Goal: Information Seeking & Learning: Learn about a topic

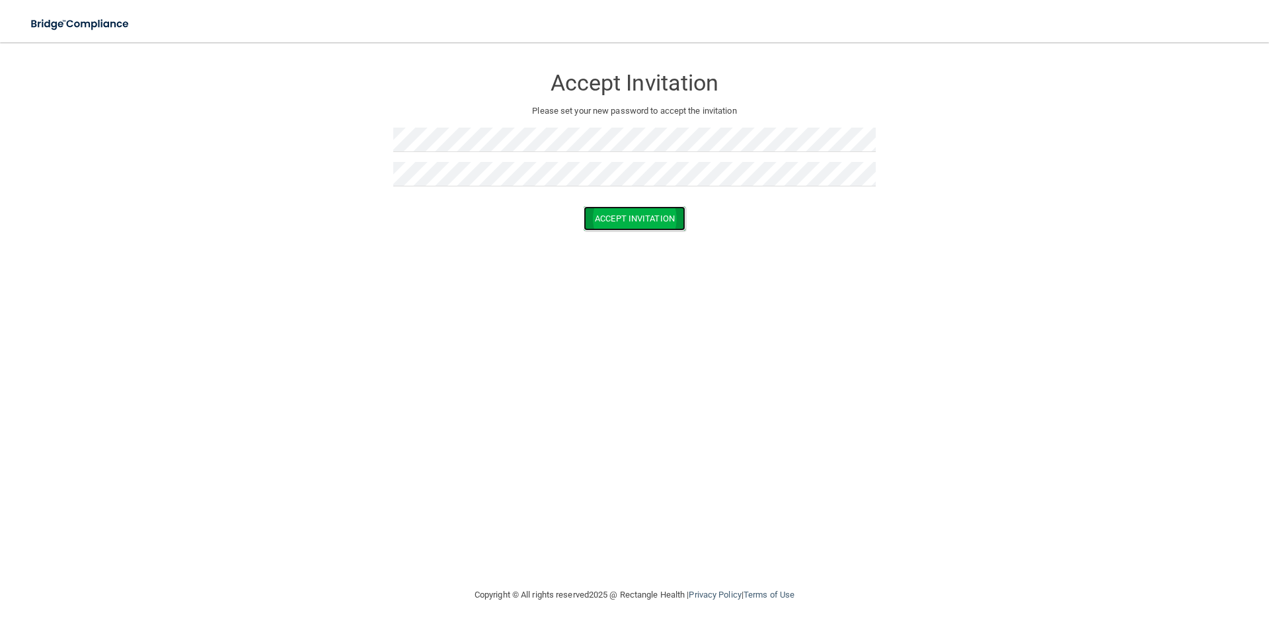
click at [665, 219] on button "Accept Invitation" at bounding box center [635, 218] width 102 height 24
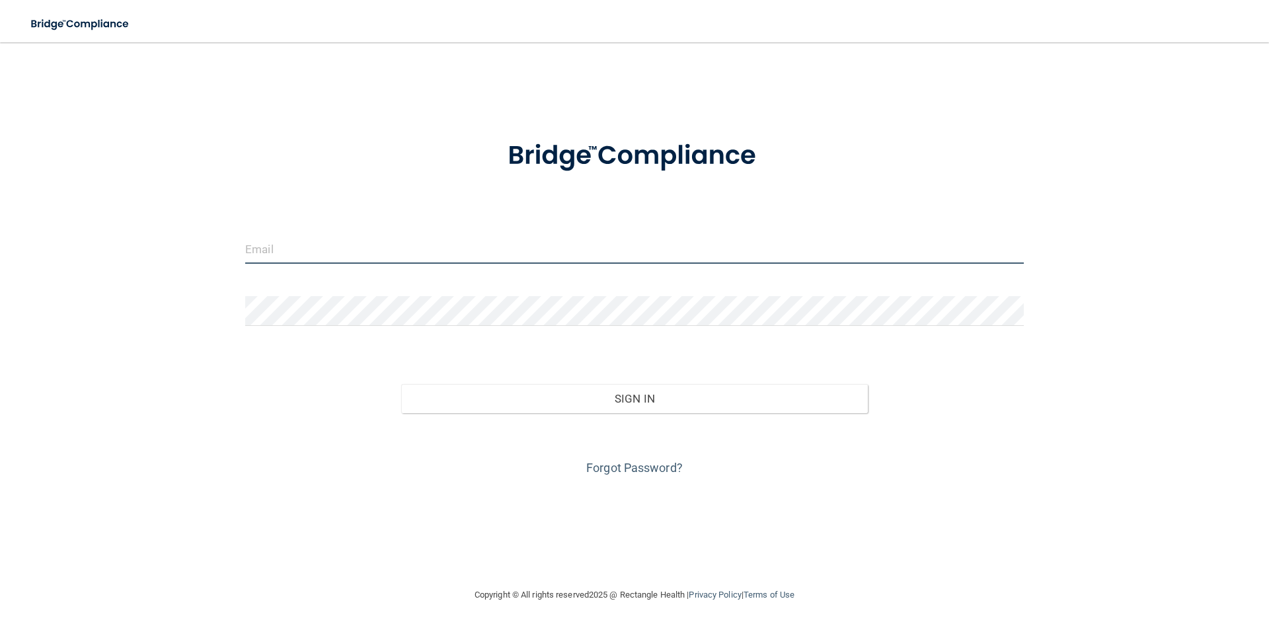
click at [304, 240] on input "email" at bounding box center [634, 249] width 779 height 30
type input "[PERSON_NAME][EMAIL_ADDRESS][DOMAIN_NAME]"
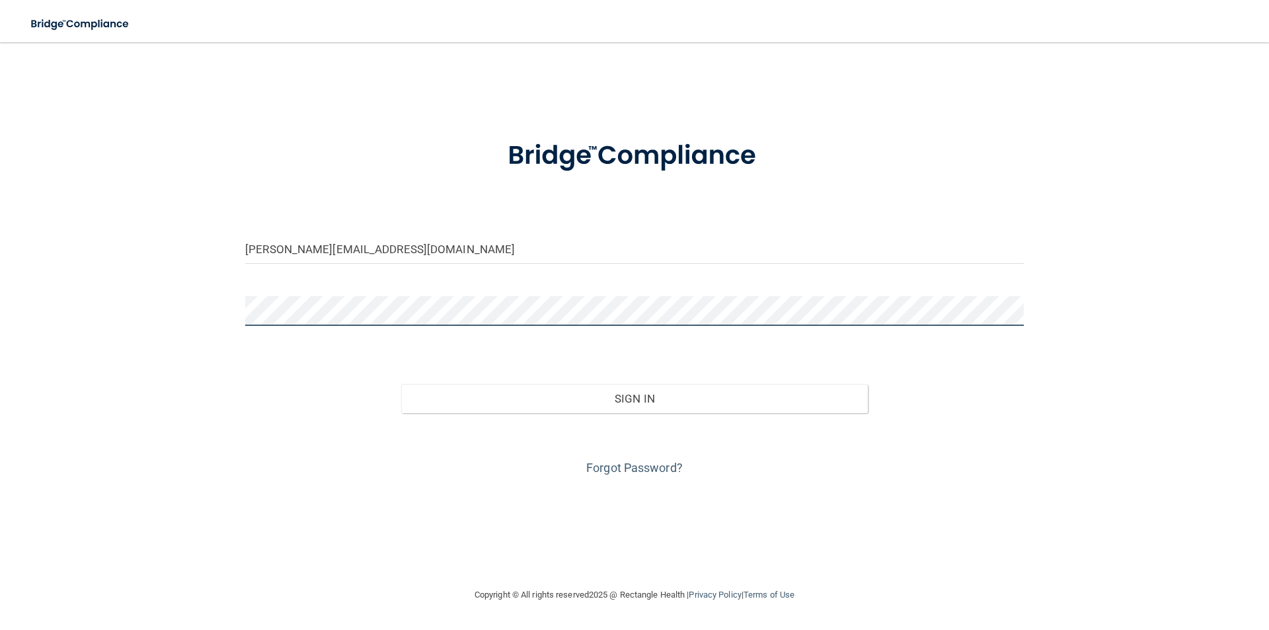
click at [401, 384] on button "Sign In" at bounding box center [634, 398] width 467 height 29
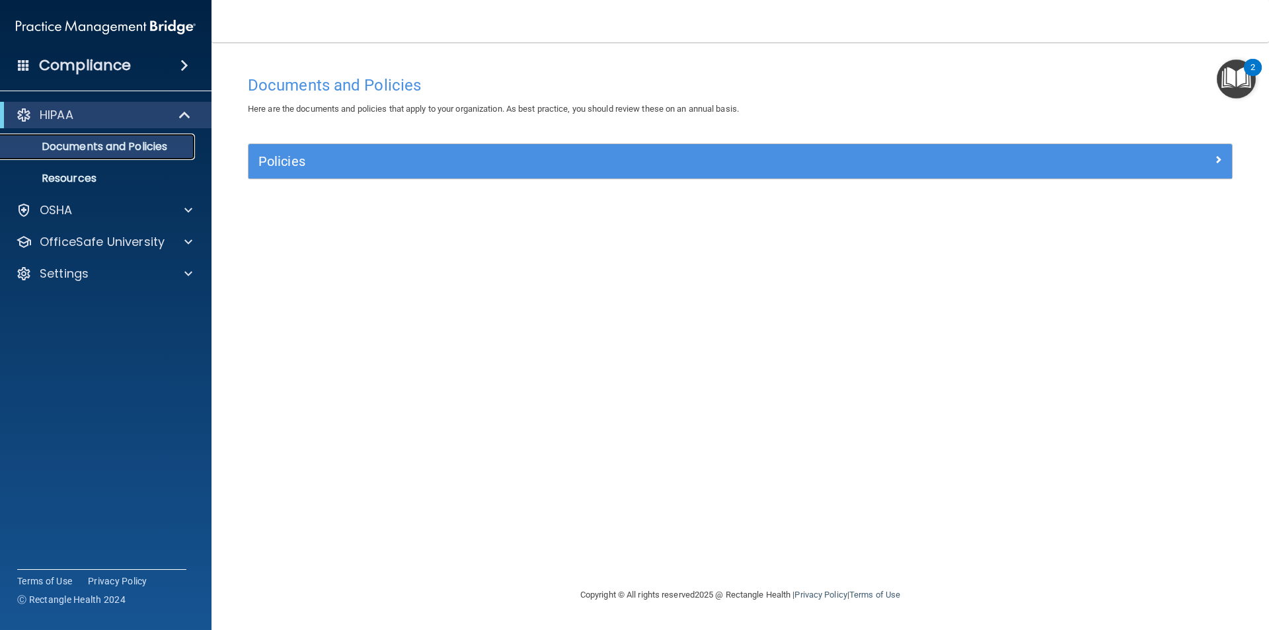
click at [93, 148] on p "Documents and Policies" at bounding box center [99, 146] width 180 height 13
click at [192, 106] on div "HIPAA" at bounding box center [106, 115] width 212 height 26
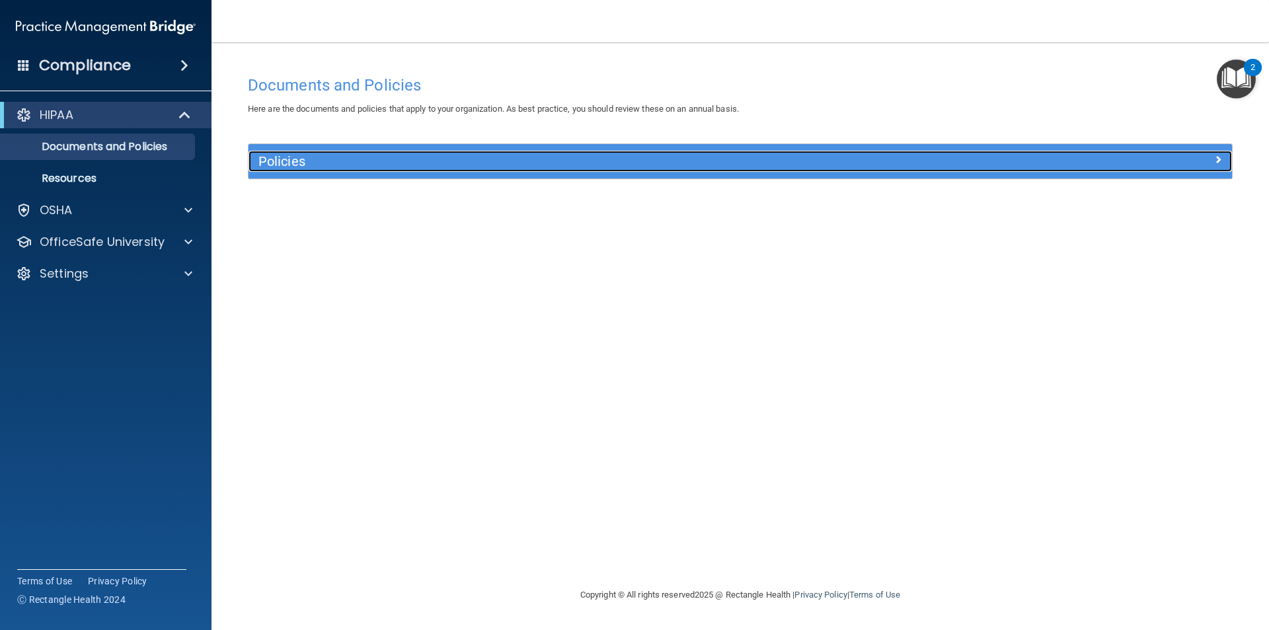
click at [612, 167] on h5 "Policies" at bounding box center [617, 161] width 718 height 15
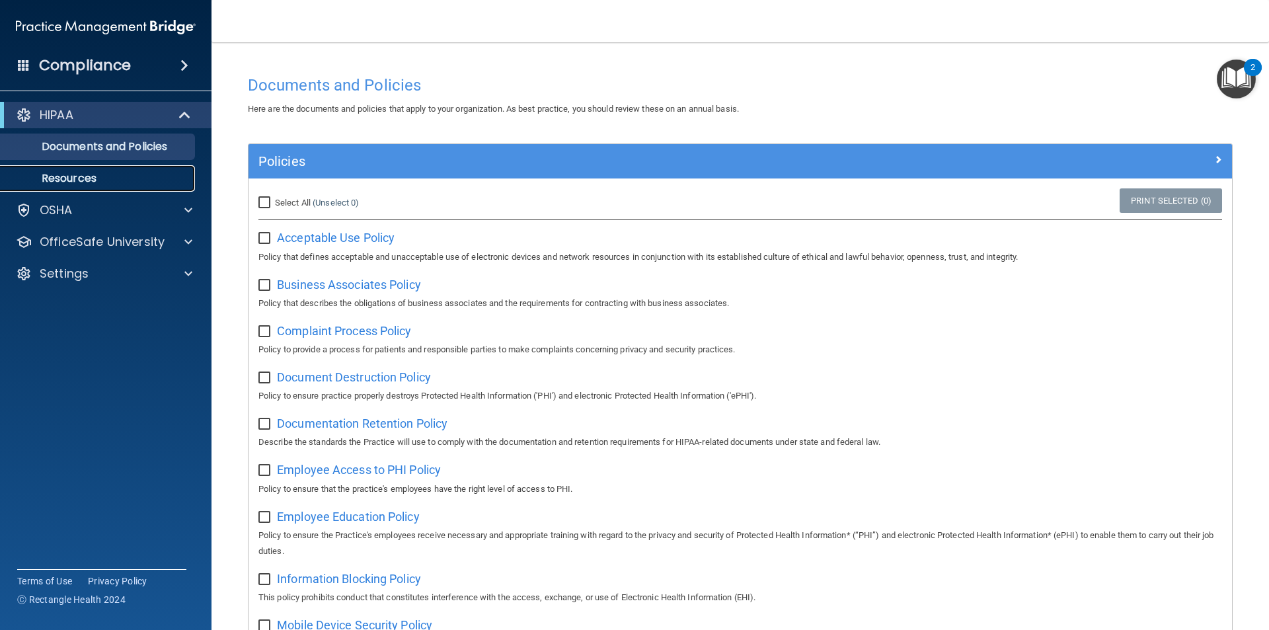
click at [93, 167] on link "Resources" at bounding box center [91, 178] width 208 height 26
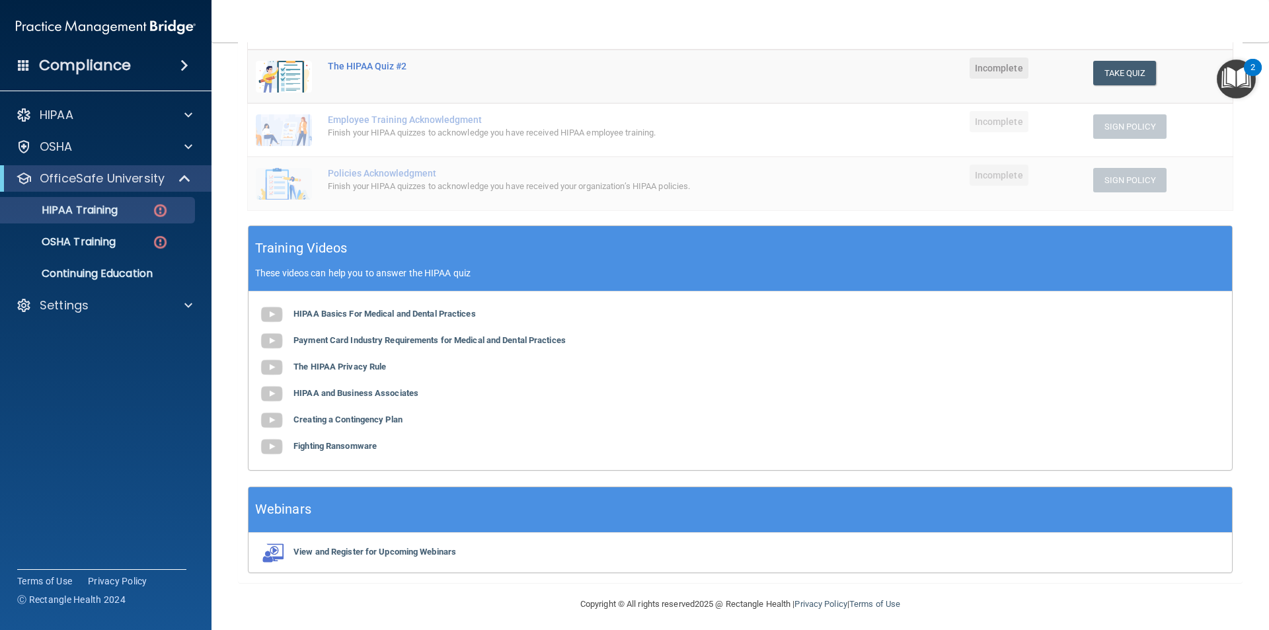
scroll to position [296, 0]
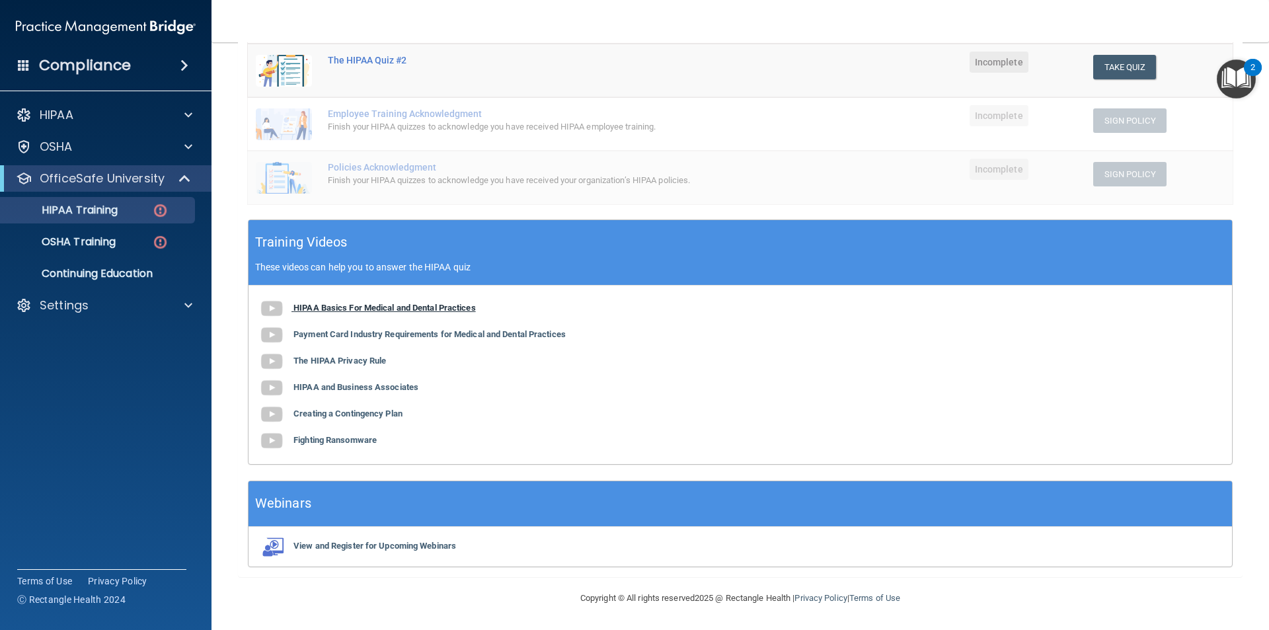
click at [374, 305] on b "HIPAA Basics For Medical and Dental Practices" at bounding box center [385, 308] width 182 height 10
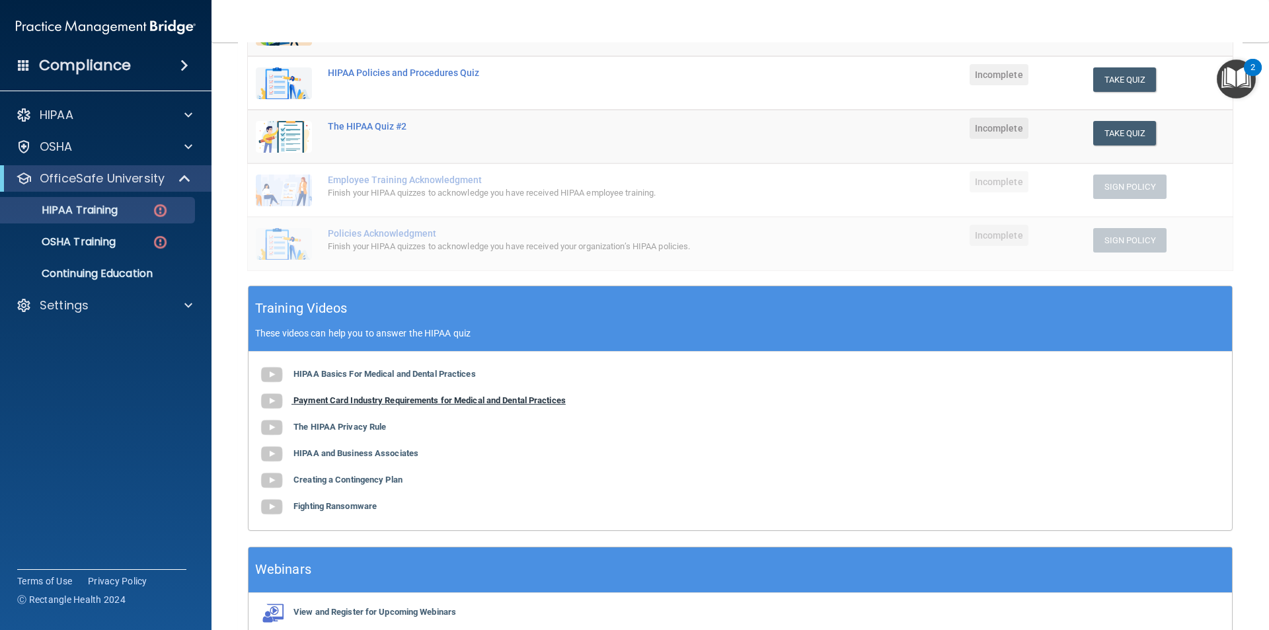
click at [486, 402] on b "Payment Card Industry Requirements for Medical and Dental Practices" at bounding box center [430, 400] width 272 height 10
click at [348, 426] on b "The HIPAA Privacy Rule" at bounding box center [340, 427] width 93 height 10
click at [377, 449] on b "HIPAA and Business Associates" at bounding box center [356, 453] width 125 height 10
click at [371, 479] on b "Creating a Contingency Plan" at bounding box center [348, 480] width 109 height 10
click at [370, 510] on b "Fighting Ransomware" at bounding box center [335, 506] width 83 height 10
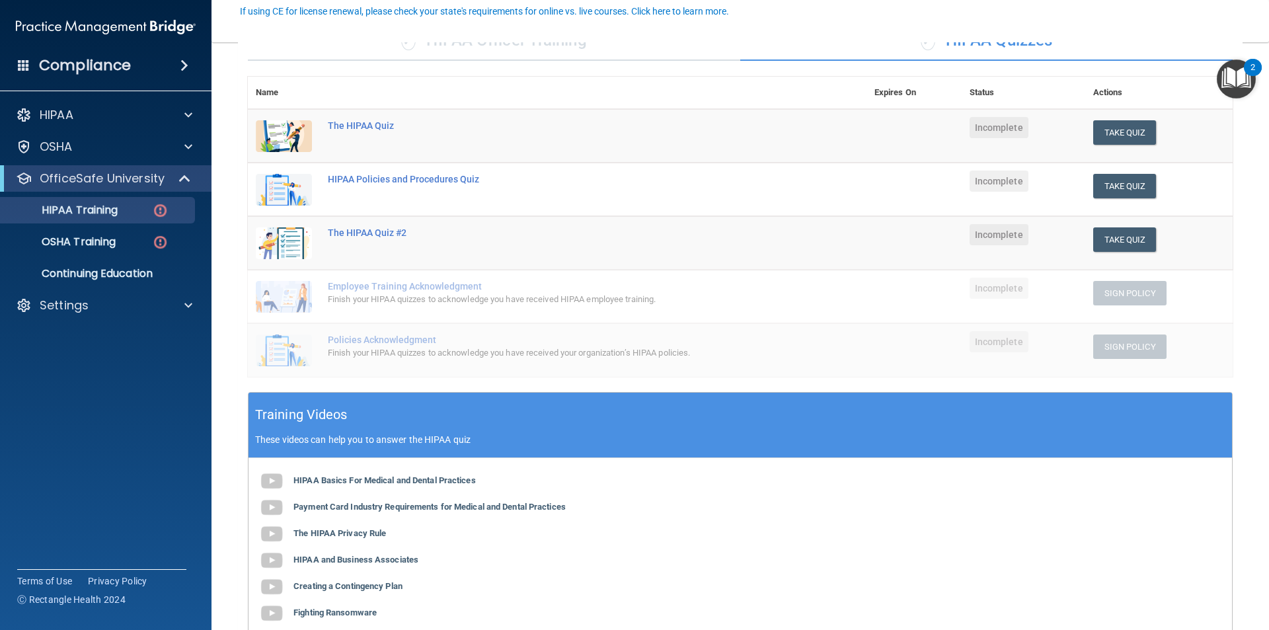
scroll to position [198, 0]
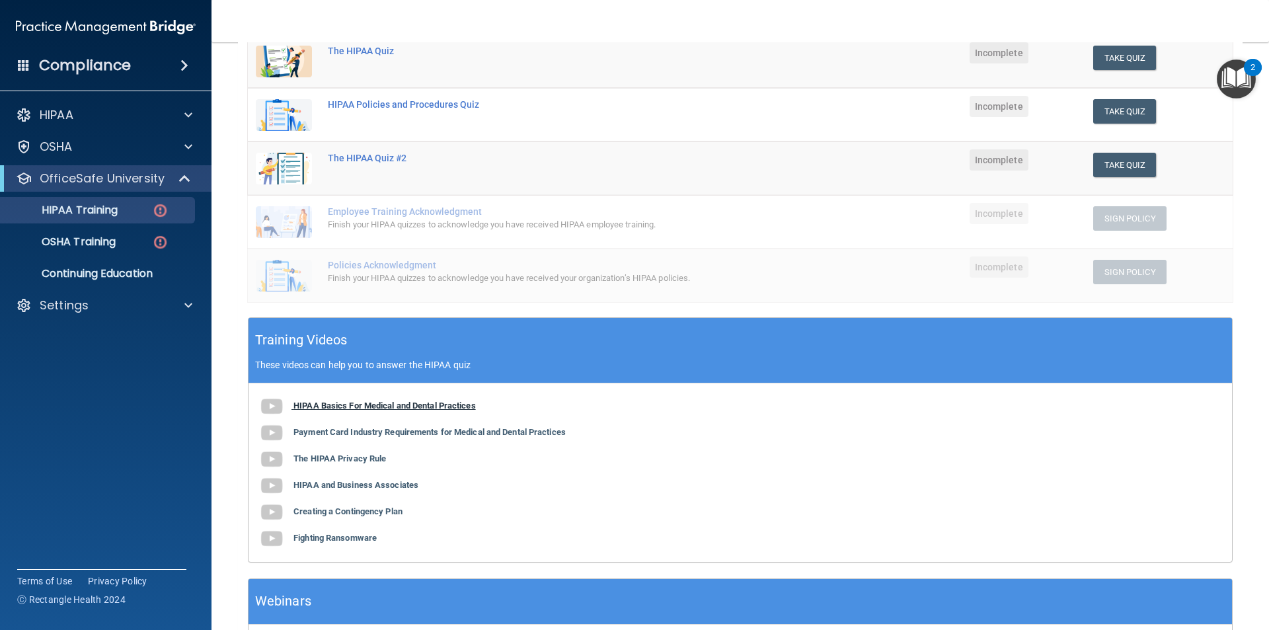
click at [423, 402] on b "HIPAA Basics For Medical and Dental Practices" at bounding box center [385, 406] width 182 height 10
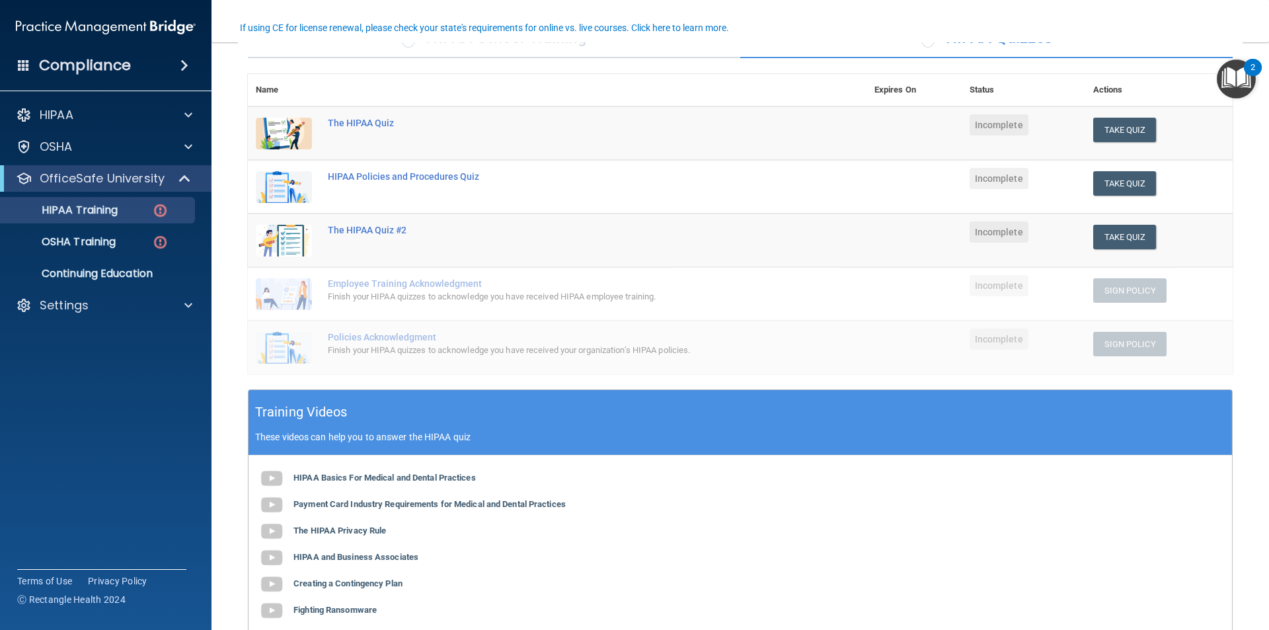
scroll to position [66, 0]
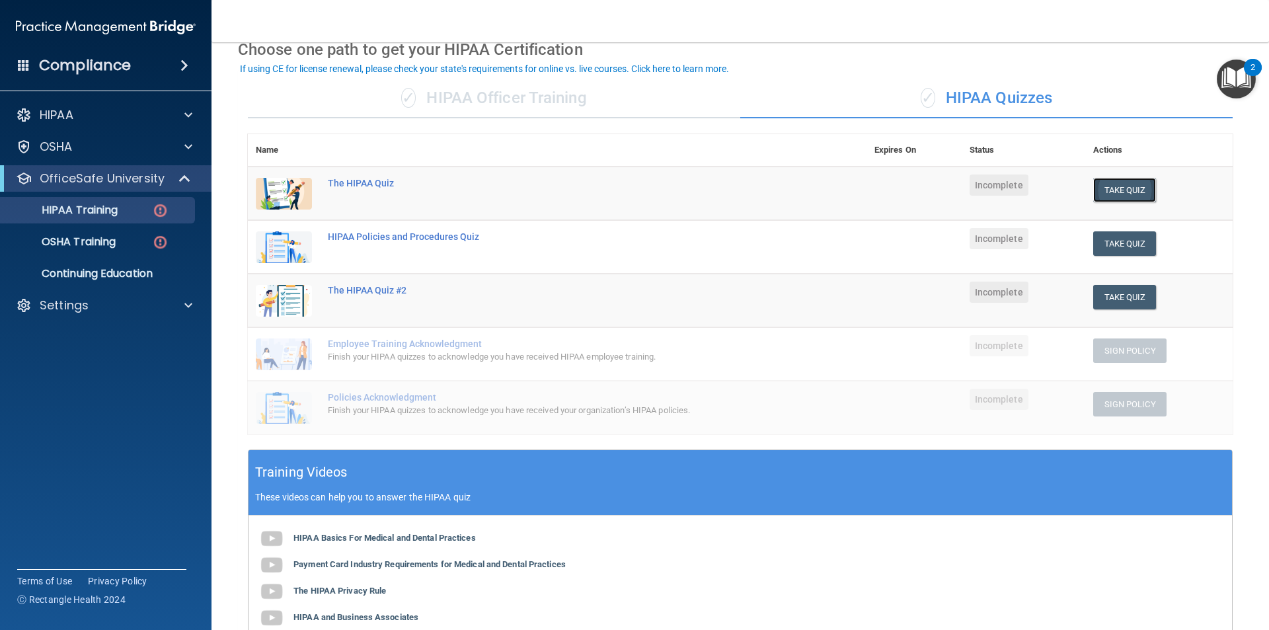
click at [1132, 184] on button "Take Quiz" at bounding box center [1124, 190] width 63 height 24
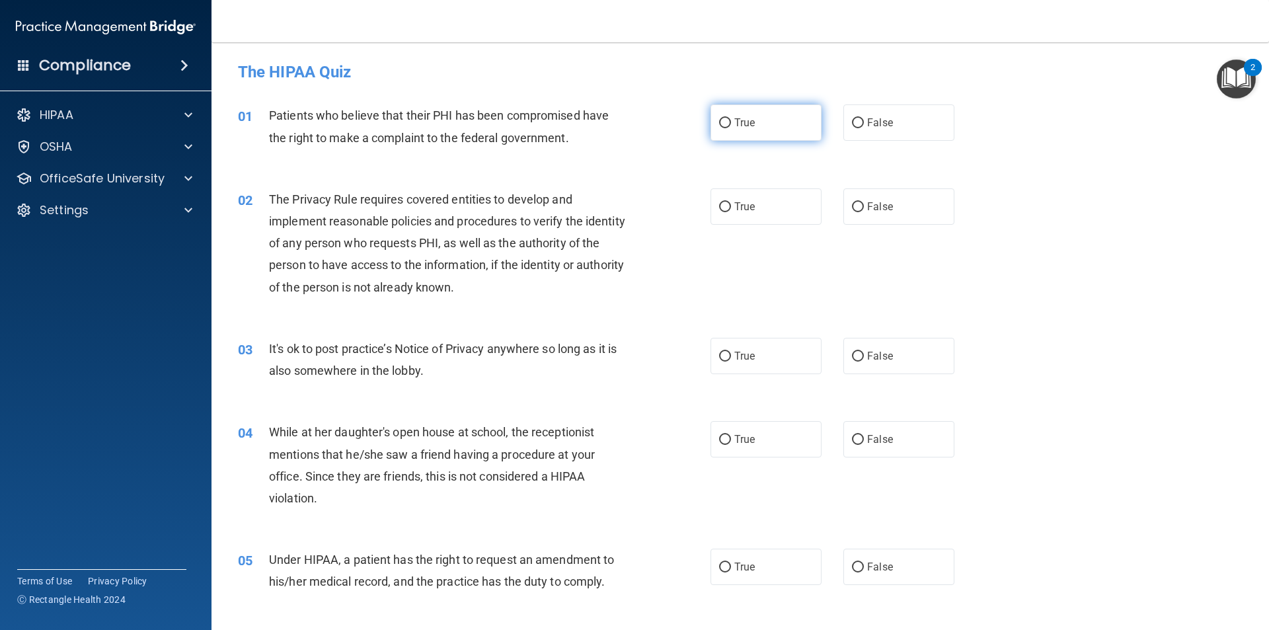
click at [725, 120] on input "True" at bounding box center [725, 123] width 12 height 10
radio input "true"
click at [861, 354] on label "False" at bounding box center [899, 356] width 111 height 36
click at [861, 354] on input "False" at bounding box center [858, 357] width 12 height 10
radio input "true"
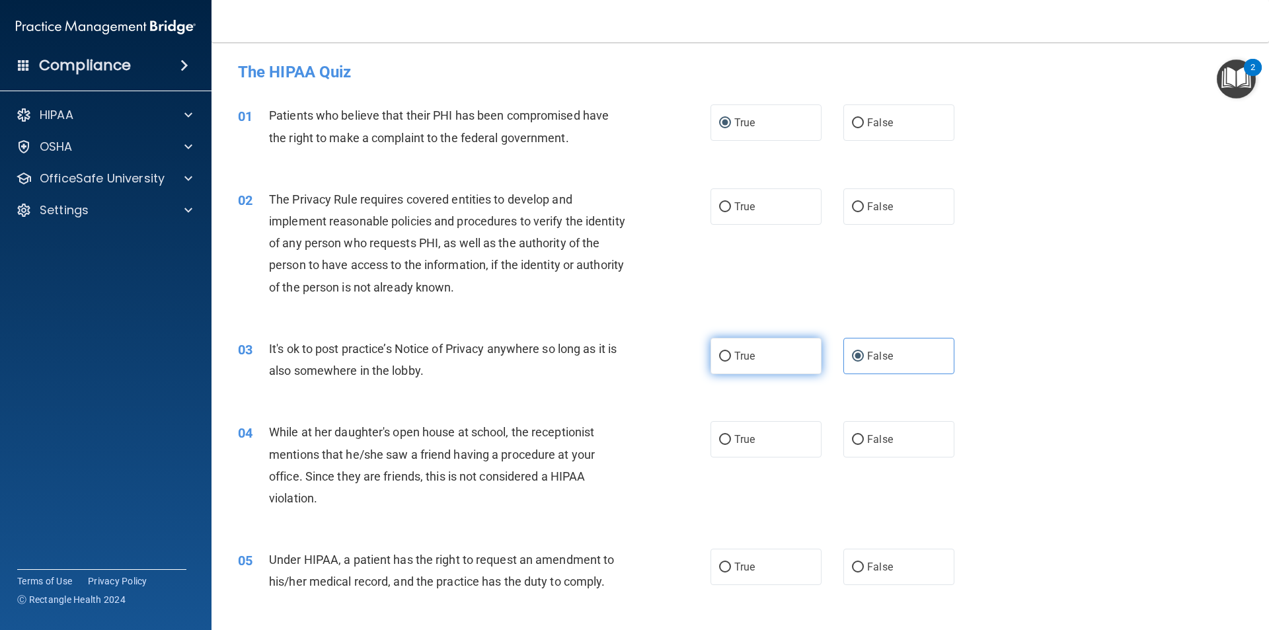
click at [740, 344] on label "True" at bounding box center [766, 356] width 111 height 36
click at [731, 352] on input "True" at bounding box center [725, 357] width 12 height 10
radio input "true"
radio input "false"
click at [858, 446] on label "False" at bounding box center [899, 439] width 111 height 36
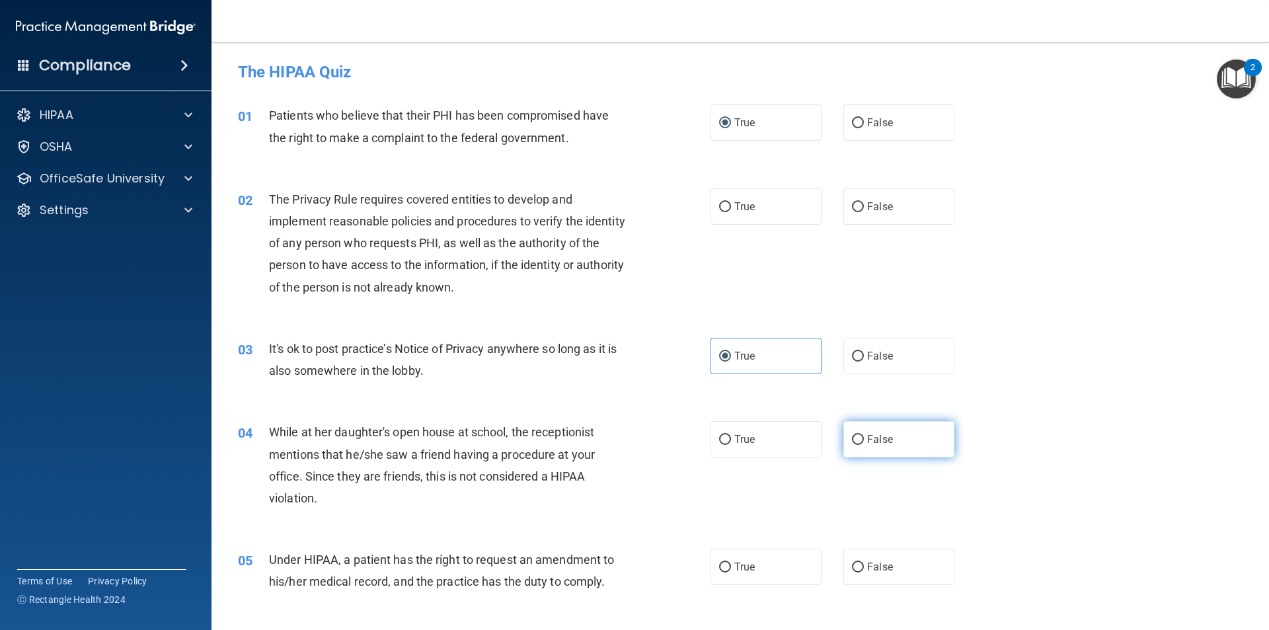
click at [858, 445] on input "False" at bounding box center [858, 440] width 12 height 10
radio input "true"
click at [752, 215] on label "True" at bounding box center [766, 206] width 111 height 36
click at [731, 212] on input "True" at bounding box center [725, 207] width 12 height 10
radio input "true"
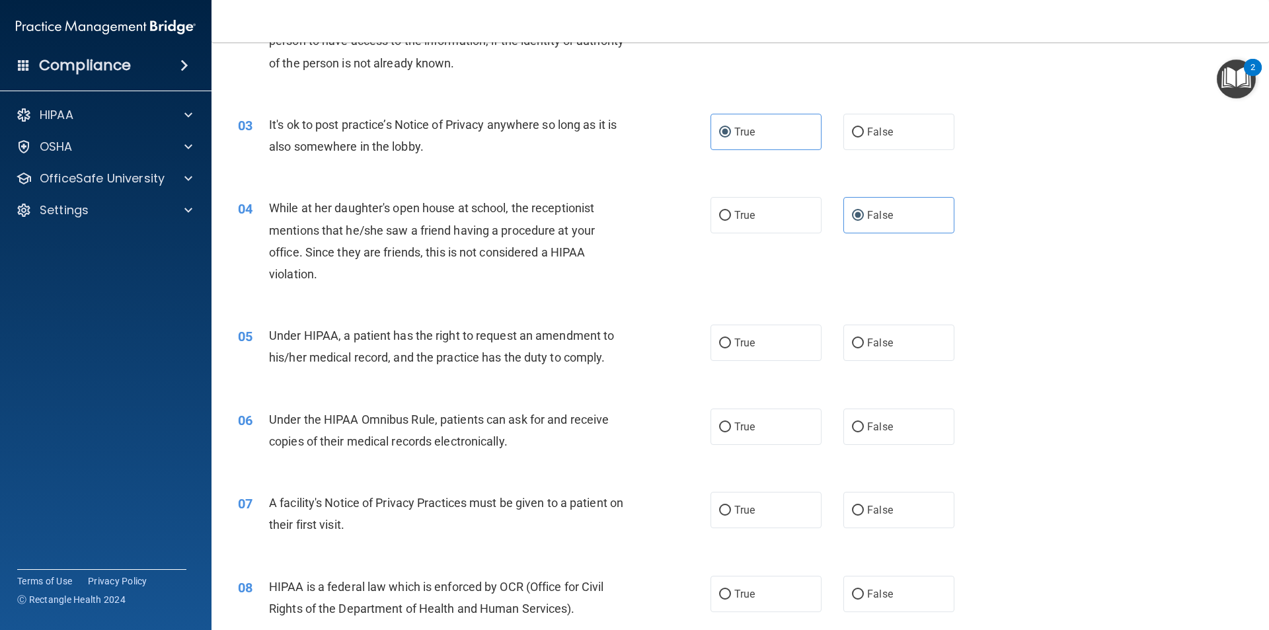
scroll to position [264, 0]
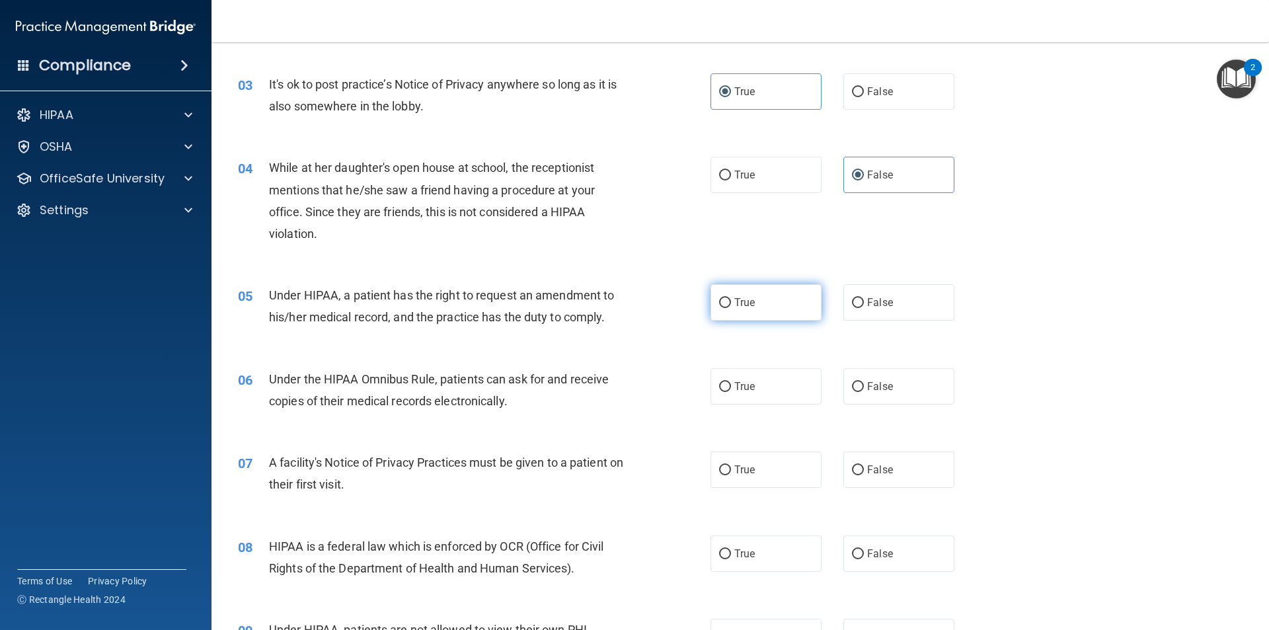
click at [741, 301] on span "True" at bounding box center [744, 302] width 20 height 13
click at [731, 301] on input "True" at bounding box center [725, 303] width 12 height 10
radio input "true"
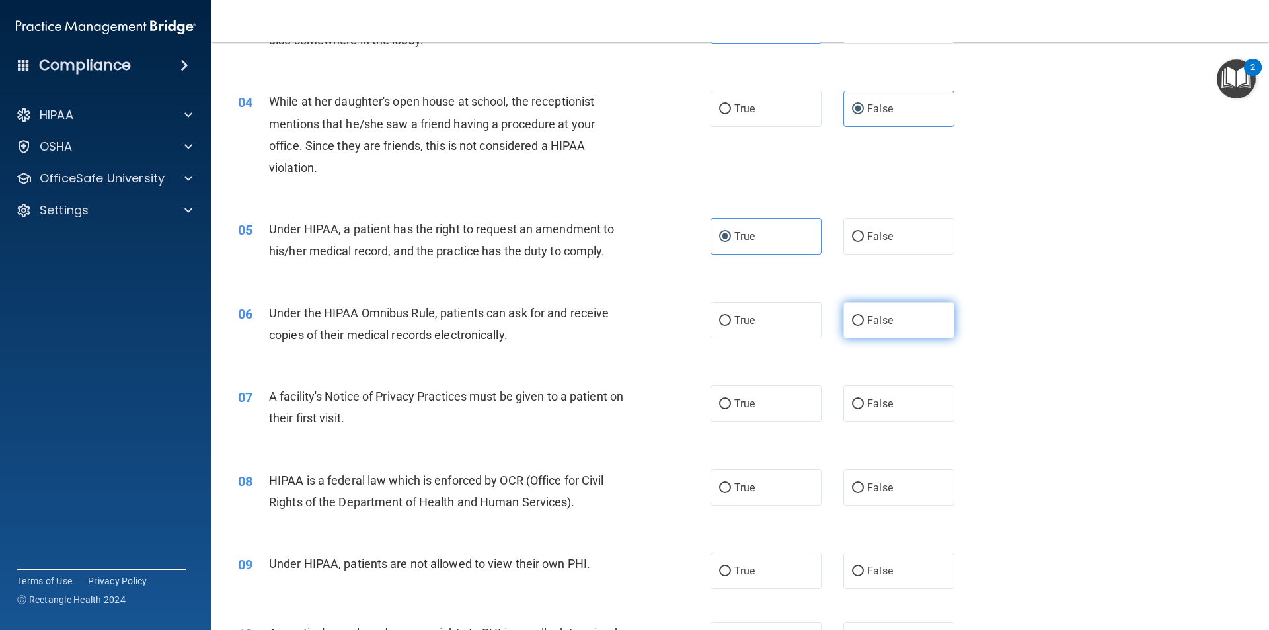
click at [896, 318] on label "False" at bounding box center [899, 320] width 111 height 36
click at [864, 318] on input "False" at bounding box center [858, 321] width 12 height 10
radio input "true"
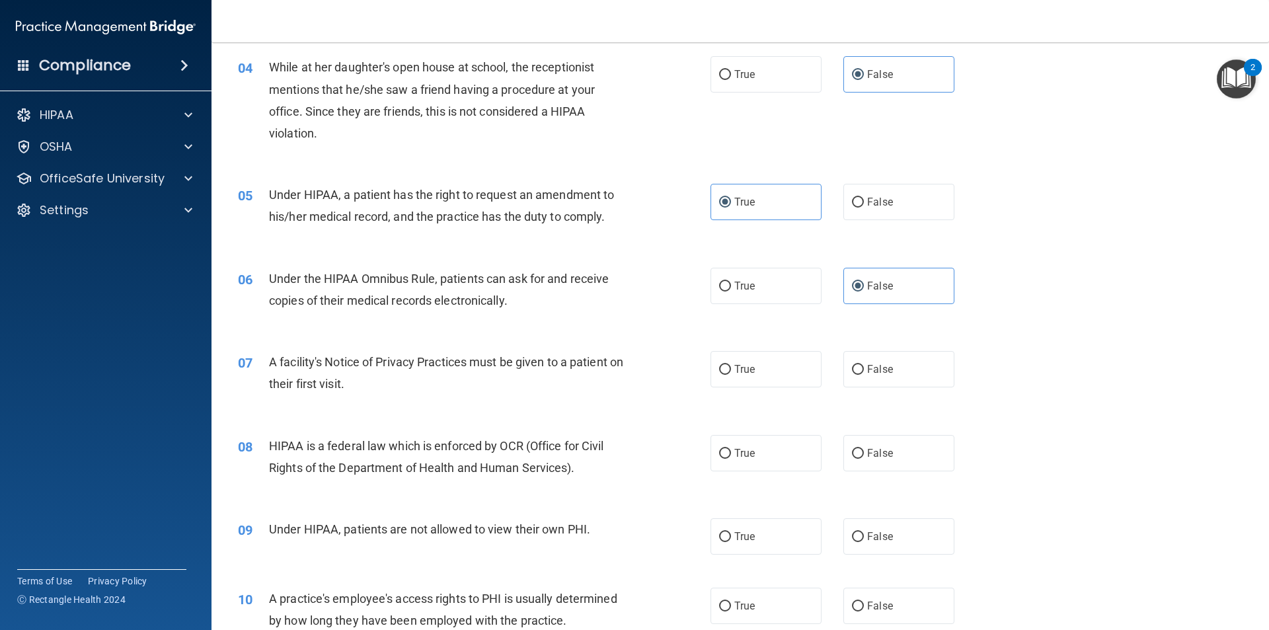
scroll to position [397, 0]
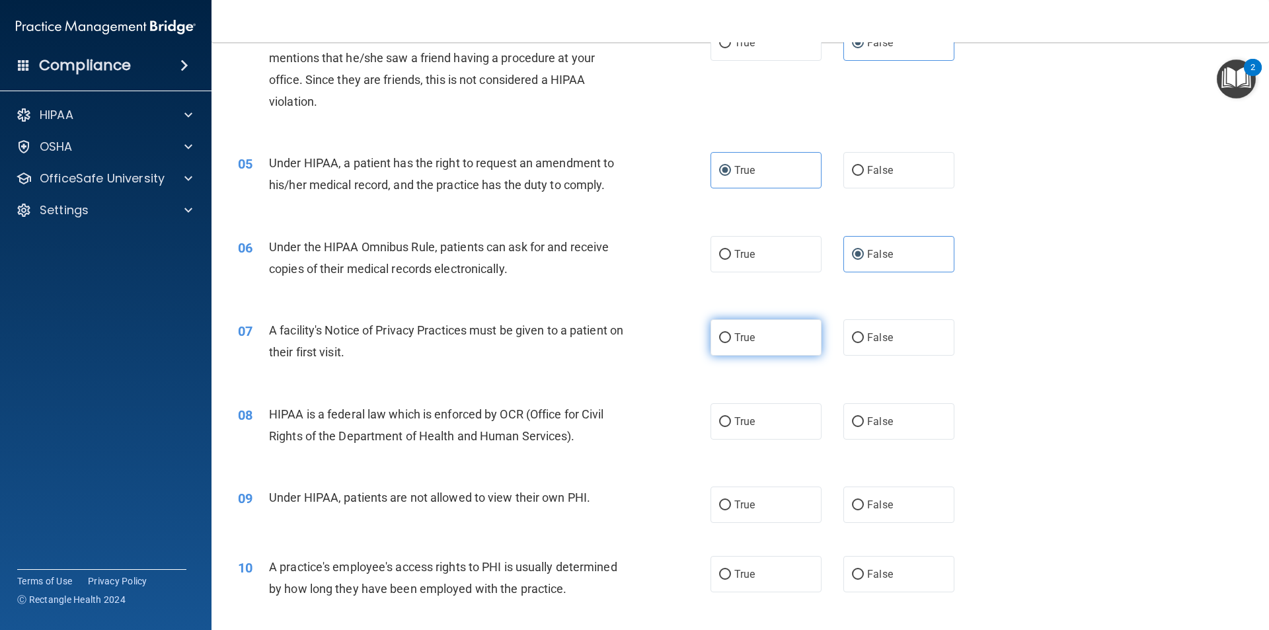
click at [744, 337] on span "True" at bounding box center [744, 337] width 20 height 13
click at [731, 337] on input "True" at bounding box center [725, 338] width 12 height 10
radio input "true"
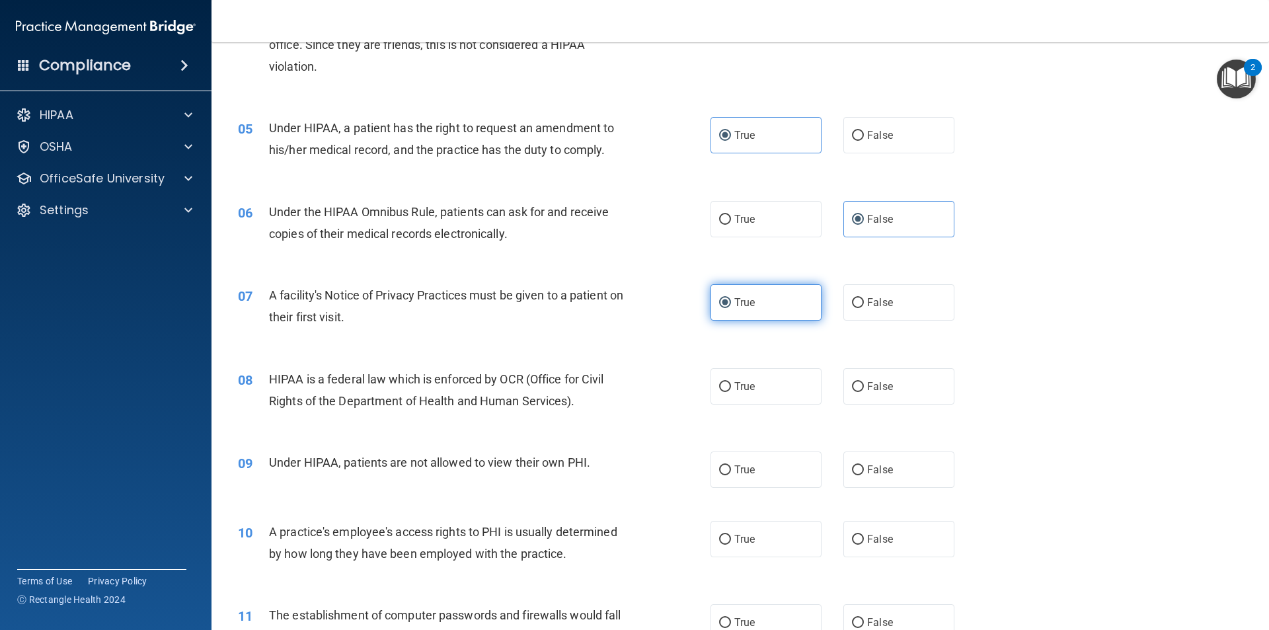
scroll to position [463, 0]
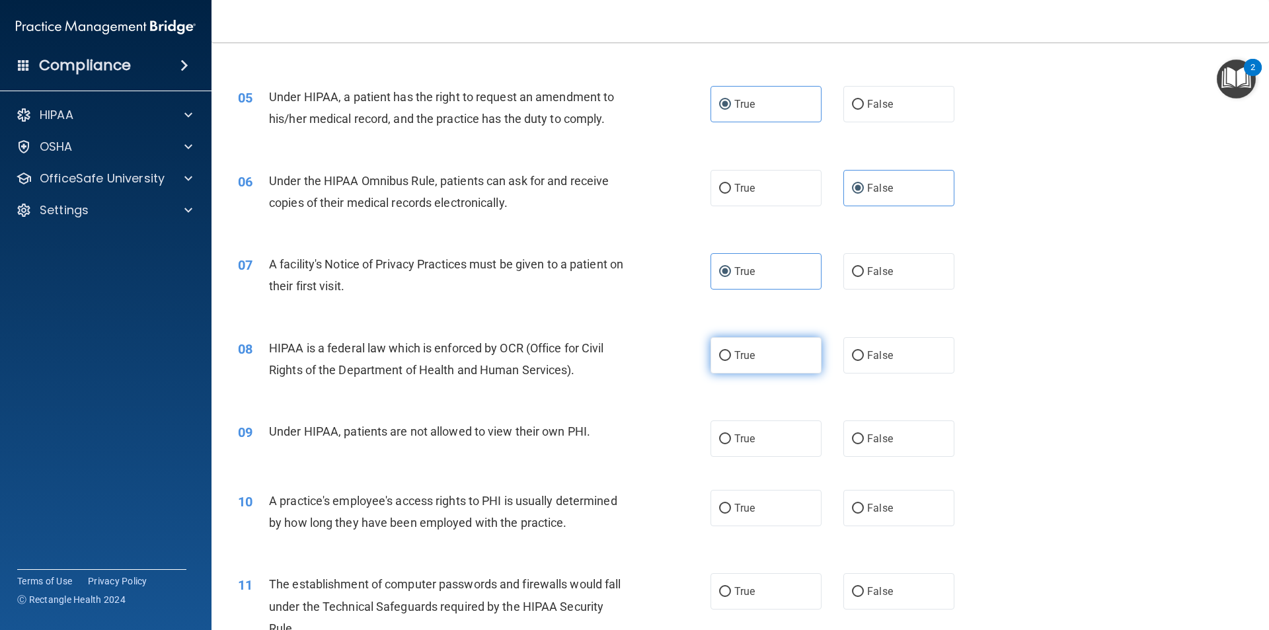
click at [711, 354] on label "True" at bounding box center [766, 355] width 111 height 36
click at [719, 354] on input "True" at bounding box center [725, 356] width 12 height 10
radio input "true"
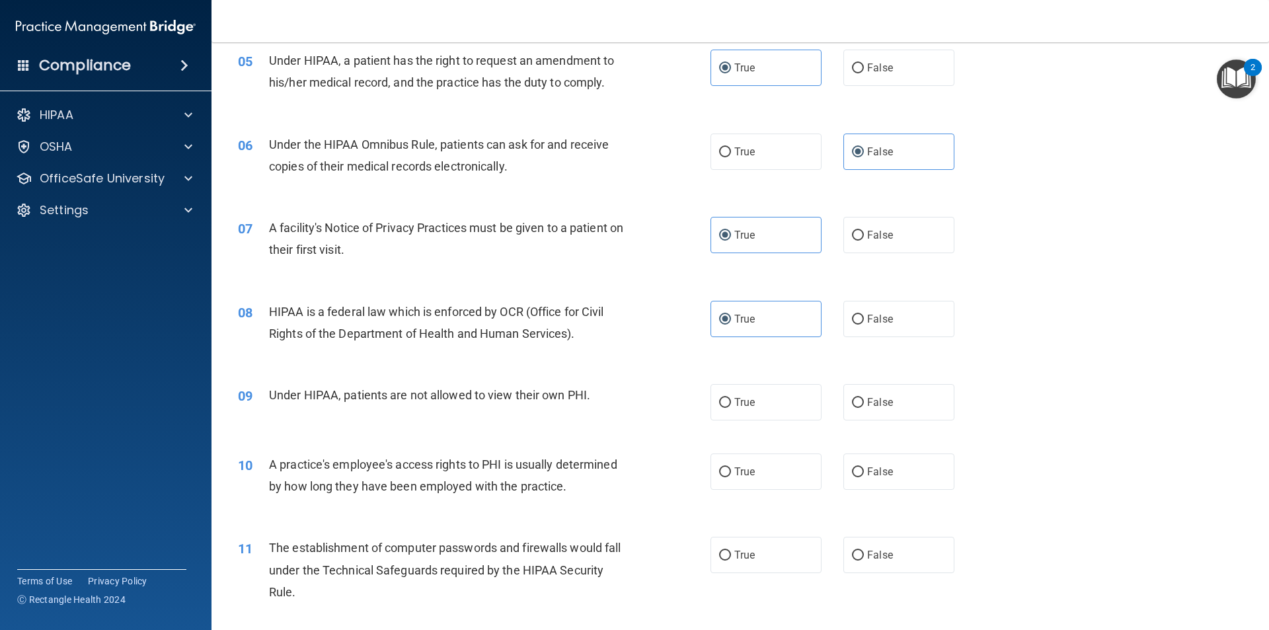
scroll to position [529, 0]
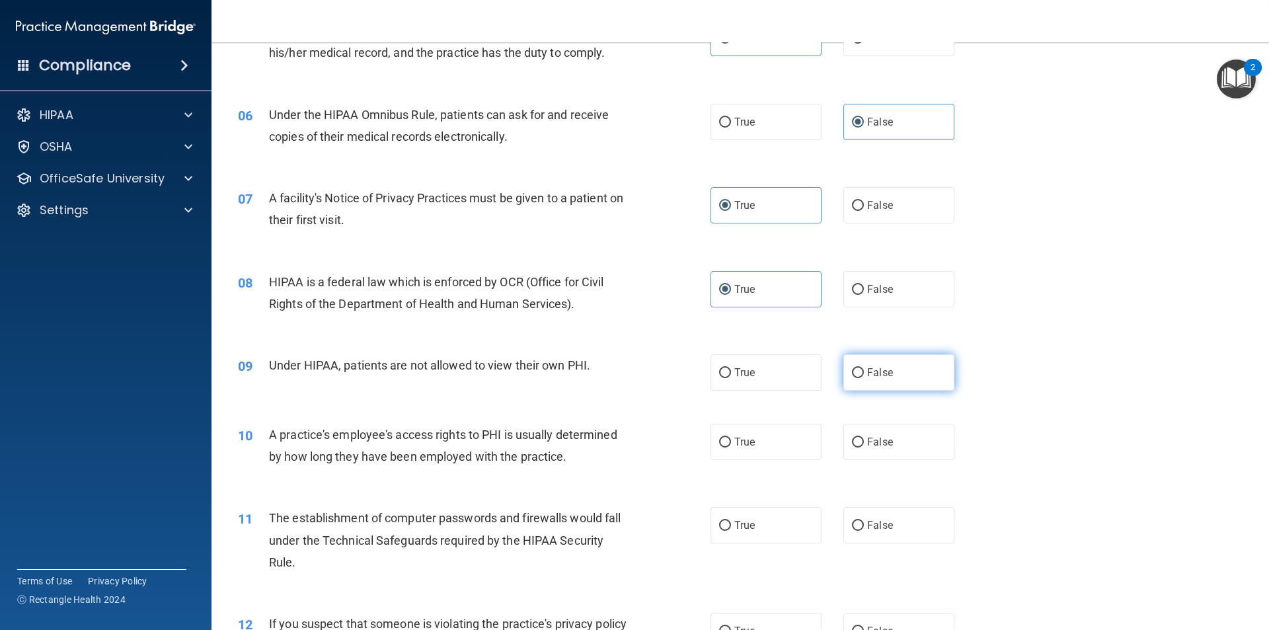
click at [932, 368] on label "False" at bounding box center [899, 372] width 111 height 36
click at [864, 368] on input "False" at bounding box center [858, 373] width 12 height 10
radio input "true"
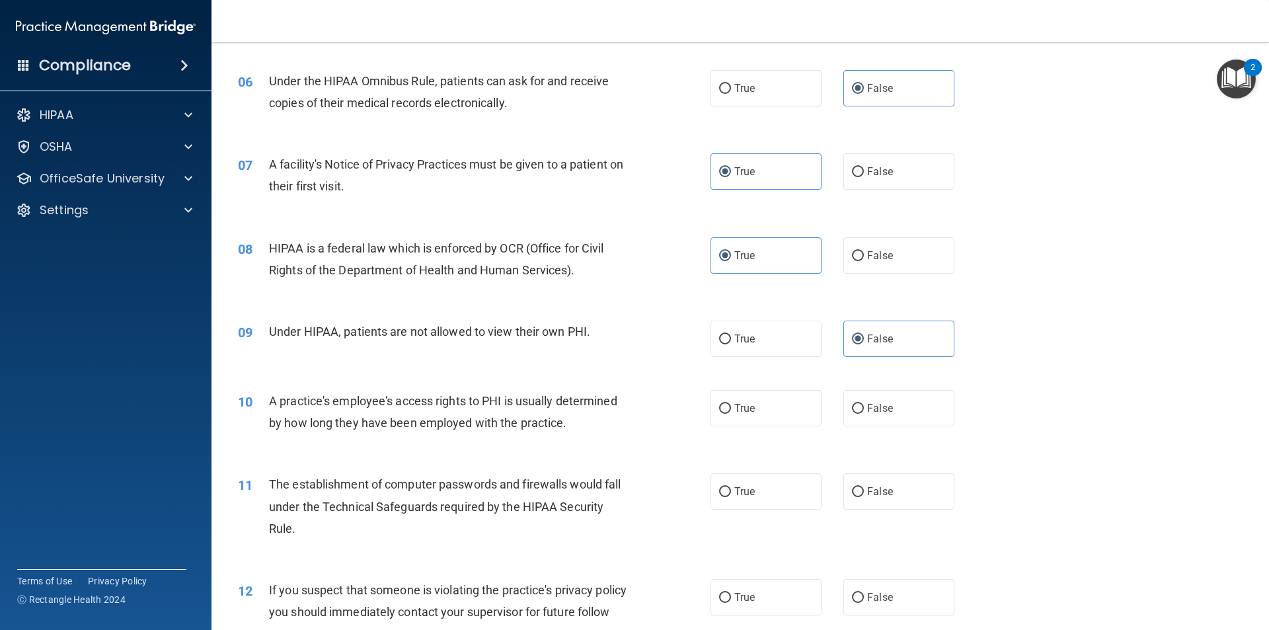
scroll to position [595, 0]
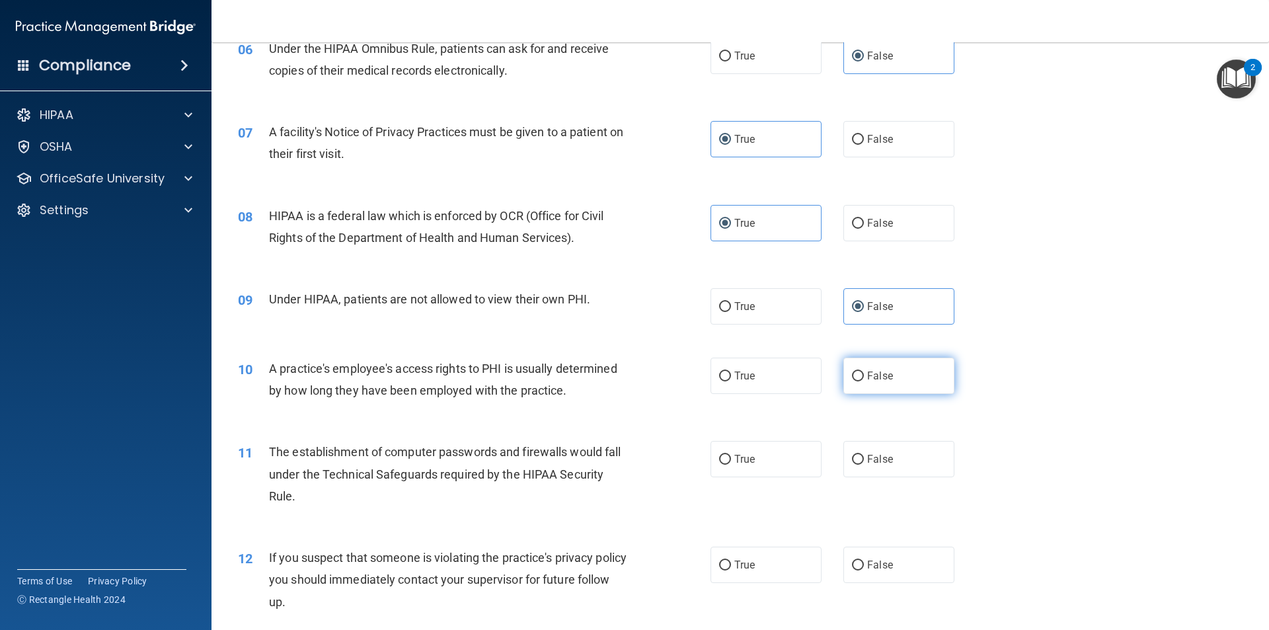
click at [859, 372] on label "False" at bounding box center [899, 376] width 111 height 36
click at [859, 372] on input "False" at bounding box center [858, 377] width 12 height 10
radio input "true"
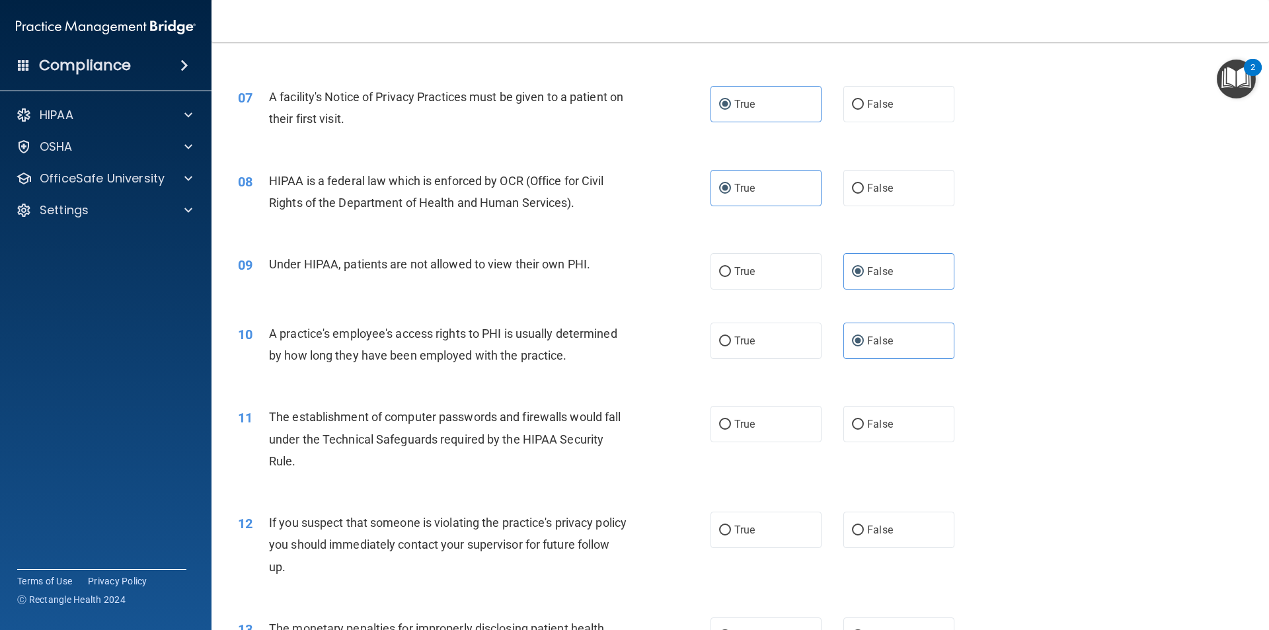
scroll to position [661, 0]
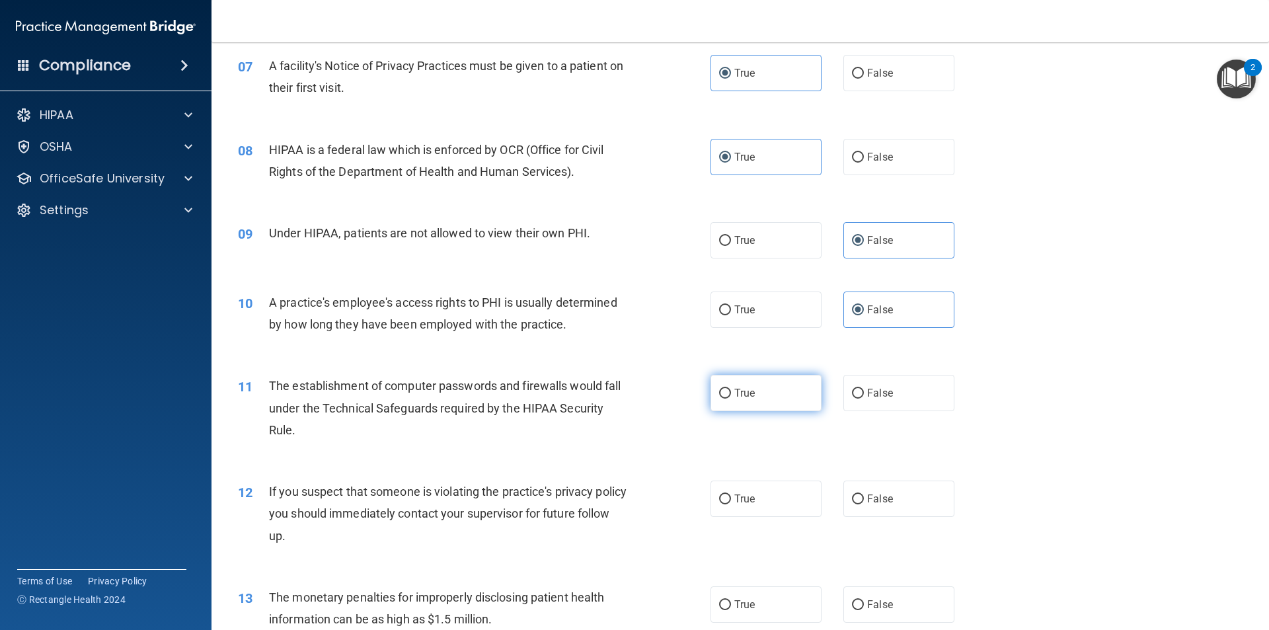
click at [734, 392] on span "True" at bounding box center [744, 393] width 20 height 13
click at [731, 392] on input "True" at bounding box center [725, 394] width 12 height 10
radio input "true"
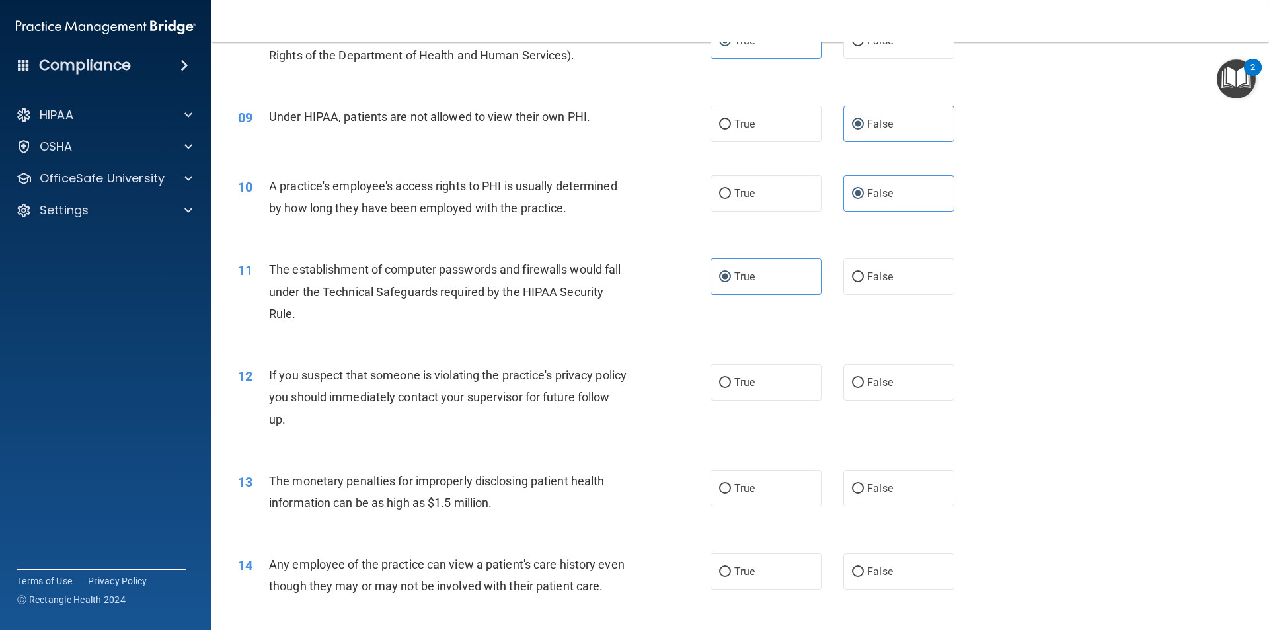
scroll to position [793, 0]
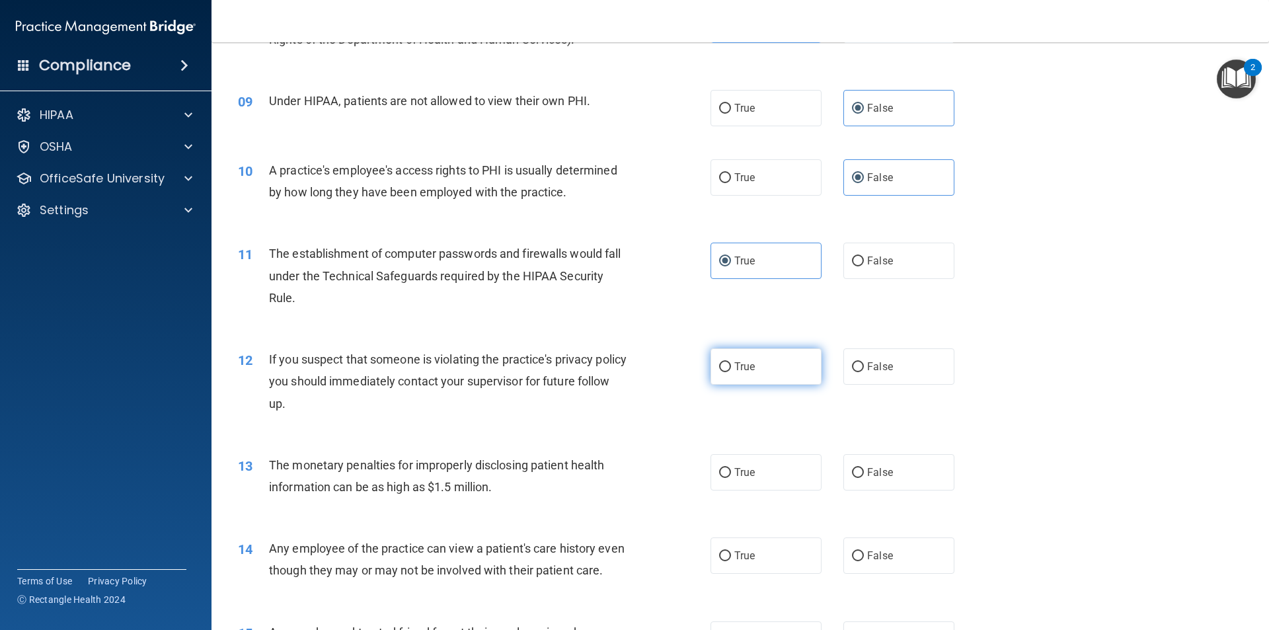
click at [727, 368] on label "True" at bounding box center [766, 366] width 111 height 36
click at [727, 368] on input "True" at bounding box center [725, 367] width 12 height 10
radio input "true"
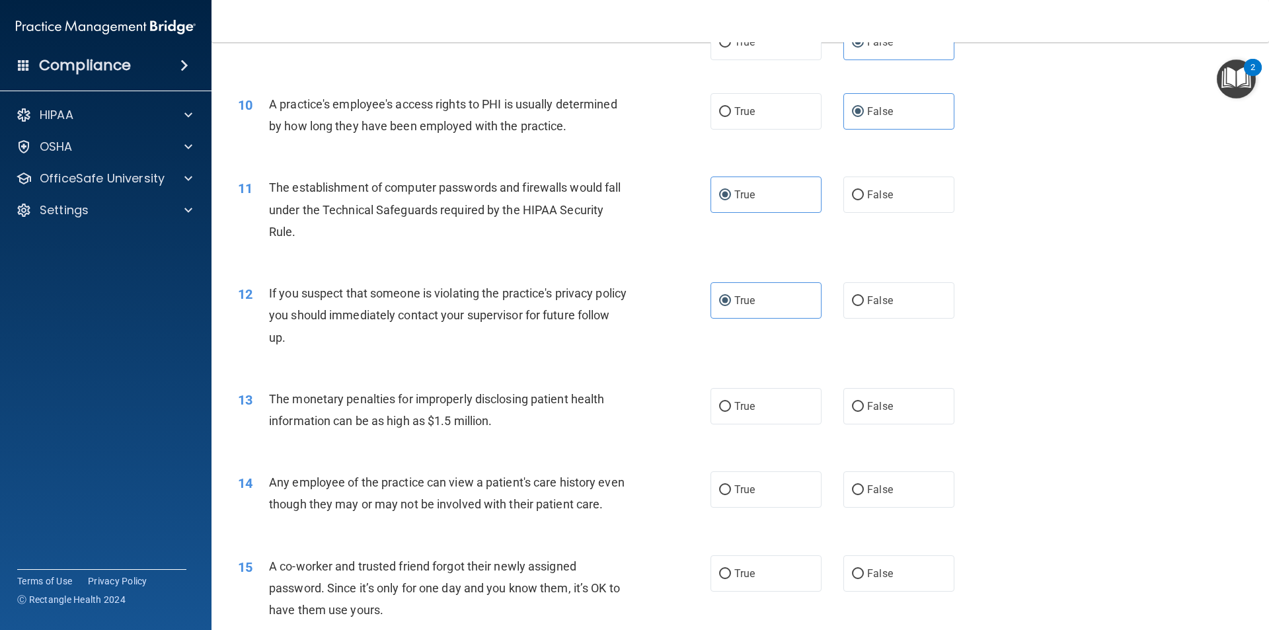
scroll to position [926, 0]
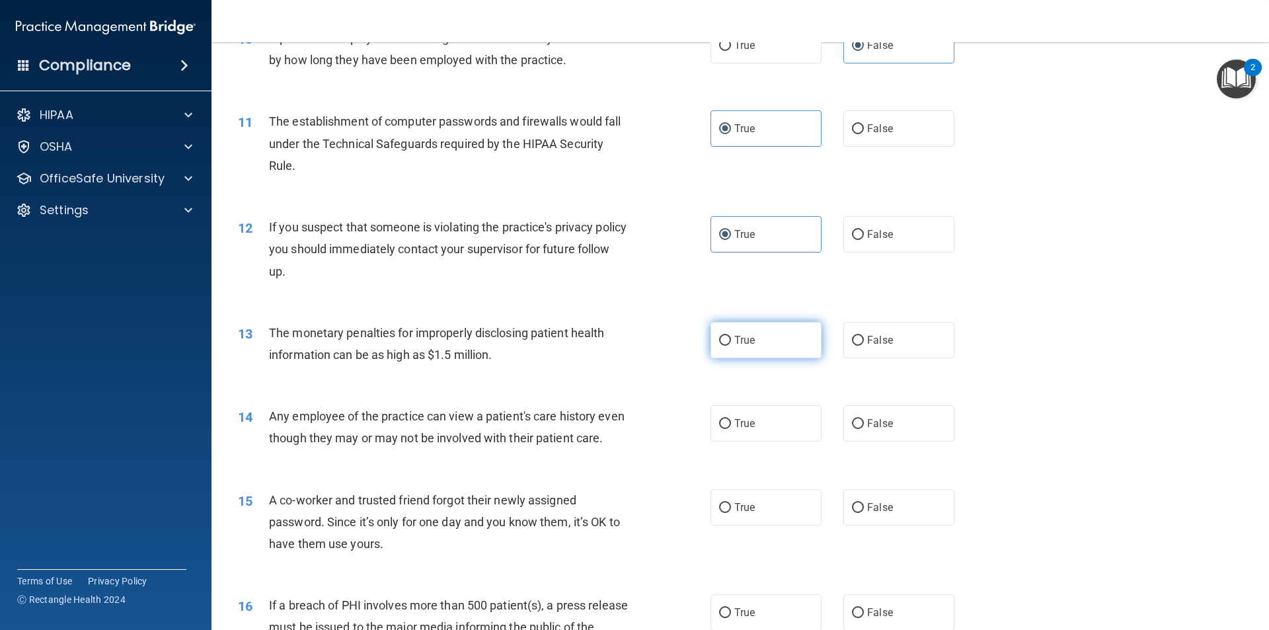
click at [762, 336] on label "True" at bounding box center [766, 340] width 111 height 36
click at [731, 336] on input "True" at bounding box center [725, 341] width 12 height 10
radio input "true"
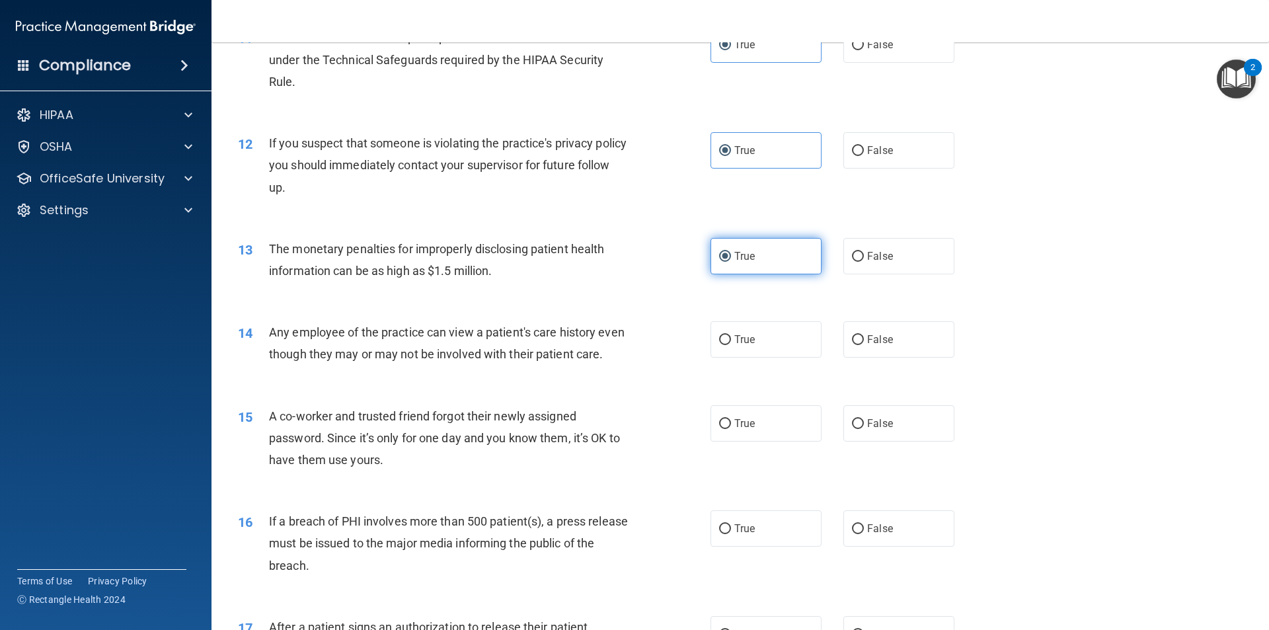
scroll to position [1058, 0]
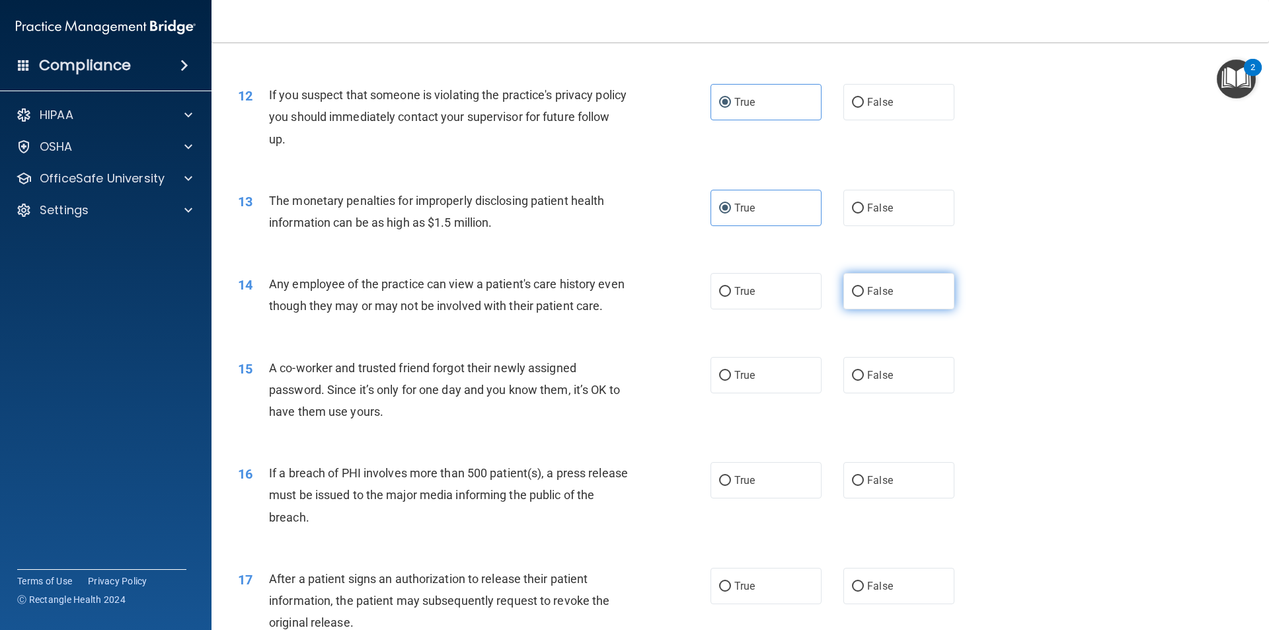
click at [867, 296] on span "False" at bounding box center [880, 291] width 26 height 13
click at [864, 296] on input "False" at bounding box center [858, 292] width 12 height 10
radio input "true"
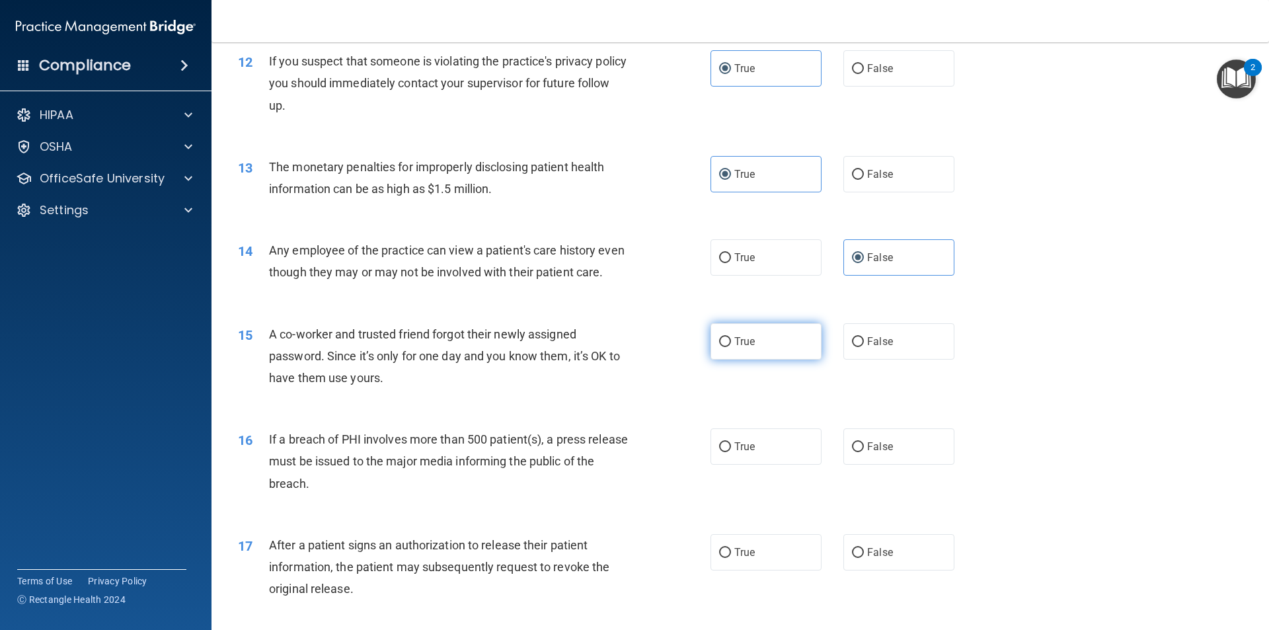
scroll to position [1124, 0]
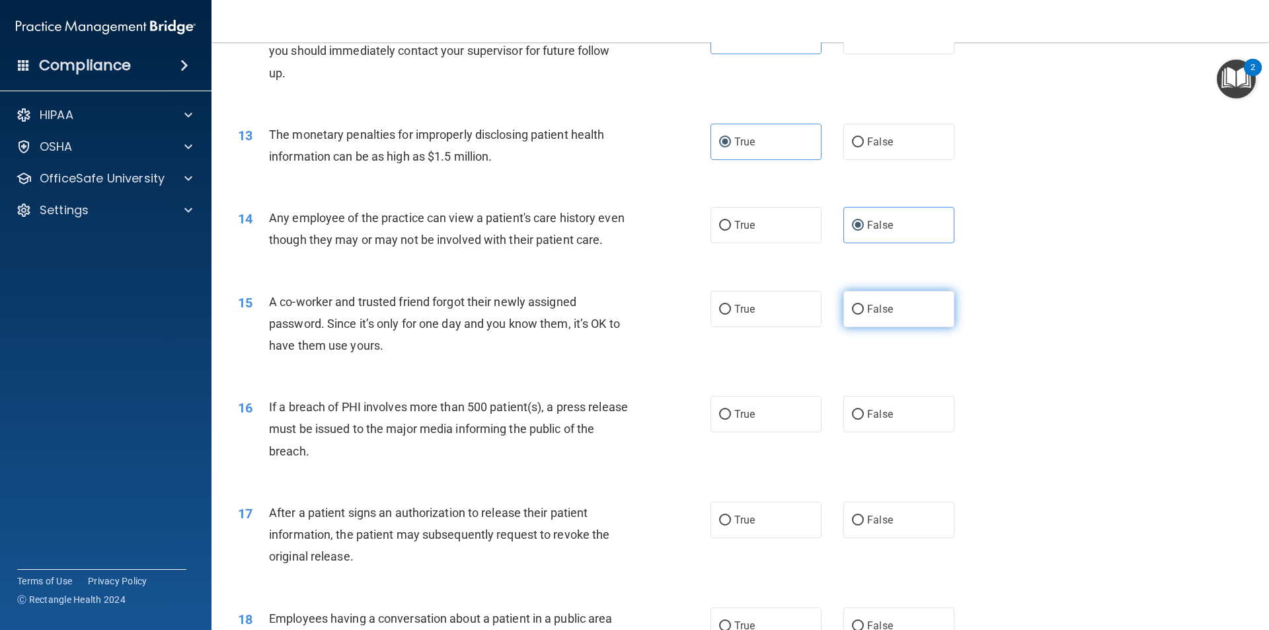
click at [924, 327] on label "False" at bounding box center [899, 309] width 111 height 36
click at [864, 315] on input "False" at bounding box center [858, 310] width 12 height 10
radio input "true"
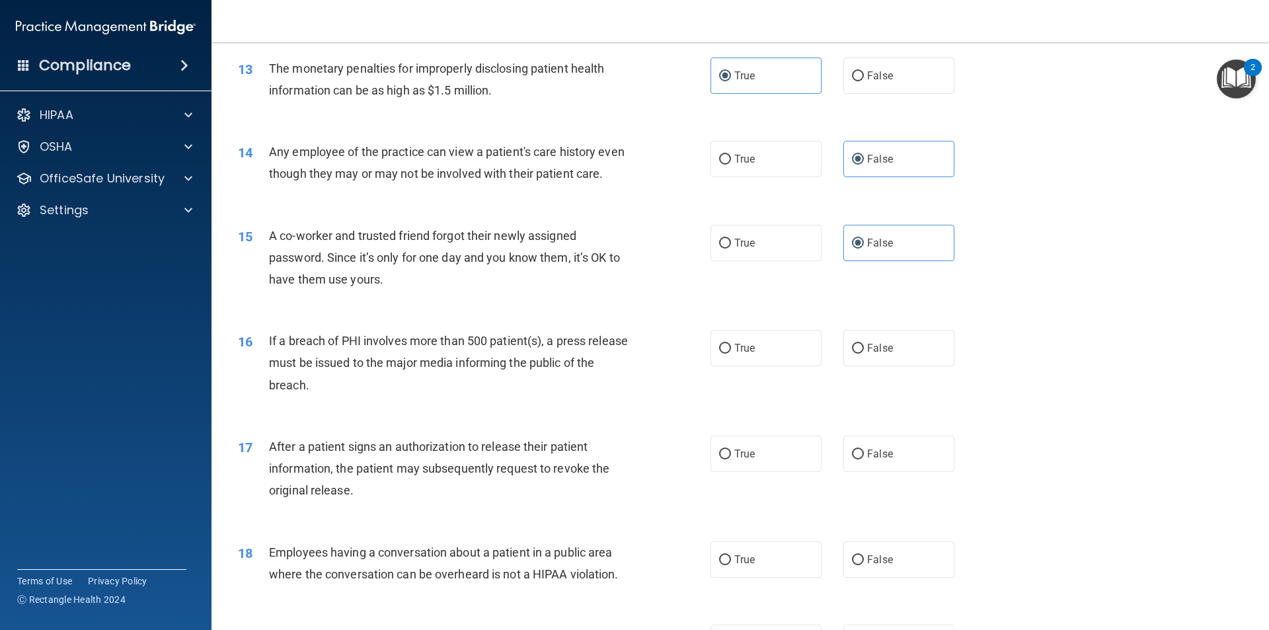
scroll to position [1256, 0]
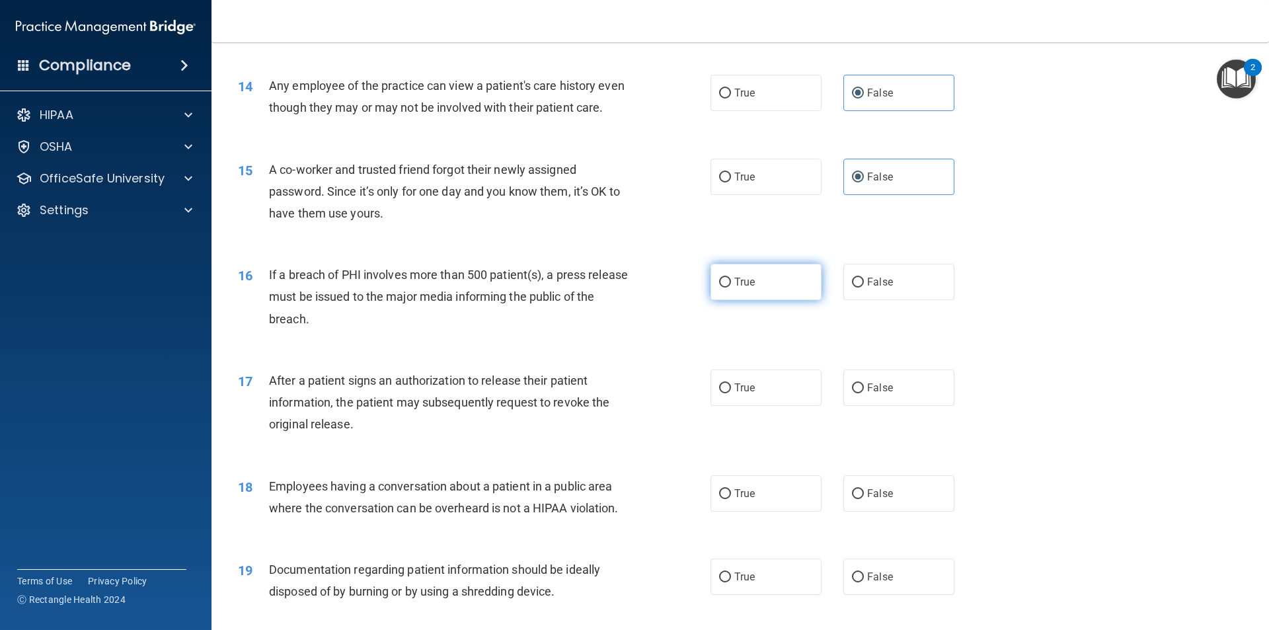
click at [742, 300] on label "True" at bounding box center [766, 282] width 111 height 36
click at [731, 288] on input "True" at bounding box center [725, 283] width 12 height 10
radio input "true"
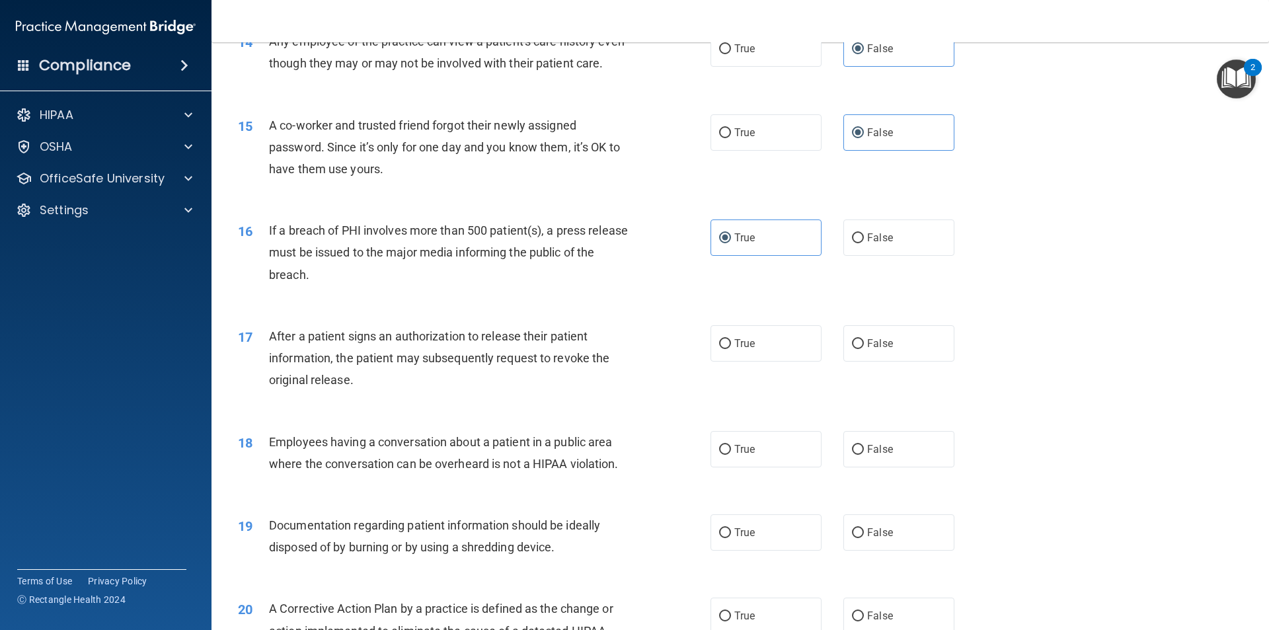
scroll to position [1388, 0]
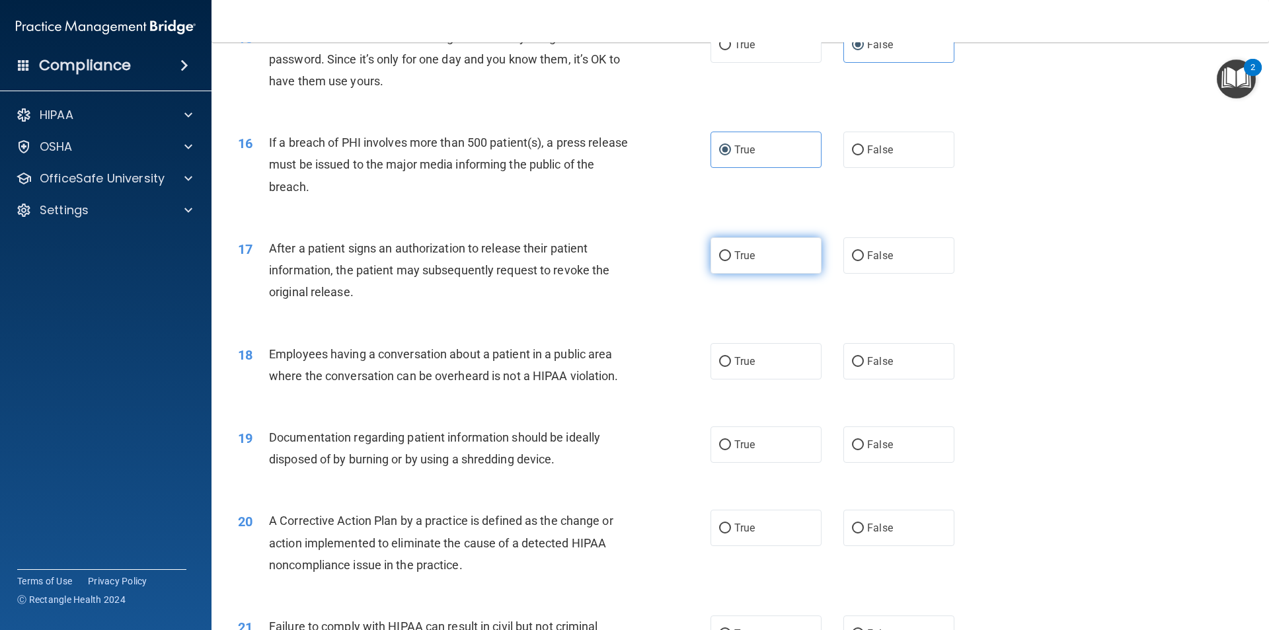
click at [809, 274] on label "True" at bounding box center [766, 255] width 111 height 36
click at [731, 261] on input "True" at bounding box center [725, 256] width 12 height 10
radio input "true"
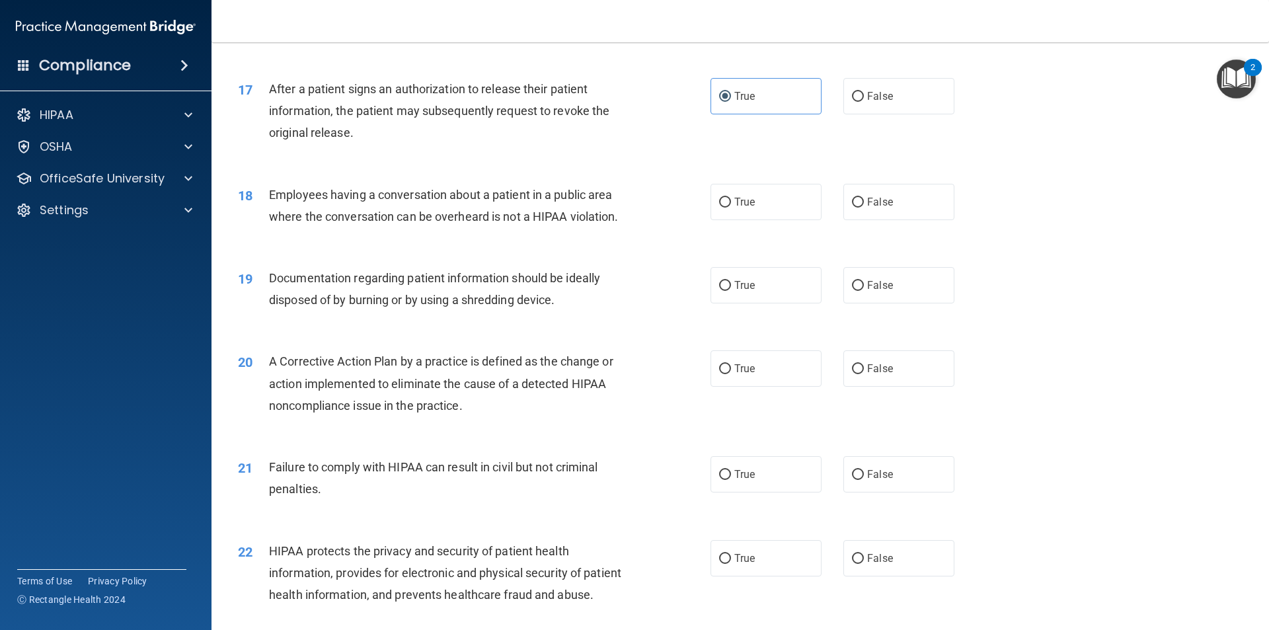
scroll to position [1587, 0]
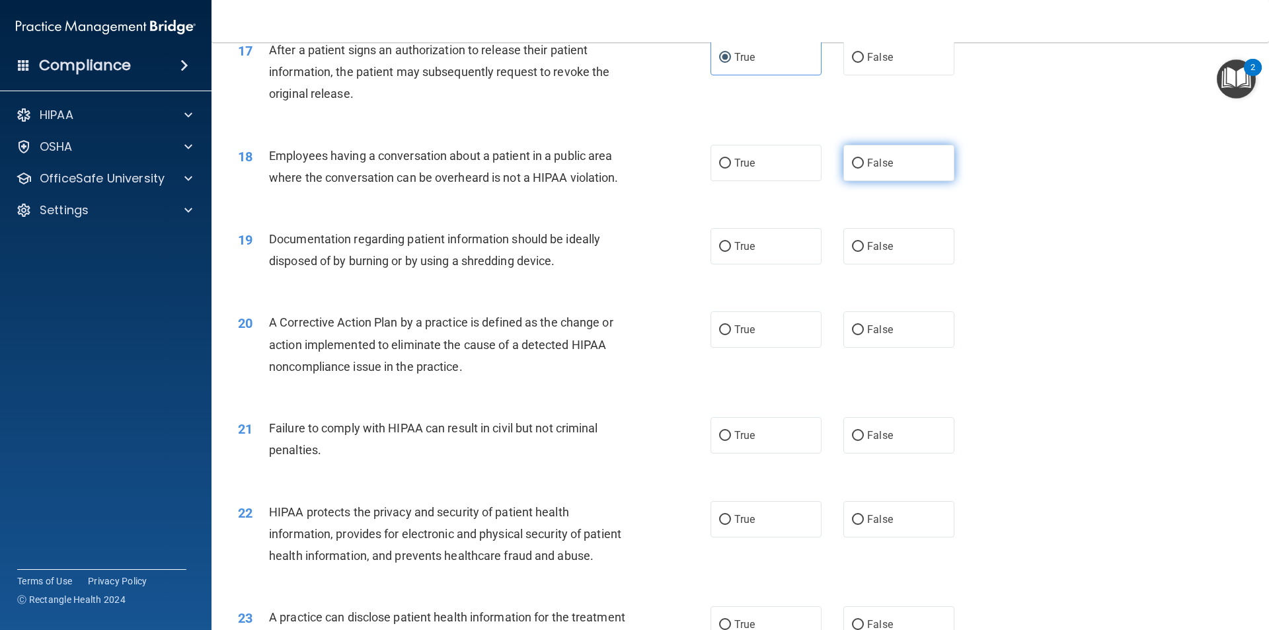
click at [885, 181] on label "False" at bounding box center [899, 163] width 111 height 36
click at [864, 169] on input "False" at bounding box center [858, 164] width 12 height 10
radio input "true"
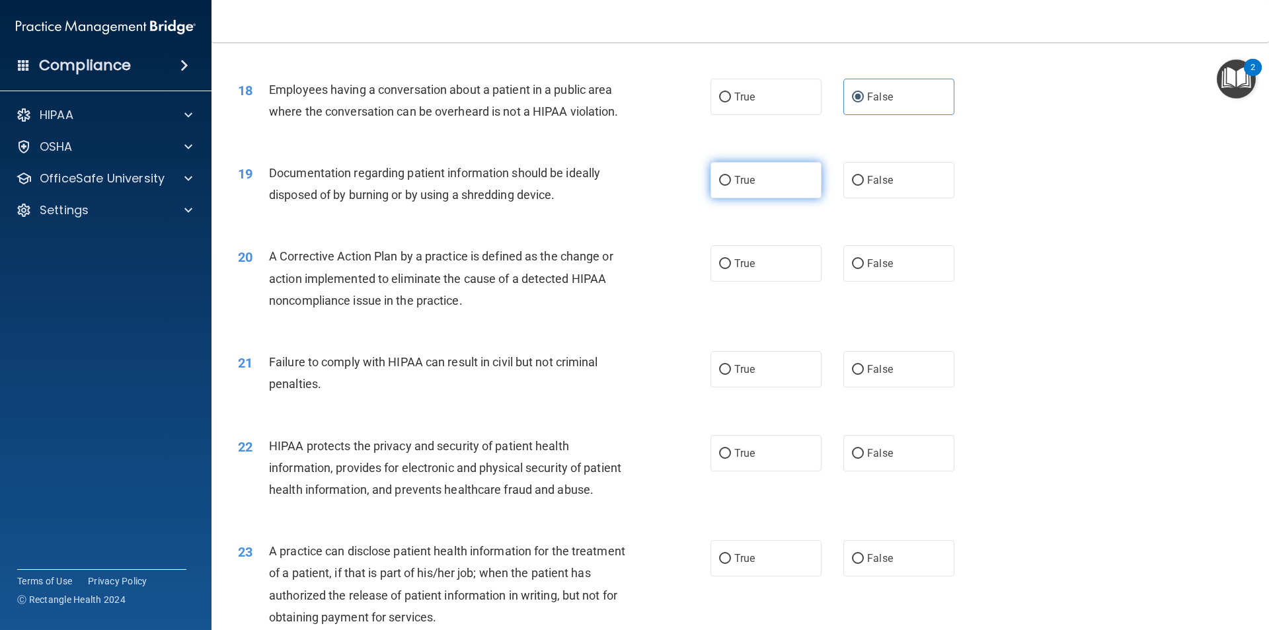
click at [744, 198] on label "True" at bounding box center [766, 180] width 111 height 36
click at [731, 186] on input "True" at bounding box center [725, 181] width 12 height 10
radio input "true"
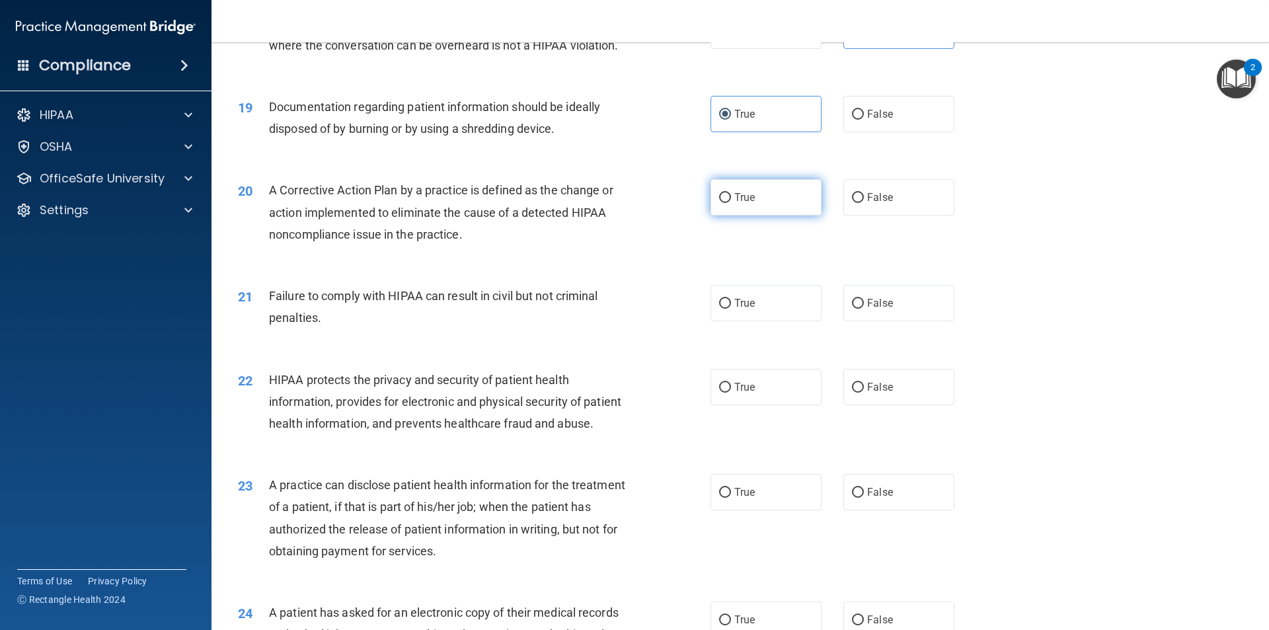
click at [792, 216] on label "True" at bounding box center [766, 197] width 111 height 36
click at [731, 203] on input "True" at bounding box center [725, 198] width 12 height 10
radio input "true"
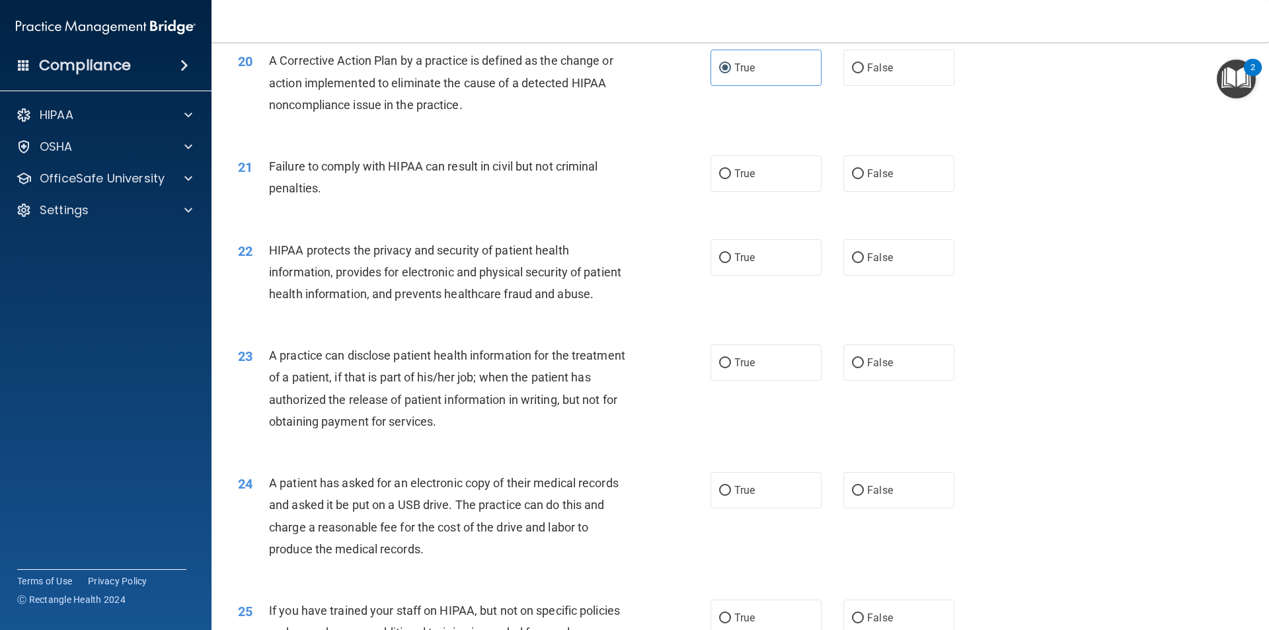
scroll to position [1851, 0]
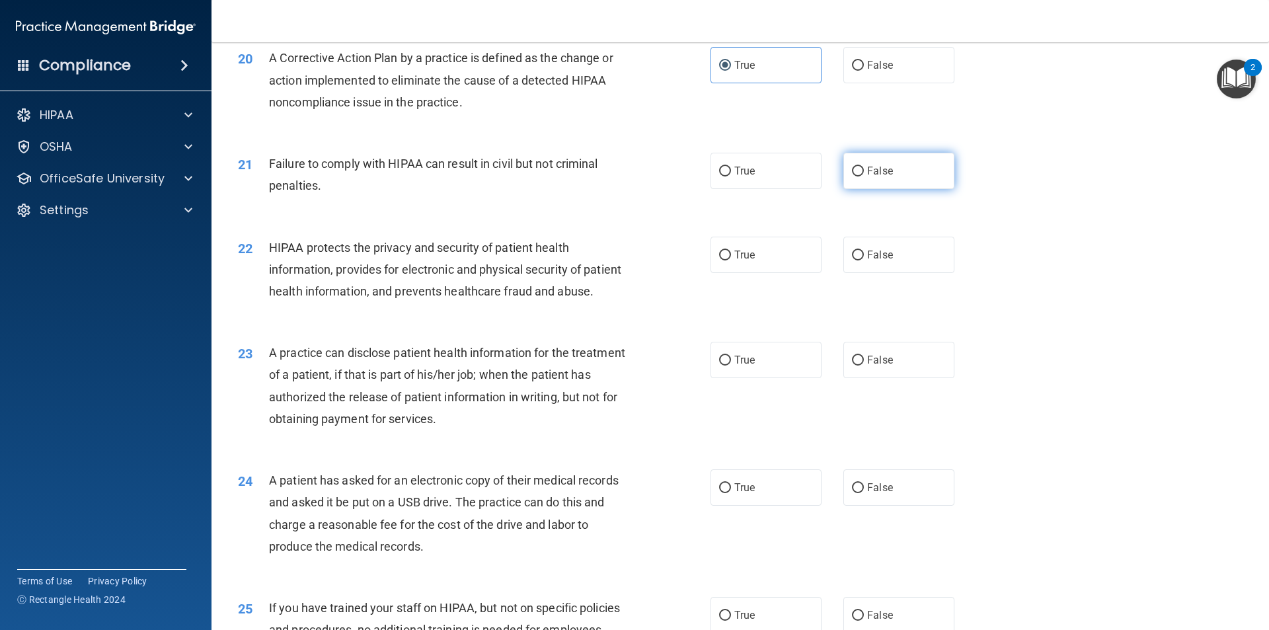
click at [922, 189] on label "False" at bounding box center [899, 171] width 111 height 36
click at [864, 177] on input "False" at bounding box center [858, 172] width 12 height 10
radio input "true"
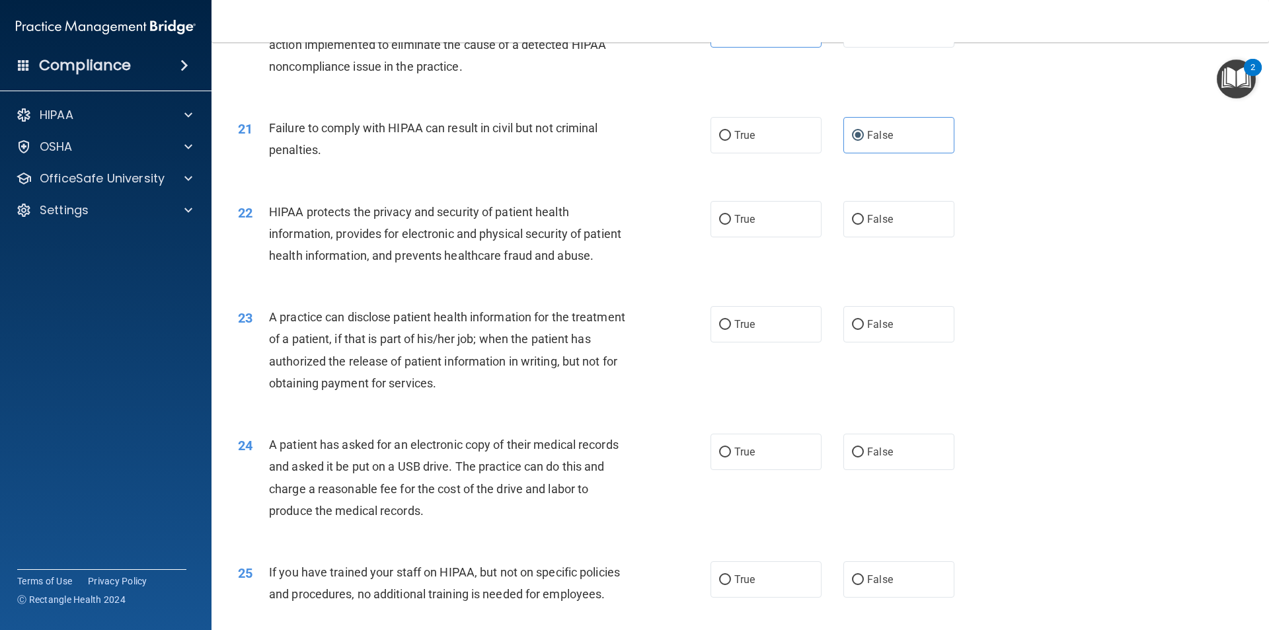
scroll to position [1917, 0]
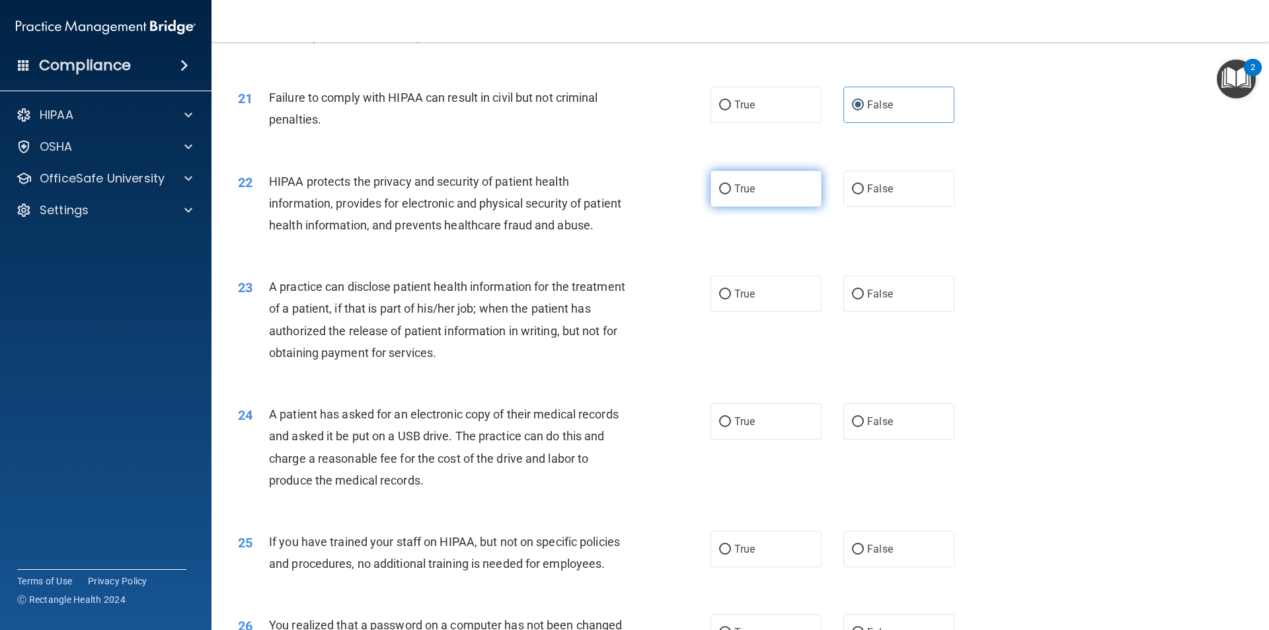
click at [778, 207] on label "True" at bounding box center [766, 189] width 111 height 36
click at [731, 194] on input "True" at bounding box center [725, 189] width 12 height 10
radio input "true"
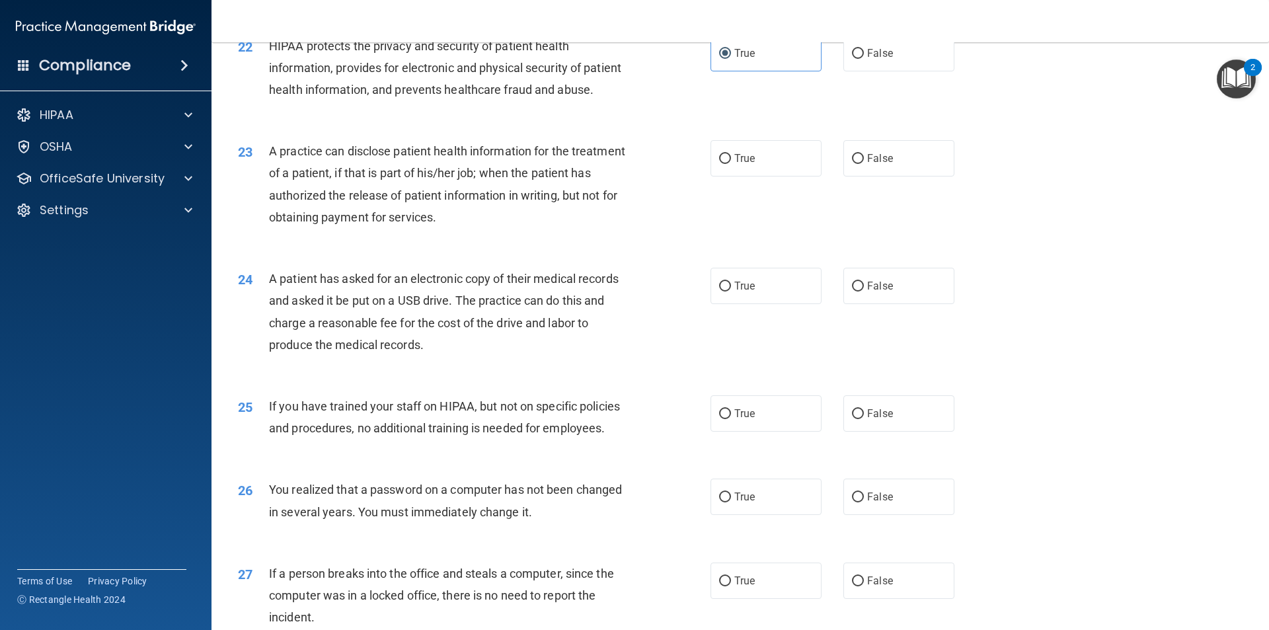
scroll to position [2036, 0]
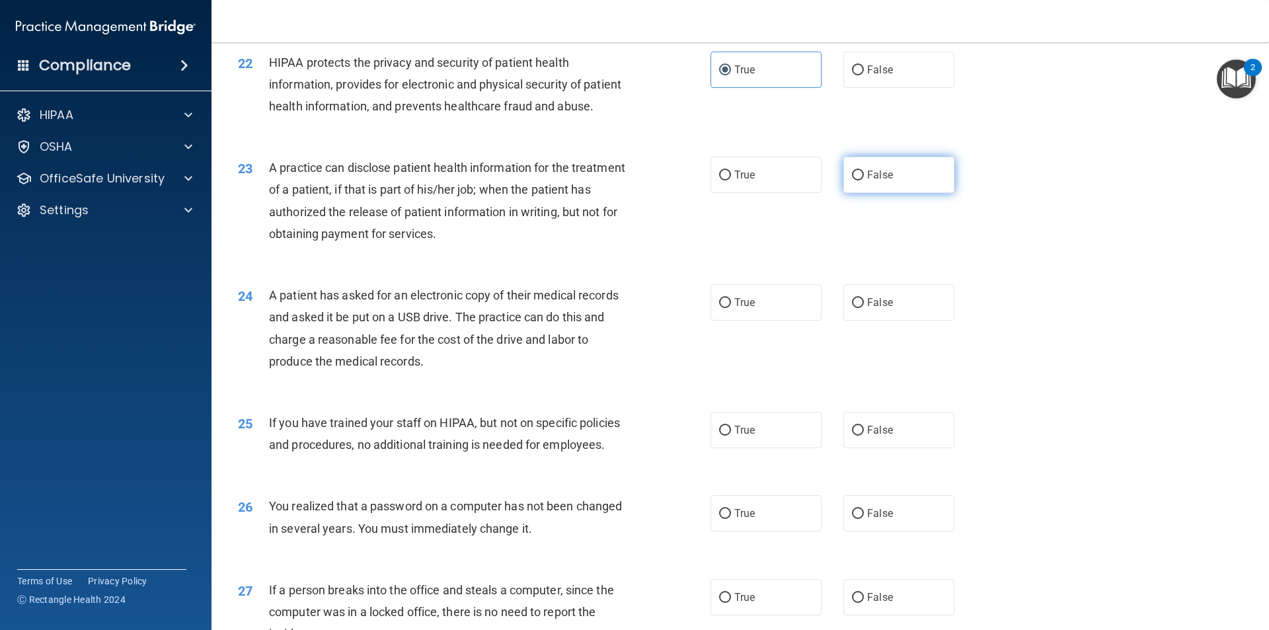
click at [915, 193] on label "False" at bounding box center [899, 175] width 111 height 36
click at [864, 180] on input "False" at bounding box center [858, 176] width 12 height 10
radio input "true"
click at [764, 193] on label "True" at bounding box center [766, 175] width 111 height 36
click at [731, 180] on input "True" at bounding box center [725, 176] width 12 height 10
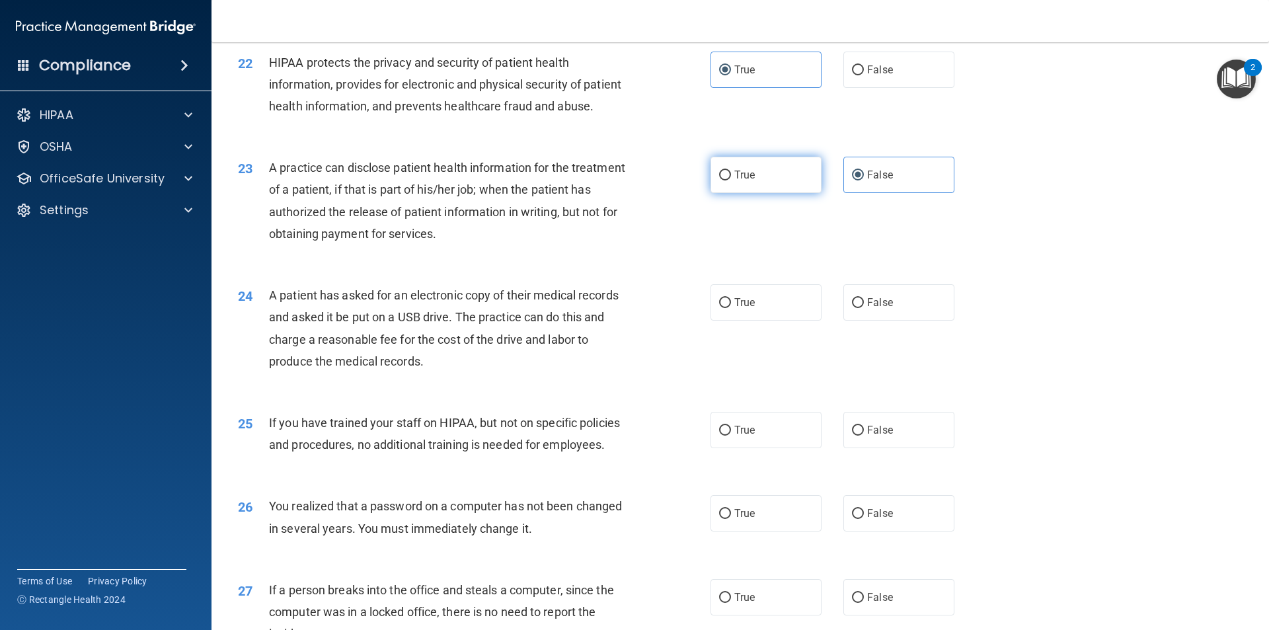
radio input "true"
radio input "false"
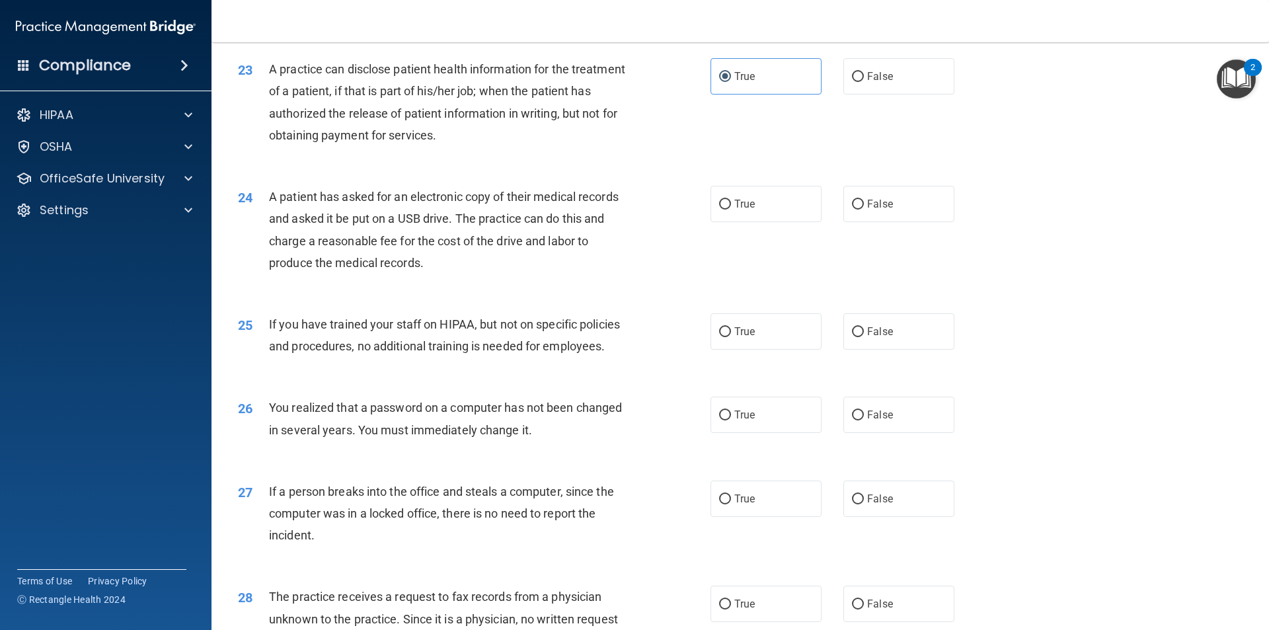
scroll to position [2168, 0]
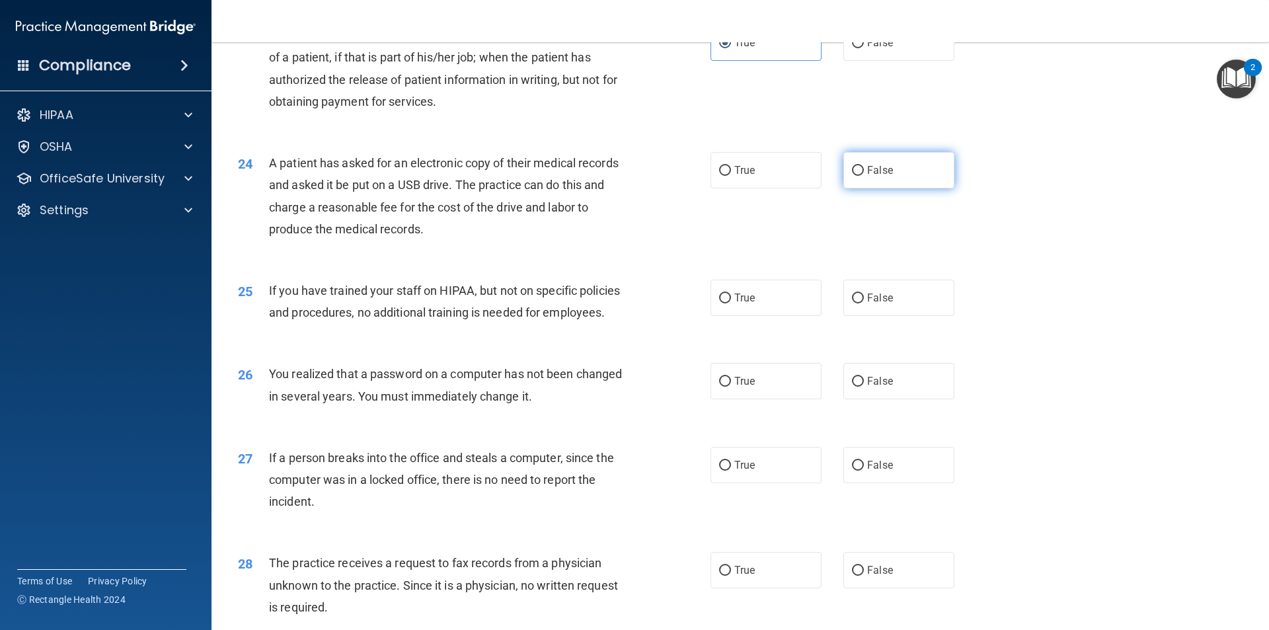
click at [881, 188] on label "False" at bounding box center [899, 170] width 111 height 36
click at [864, 176] on input "False" at bounding box center [858, 171] width 12 height 10
radio input "true"
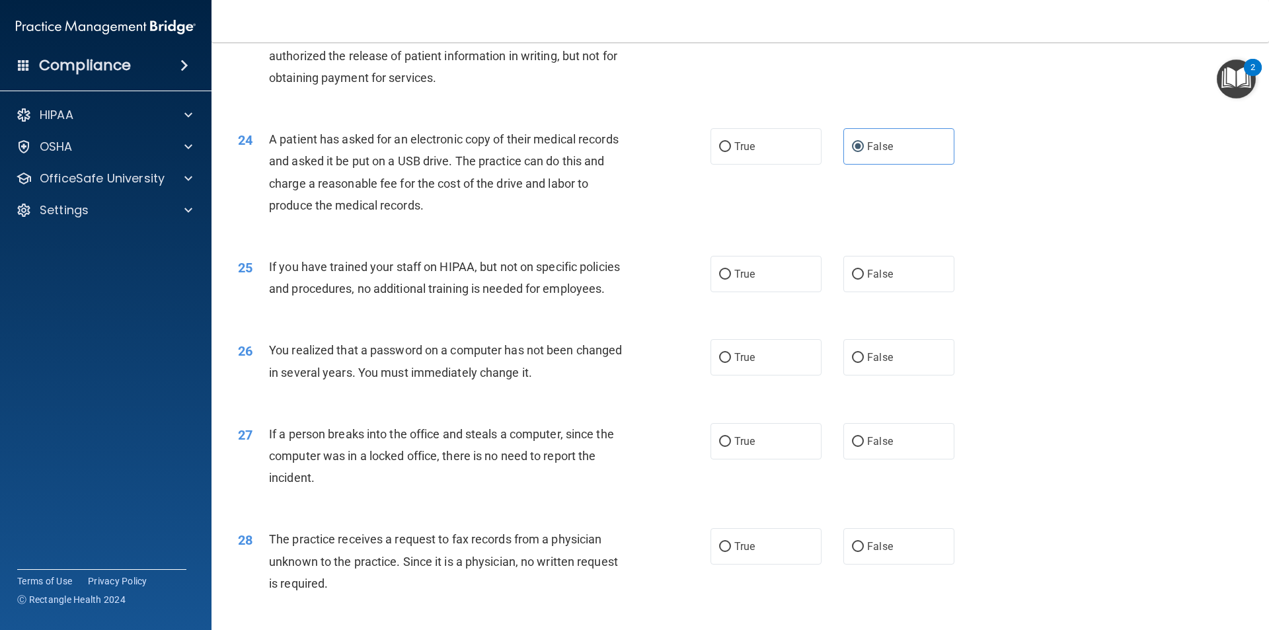
scroll to position [2234, 0]
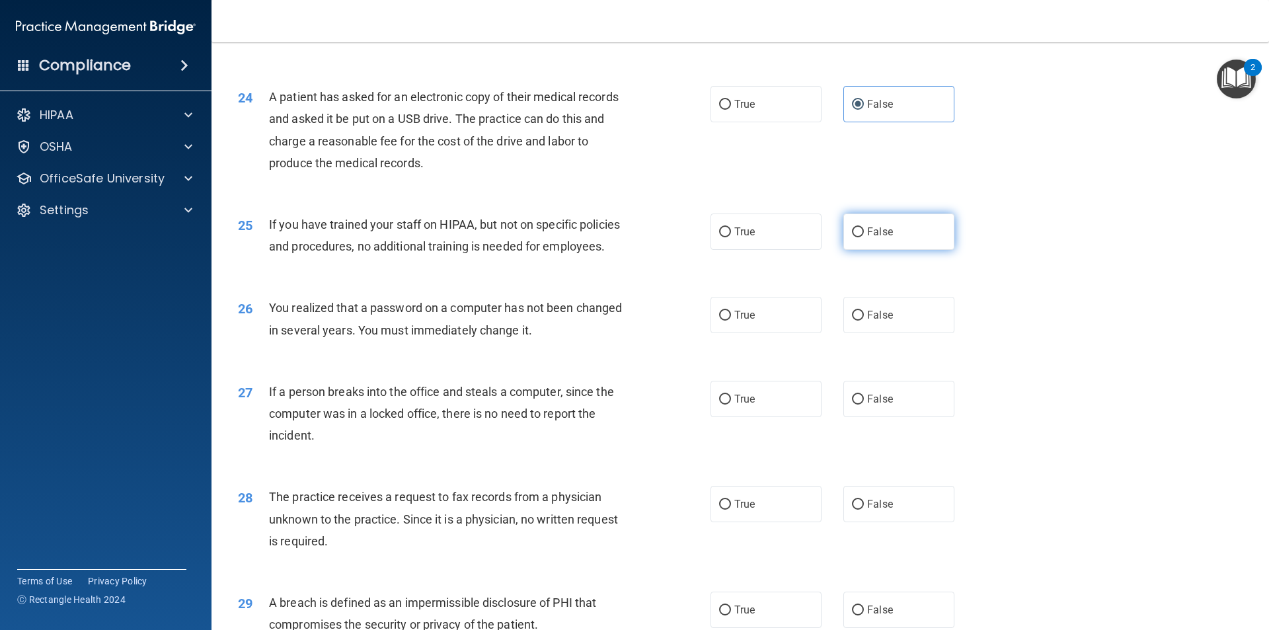
click at [918, 250] on label "False" at bounding box center [899, 232] width 111 height 36
click at [864, 237] on input "False" at bounding box center [858, 232] width 12 height 10
radio input "true"
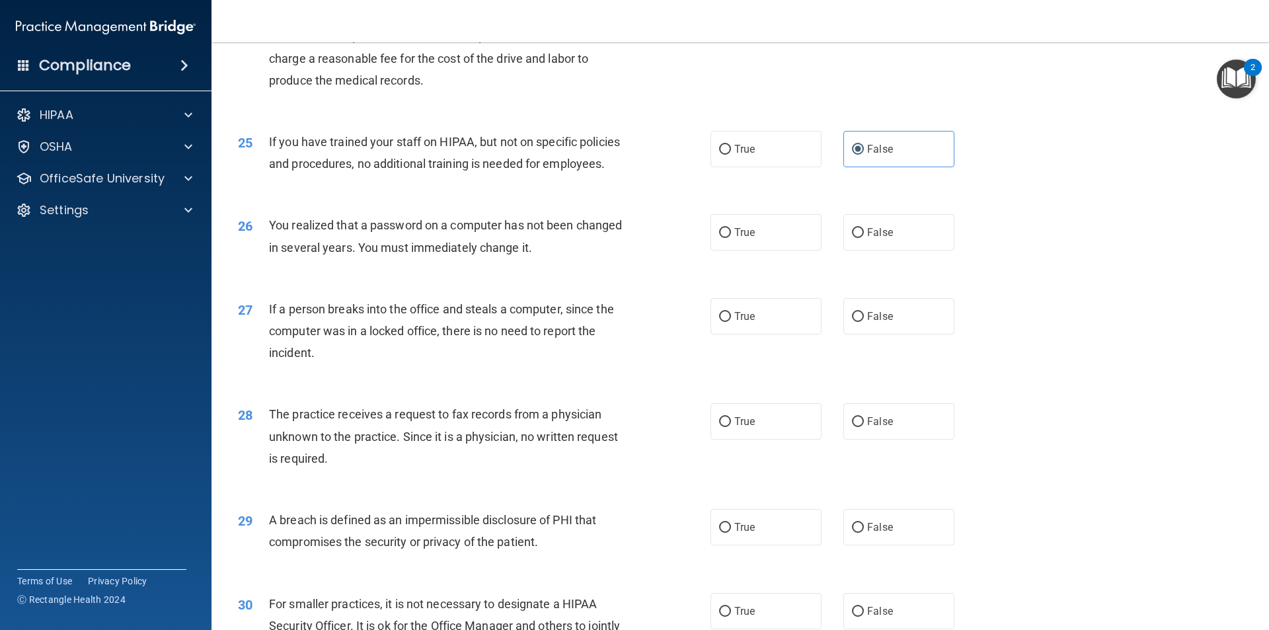
scroll to position [2367, 0]
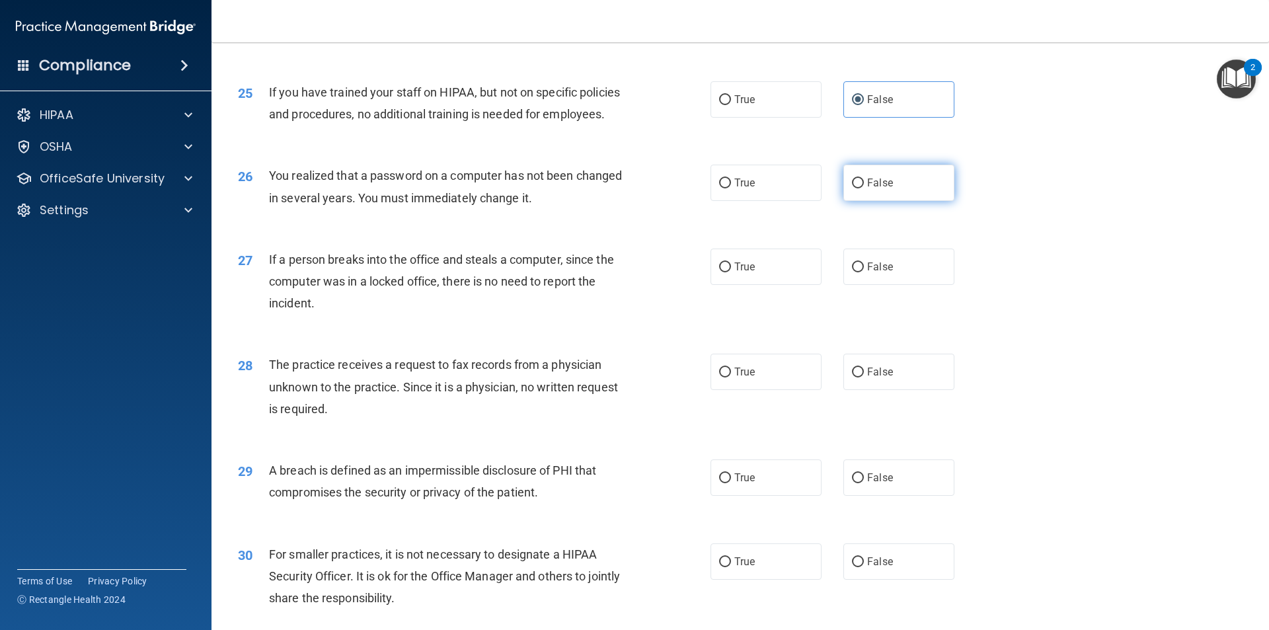
click at [934, 201] on label "False" at bounding box center [899, 183] width 111 height 36
click at [864, 188] on input "False" at bounding box center [858, 183] width 12 height 10
radio input "true"
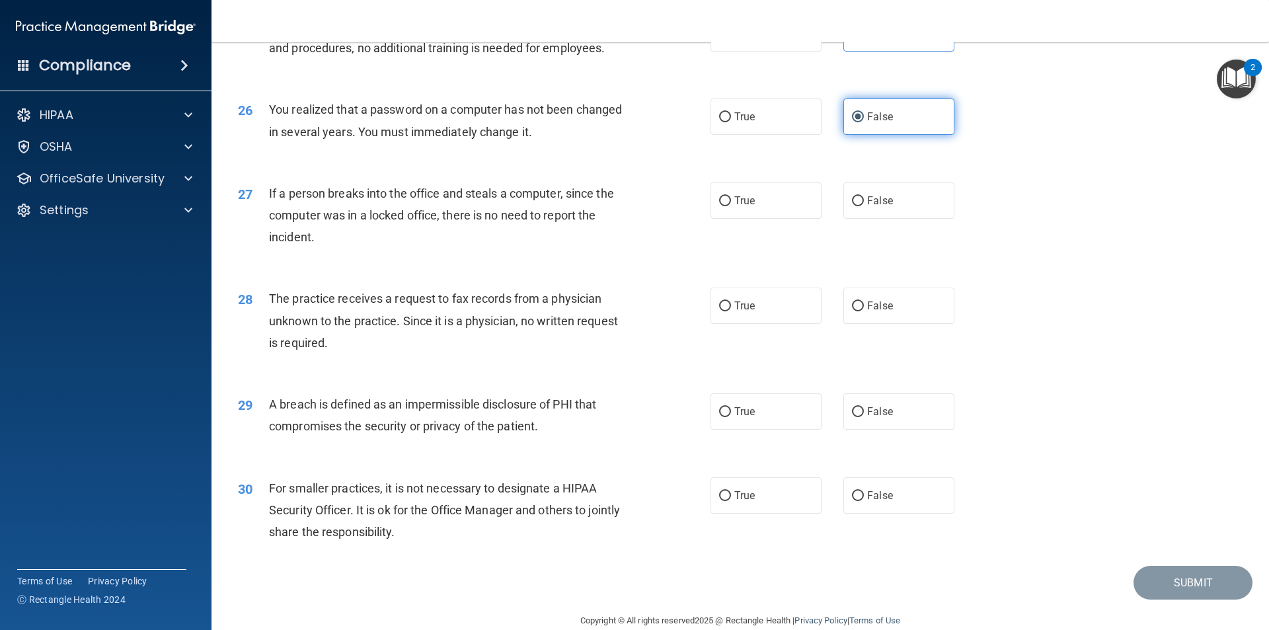
scroll to position [2499, 0]
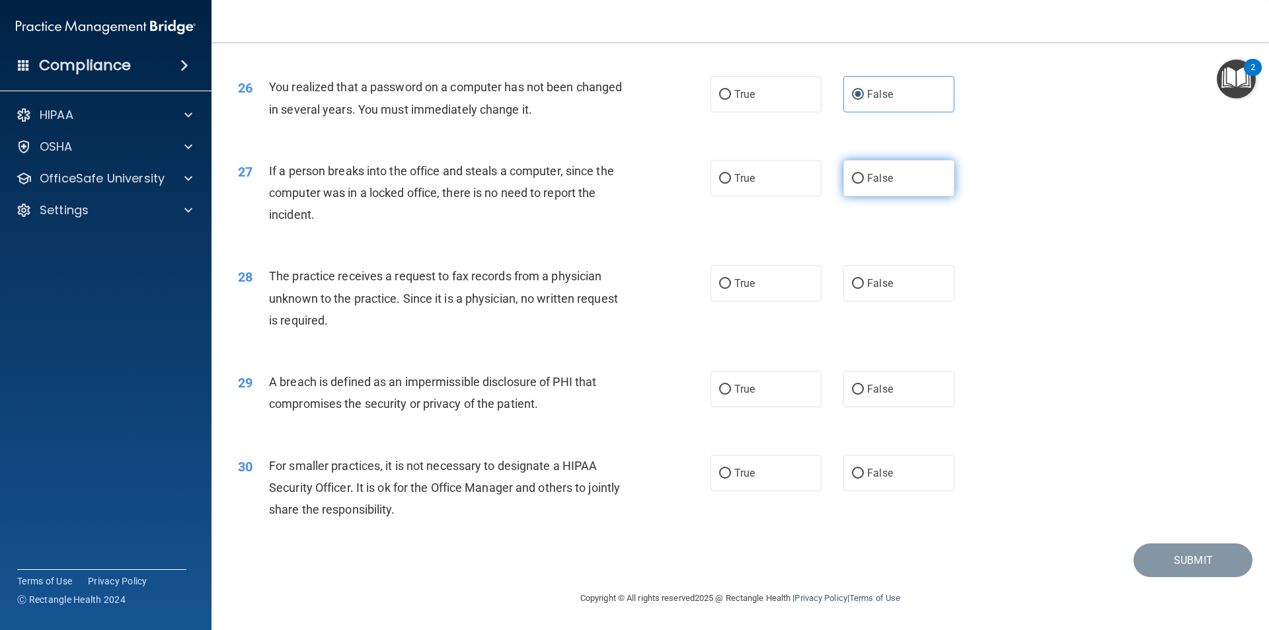
click at [877, 187] on label "False" at bounding box center [899, 178] width 111 height 36
click at [864, 184] on input "False" at bounding box center [858, 179] width 12 height 10
radio input "true"
click at [861, 297] on label "False" at bounding box center [899, 283] width 111 height 36
click at [861, 289] on input "False" at bounding box center [858, 284] width 12 height 10
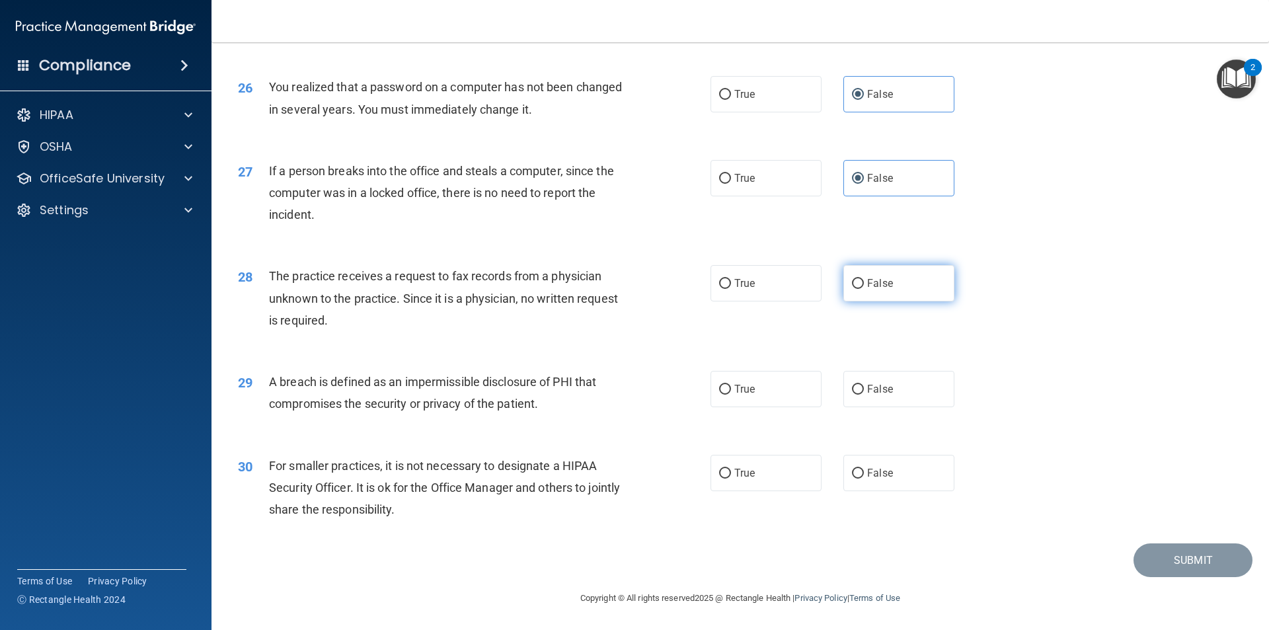
radio input "true"
click at [747, 405] on label "True" at bounding box center [766, 389] width 111 height 36
click at [731, 395] on input "True" at bounding box center [725, 390] width 12 height 10
radio input "true"
click at [906, 477] on label "False" at bounding box center [899, 473] width 111 height 36
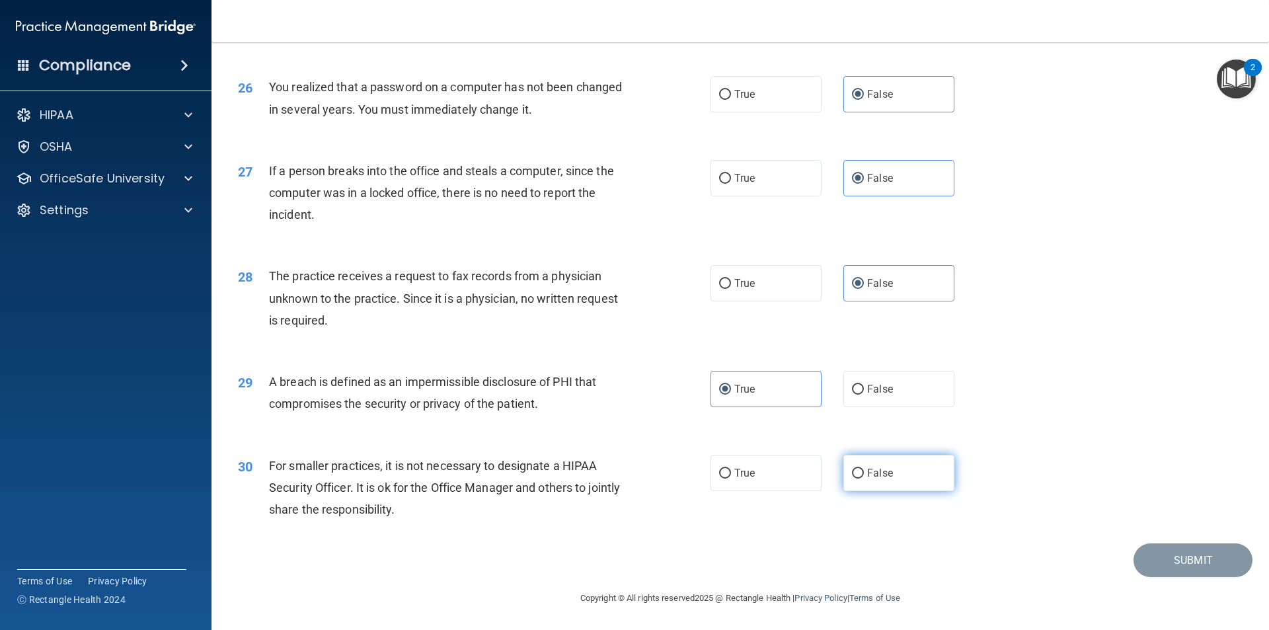
click at [864, 477] on input "False" at bounding box center [858, 474] width 12 height 10
radio input "true"
click at [1193, 553] on button "Submit" at bounding box center [1193, 560] width 119 height 34
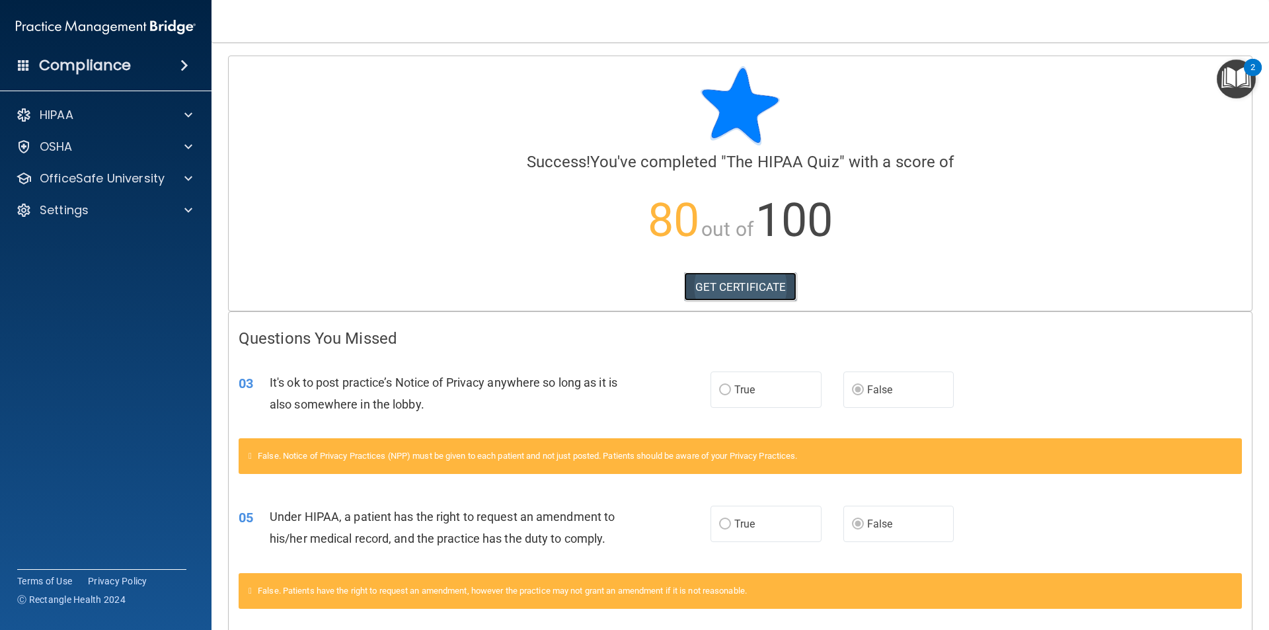
click at [785, 277] on link "GET CERTIFICATE" at bounding box center [740, 286] width 113 height 29
click at [102, 116] on div "HIPAA" at bounding box center [88, 115] width 164 height 16
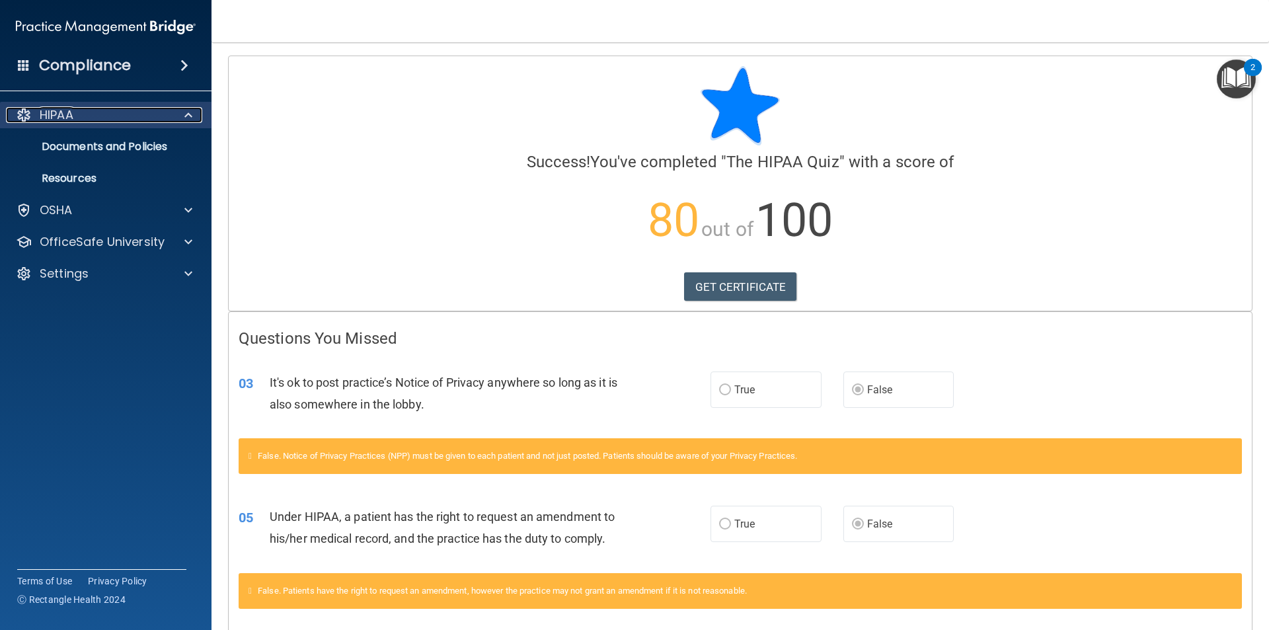
click at [116, 116] on div "HIPAA" at bounding box center [88, 115] width 164 height 16
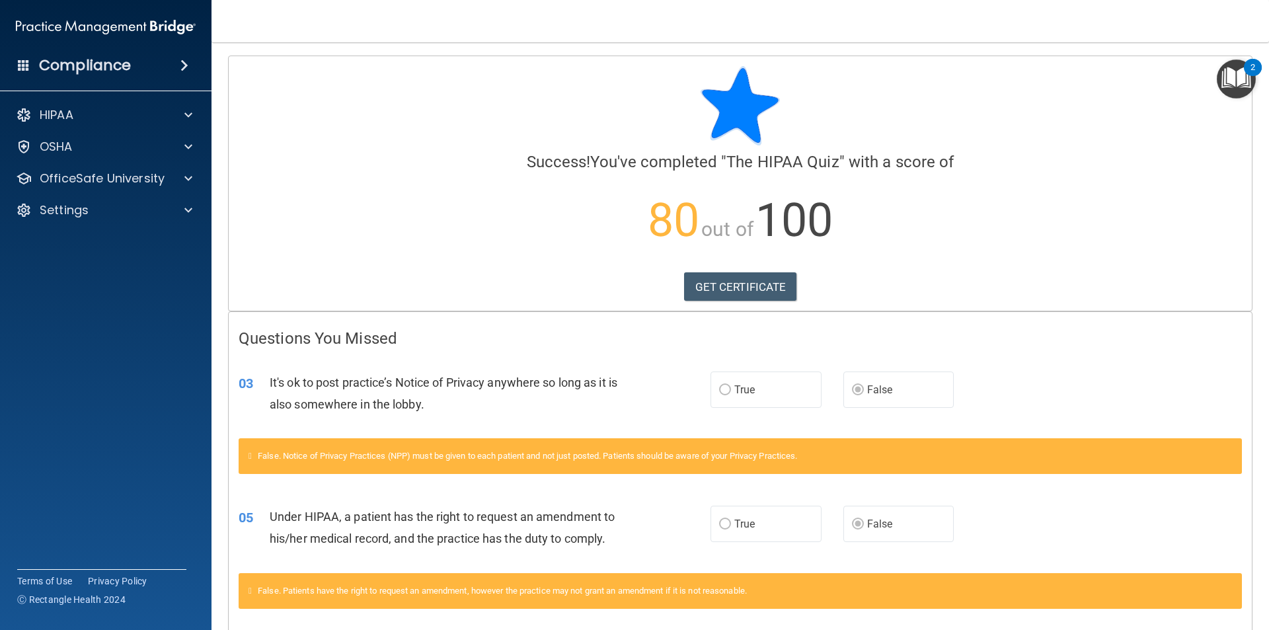
click at [100, 59] on h4 "Compliance" at bounding box center [85, 65] width 92 height 19
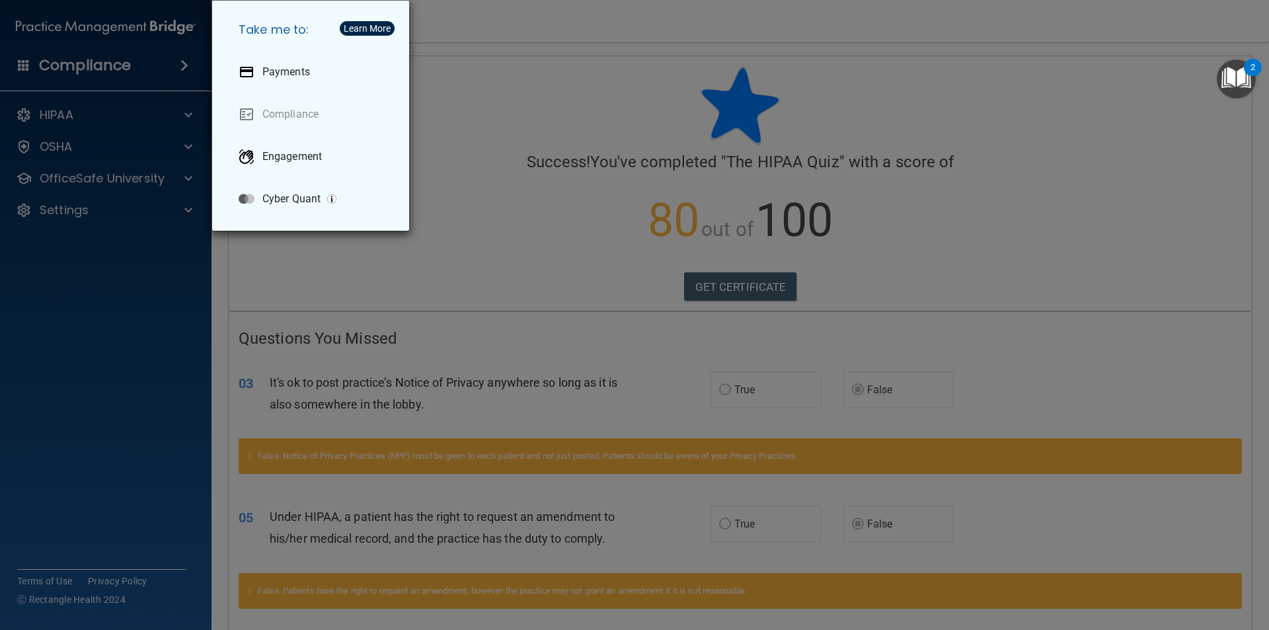
click at [90, 97] on div "Take me to: Payments Compliance Engagement Cyber Quant" at bounding box center [634, 315] width 1269 height 630
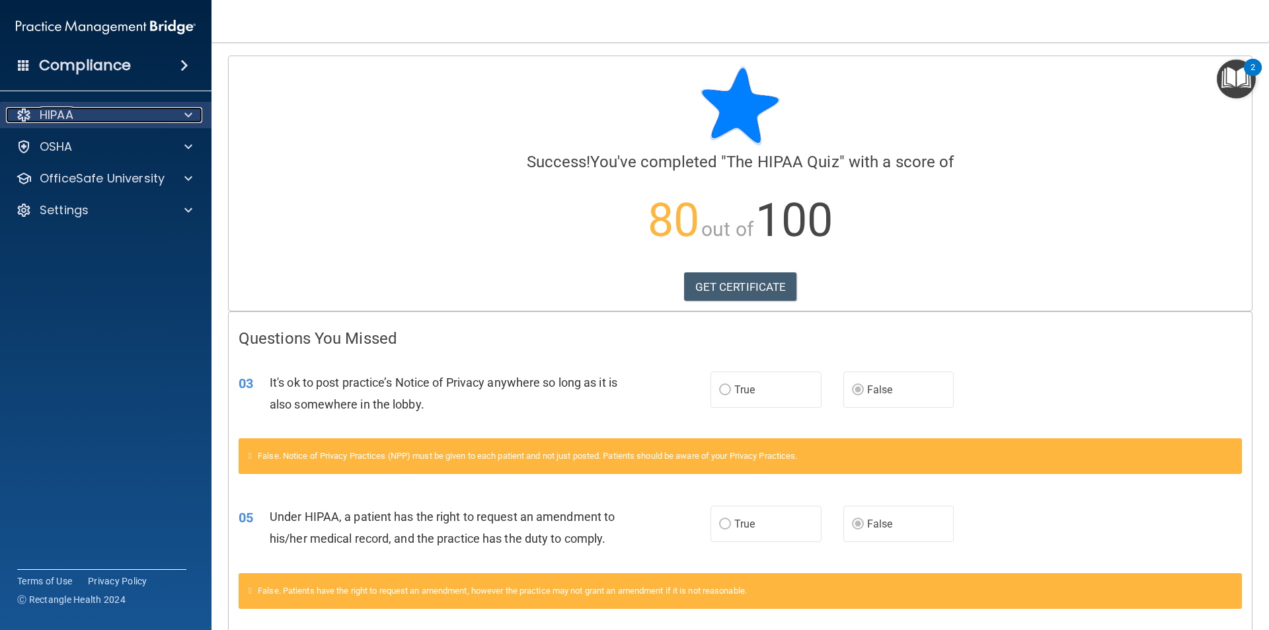
click at [44, 112] on p "HIPAA" at bounding box center [57, 115] width 34 height 16
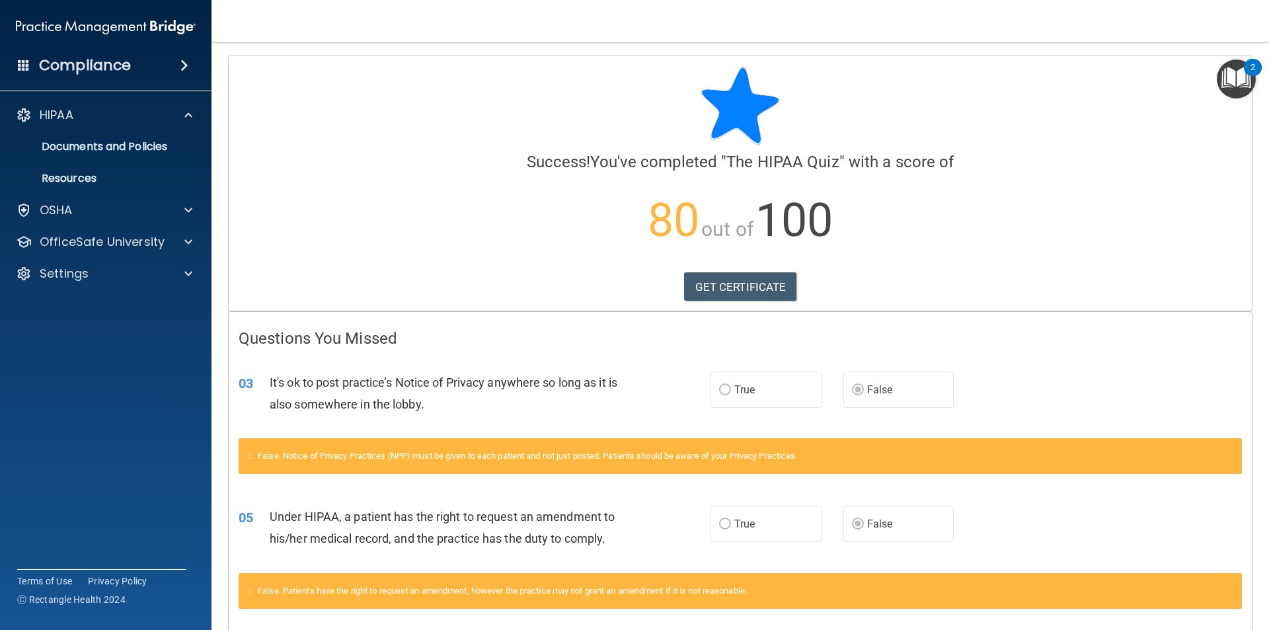
drag, startPoint x: 130, startPoint y: 24, endPoint x: 123, endPoint y: 35, distance: 13.0
click at [130, 24] on img at bounding box center [106, 27] width 180 height 26
click at [97, 144] on p "Documents and Policies" at bounding box center [99, 146] width 180 height 13
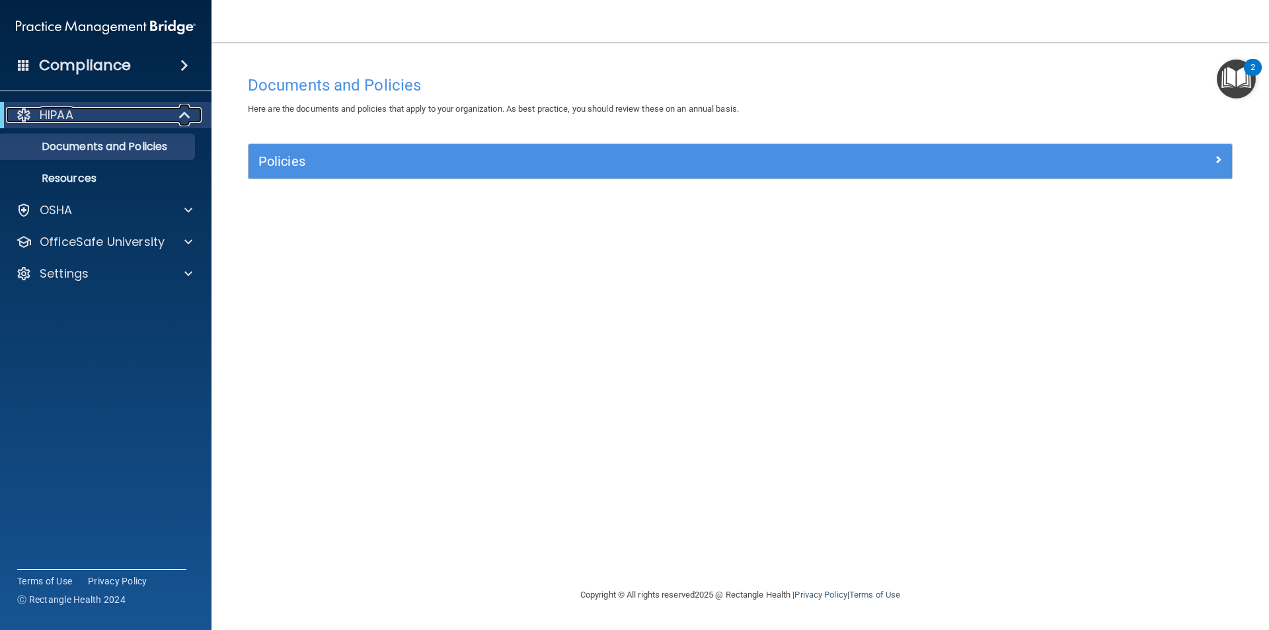
click at [107, 110] on div "HIPAA" at bounding box center [87, 115] width 163 height 16
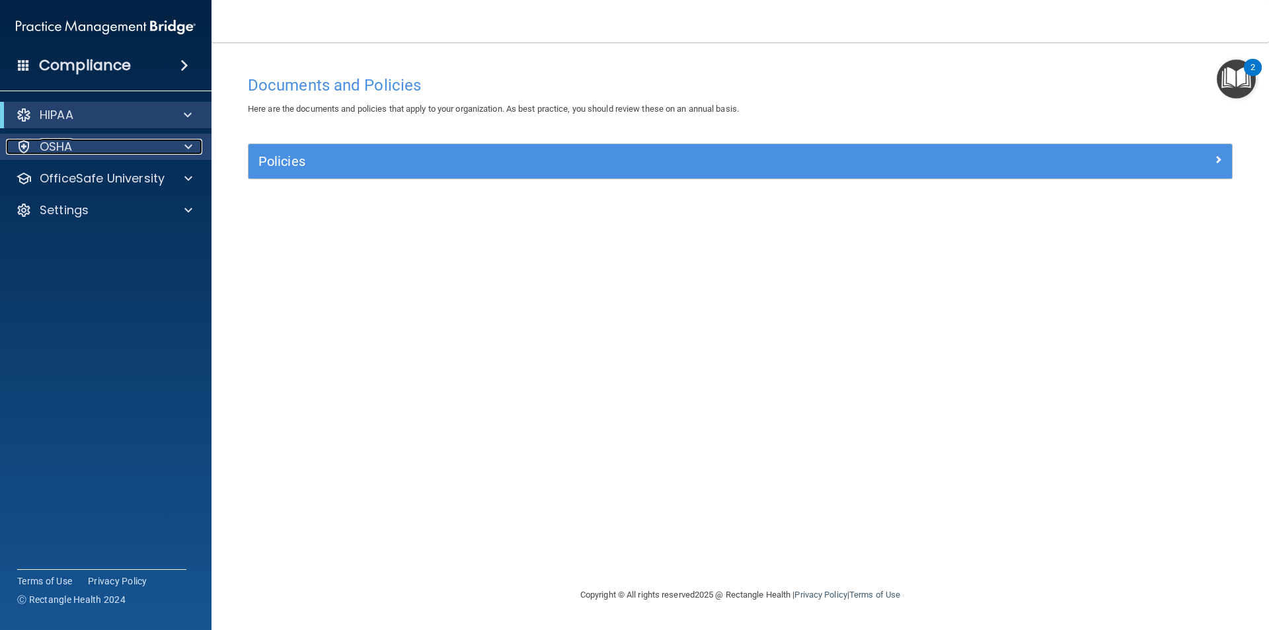
click at [116, 139] on div "OSHA" at bounding box center [88, 147] width 164 height 16
click at [108, 142] on div "OSHA" at bounding box center [88, 147] width 164 height 16
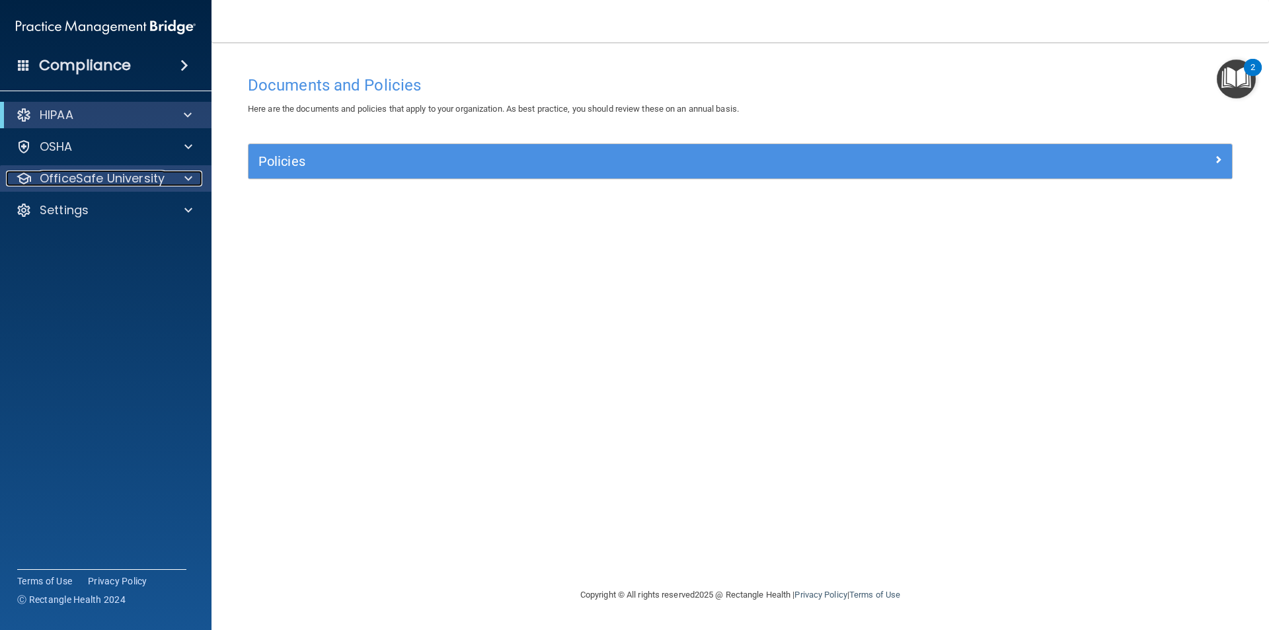
click at [124, 186] on p "OfficeSafe University" at bounding box center [102, 179] width 125 height 16
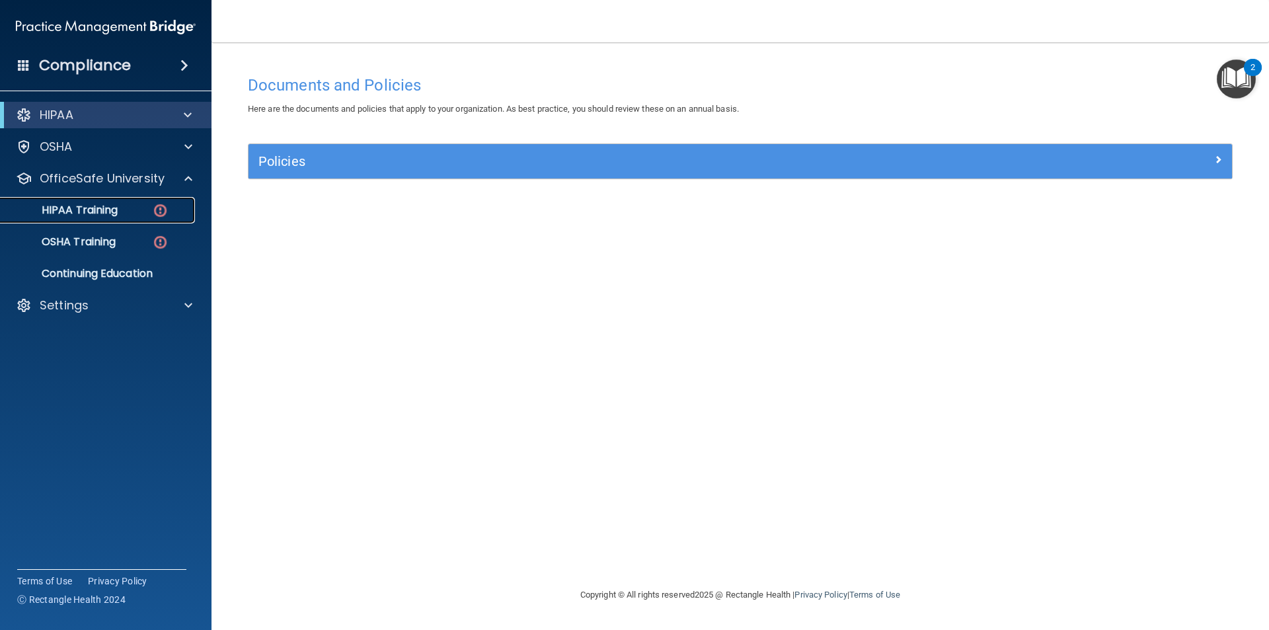
click at [101, 207] on p "HIPAA Training" at bounding box center [63, 210] width 109 height 13
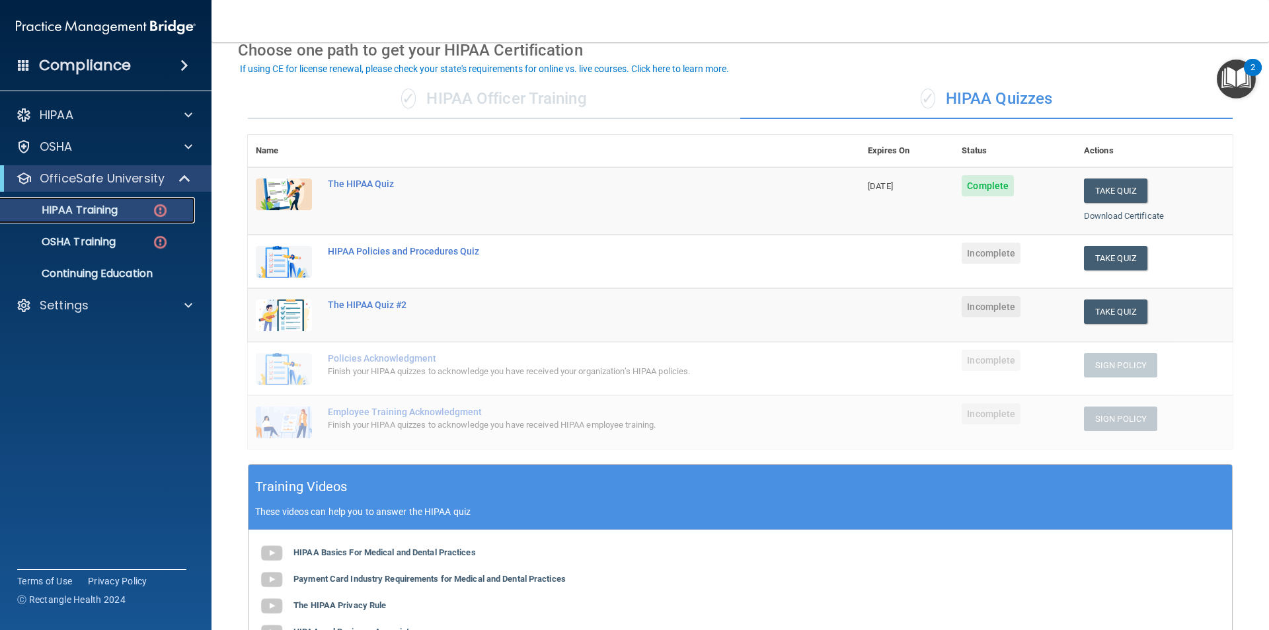
scroll to position [66, 0]
click at [442, 248] on div "HIPAA Policies and Procedures Quiz" at bounding box center [561, 250] width 466 height 11
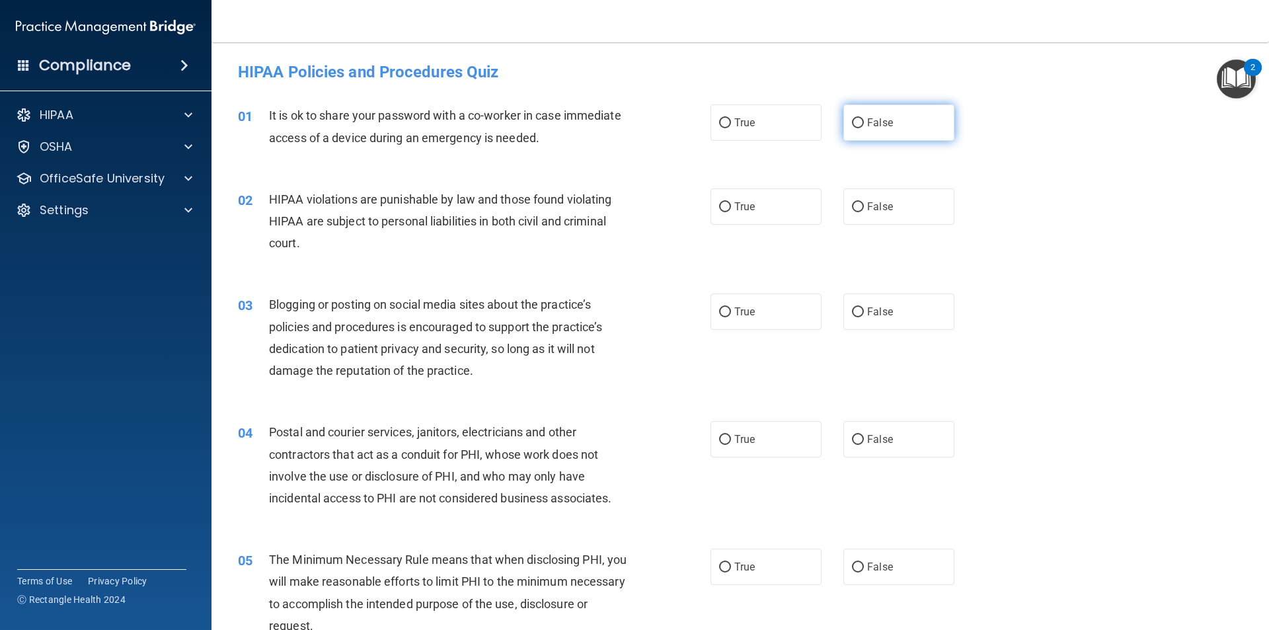
click at [852, 122] on input "False" at bounding box center [858, 123] width 12 height 10
radio input "true"
click at [736, 208] on span "True" at bounding box center [744, 206] width 20 height 13
click at [731, 208] on input "True" at bounding box center [725, 207] width 12 height 10
radio input "true"
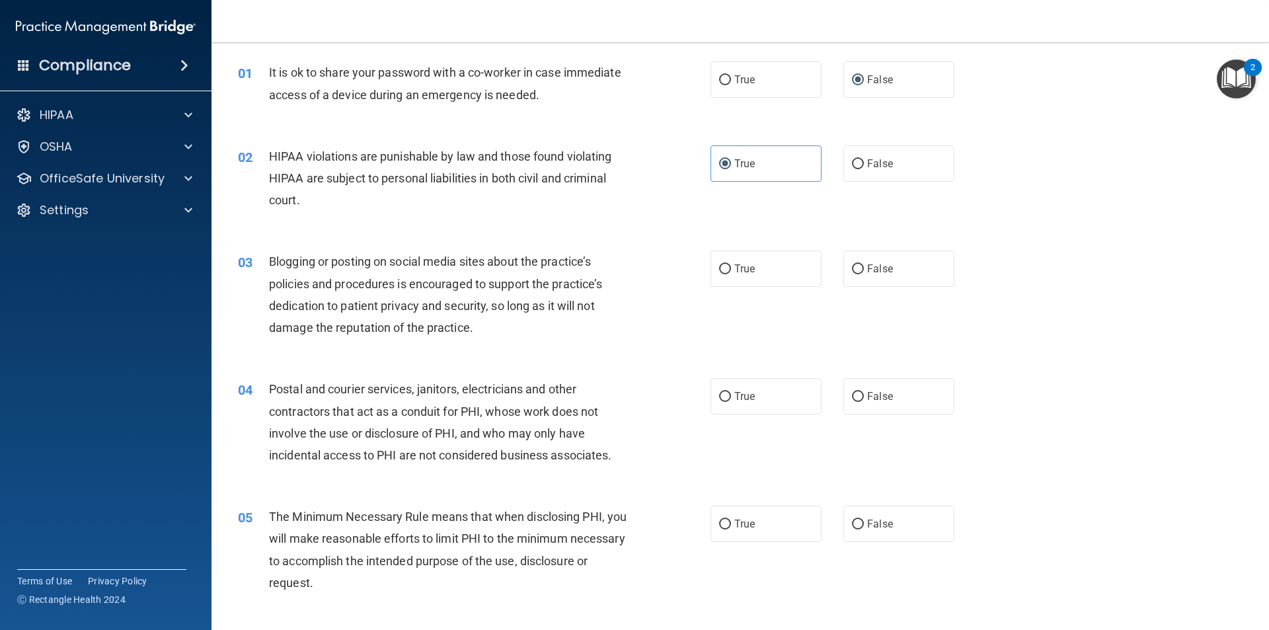
scroll to position [66, 0]
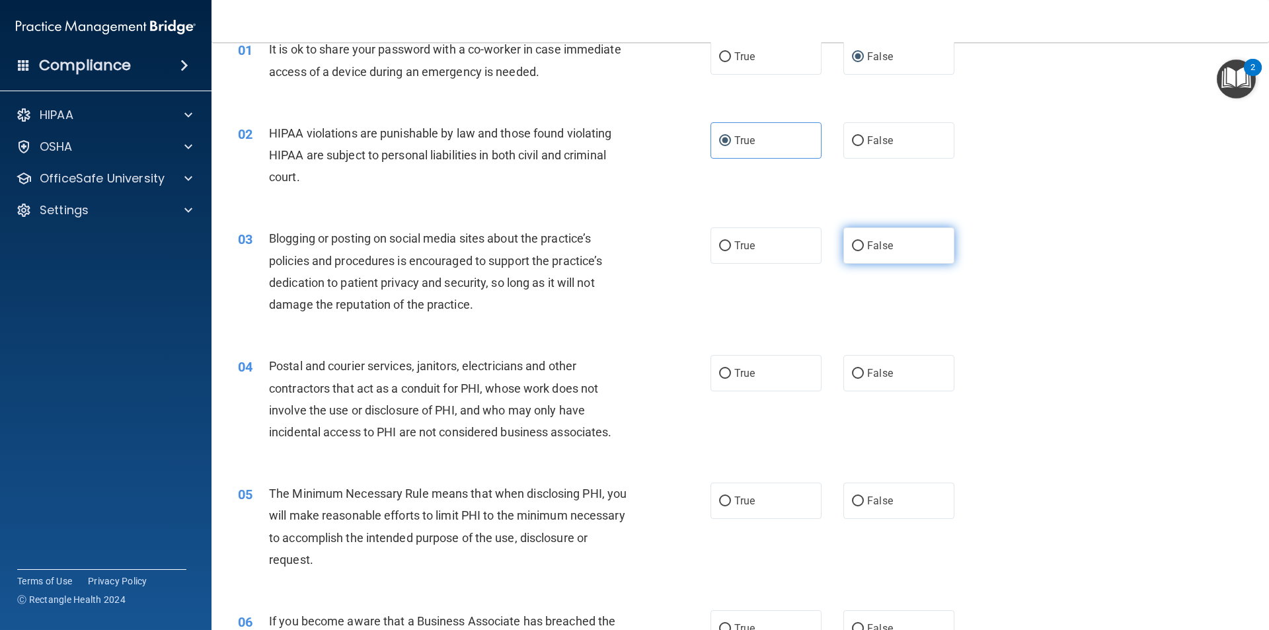
click at [904, 251] on label "False" at bounding box center [899, 245] width 111 height 36
click at [864, 251] on input "False" at bounding box center [858, 246] width 12 height 10
radio input "true"
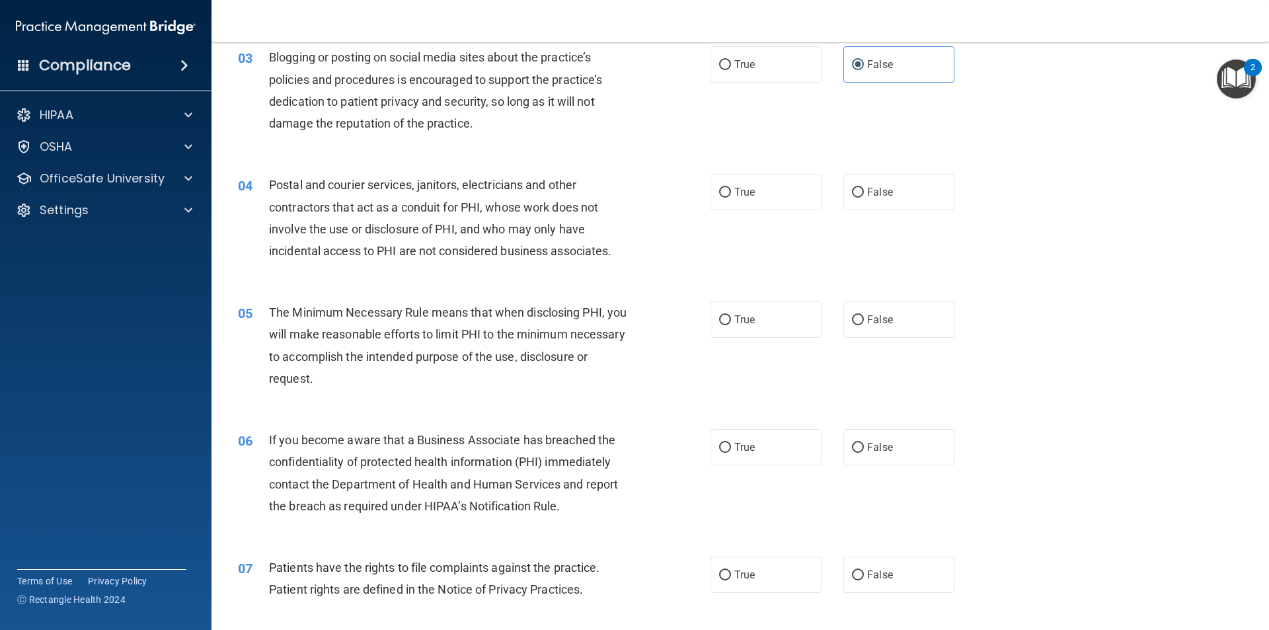
scroll to position [264, 0]
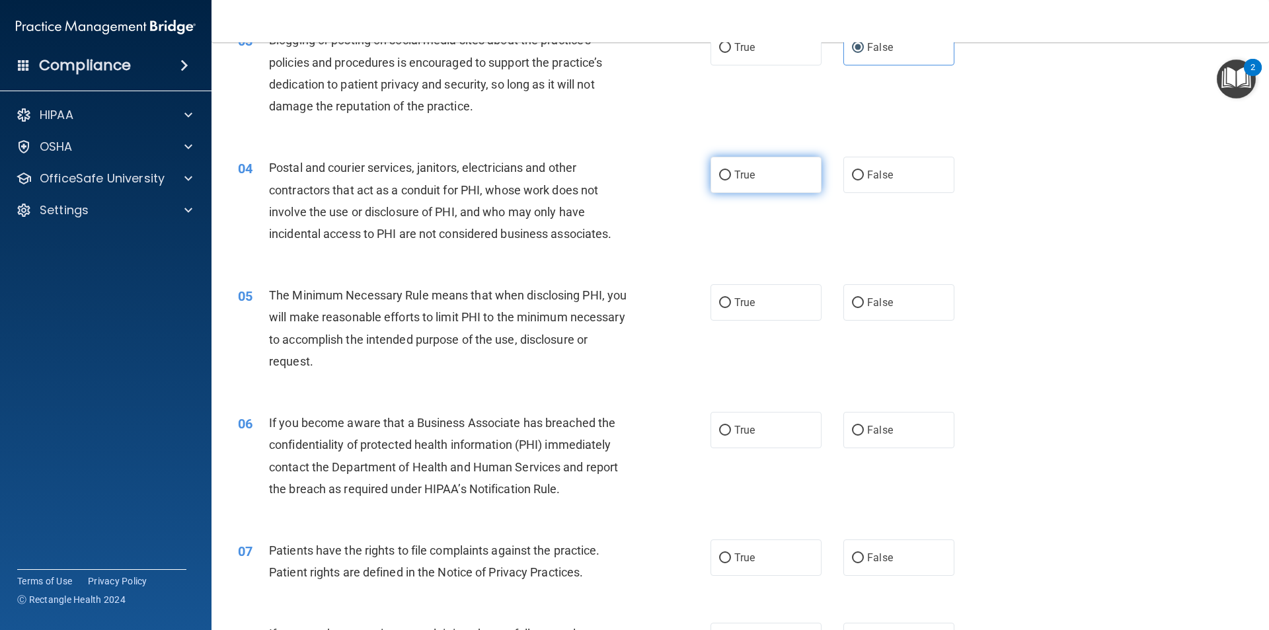
click at [785, 173] on label "True" at bounding box center [766, 175] width 111 height 36
click at [731, 173] on input "True" at bounding box center [725, 176] width 12 height 10
radio input "true"
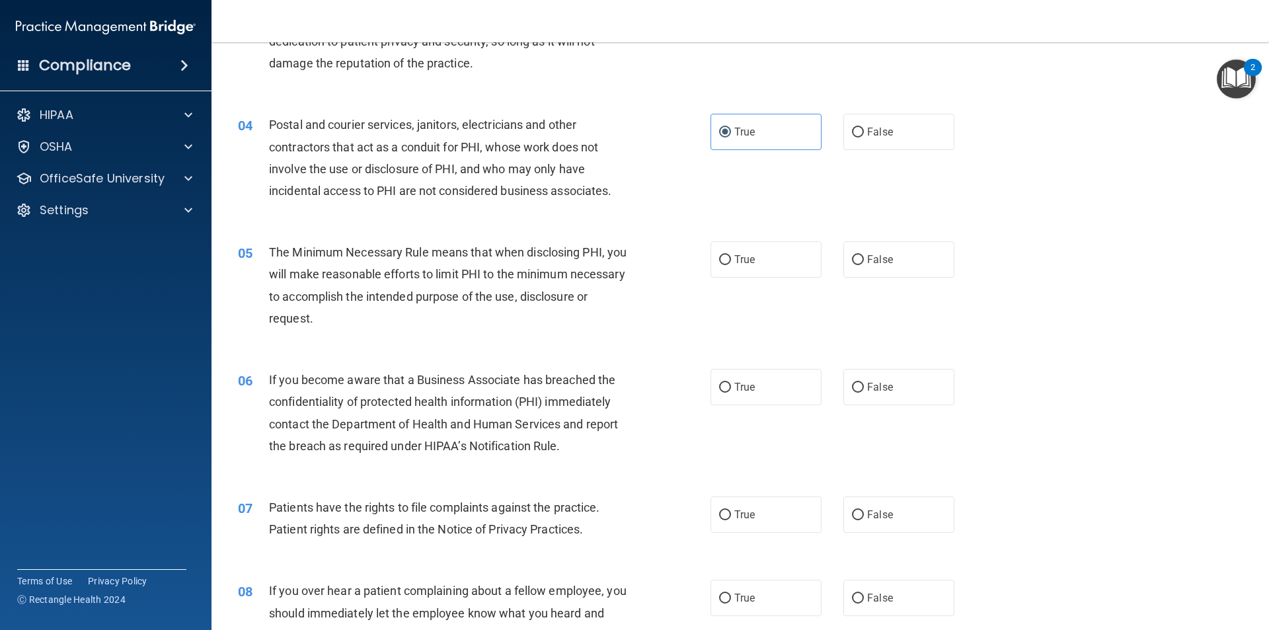
scroll to position [331, 0]
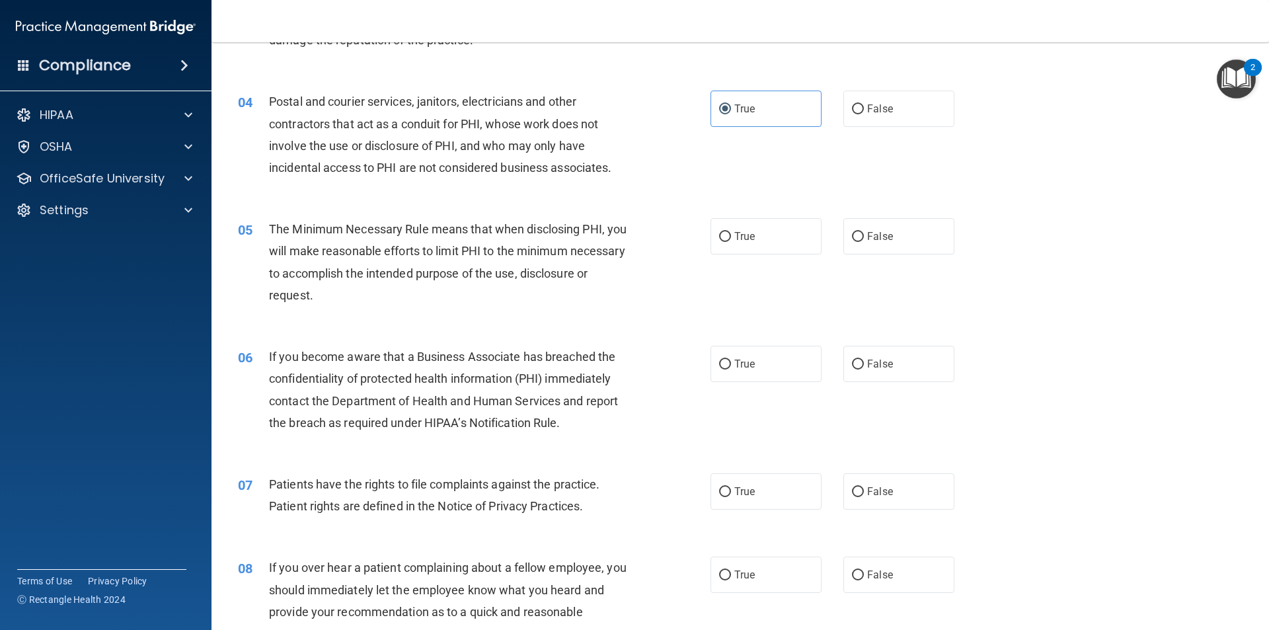
click at [639, 196] on div "04 Postal and courier services, janitors, electricians and other contractors th…" at bounding box center [740, 138] width 1025 height 128
click at [726, 238] on input "True" at bounding box center [725, 237] width 12 height 10
radio input "true"
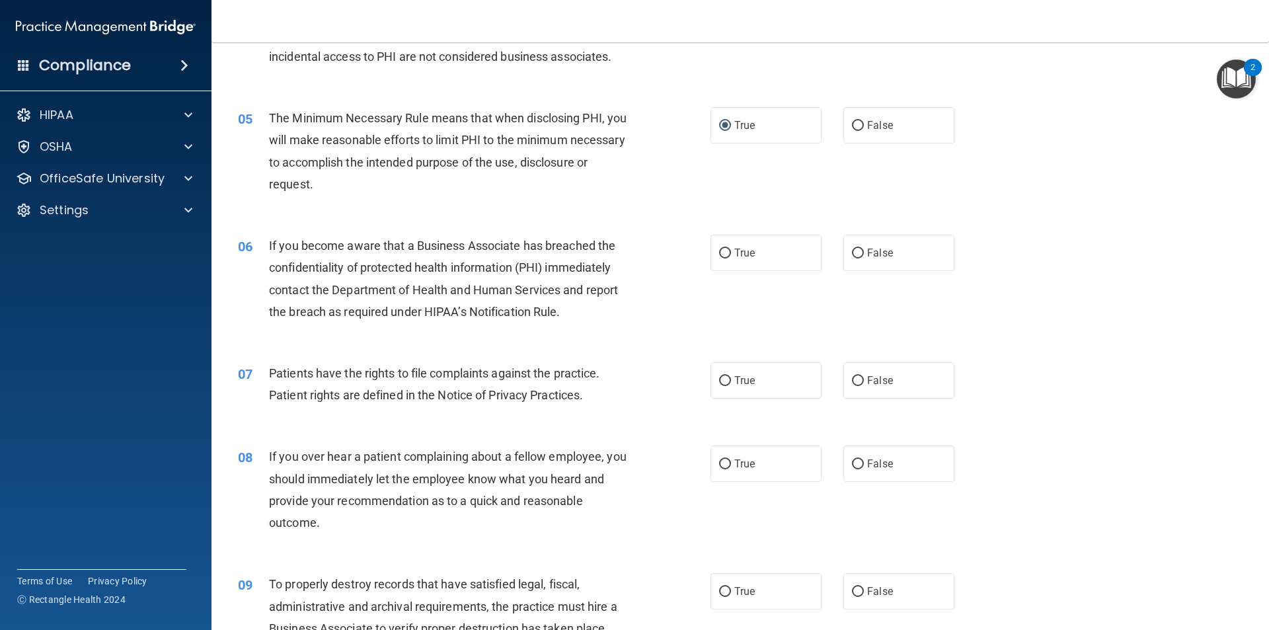
scroll to position [463, 0]
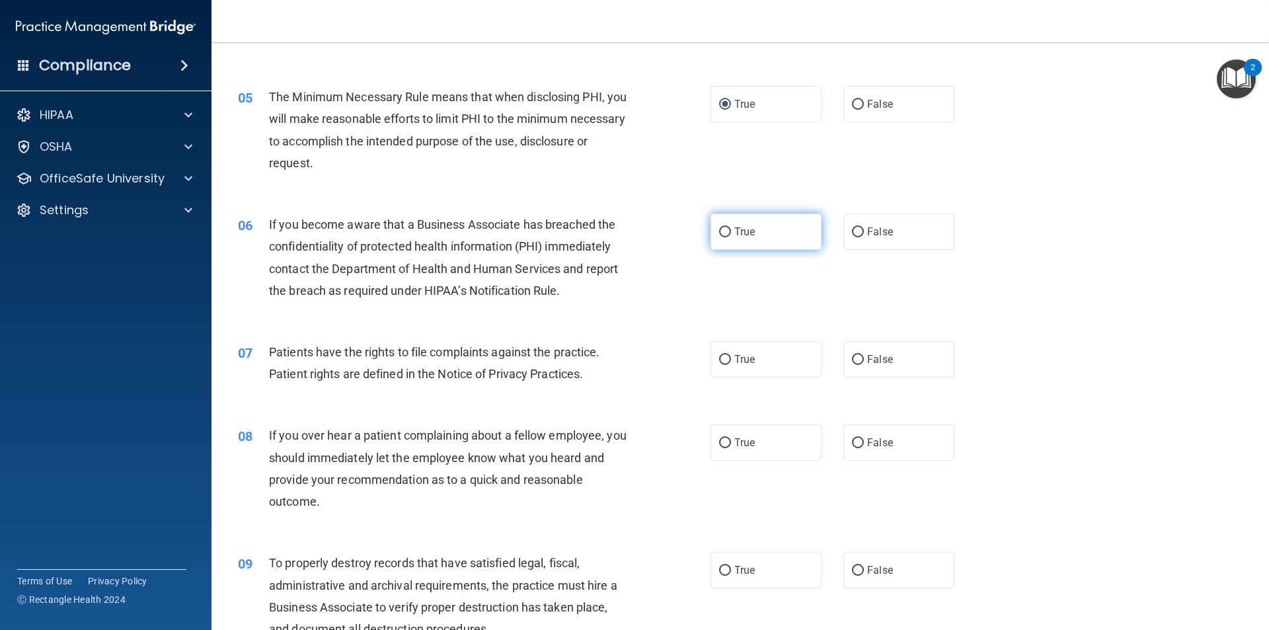
click at [744, 242] on label "True" at bounding box center [766, 232] width 111 height 36
click at [731, 237] on input "True" at bounding box center [725, 232] width 12 height 10
radio input "true"
click at [769, 360] on label "True" at bounding box center [766, 359] width 111 height 36
click at [731, 360] on input "True" at bounding box center [725, 360] width 12 height 10
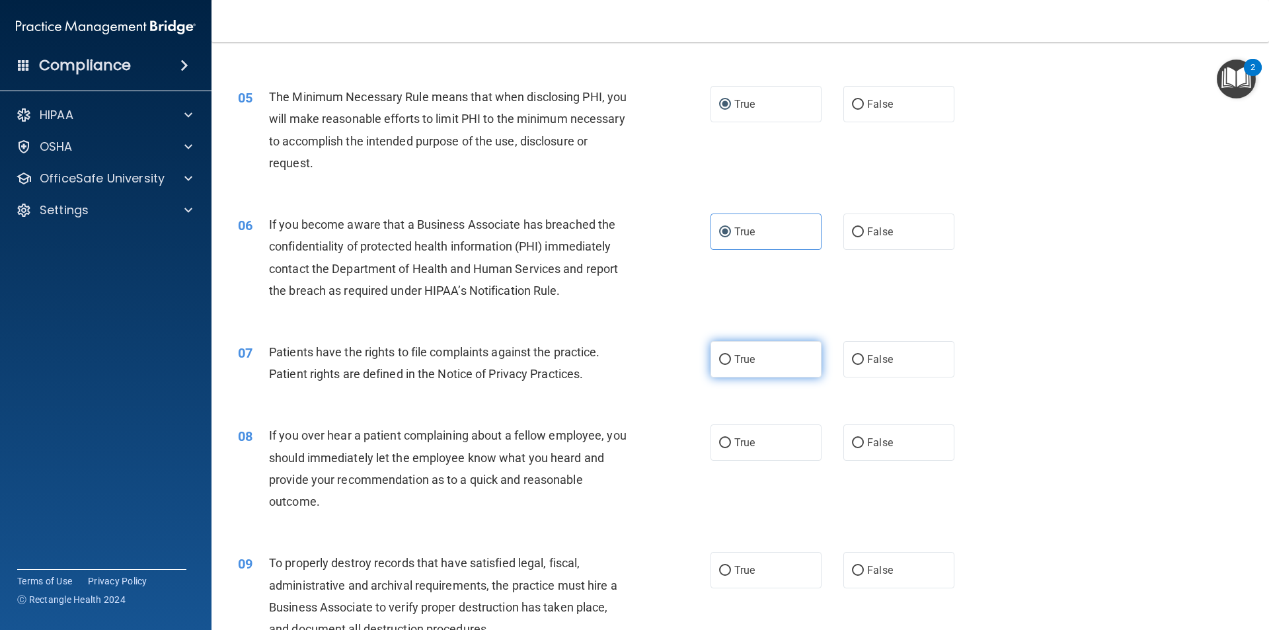
radio input "true"
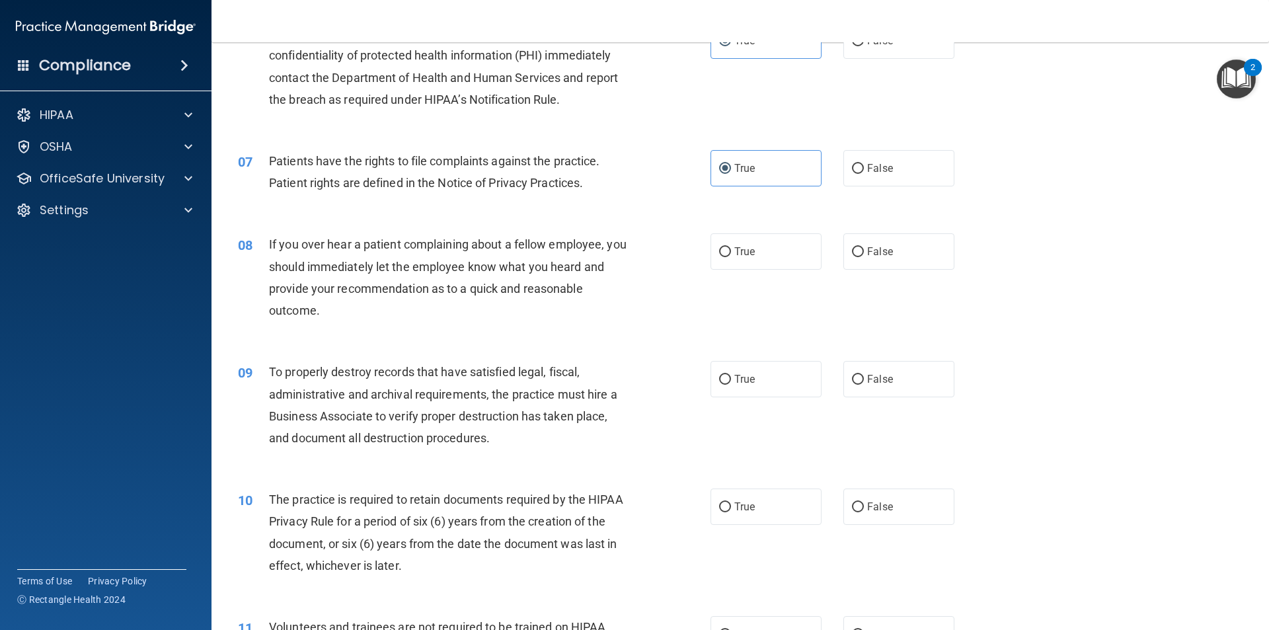
scroll to position [661, 0]
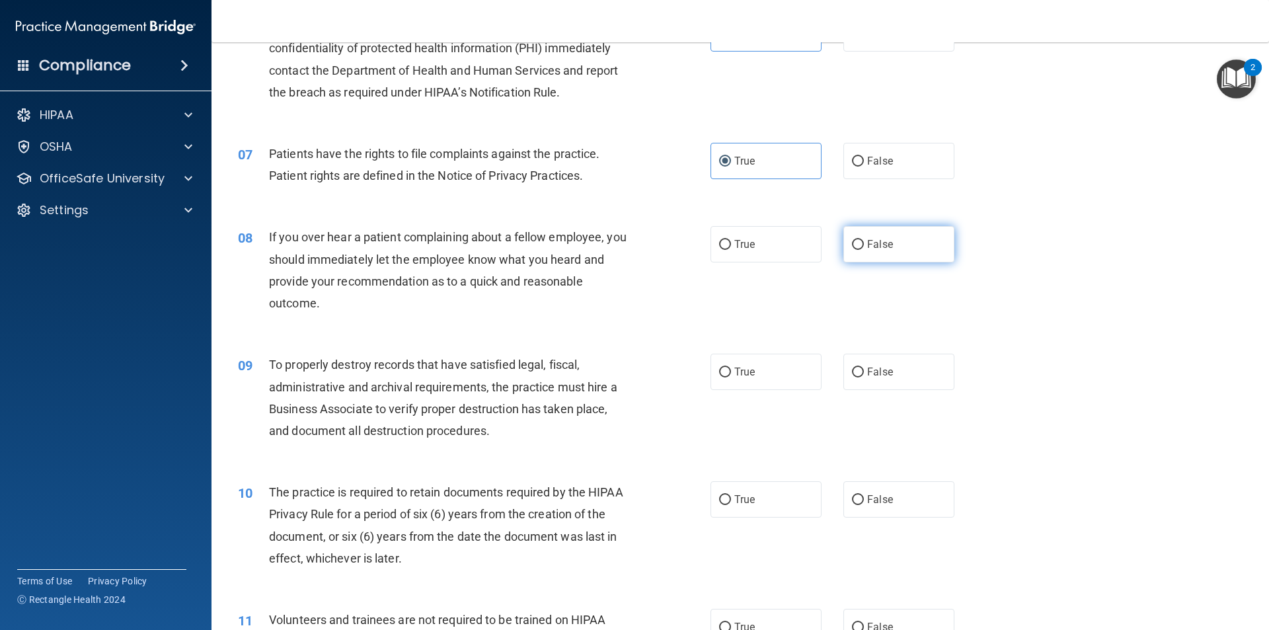
drag, startPoint x: 885, startPoint y: 252, endPoint x: 863, endPoint y: 253, distance: 21.9
click at [886, 252] on label "False" at bounding box center [899, 244] width 111 height 36
click at [864, 250] on input "False" at bounding box center [858, 245] width 12 height 10
radio input "true"
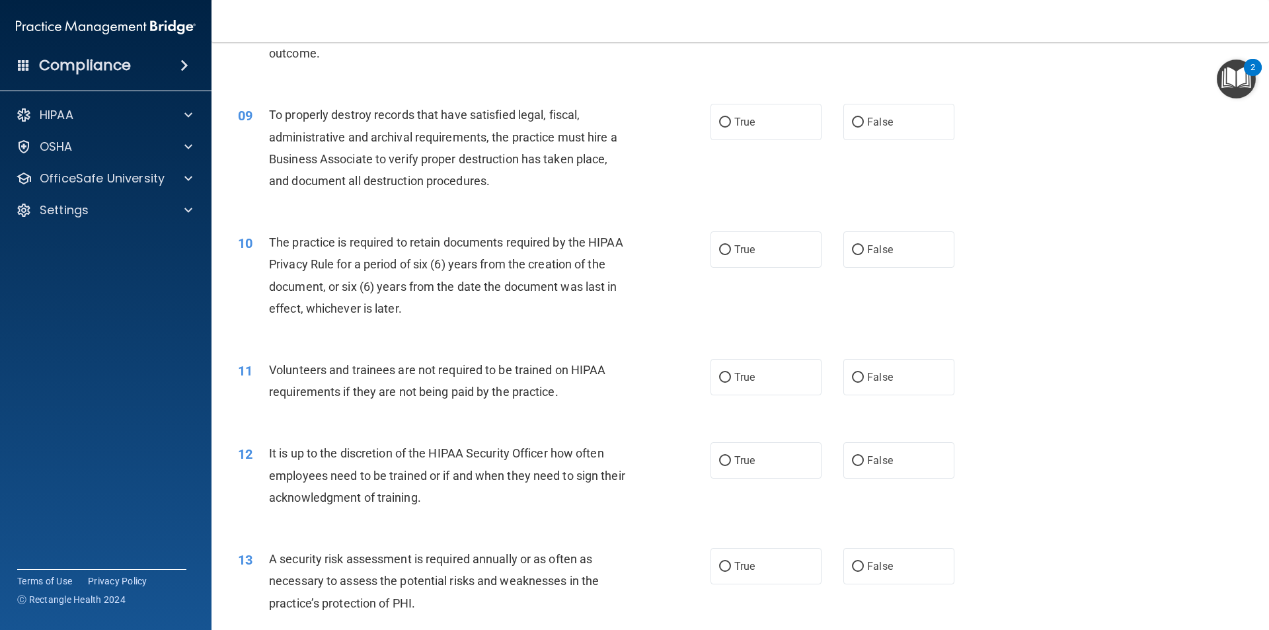
scroll to position [926, 0]
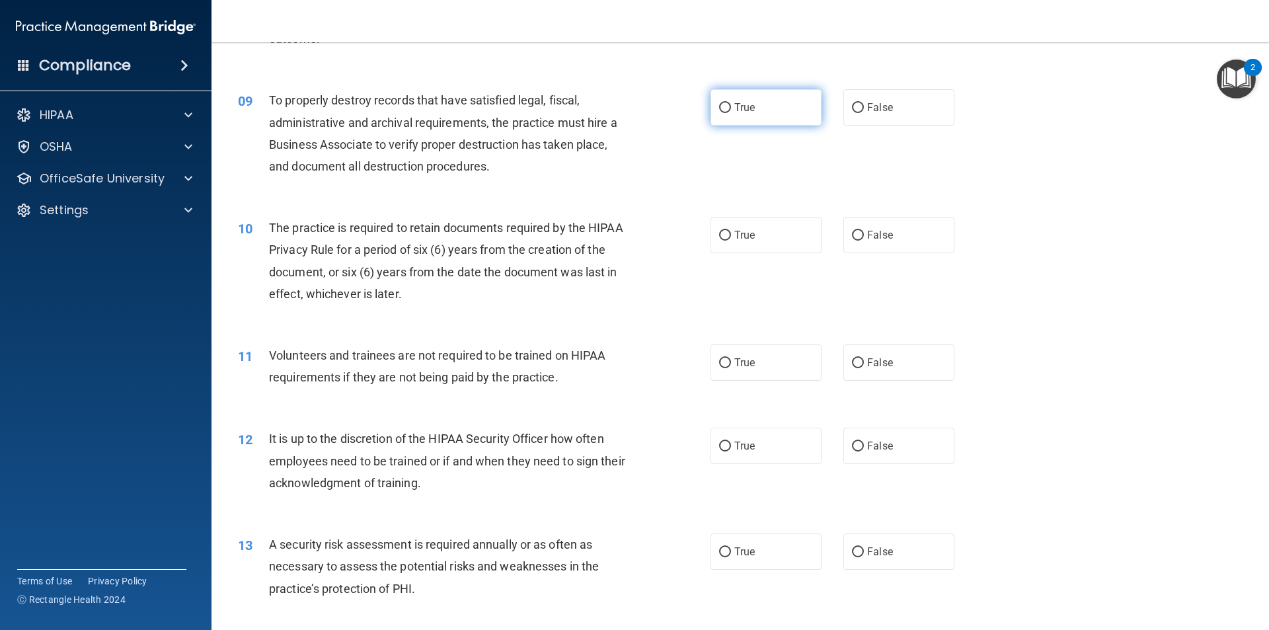
click at [744, 95] on label "True" at bounding box center [766, 107] width 111 height 36
click at [731, 103] on input "True" at bounding box center [725, 108] width 12 height 10
radio input "true"
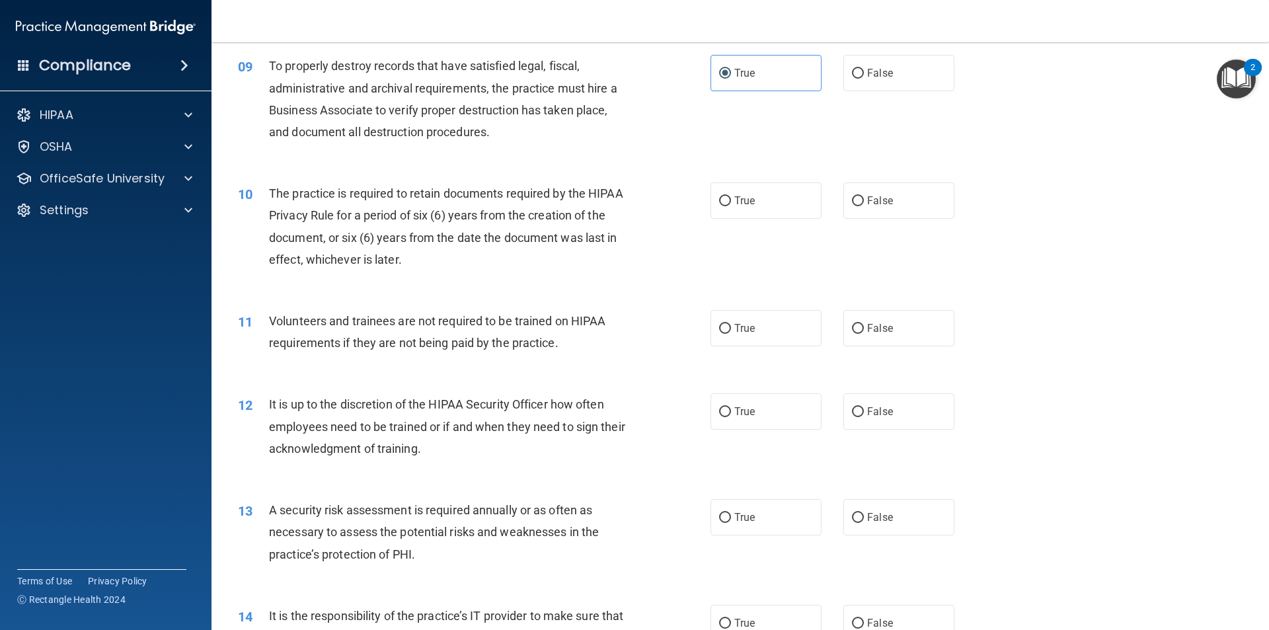
scroll to position [992, 0]
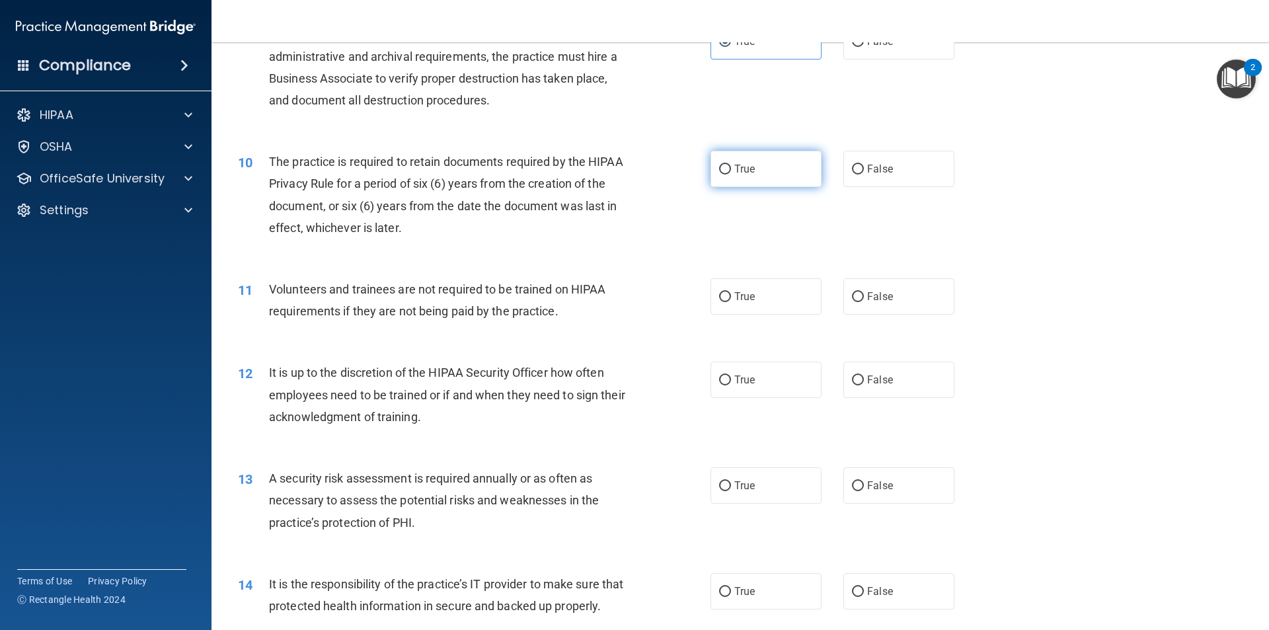
click at [724, 160] on label "True" at bounding box center [766, 169] width 111 height 36
click at [724, 165] on input "True" at bounding box center [725, 170] width 12 height 10
radio input "true"
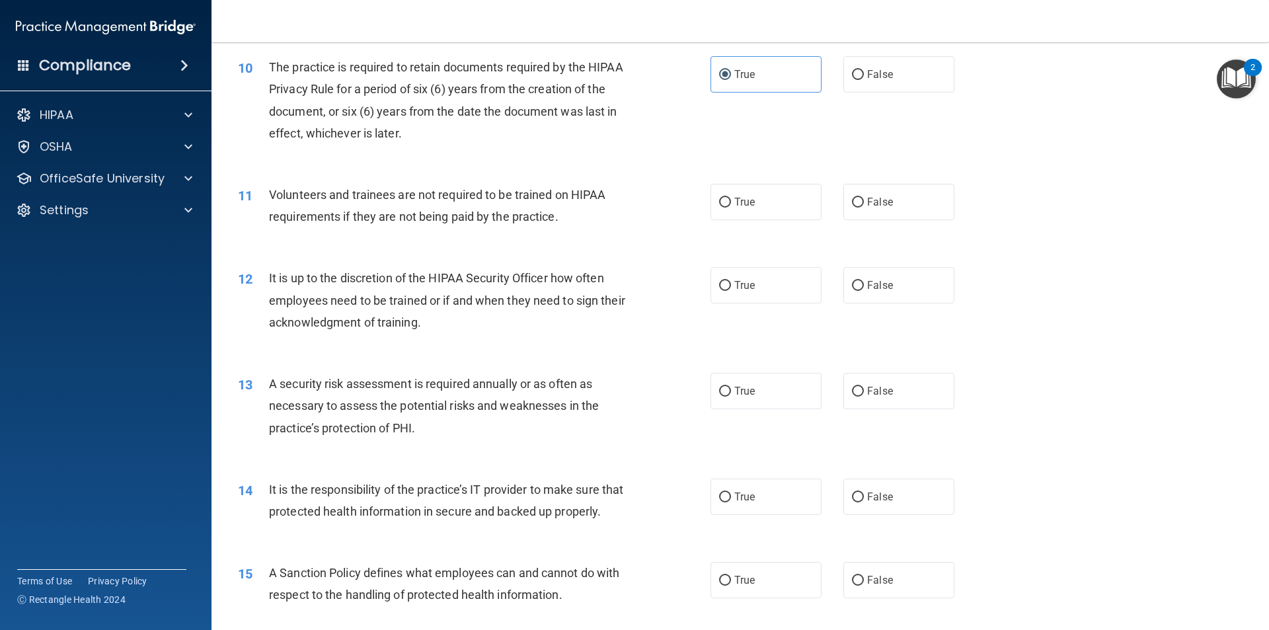
scroll to position [1124, 0]
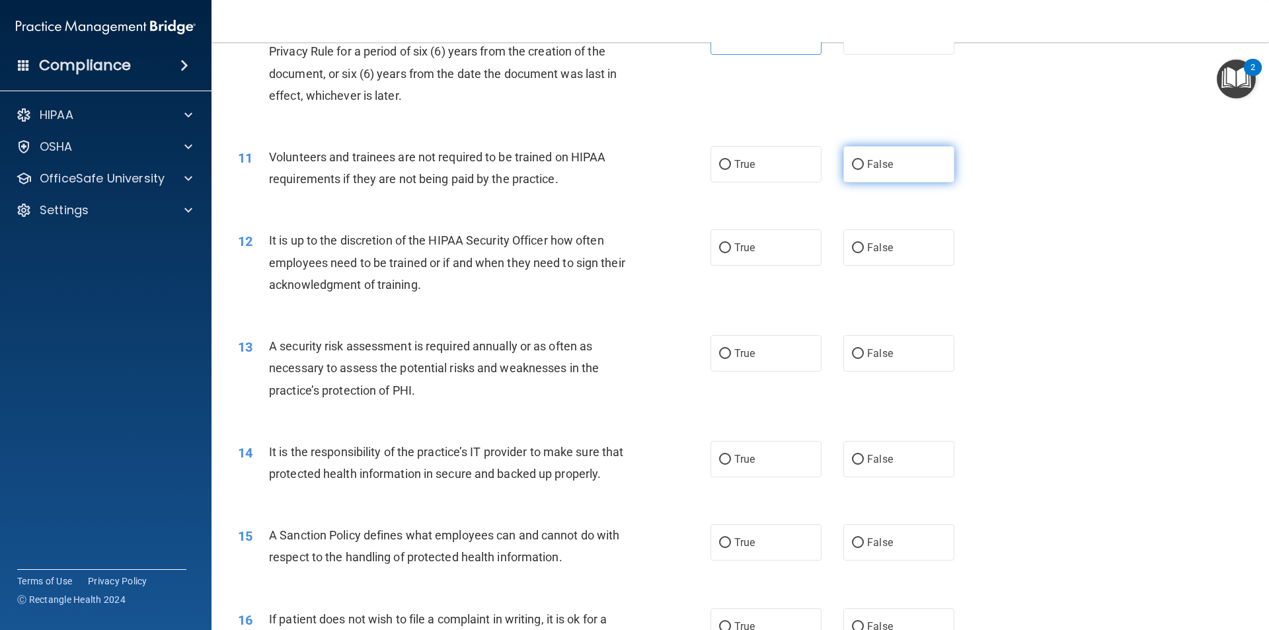
click at [934, 173] on label "False" at bounding box center [899, 164] width 111 height 36
click at [864, 170] on input "False" at bounding box center [858, 165] width 12 height 10
radio input "true"
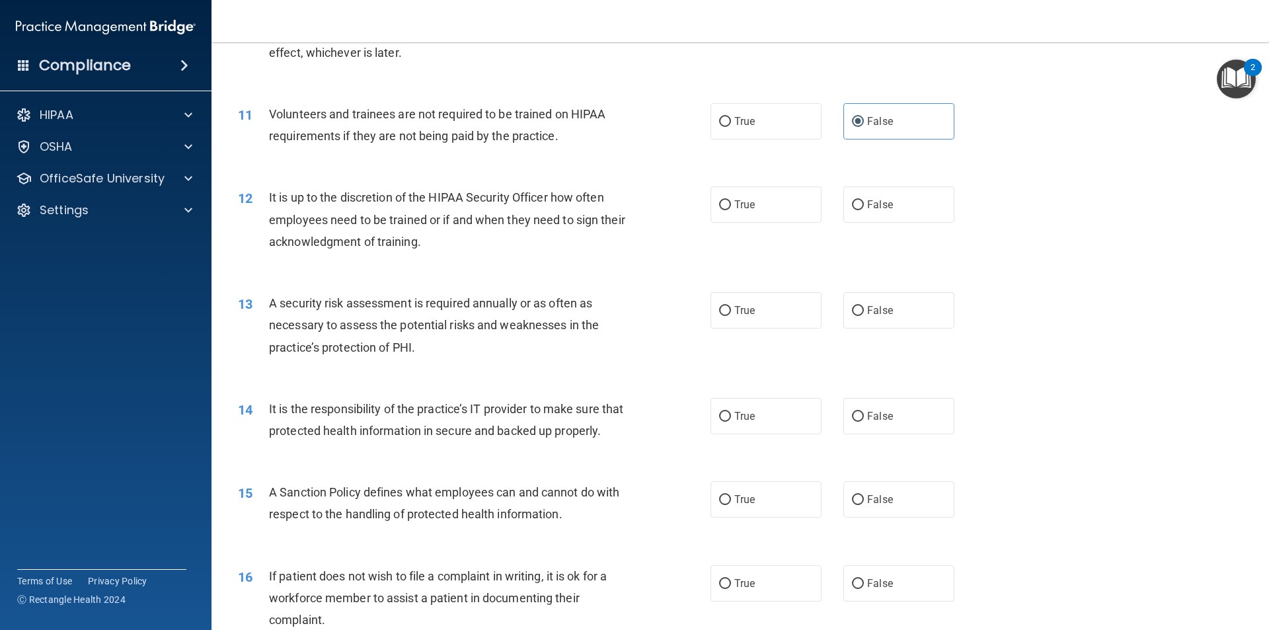
scroll to position [1190, 0]
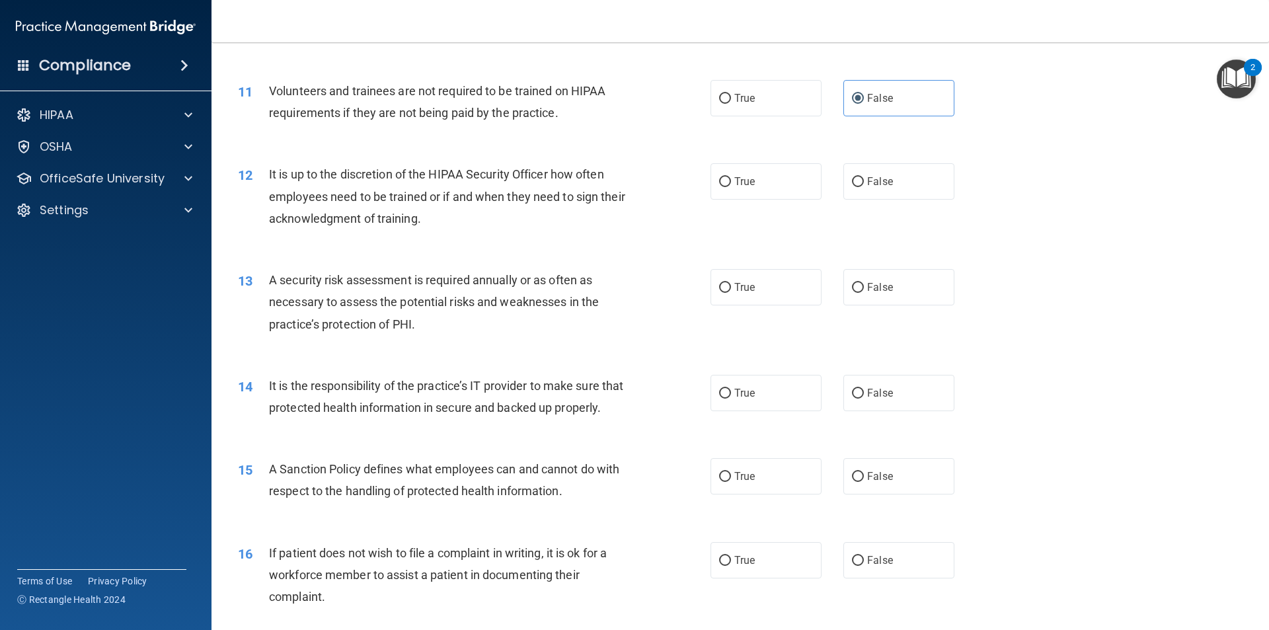
click at [539, 227] on div "It is up to the discretion of the HIPAA Security Officer how often employees ne…" at bounding box center [454, 196] width 370 height 66
click at [887, 186] on label "False" at bounding box center [899, 181] width 111 height 36
click at [864, 186] on input "False" at bounding box center [858, 182] width 12 height 10
radio input "true"
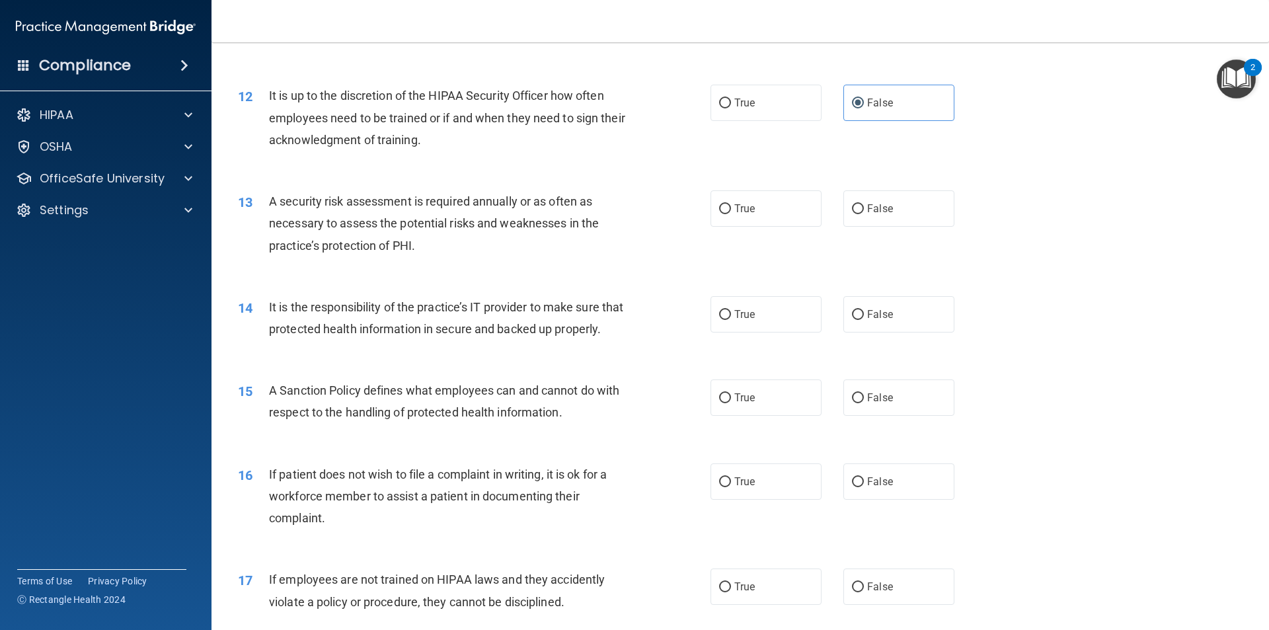
scroll to position [1234, 0]
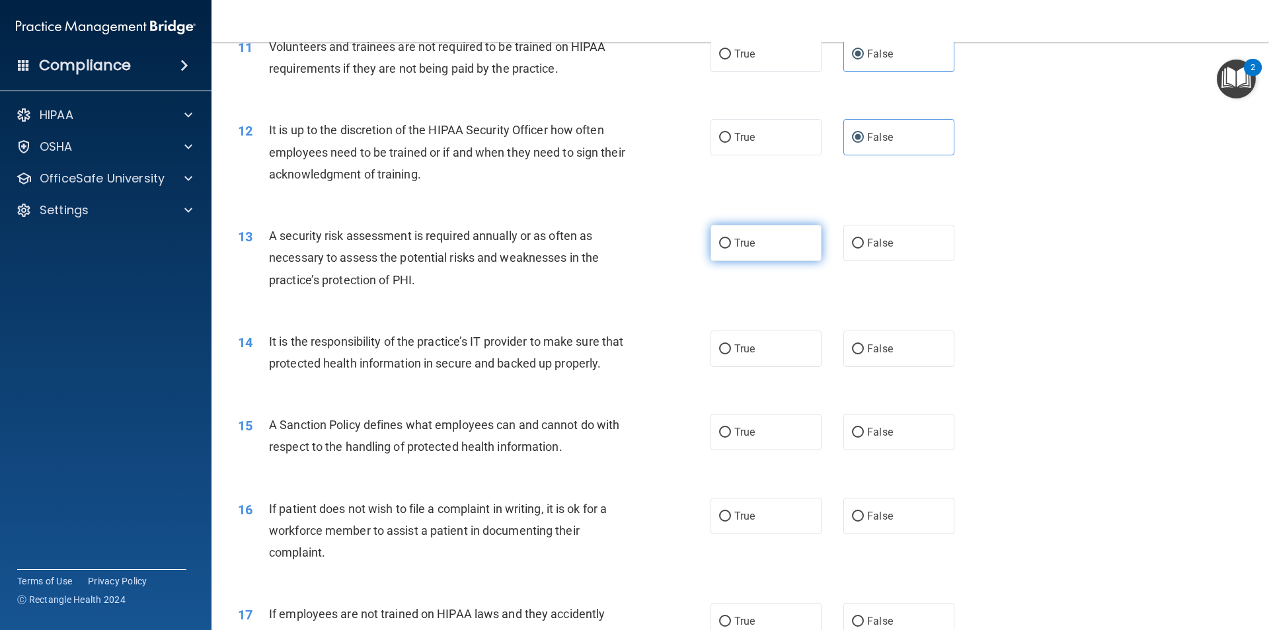
click at [760, 238] on label "True" at bounding box center [766, 243] width 111 height 36
click at [731, 239] on input "True" at bounding box center [725, 244] width 12 height 10
radio input "true"
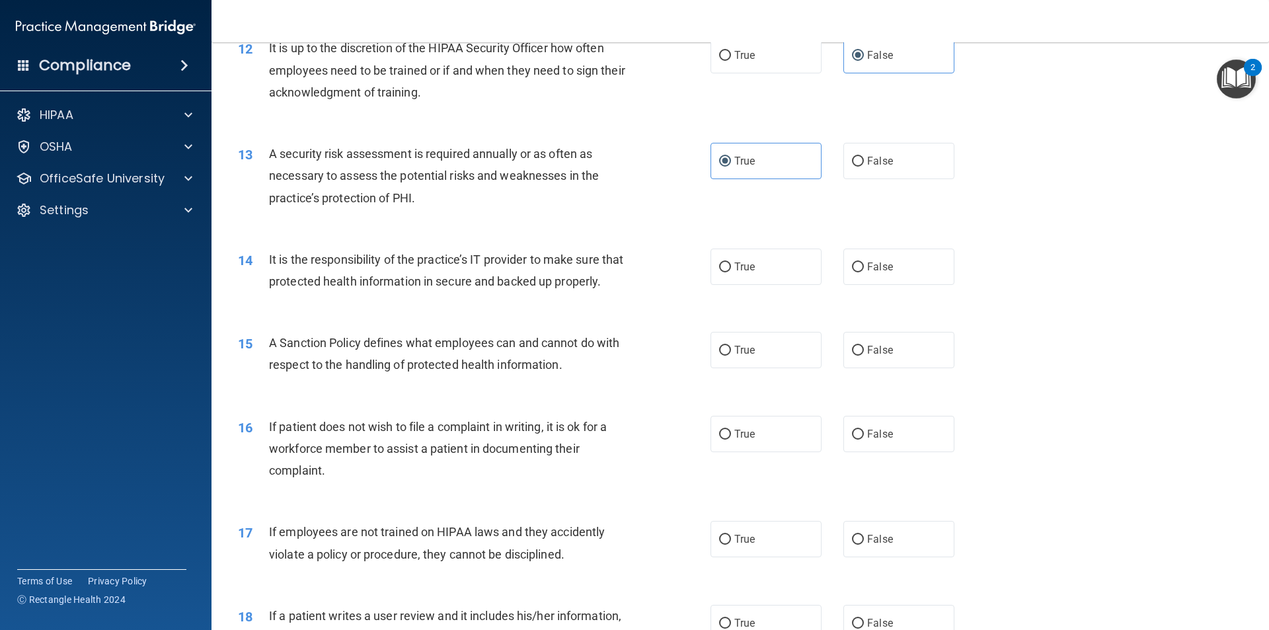
scroll to position [1366, 0]
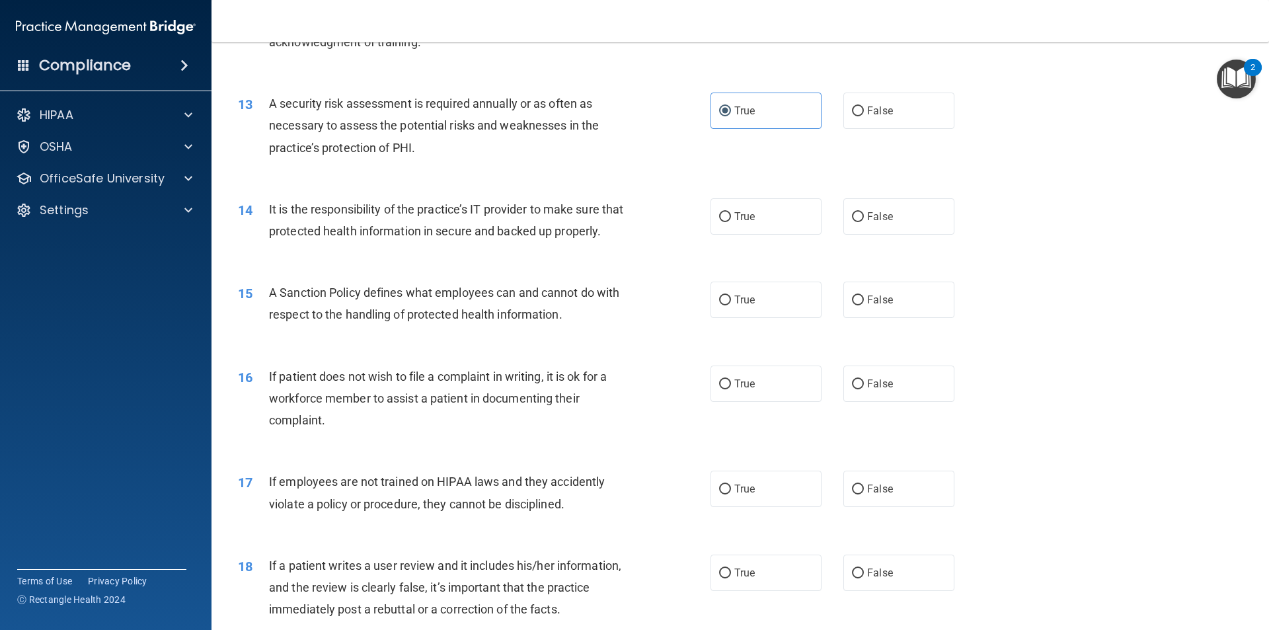
click at [473, 242] on div "It is the responsibility of the practice’s IT provider to make sure that protec…" at bounding box center [454, 220] width 370 height 44
click at [726, 221] on input "True" at bounding box center [725, 217] width 12 height 10
radio input "true"
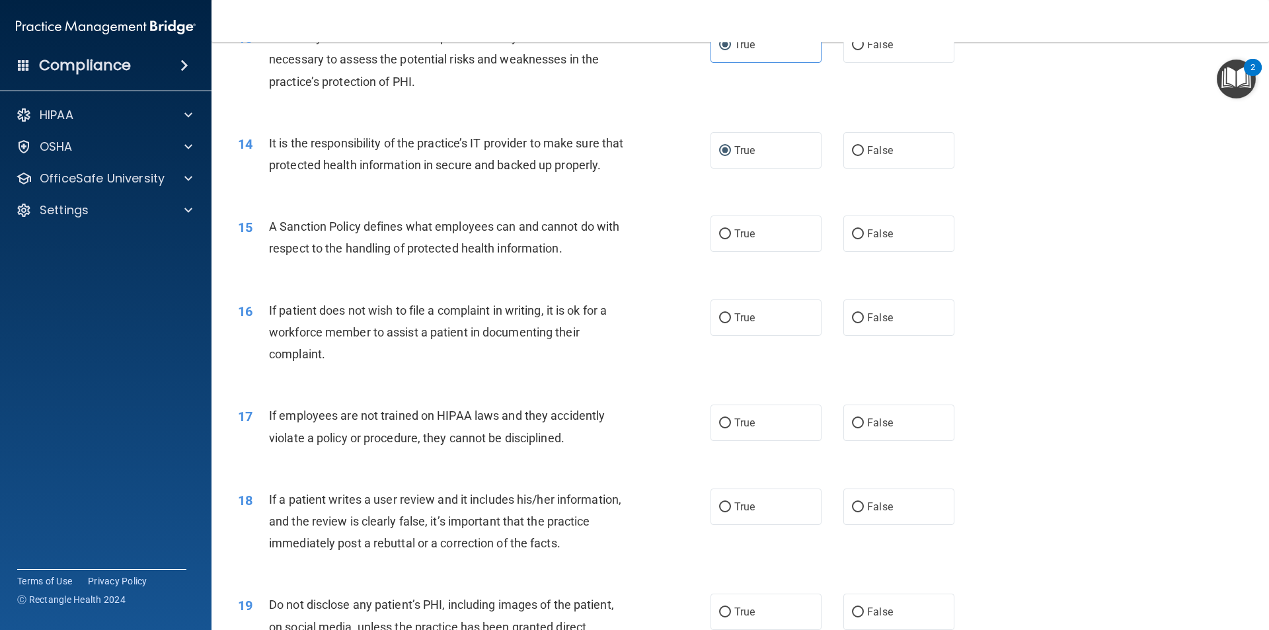
scroll to position [1499, 0]
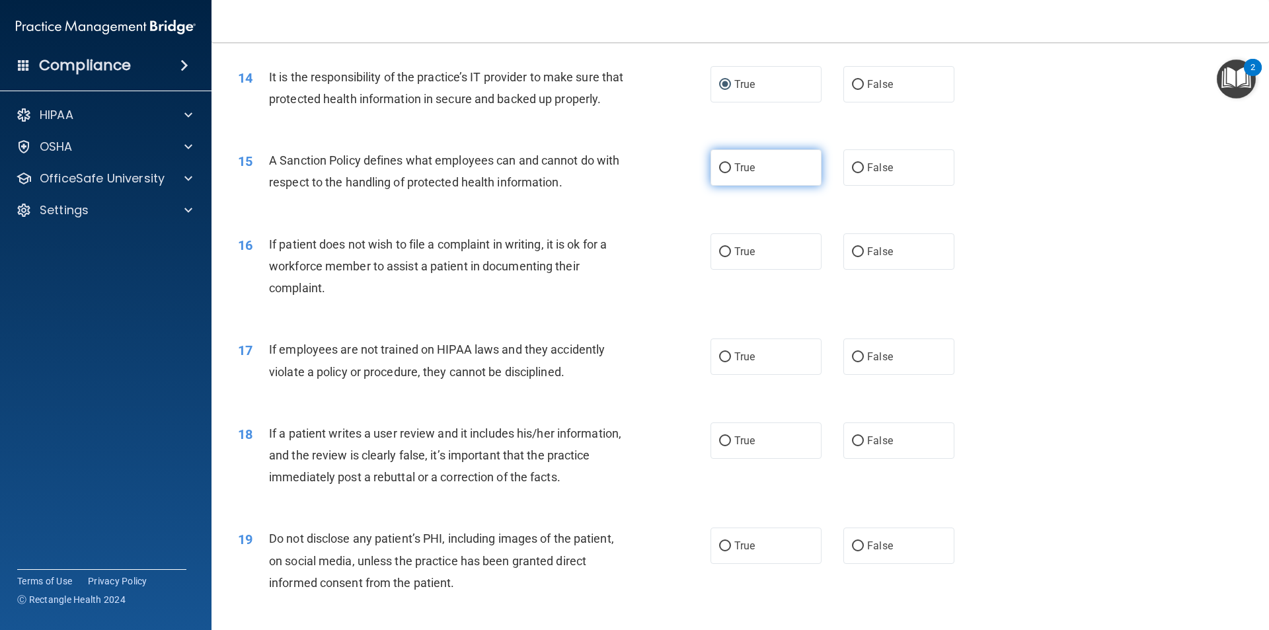
click at [795, 186] on label "True" at bounding box center [766, 167] width 111 height 36
click at [731, 173] on input "True" at bounding box center [725, 168] width 12 height 10
radio input "true"
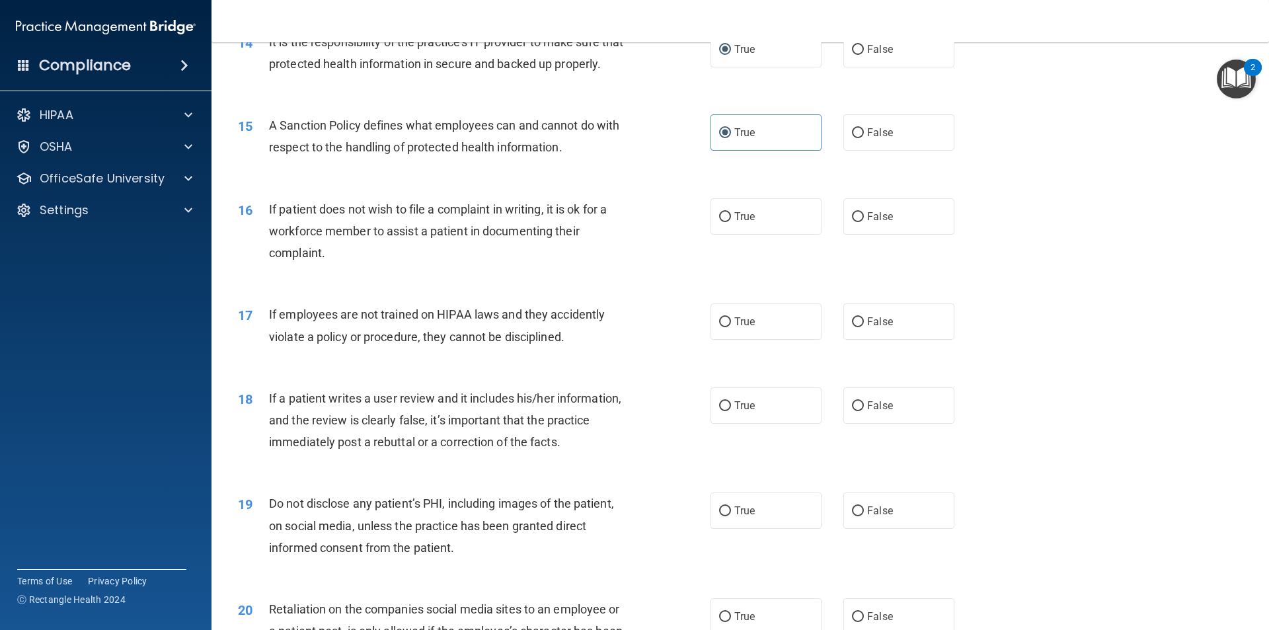
scroll to position [1565, 0]
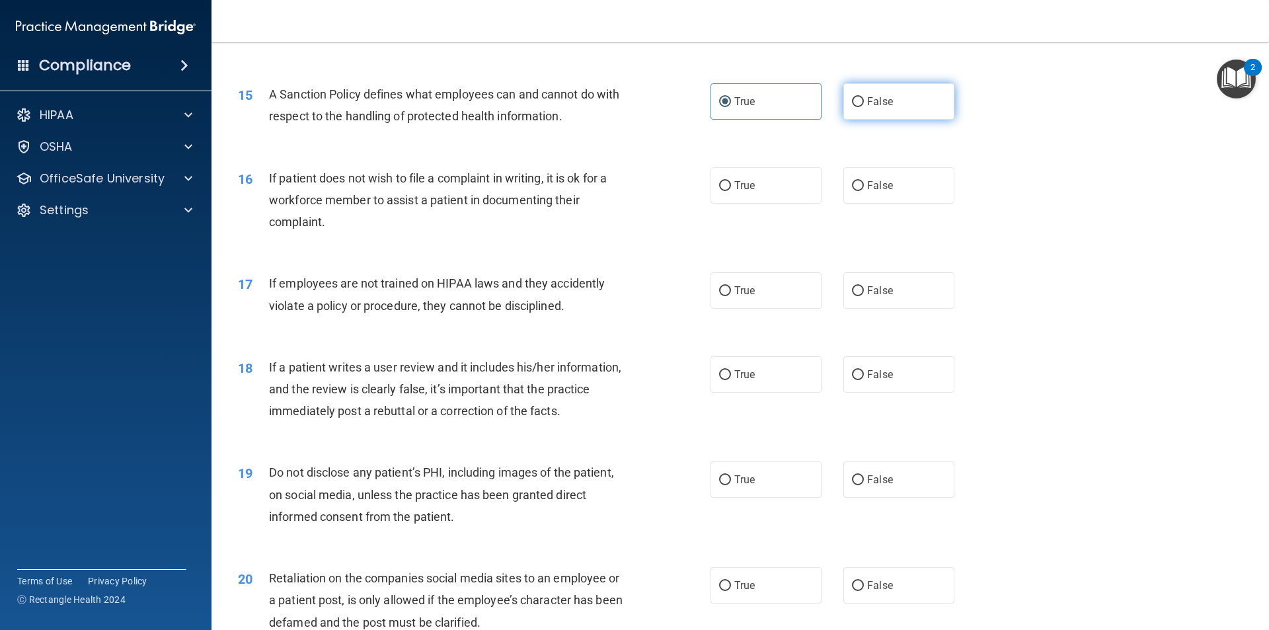
click at [889, 120] on label "False" at bounding box center [899, 101] width 111 height 36
click at [864, 107] on input "False" at bounding box center [858, 102] width 12 height 10
radio input "true"
radio input "false"
click at [891, 199] on label "False" at bounding box center [899, 185] width 111 height 36
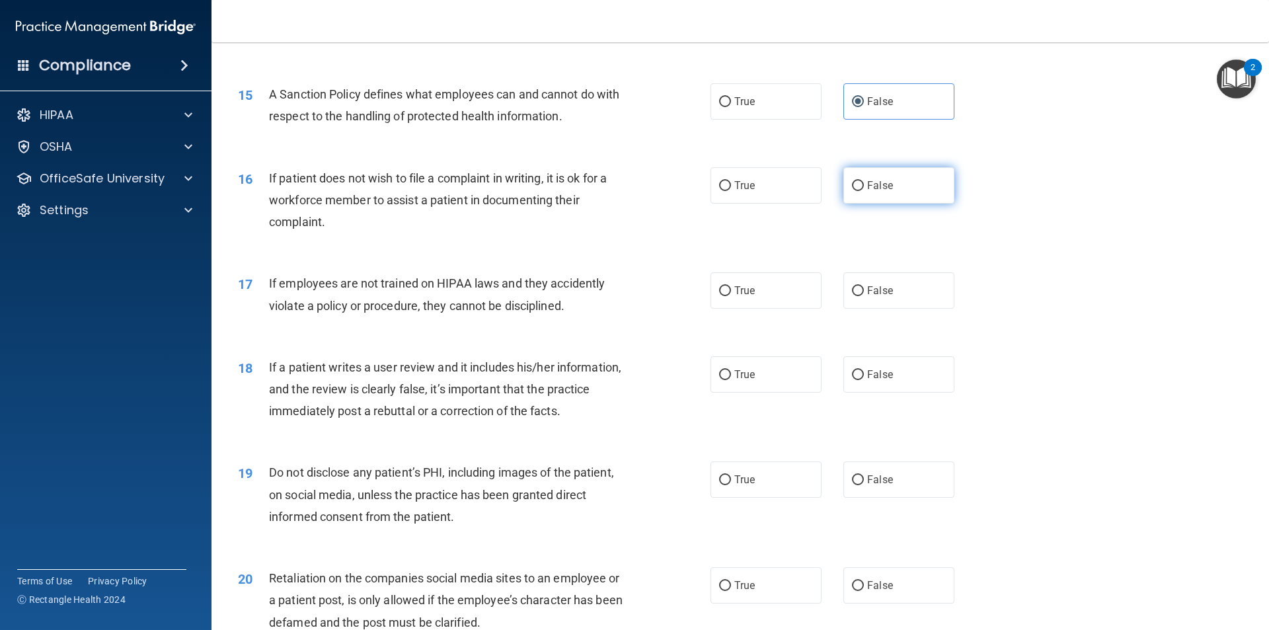
click at [864, 191] on input "False" at bounding box center [858, 186] width 12 height 10
radio input "true"
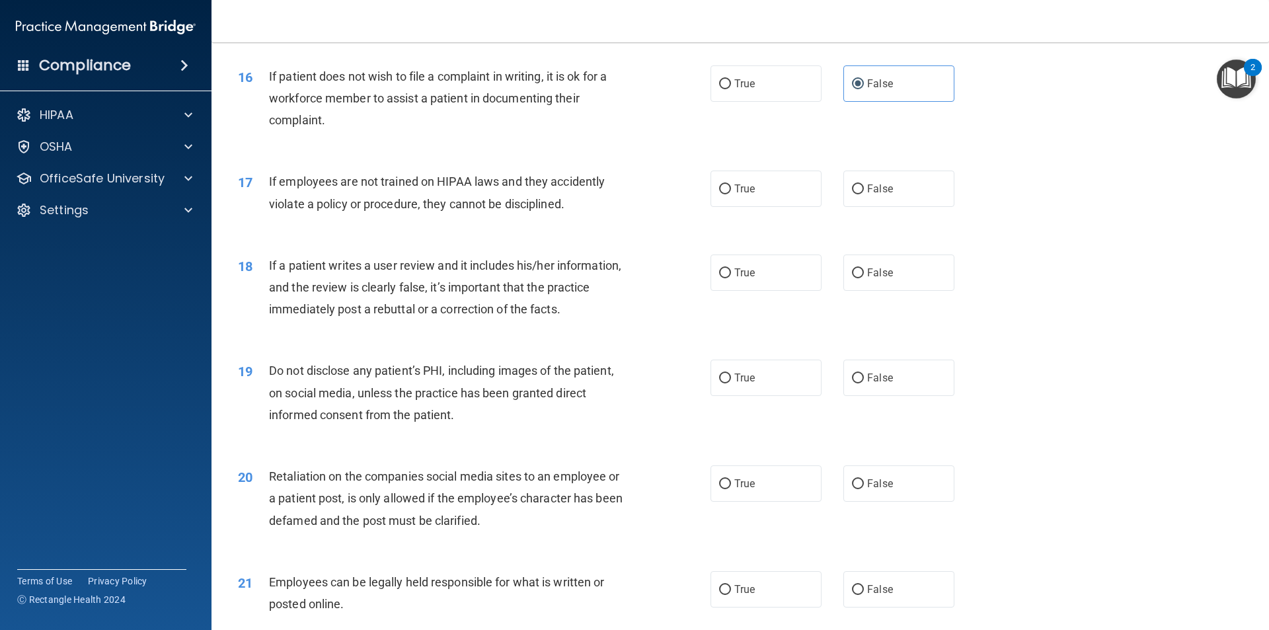
scroll to position [1697, 0]
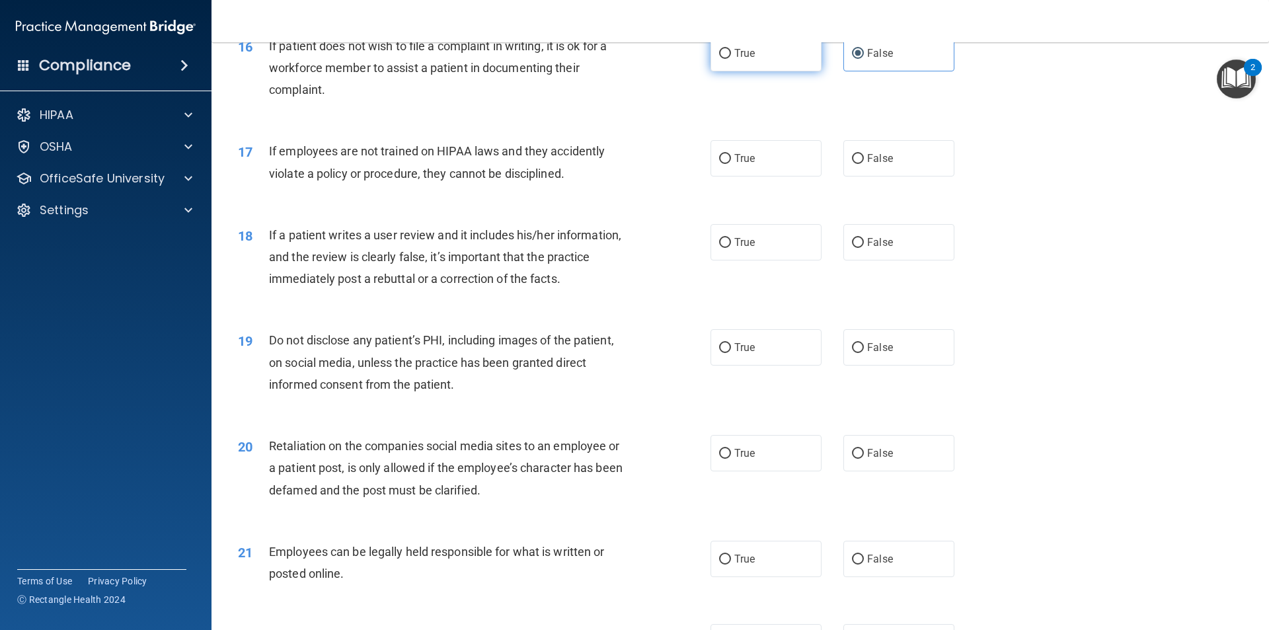
click at [746, 71] on label "True" at bounding box center [766, 53] width 111 height 36
click at [731, 59] on input "True" at bounding box center [725, 54] width 12 height 10
radio input "true"
radio input "false"
click at [901, 177] on label "False" at bounding box center [899, 158] width 111 height 36
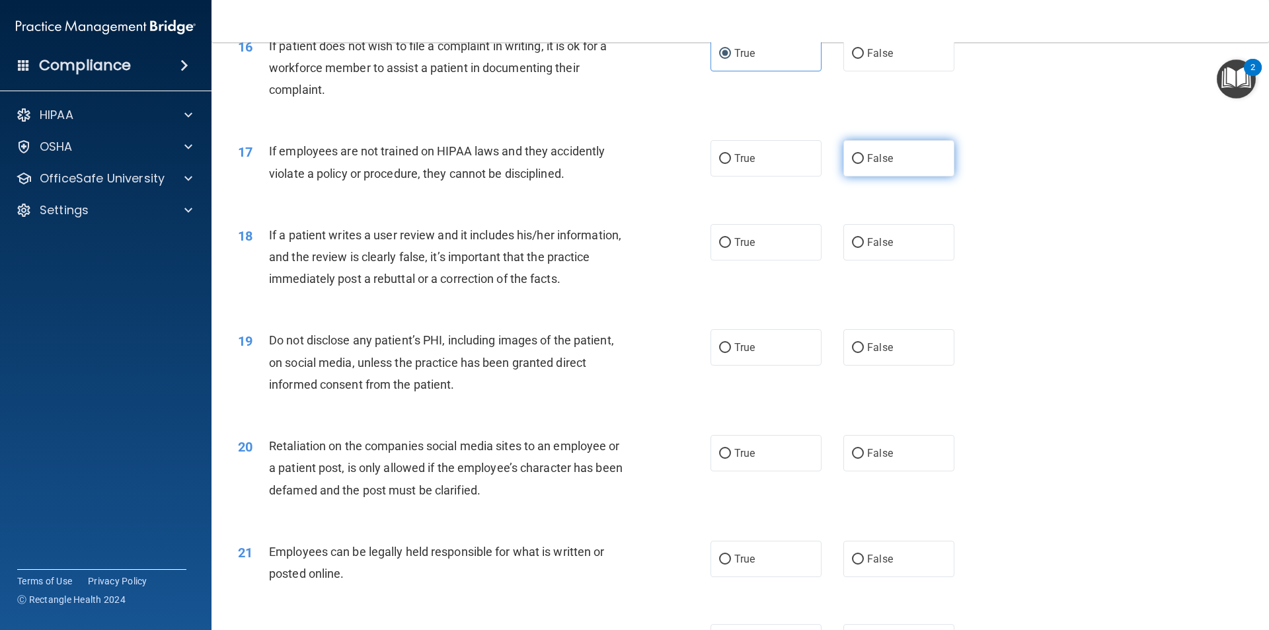
click at [864, 164] on input "False" at bounding box center [858, 159] width 12 height 10
radio input "true"
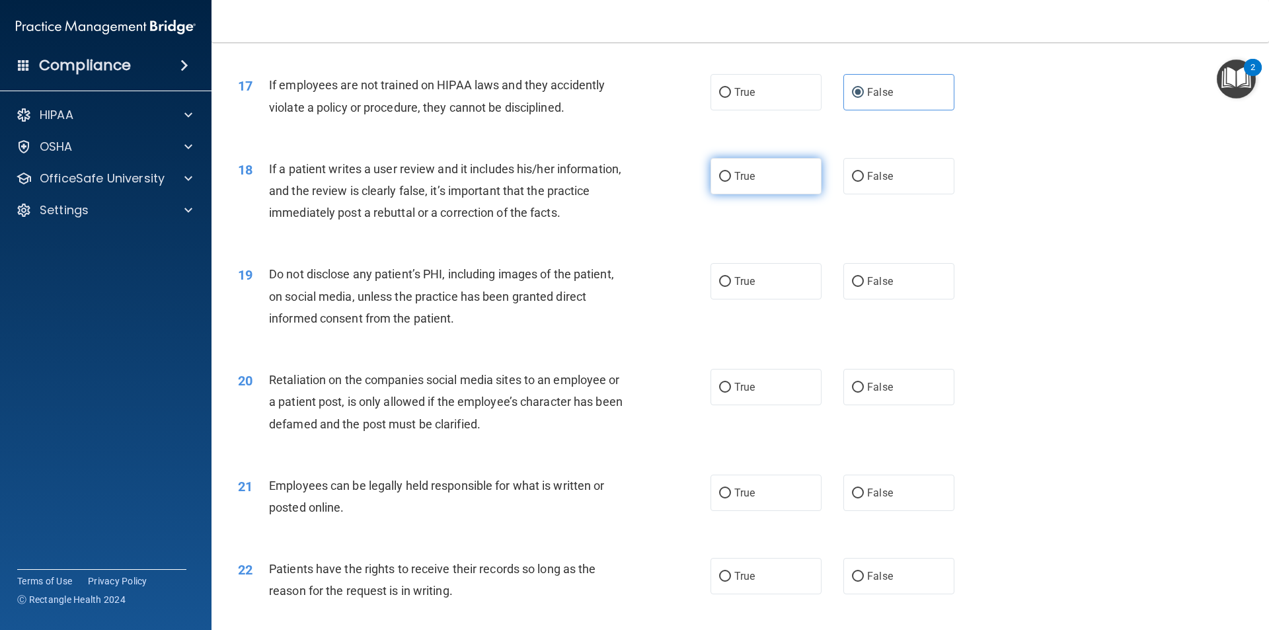
click at [801, 194] on label "True" at bounding box center [766, 176] width 111 height 36
click at [731, 182] on input "True" at bounding box center [725, 177] width 12 height 10
radio input "true"
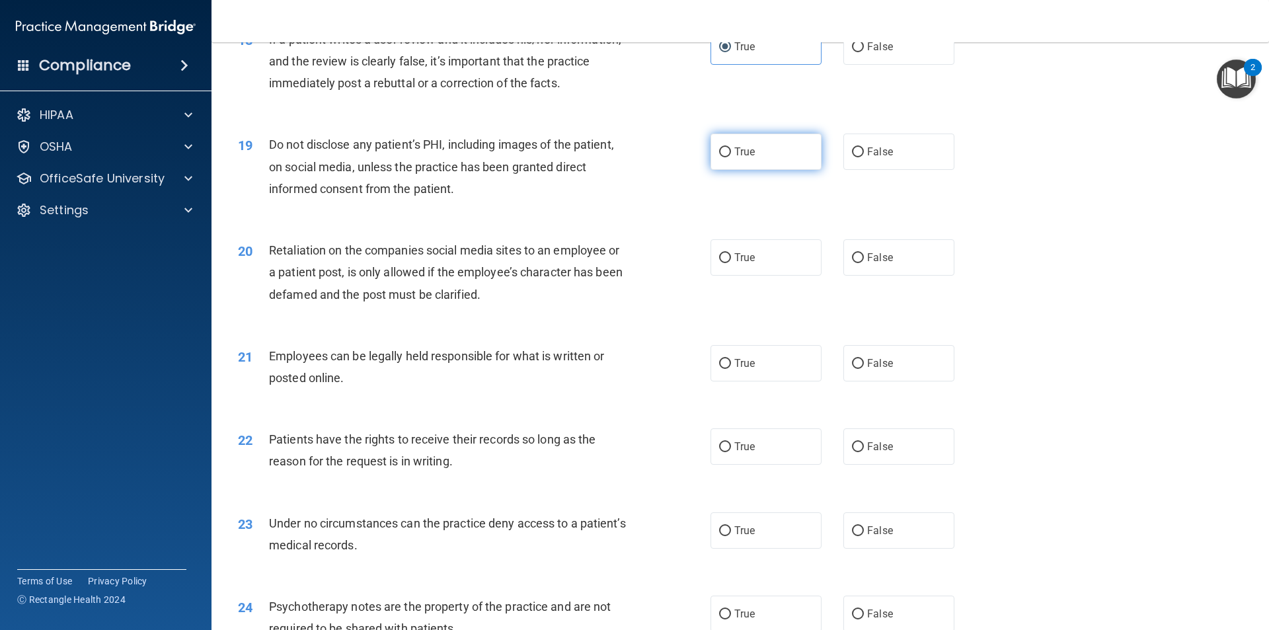
scroll to position [1895, 0]
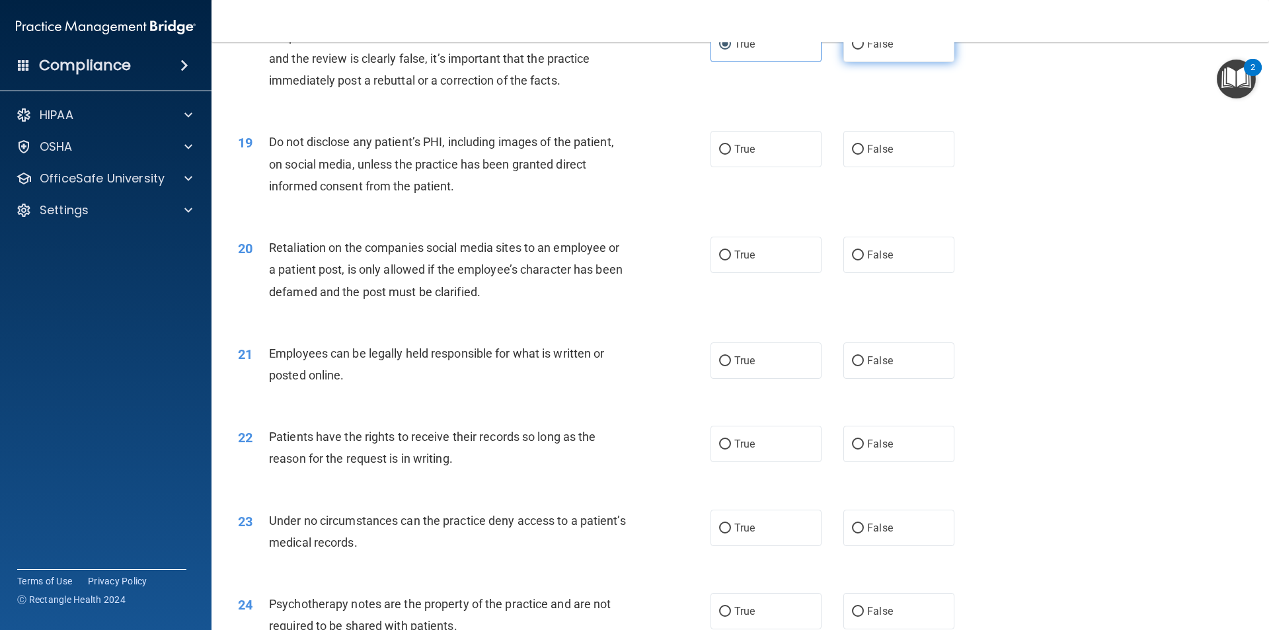
click at [860, 62] on label "False" at bounding box center [899, 44] width 111 height 36
click at [860, 50] on input "False" at bounding box center [858, 45] width 12 height 10
radio input "true"
click at [734, 87] on div "18 If a patient writes a user review and it includes his/her information, and t…" at bounding box center [740, 62] width 1025 height 106
click at [743, 62] on label "True" at bounding box center [766, 44] width 111 height 36
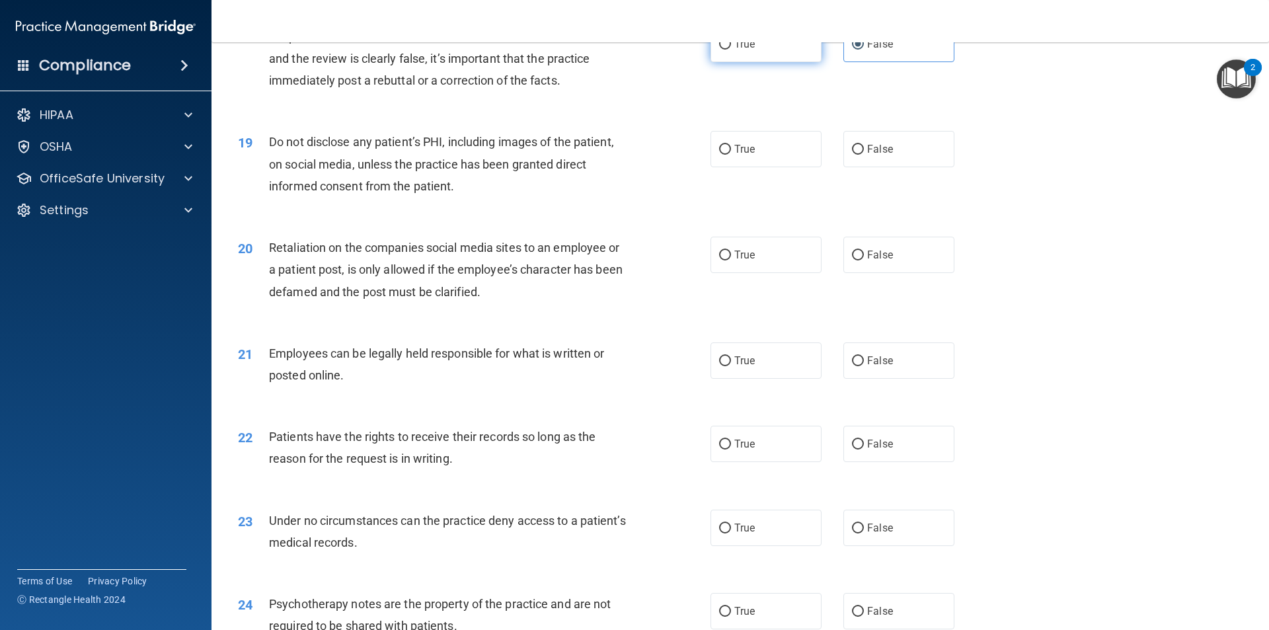
click at [731, 50] on input "True" at bounding box center [725, 45] width 12 height 10
radio input "true"
radio input "false"
click at [758, 167] on label "True" at bounding box center [766, 149] width 111 height 36
click at [731, 155] on input "True" at bounding box center [725, 150] width 12 height 10
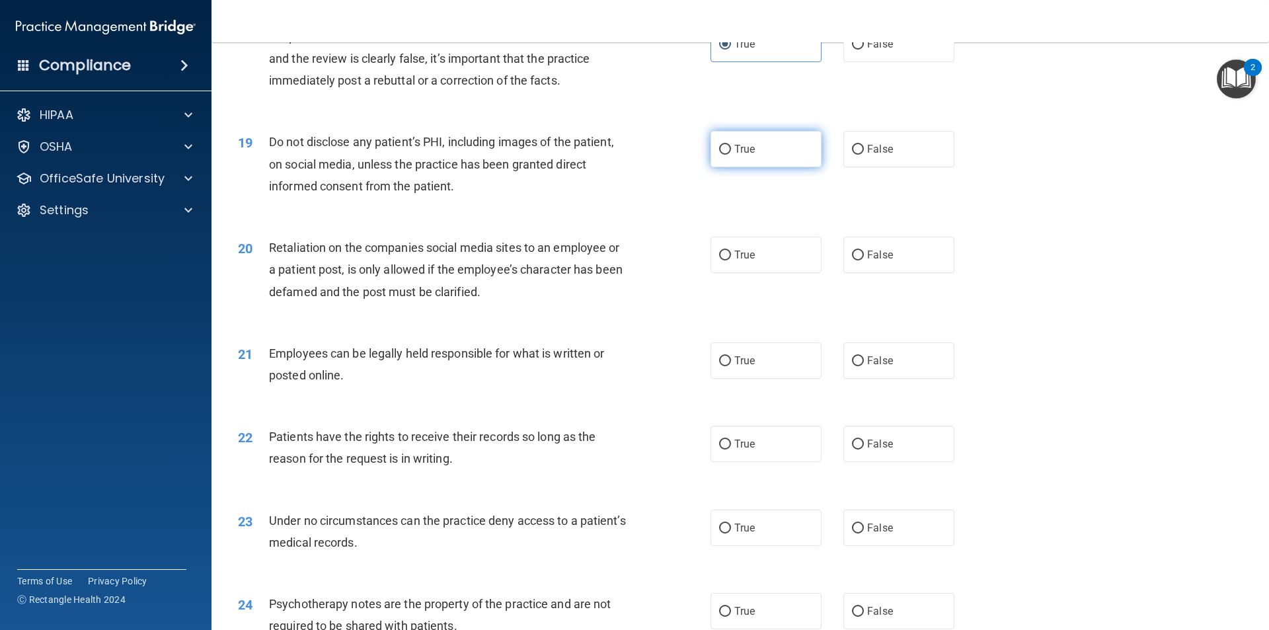
radio input "true"
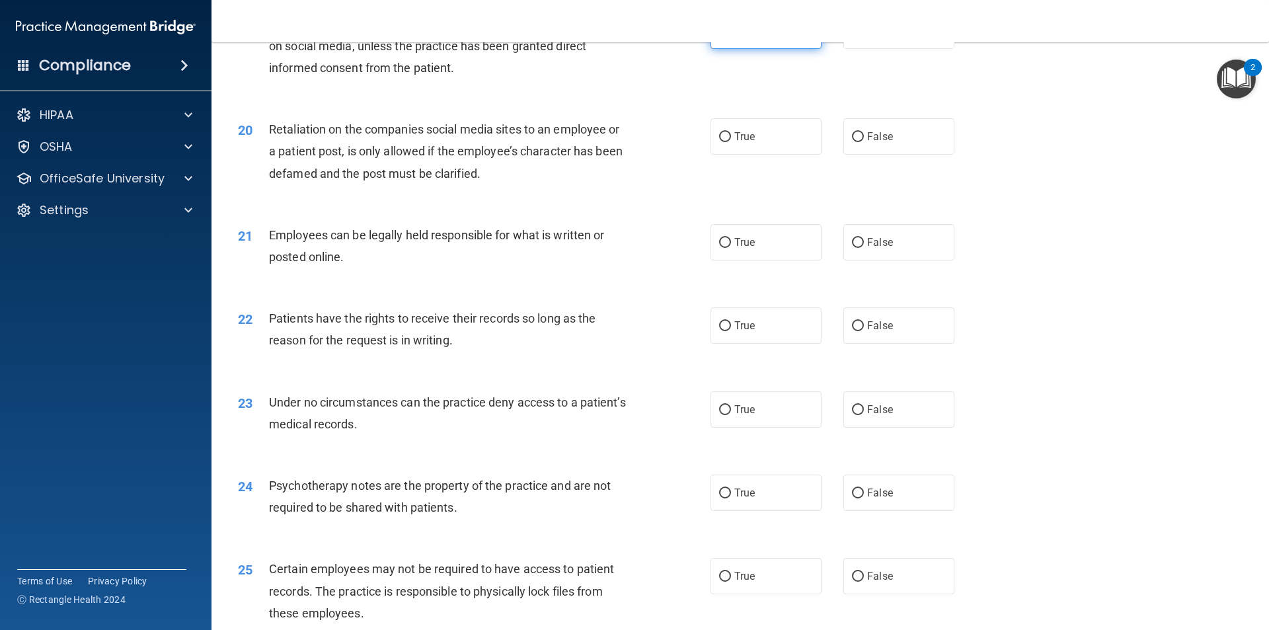
scroll to position [2028, 0]
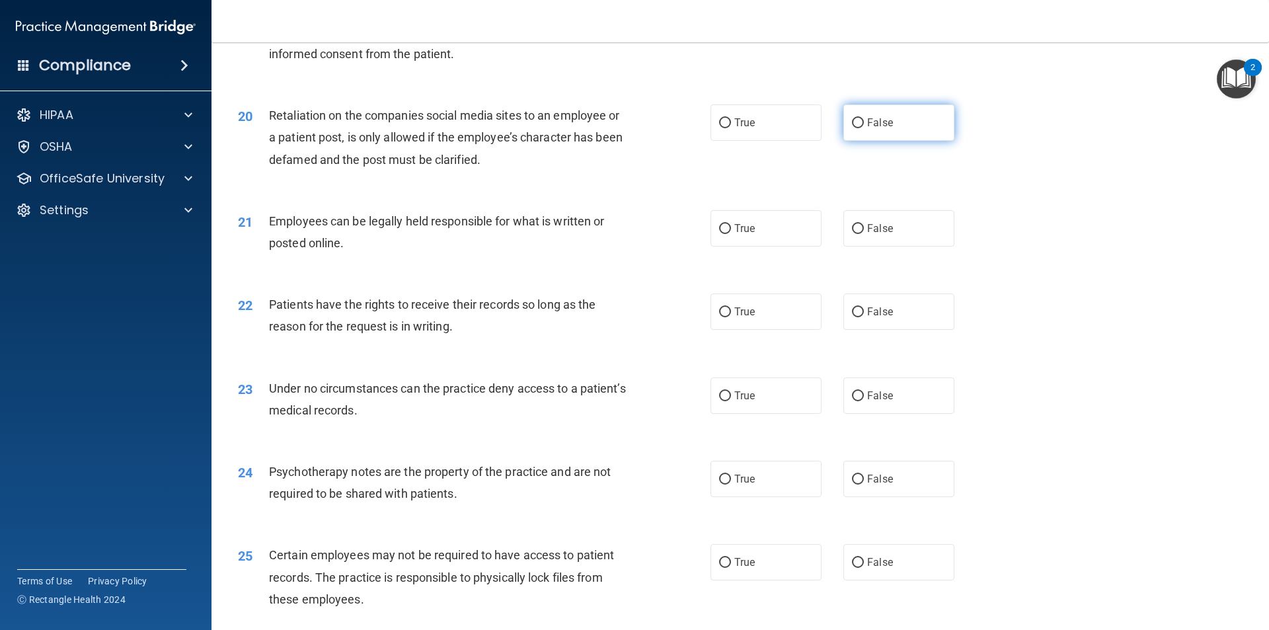
click at [877, 129] on span "False" at bounding box center [880, 122] width 26 height 13
click at [864, 128] on input "False" at bounding box center [858, 123] width 12 height 10
radio input "true"
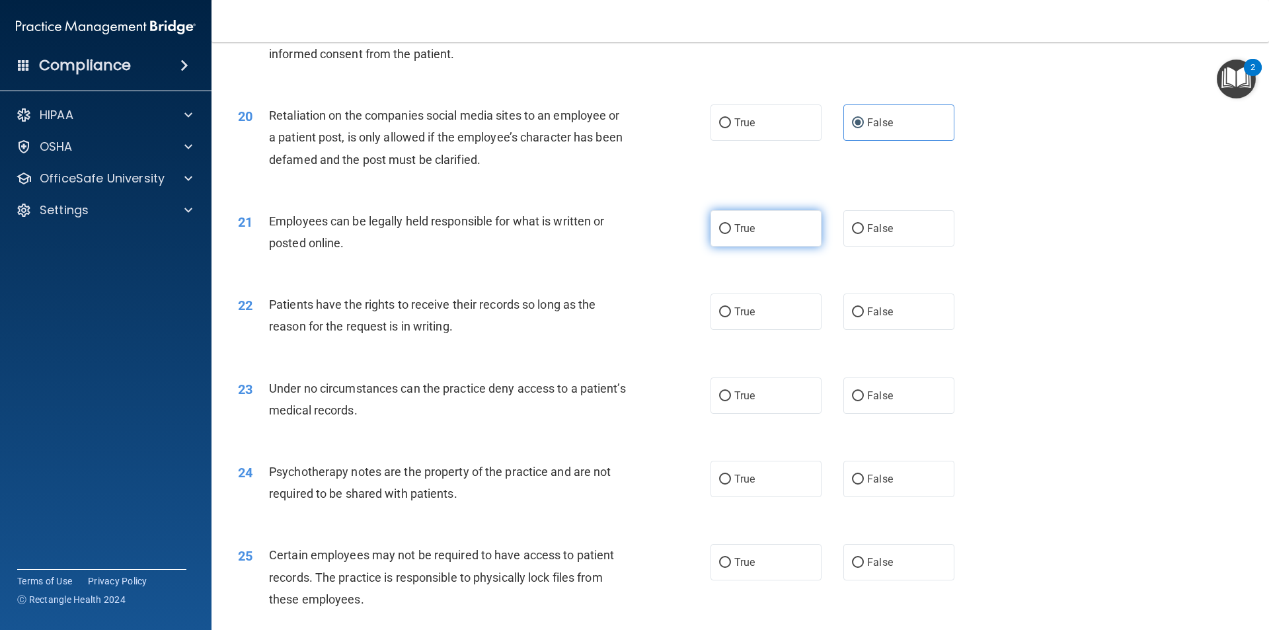
click at [766, 247] on label "True" at bounding box center [766, 228] width 111 height 36
click at [731, 234] on input "True" at bounding box center [725, 229] width 12 height 10
radio input "true"
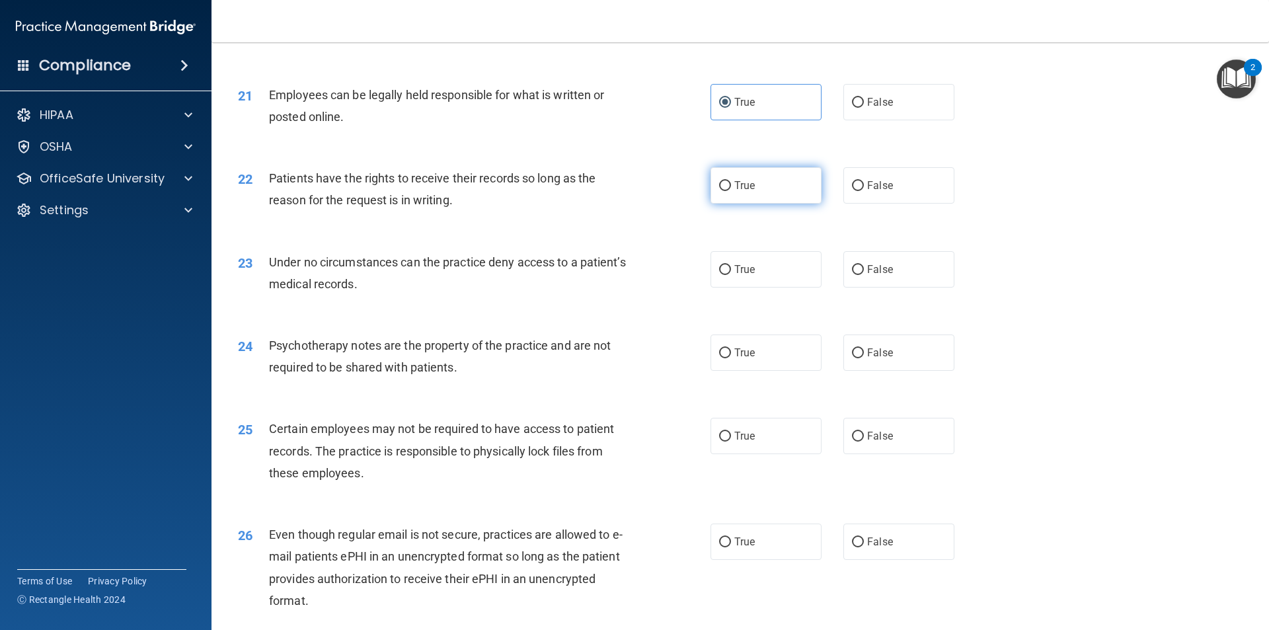
scroll to position [2160, 0]
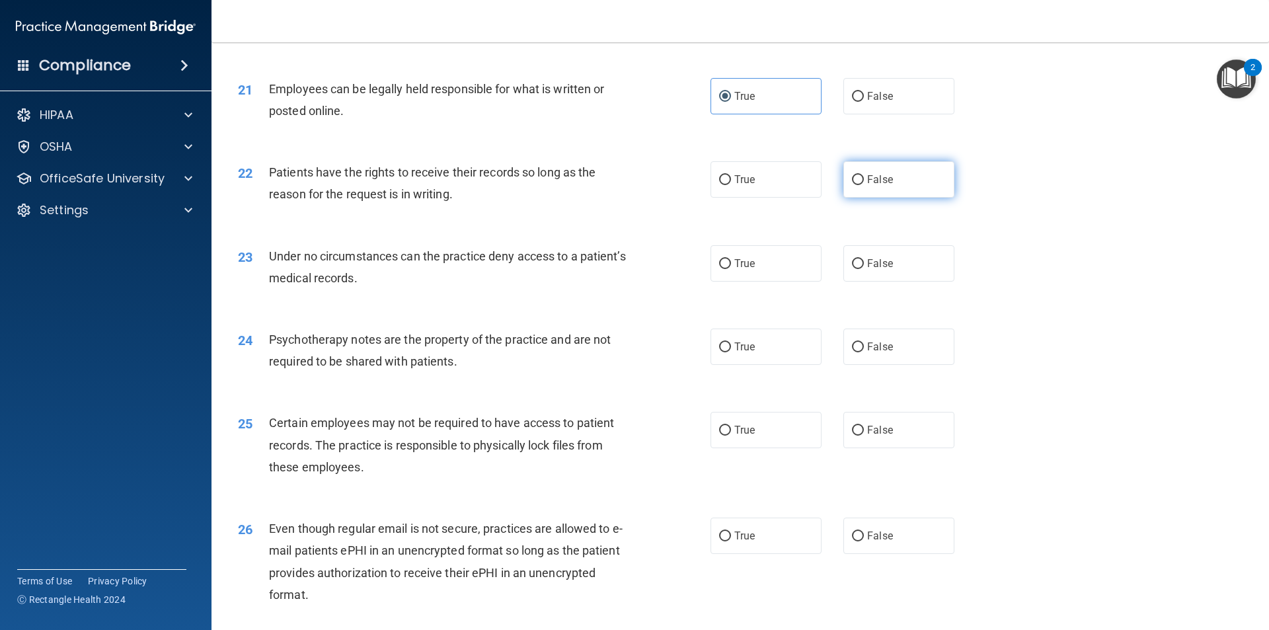
click at [892, 198] on label "False" at bounding box center [899, 179] width 111 height 36
click at [864, 185] on input "False" at bounding box center [858, 180] width 12 height 10
radio input "true"
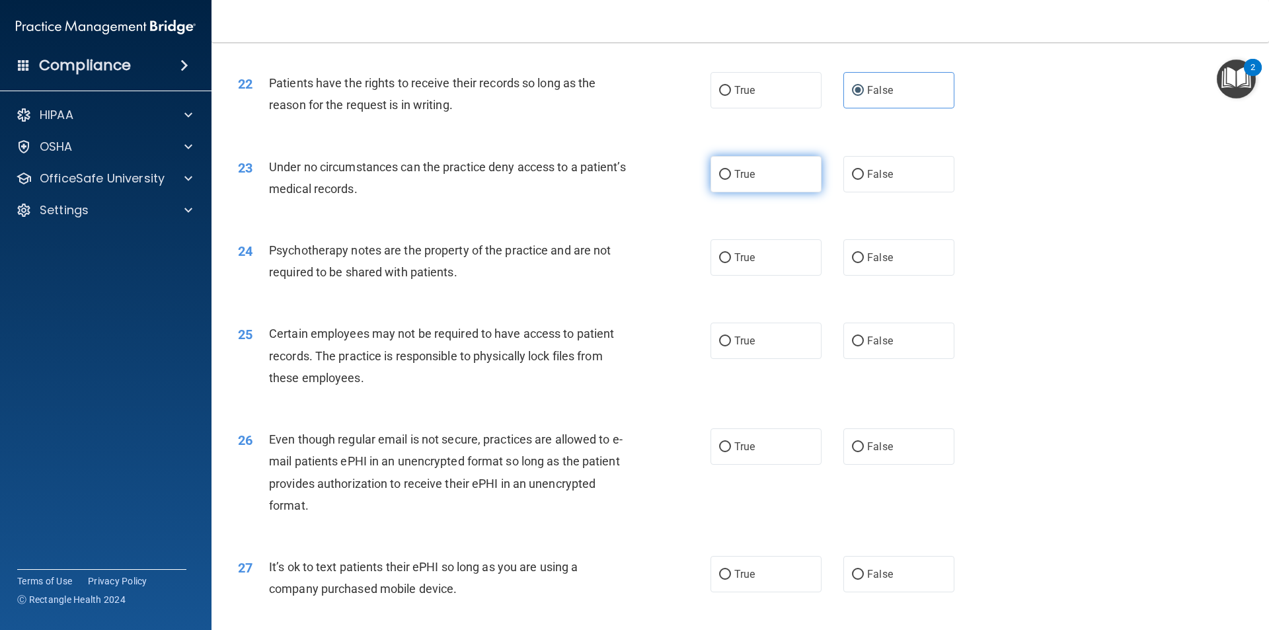
scroll to position [2292, 0]
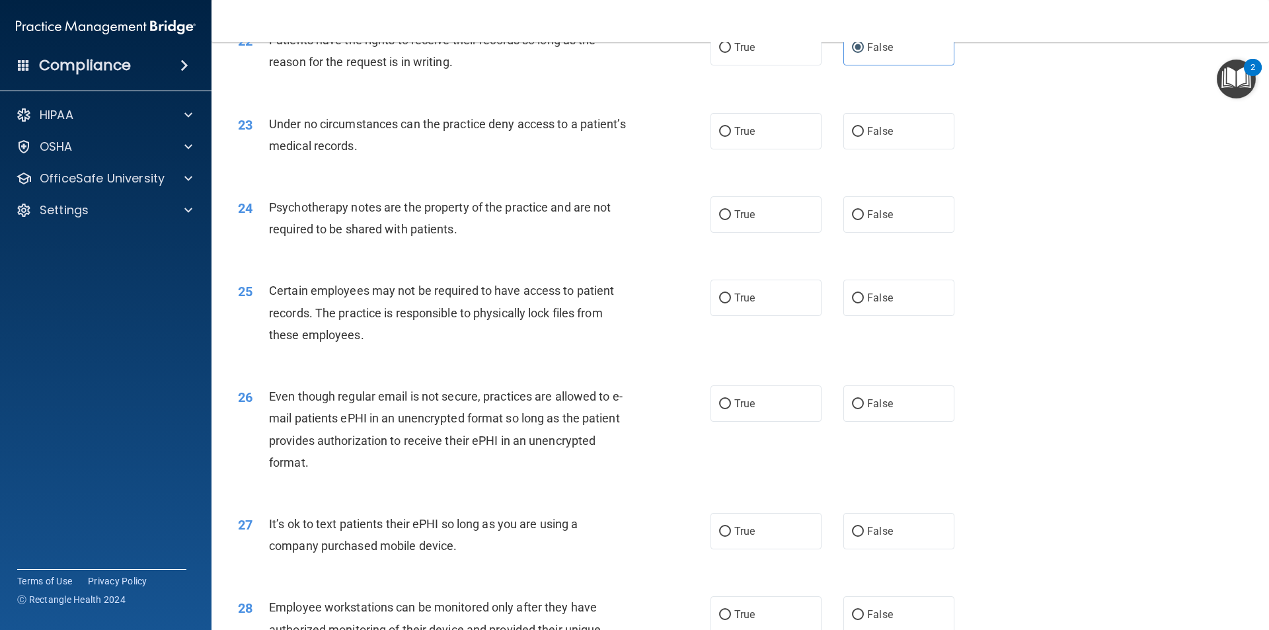
click at [511, 157] on div "Under no circumstances can the practice deny access to a patient’s medical reco…" at bounding box center [454, 135] width 370 height 44
click at [898, 149] on label "False" at bounding box center [899, 131] width 111 height 36
click at [864, 137] on input "False" at bounding box center [858, 132] width 12 height 10
radio input "true"
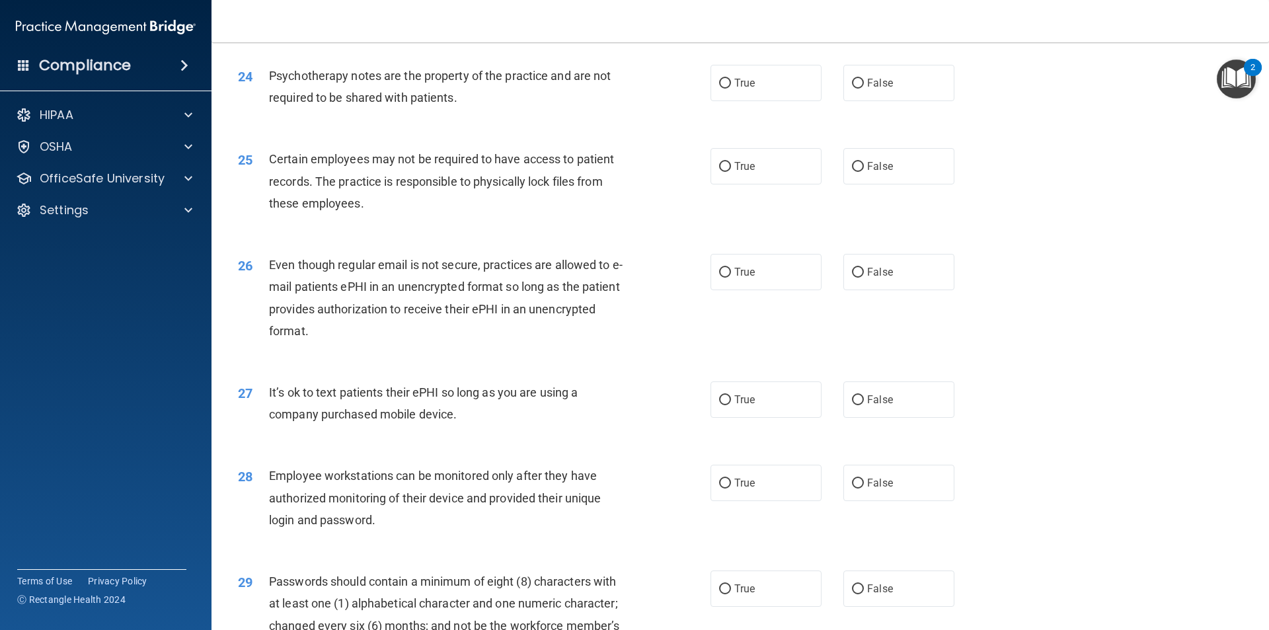
scroll to position [2424, 0]
click at [862, 97] on label "False" at bounding box center [899, 82] width 111 height 36
click at [862, 88] on input "False" at bounding box center [858, 83] width 12 height 10
radio input "true"
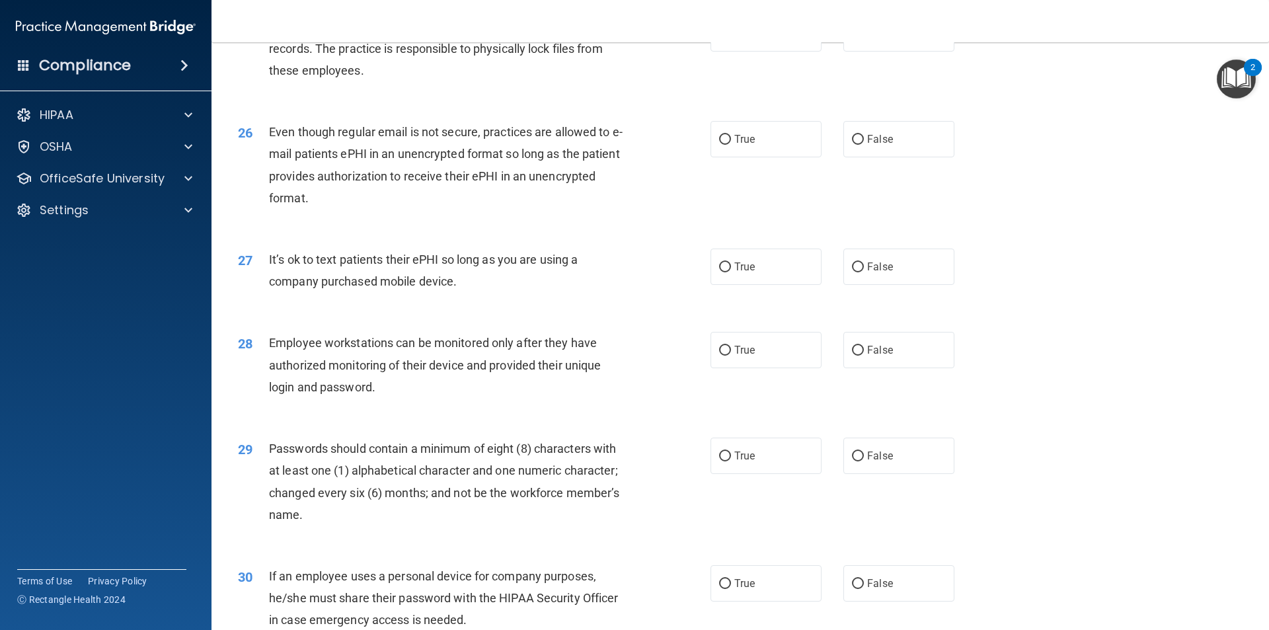
scroll to position [2490, 0]
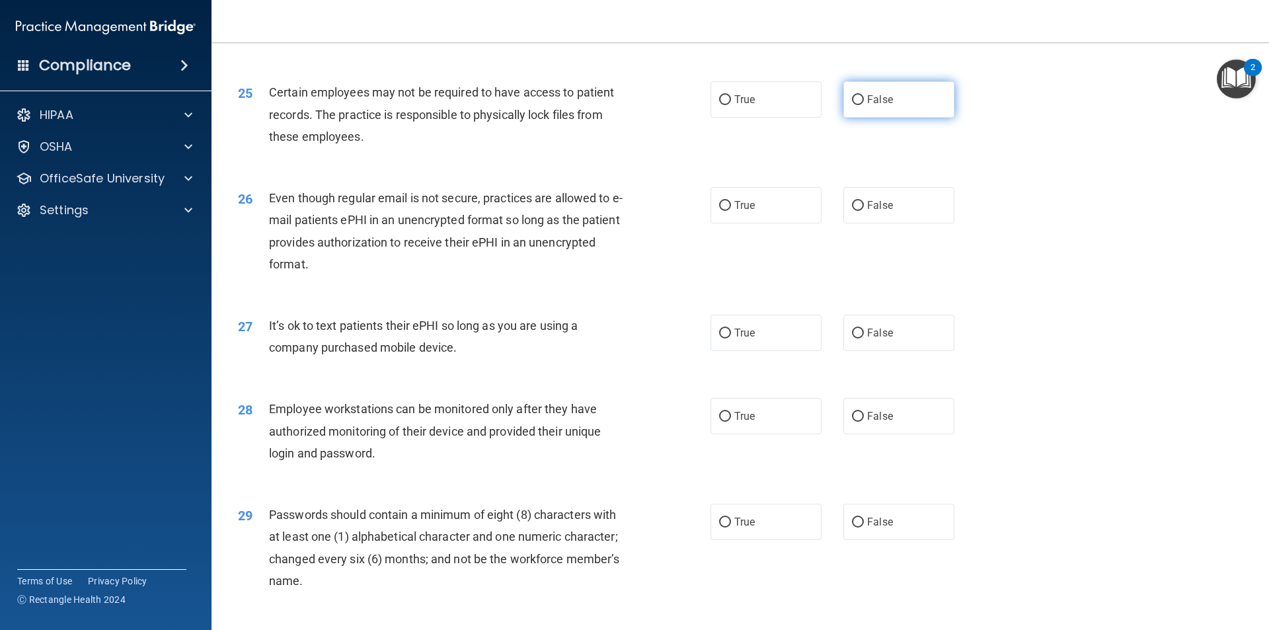
click at [912, 118] on label "False" at bounding box center [899, 99] width 111 height 36
click at [864, 105] on input "False" at bounding box center [858, 100] width 12 height 10
radio input "true"
click at [742, 106] on span "True" at bounding box center [744, 99] width 20 height 13
click at [731, 105] on input "True" at bounding box center [725, 100] width 12 height 10
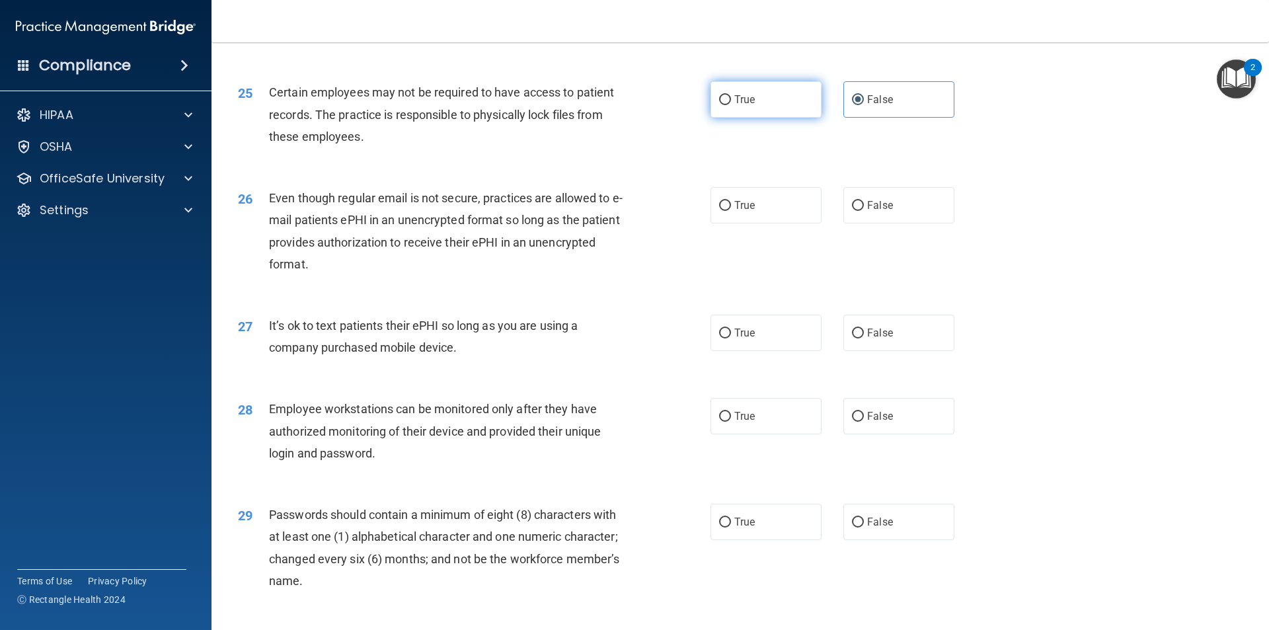
radio input "true"
radio input "false"
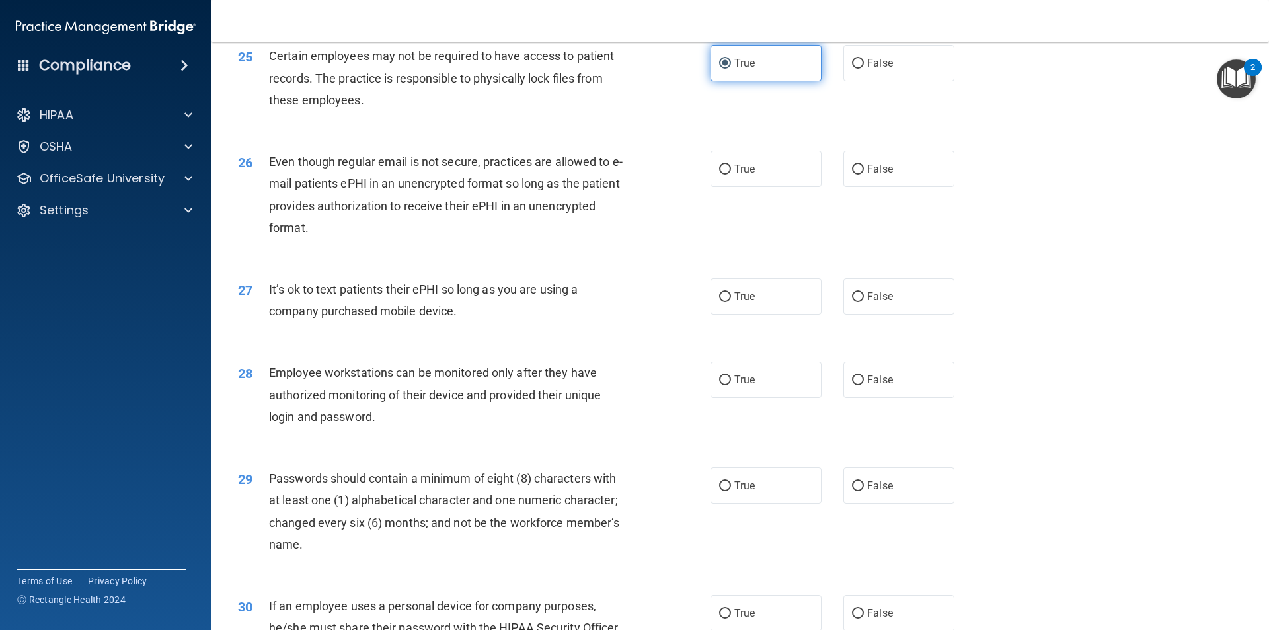
scroll to position [2556, 0]
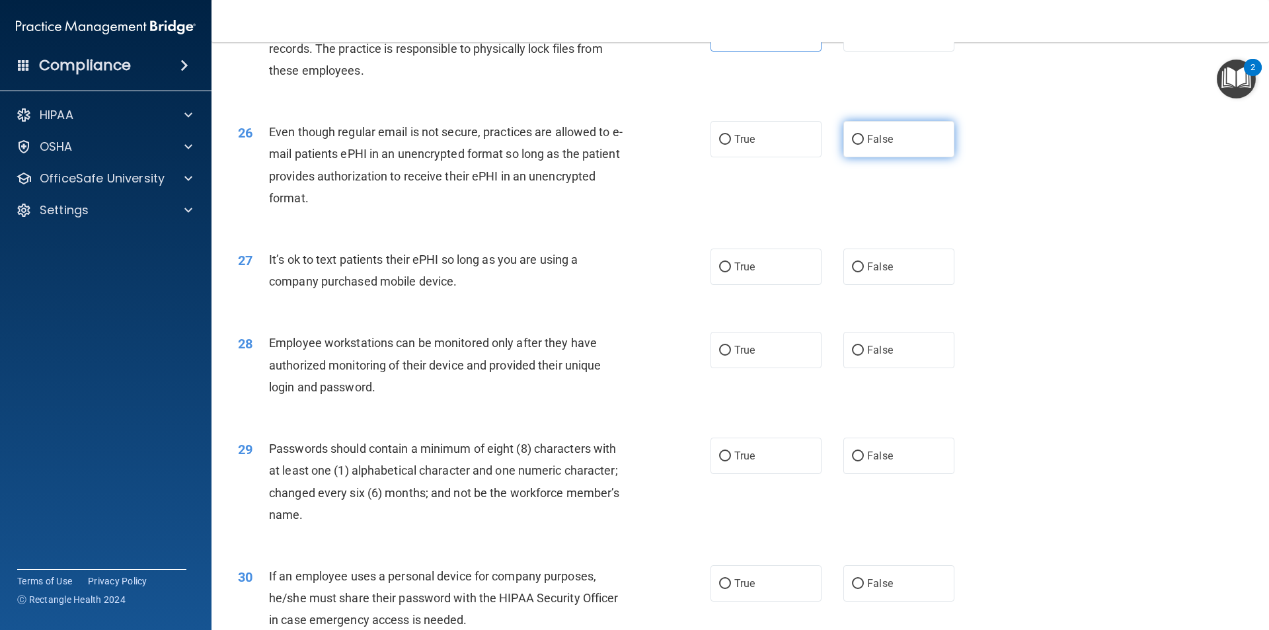
click at [849, 157] on label "False" at bounding box center [899, 139] width 111 height 36
click at [852, 145] on input "False" at bounding box center [858, 140] width 12 height 10
radio input "true"
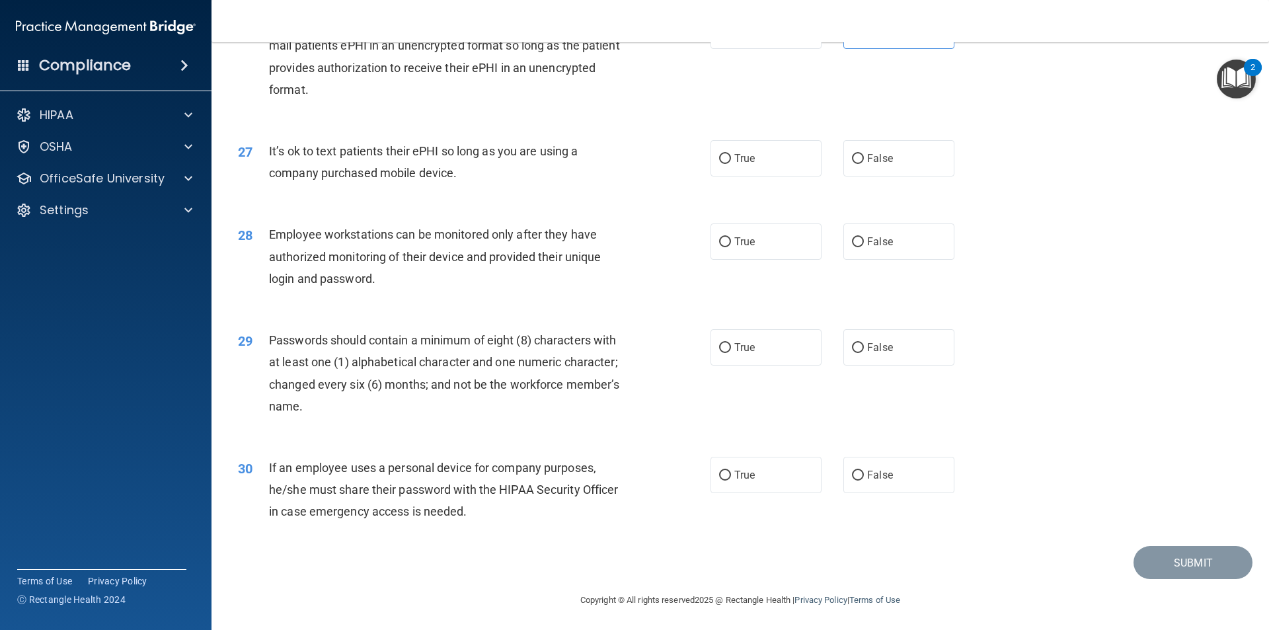
scroll to position [2689, 0]
click at [963, 168] on div "True False" at bounding box center [844, 156] width 266 height 36
click at [918, 169] on label "False" at bounding box center [899, 156] width 111 height 36
click at [864, 162] on input "False" at bounding box center [858, 157] width 12 height 10
radio input "true"
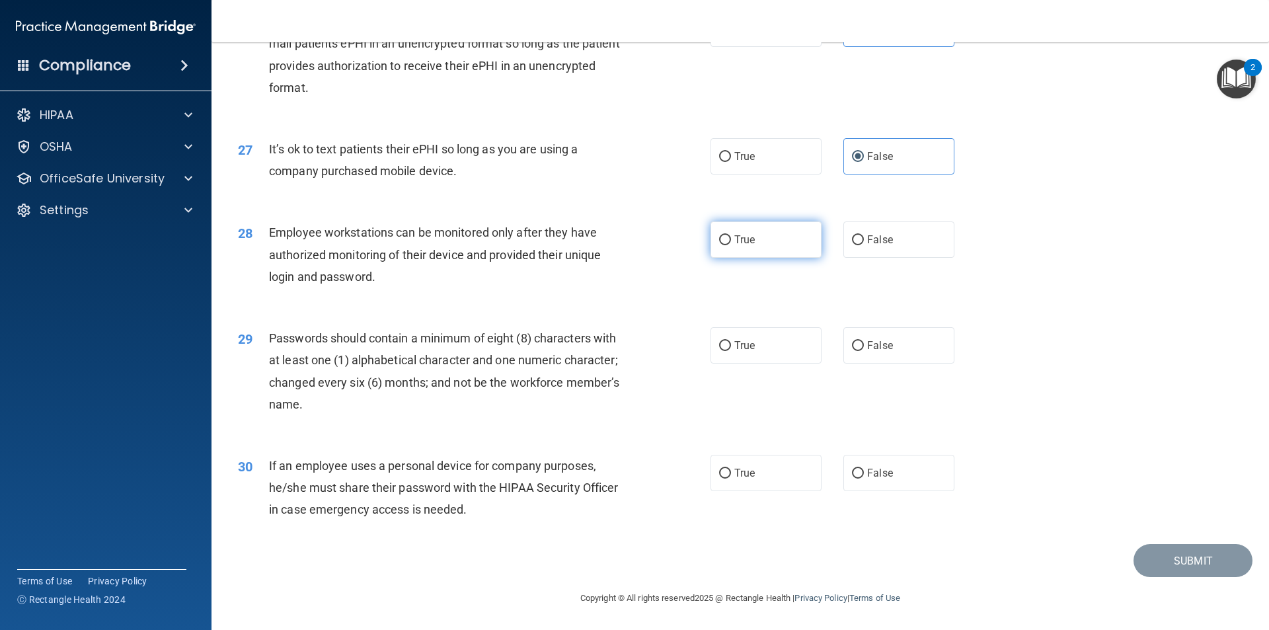
click at [744, 242] on span "True" at bounding box center [744, 239] width 20 height 13
click at [731, 242] on input "True" at bounding box center [725, 240] width 12 height 10
radio input "true"
click at [835, 333] on div "True False" at bounding box center [844, 345] width 266 height 36
click at [788, 348] on label "True" at bounding box center [766, 345] width 111 height 36
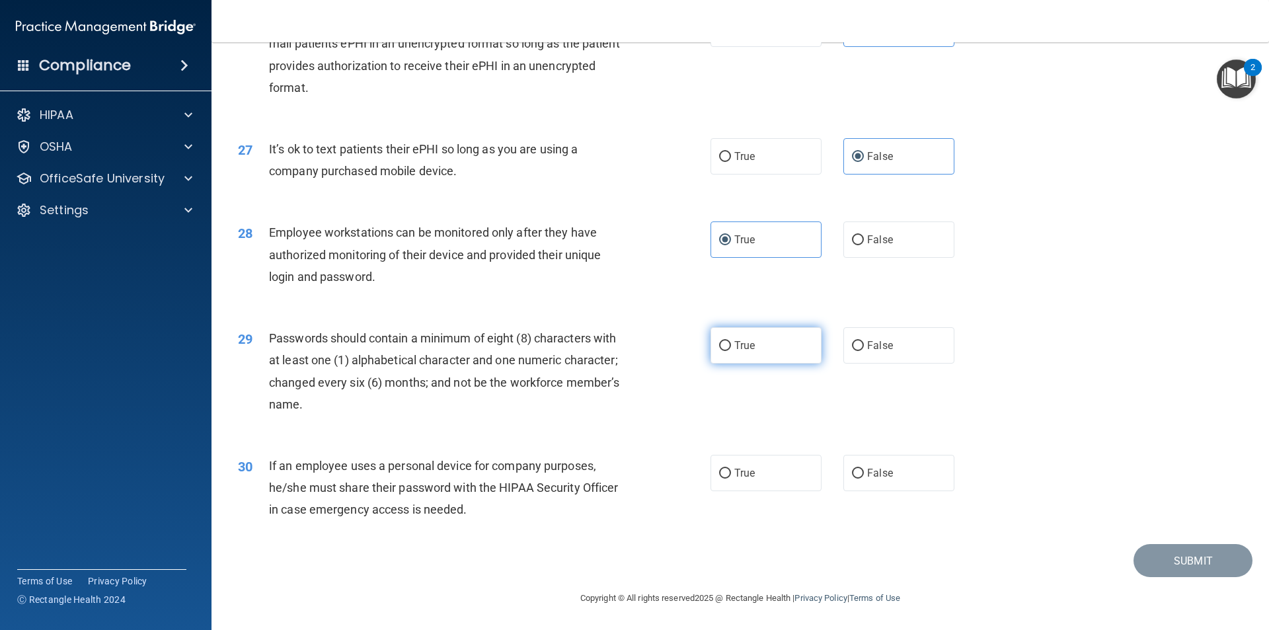
click at [731, 348] on input "True" at bounding box center [725, 346] width 12 height 10
radio input "true"
click at [733, 481] on label "True" at bounding box center [766, 473] width 111 height 36
click at [731, 479] on input "True" at bounding box center [725, 474] width 12 height 10
radio input "true"
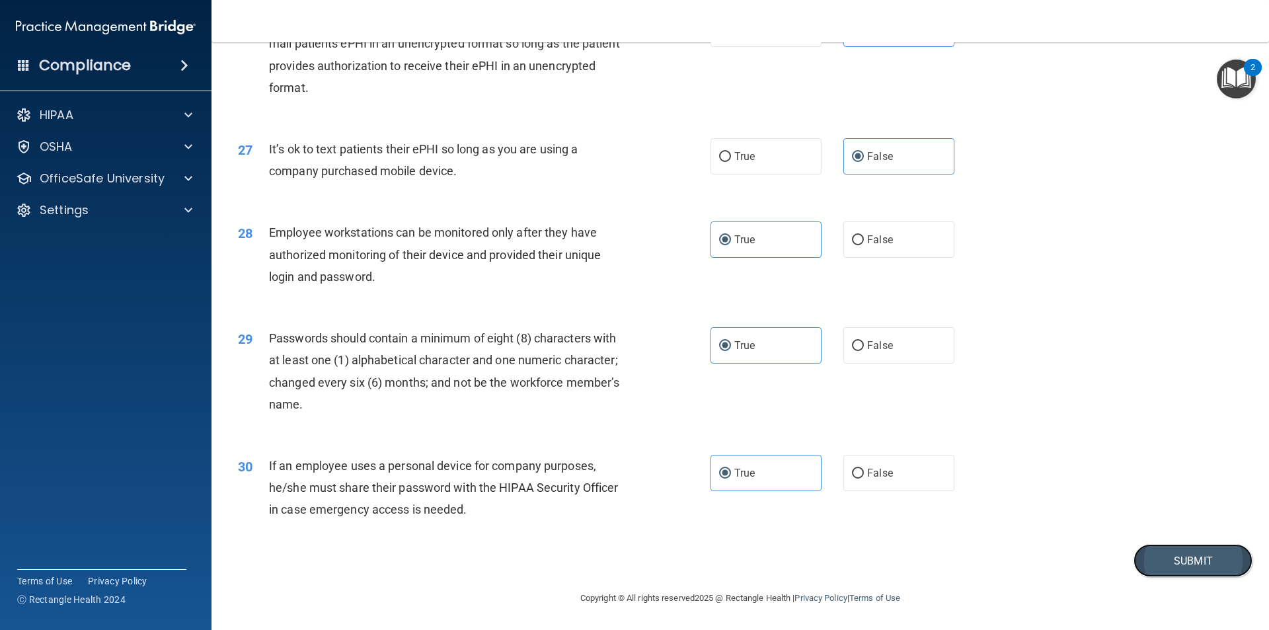
click at [1208, 559] on button "Submit" at bounding box center [1193, 561] width 119 height 34
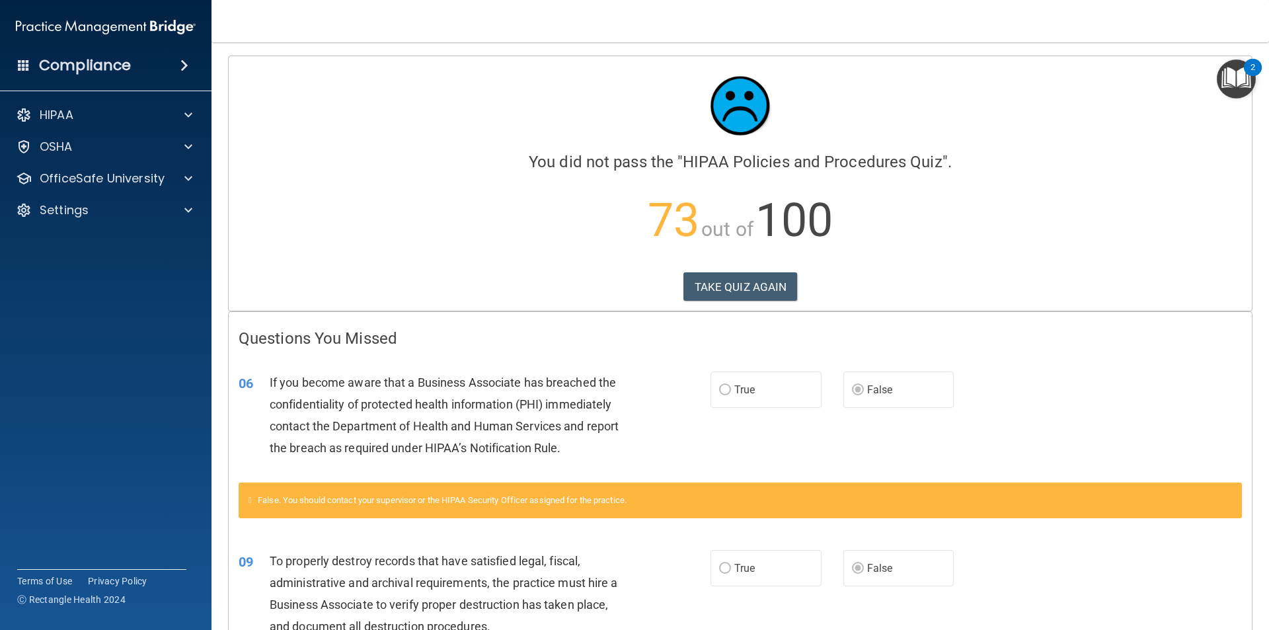
click at [744, 267] on div "Calculating your score.... You did not pass the " HIPAA Policies and Procedures…" at bounding box center [740, 183] width 1023 height 255
click at [736, 282] on button "TAKE QUIZ AGAIN" at bounding box center [741, 286] width 114 height 29
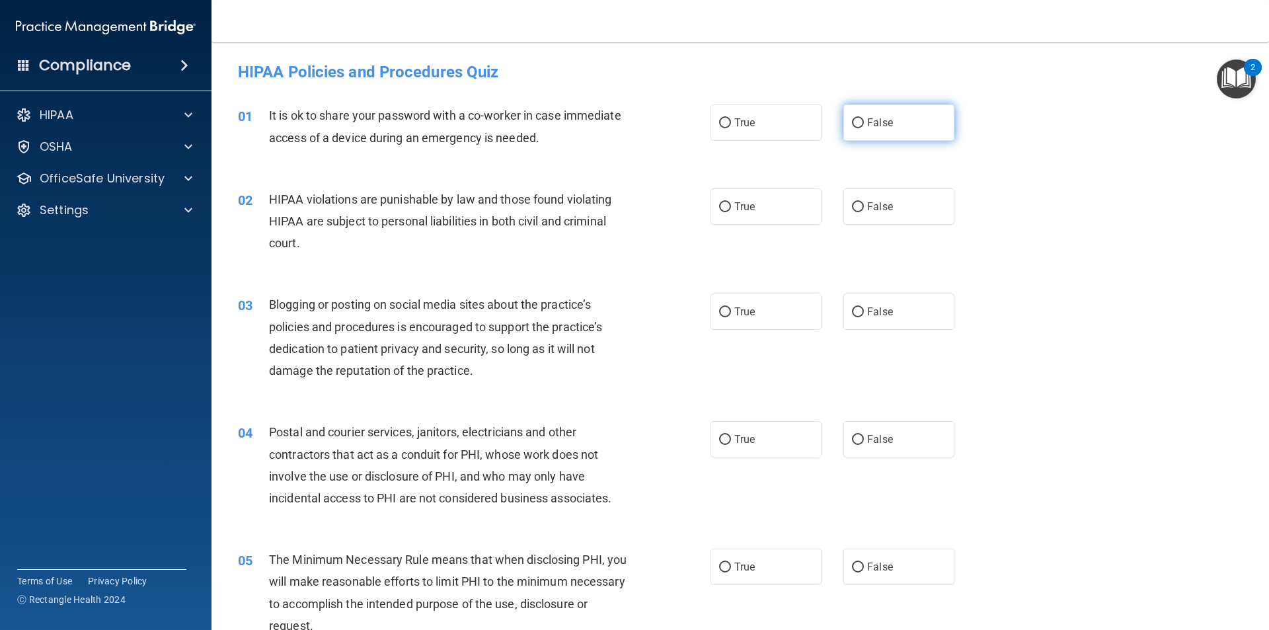
click at [891, 120] on label "False" at bounding box center [899, 122] width 111 height 36
click at [864, 120] on input "False" at bounding box center [858, 123] width 12 height 10
radio input "true"
click at [738, 220] on label "True" at bounding box center [766, 206] width 111 height 36
click at [731, 212] on input "True" at bounding box center [725, 207] width 12 height 10
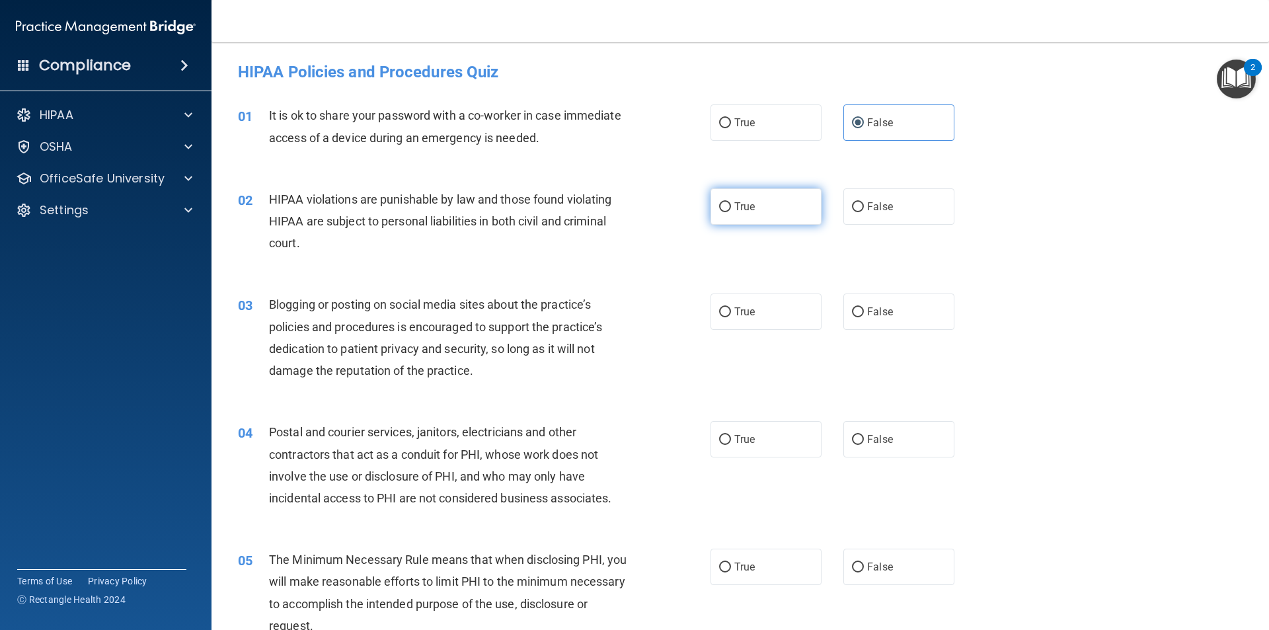
radio input "true"
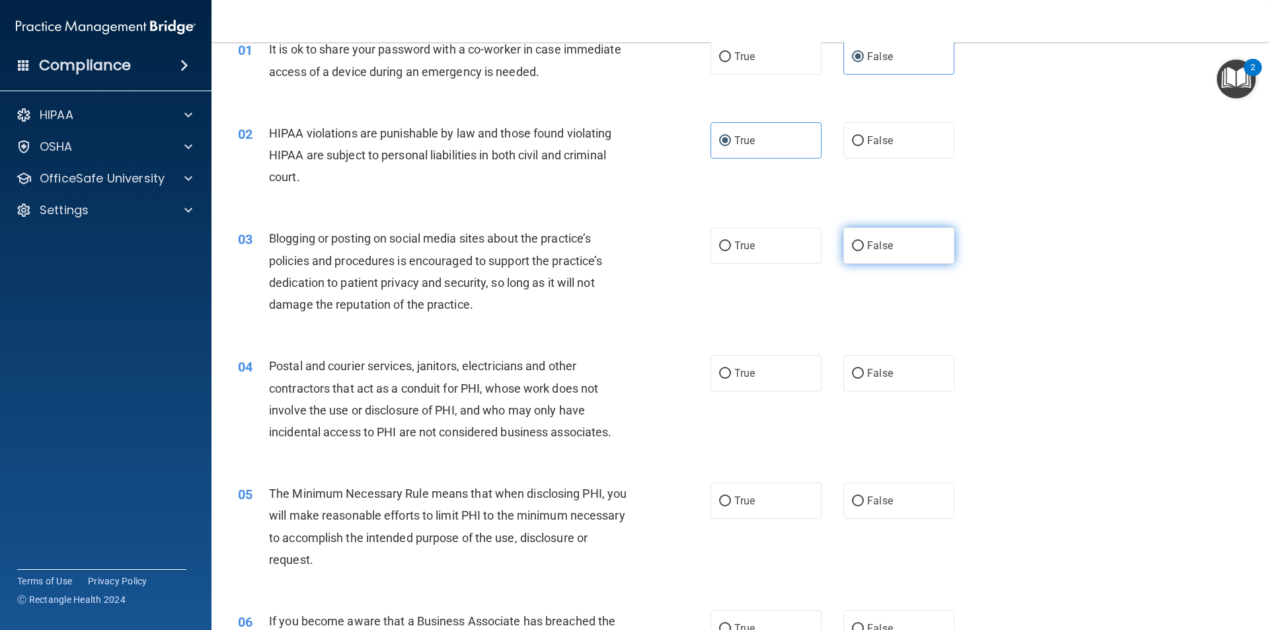
click at [886, 243] on span "False" at bounding box center [880, 245] width 26 height 13
click at [864, 243] on input "False" at bounding box center [858, 246] width 12 height 10
radio input "true"
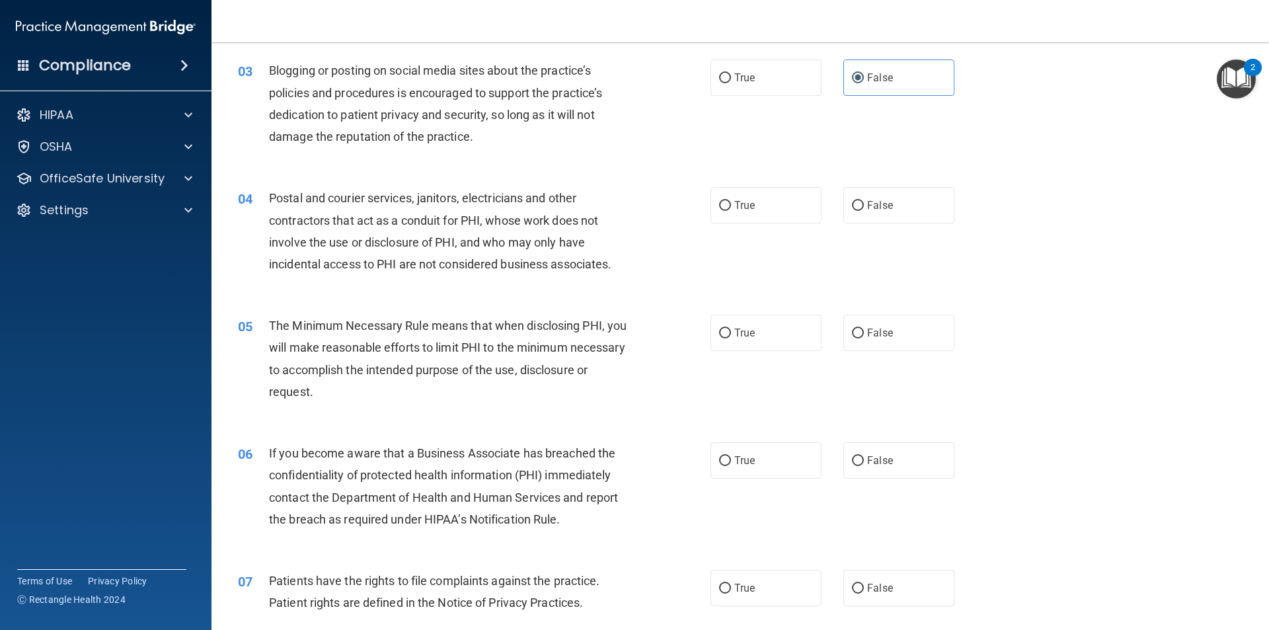
scroll to position [264, 0]
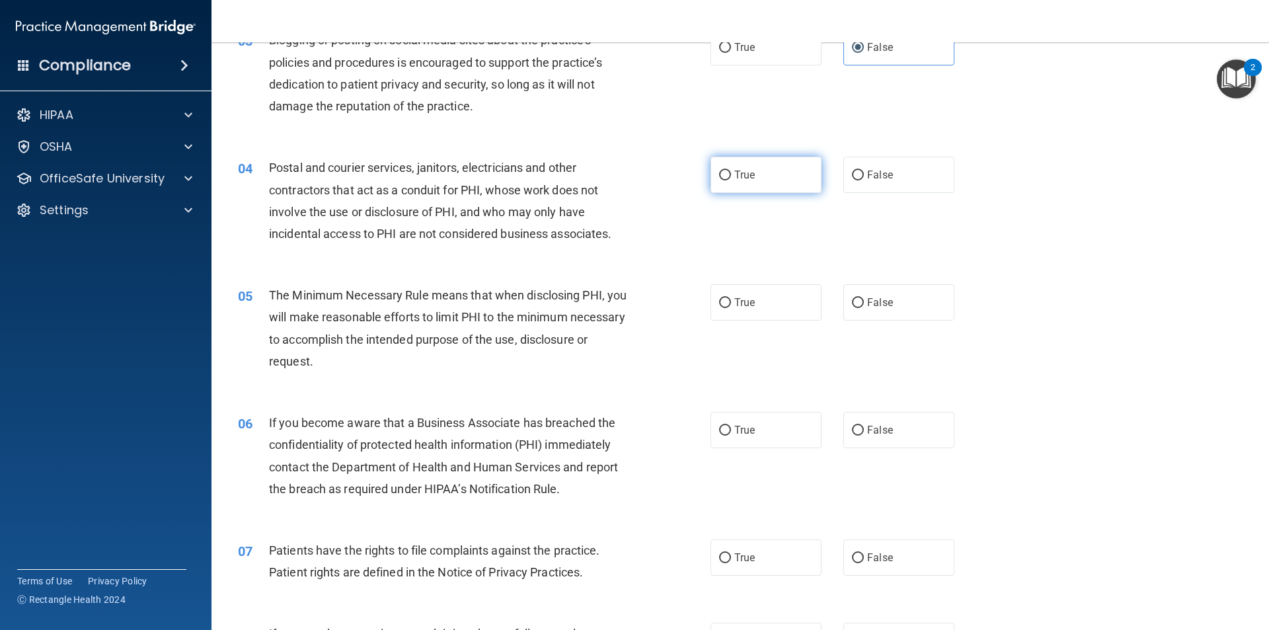
click at [759, 176] on label "True" at bounding box center [766, 175] width 111 height 36
click at [731, 176] on input "True" at bounding box center [725, 176] width 12 height 10
radio input "true"
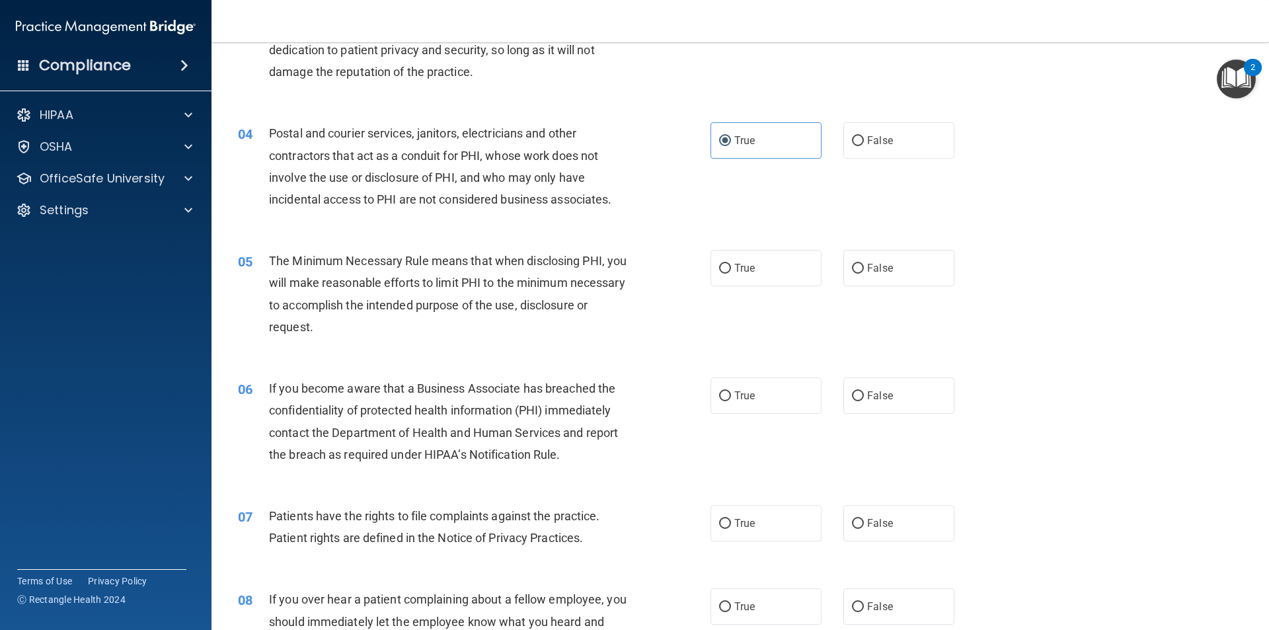
scroll to position [331, 0]
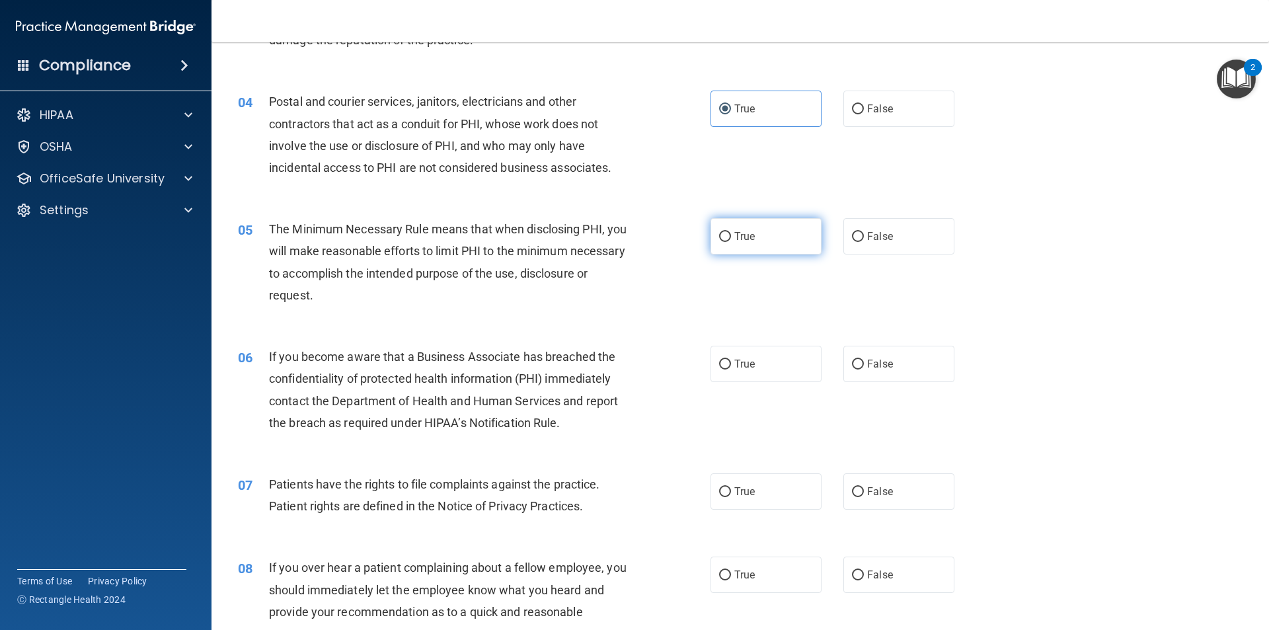
click at [785, 231] on label "True" at bounding box center [766, 236] width 111 height 36
click at [731, 232] on input "True" at bounding box center [725, 237] width 12 height 10
radio input "true"
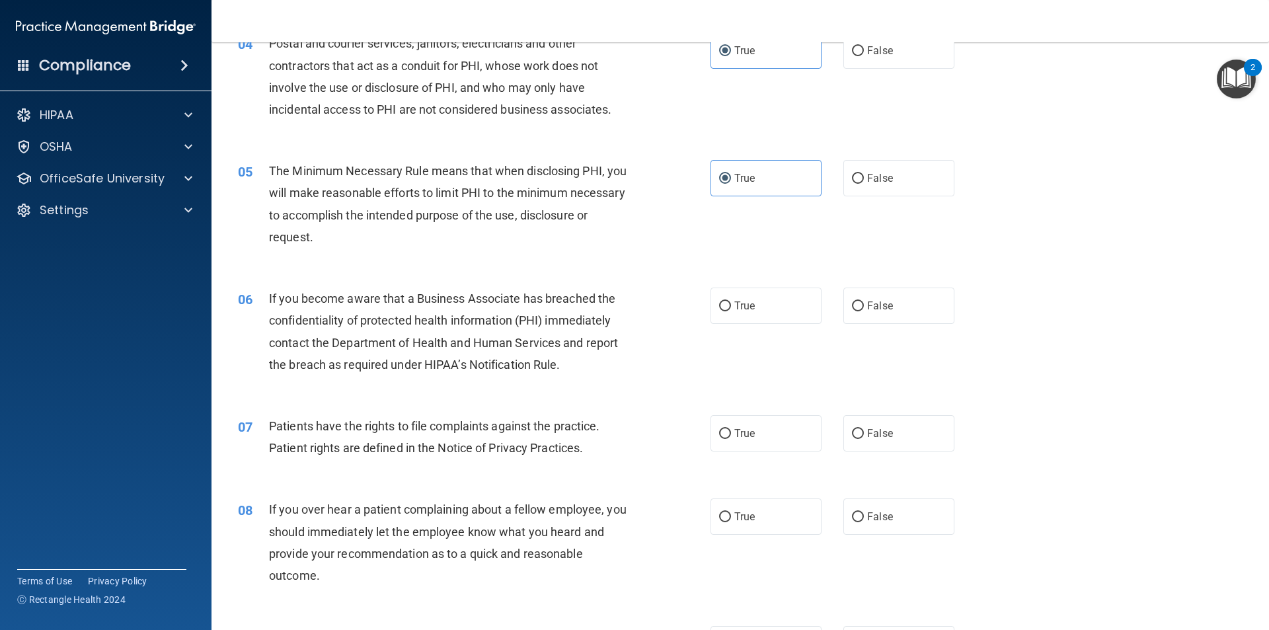
scroll to position [463, 0]
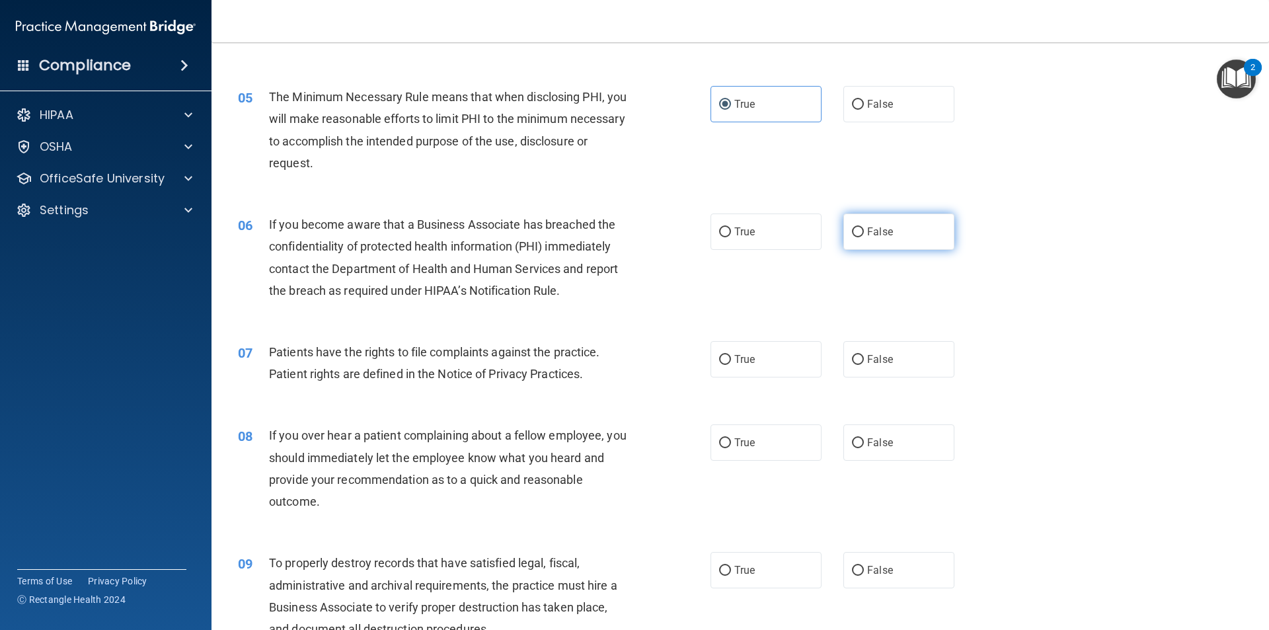
click at [861, 242] on label "False" at bounding box center [899, 232] width 111 height 36
click at [861, 237] on input "False" at bounding box center [858, 232] width 12 height 10
radio input "true"
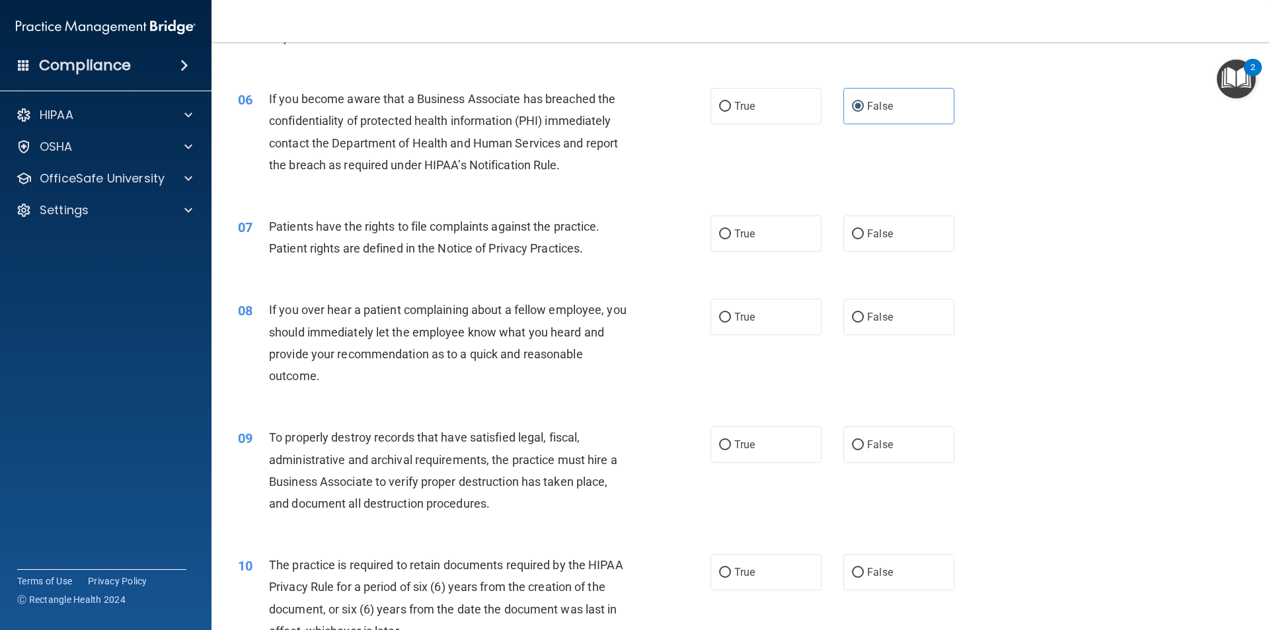
scroll to position [595, 0]
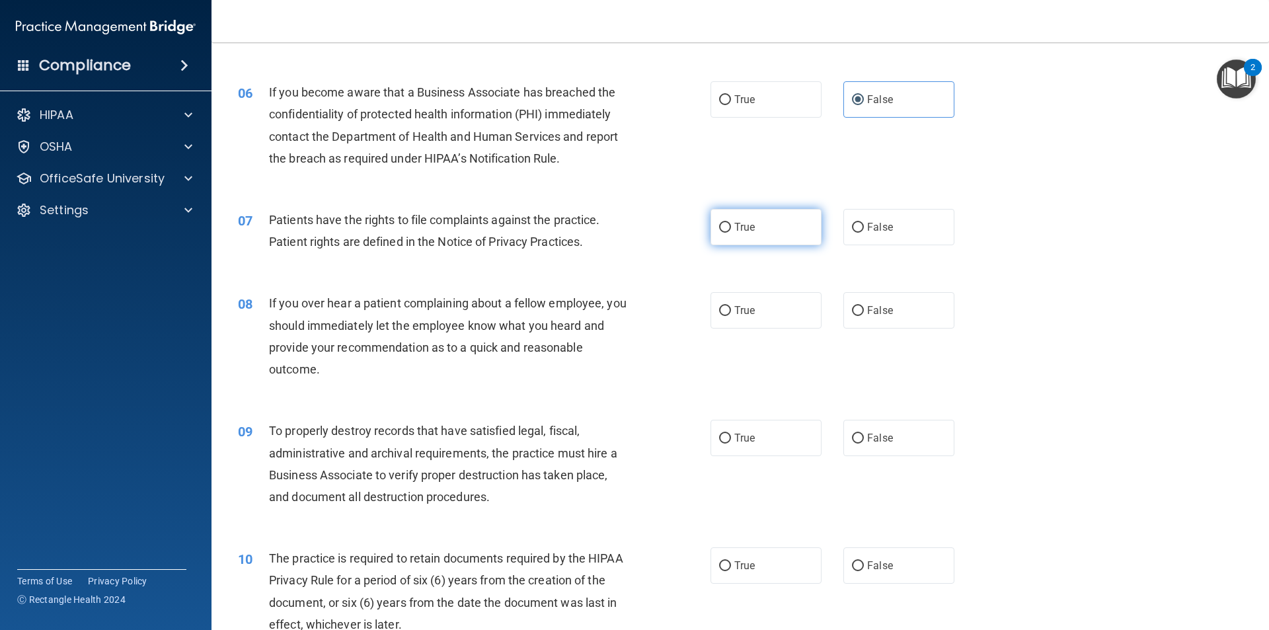
click at [775, 223] on label "True" at bounding box center [766, 227] width 111 height 36
click at [731, 223] on input "True" at bounding box center [725, 228] width 12 height 10
radio input "true"
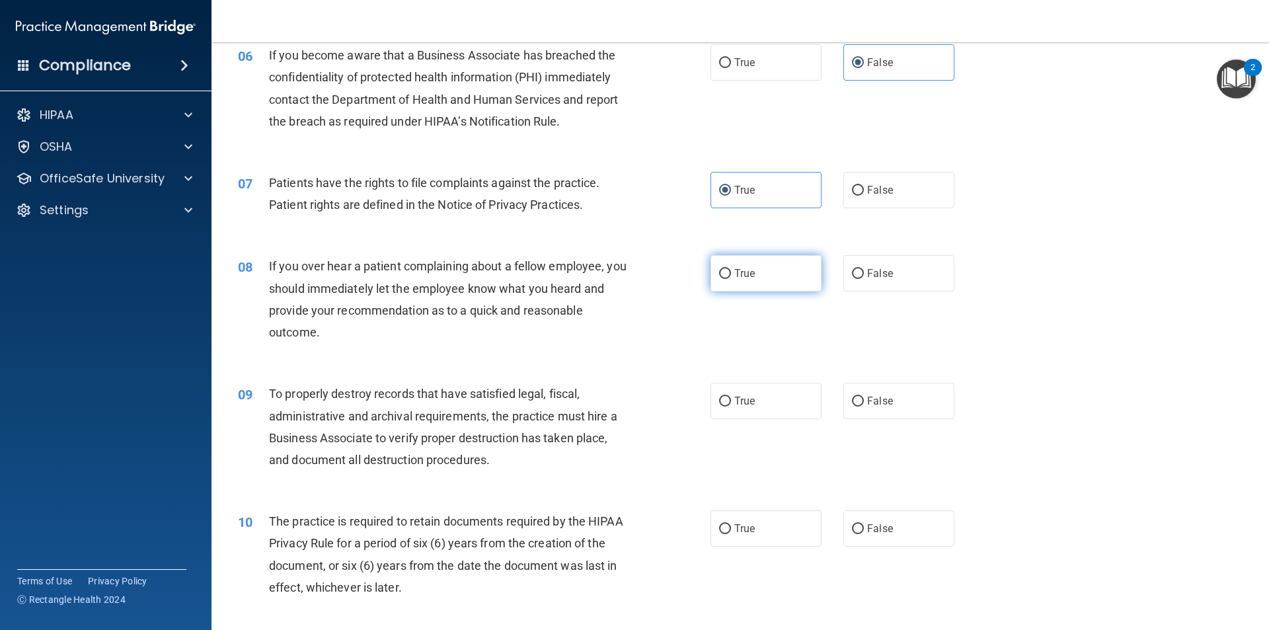
scroll to position [727, 0]
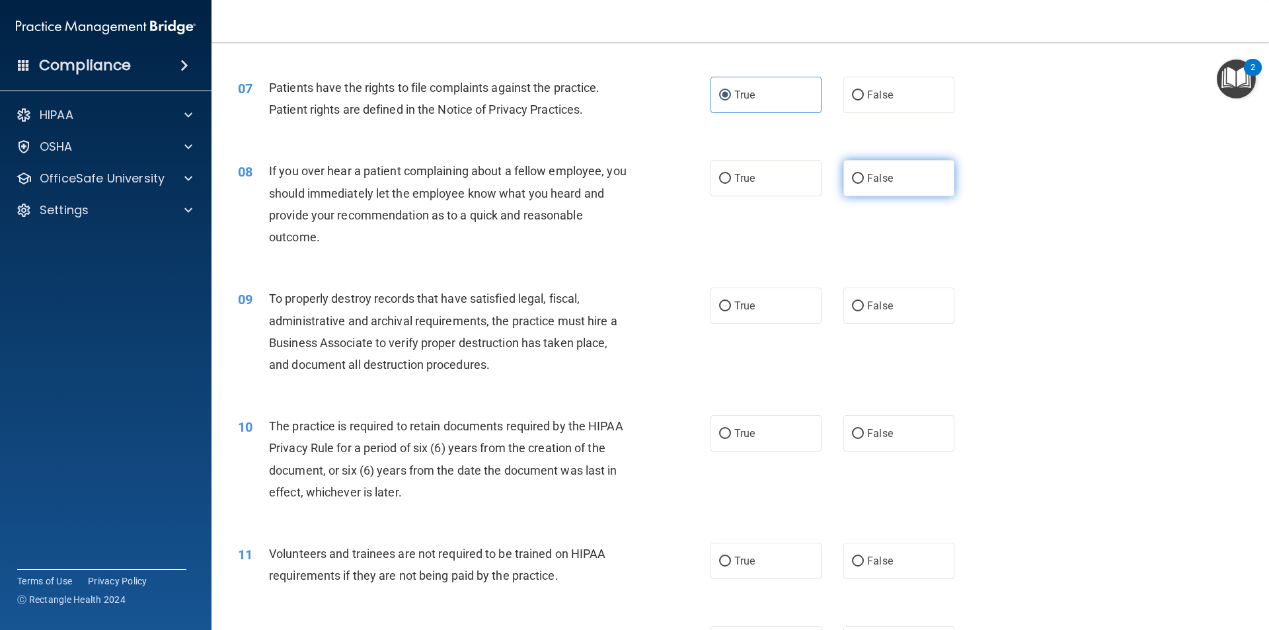
drag, startPoint x: 934, startPoint y: 180, endPoint x: 929, endPoint y: 187, distance: 8.1
click at [932, 182] on label "False" at bounding box center [899, 178] width 111 height 36
click at [864, 182] on input "False" at bounding box center [858, 179] width 12 height 10
radio input "true"
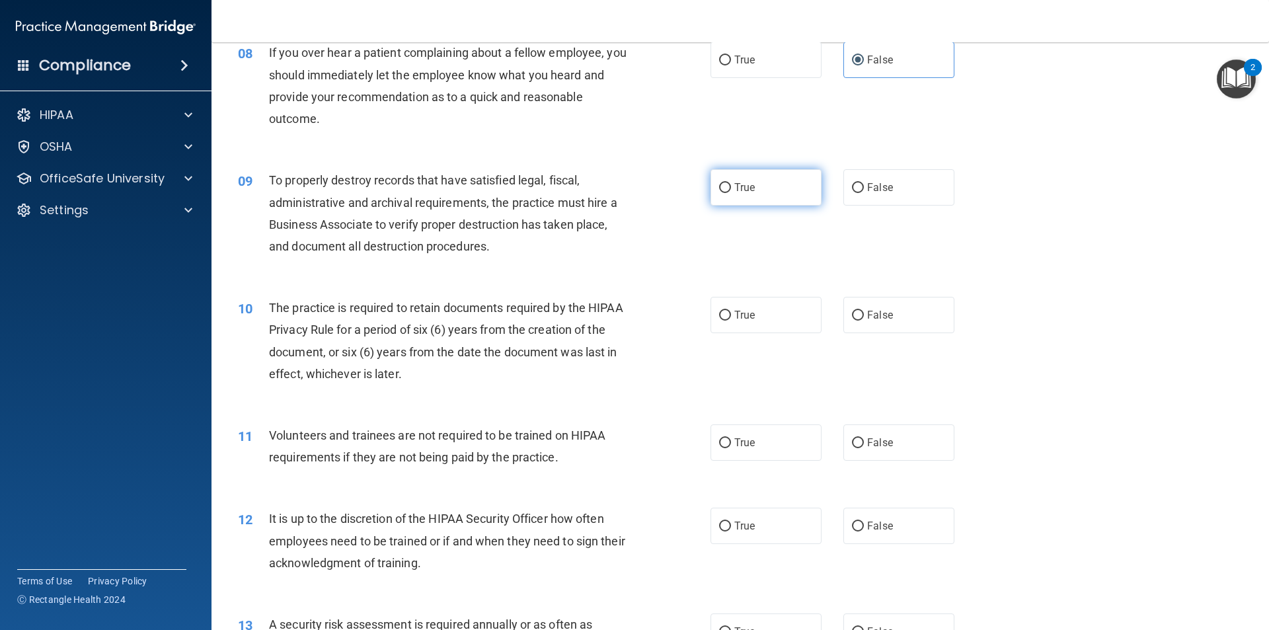
scroll to position [859, 0]
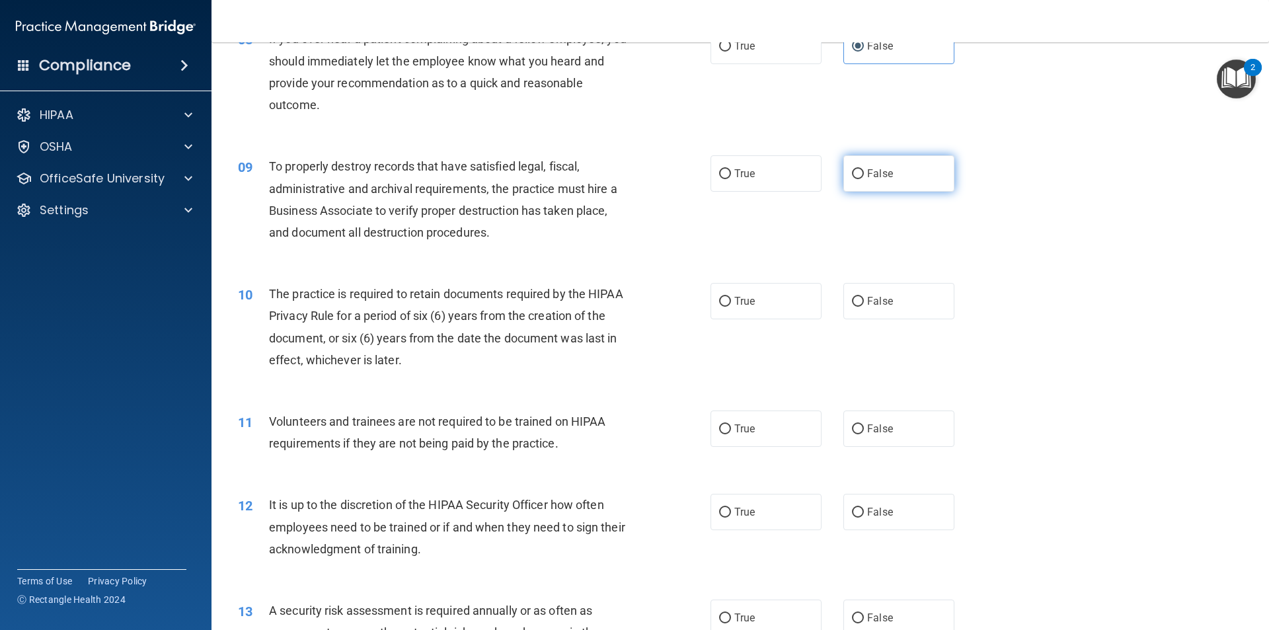
click at [857, 168] on label "False" at bounding box center [899, 173] width 111 height 36
click at [857, 169] on input "False" at bounding box center [858, 174] width 12 height 10
radio input "true"
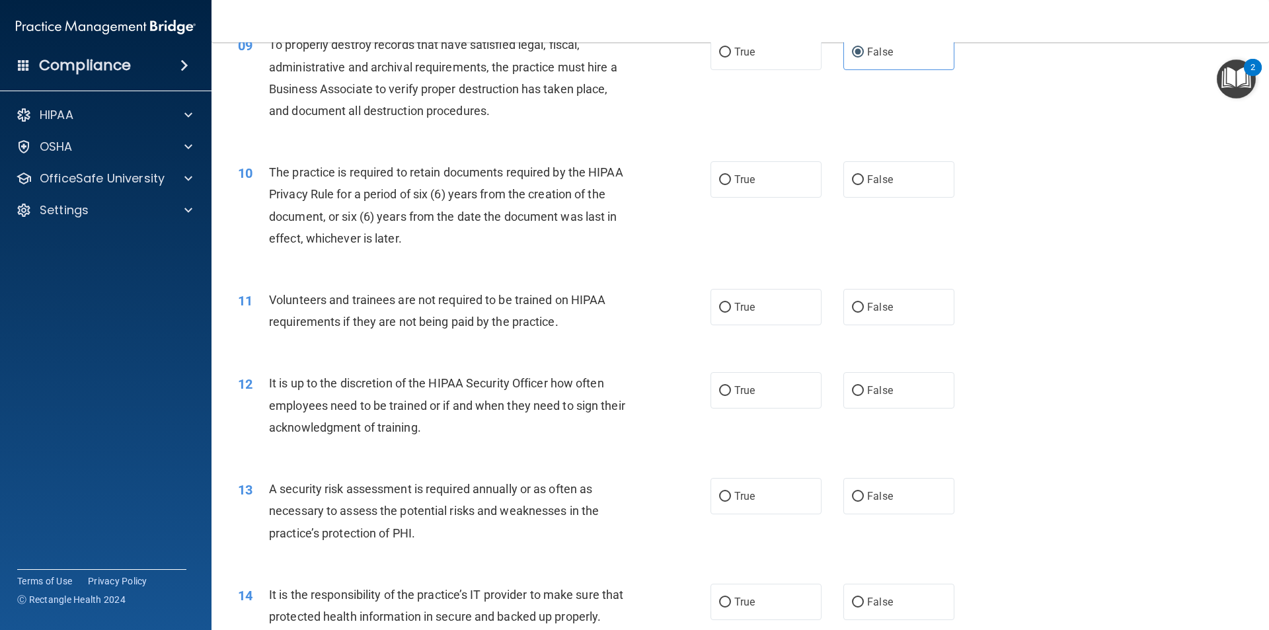
scroll to position [992, 0]
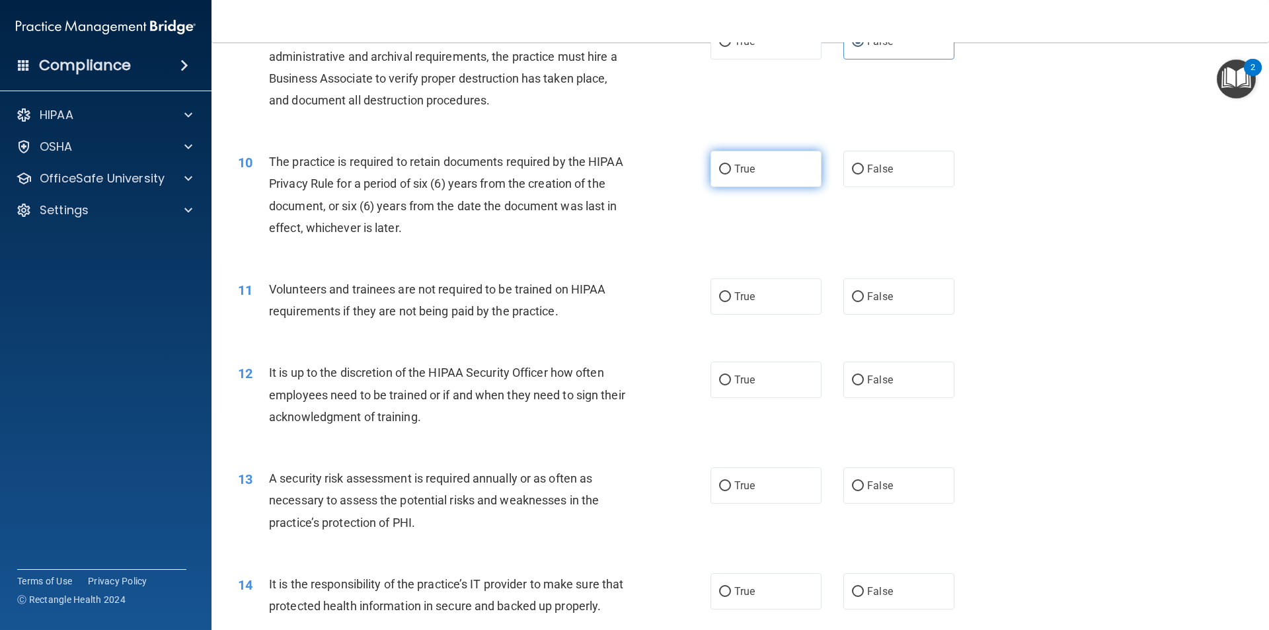
click at [774, 168] on label "True" at bounding box center [766, 169] width 111 height 36
click at [731, 168] on input "True" at bounding box center [725, 170] width 12 height 10
radio input "true"
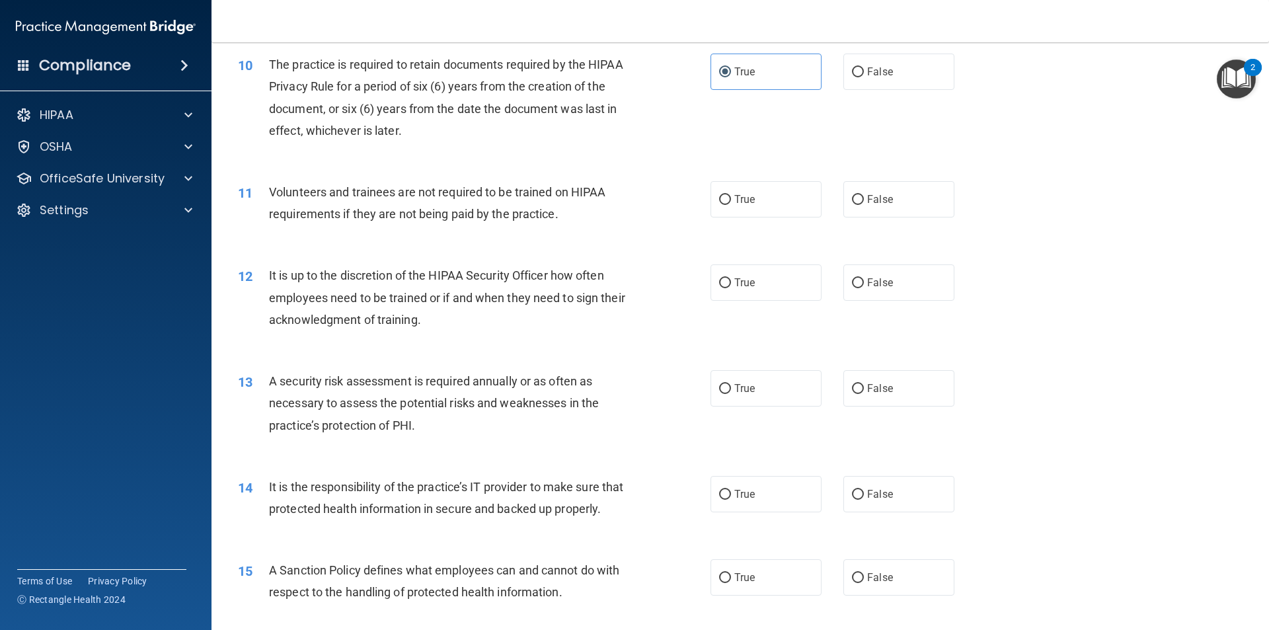
scroll to position [1124, 0]
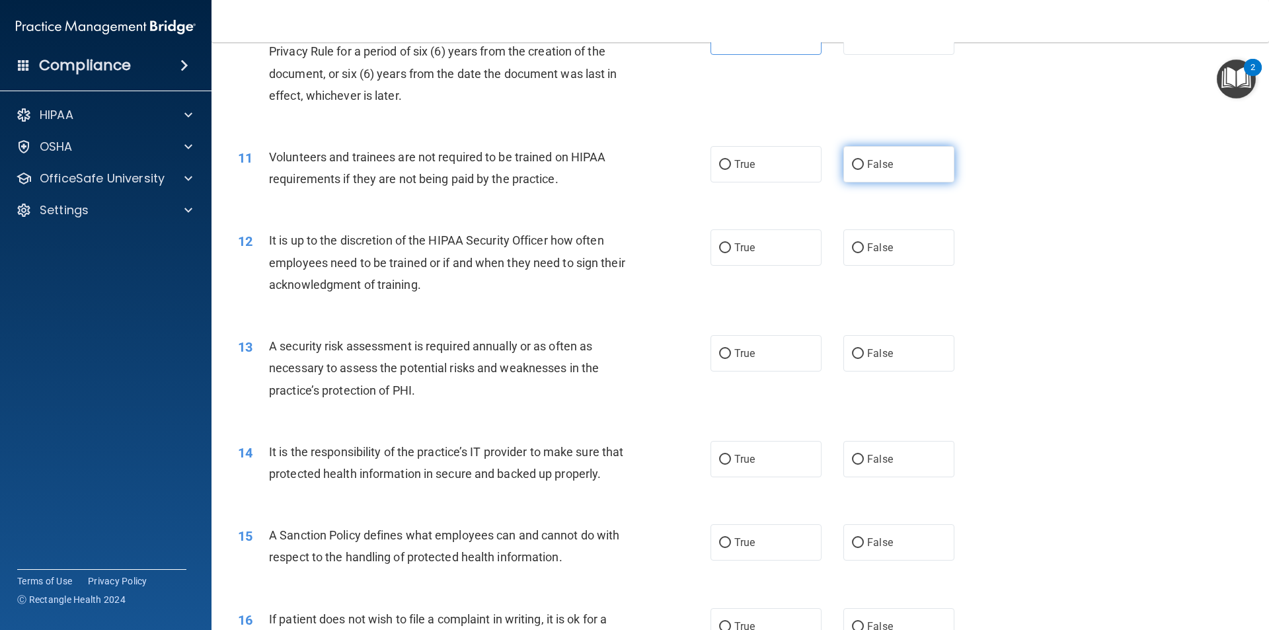
click at [887, 166] on label "False" at bounding box center [899, 164] width 111 height 36
click at [864, 166] on input "False" at bounding box center [858, 165] width 12 height 10
radio input "true"
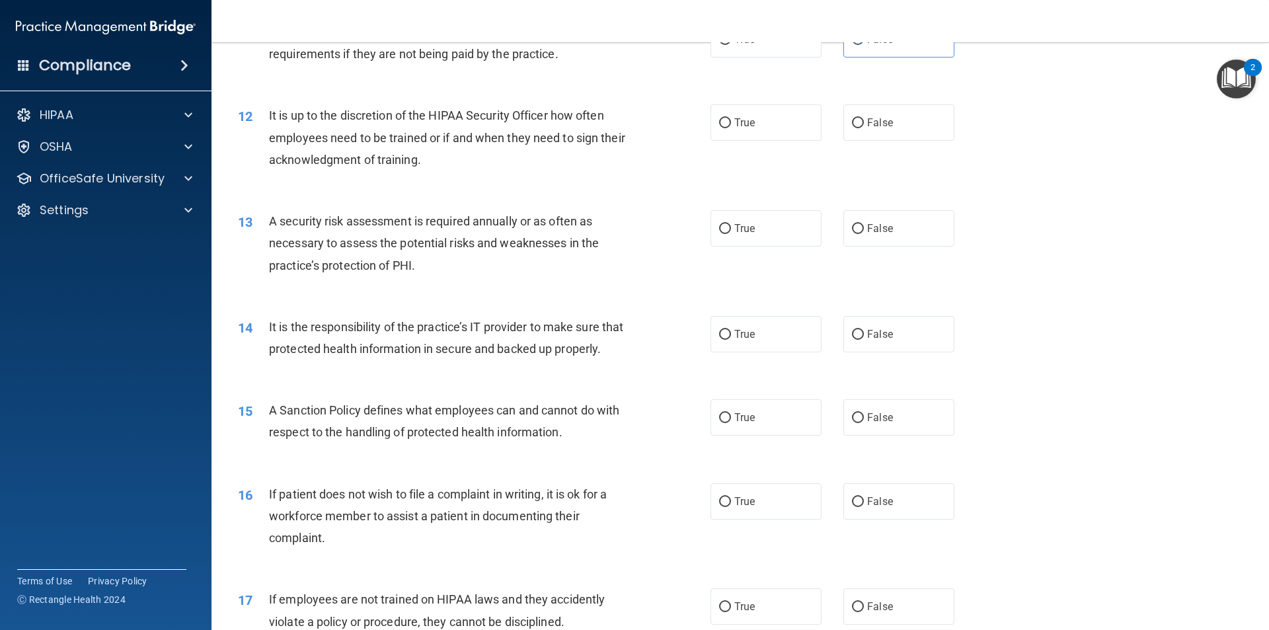
scroll to position [1256, 0]
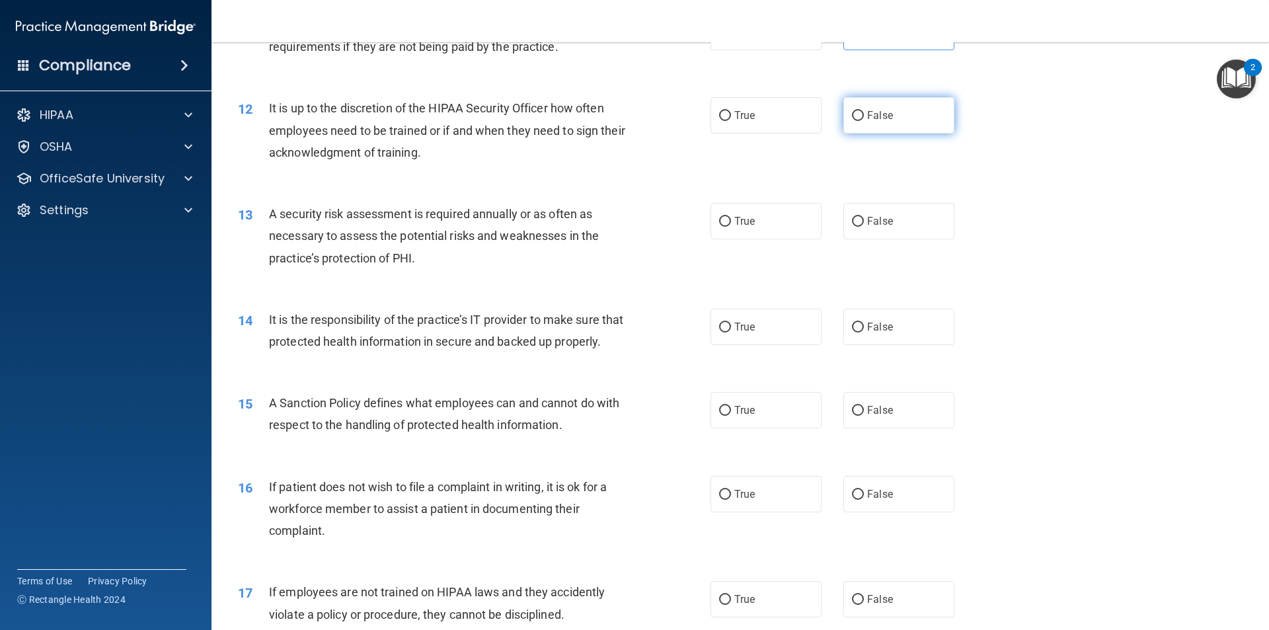
click at [867, 114] on span "False" at bounding box center [880, 115] width 26 height 13
click at [864, 114] on input "False" at bounding box center [858, 116] width 12 height 10
radio input "true"
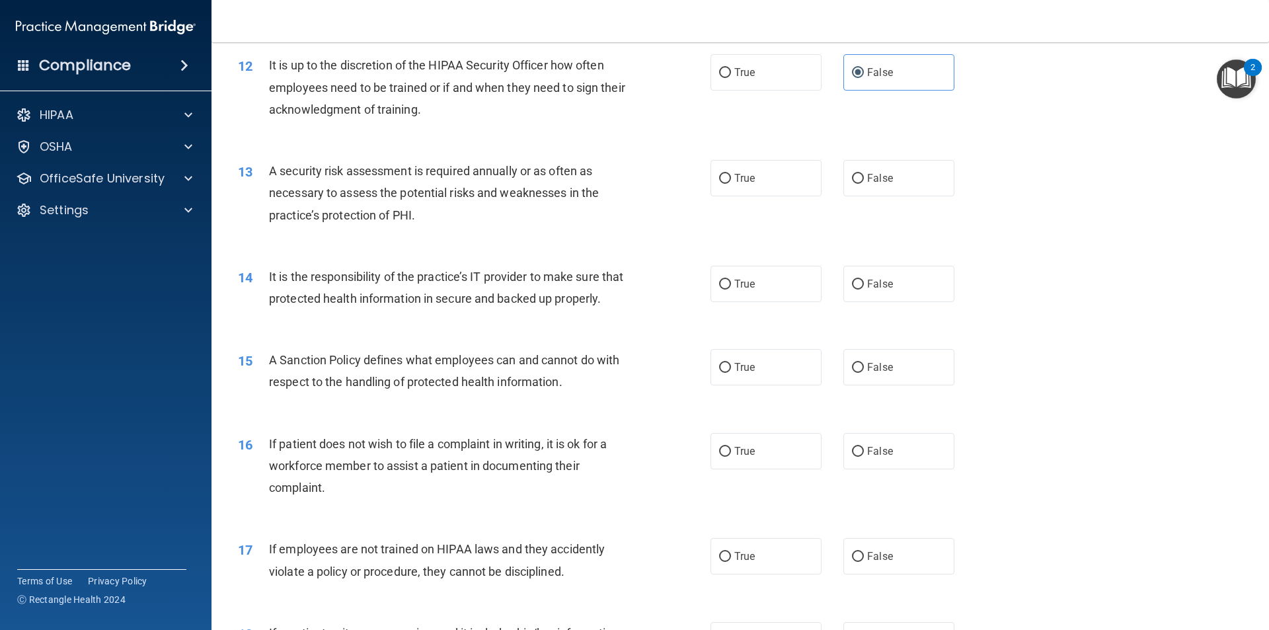
scroll to position [1322, 0]
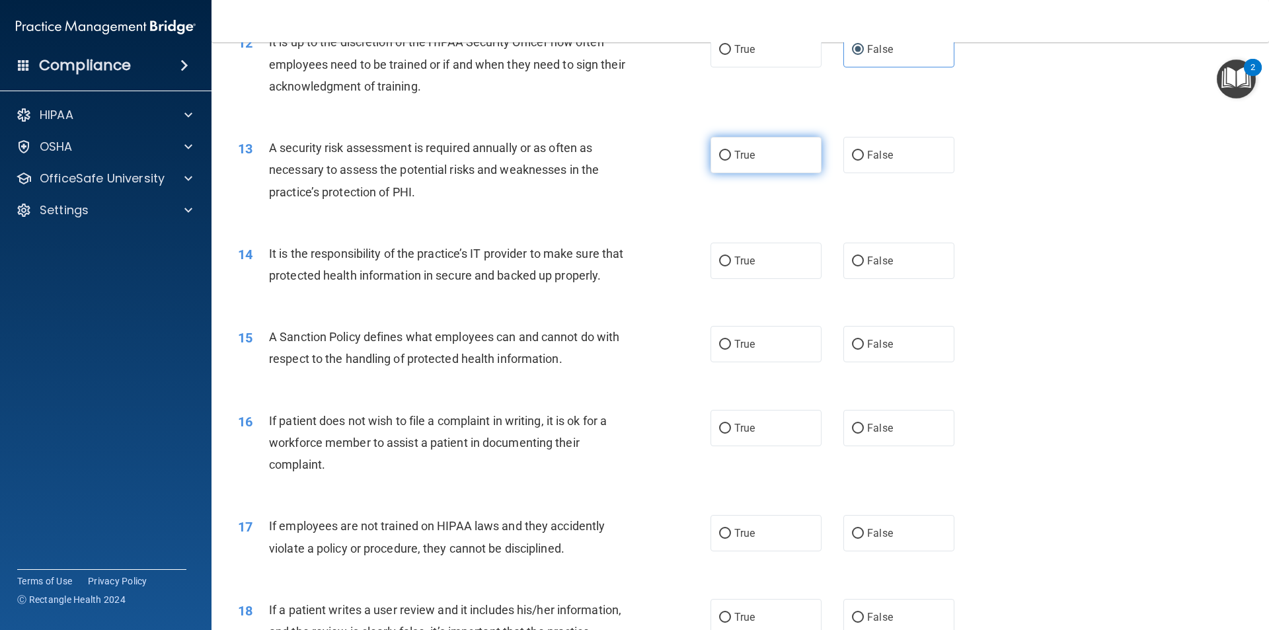
click at [721, 163] on label "True" at bounding box center [766, 155] width 111 height 36
click at [721, 161] on input "True" at bounding box center [725, 156] width 12 height 10
radio input "true"
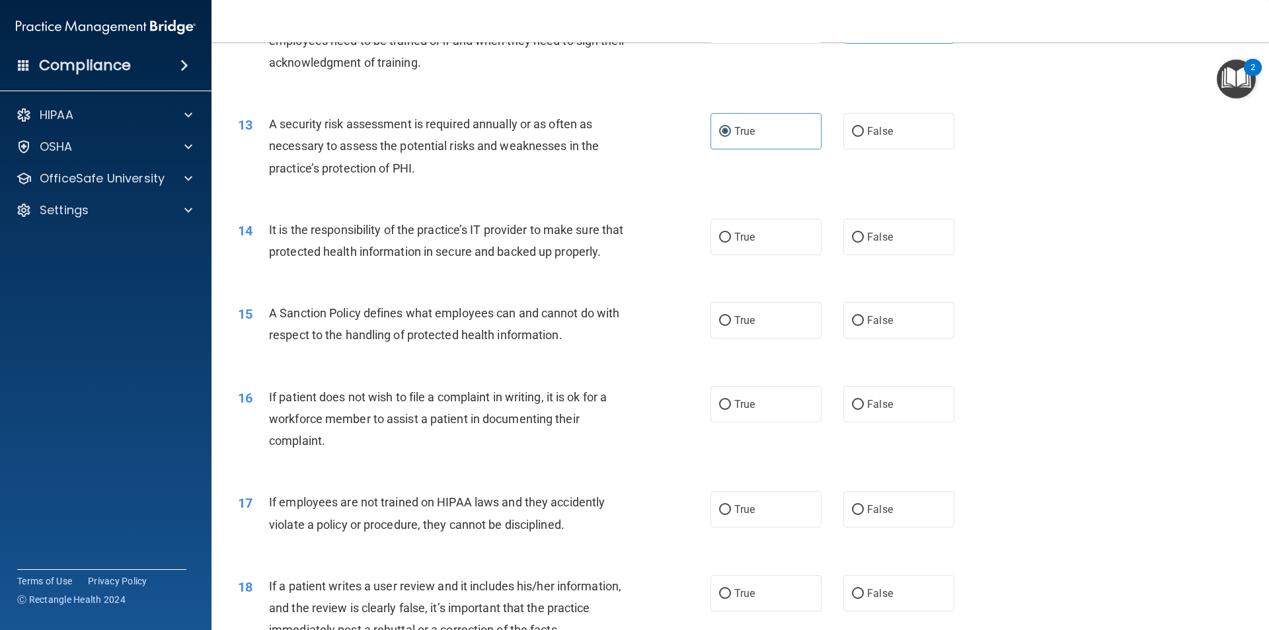
scroll to position [1388, 0]
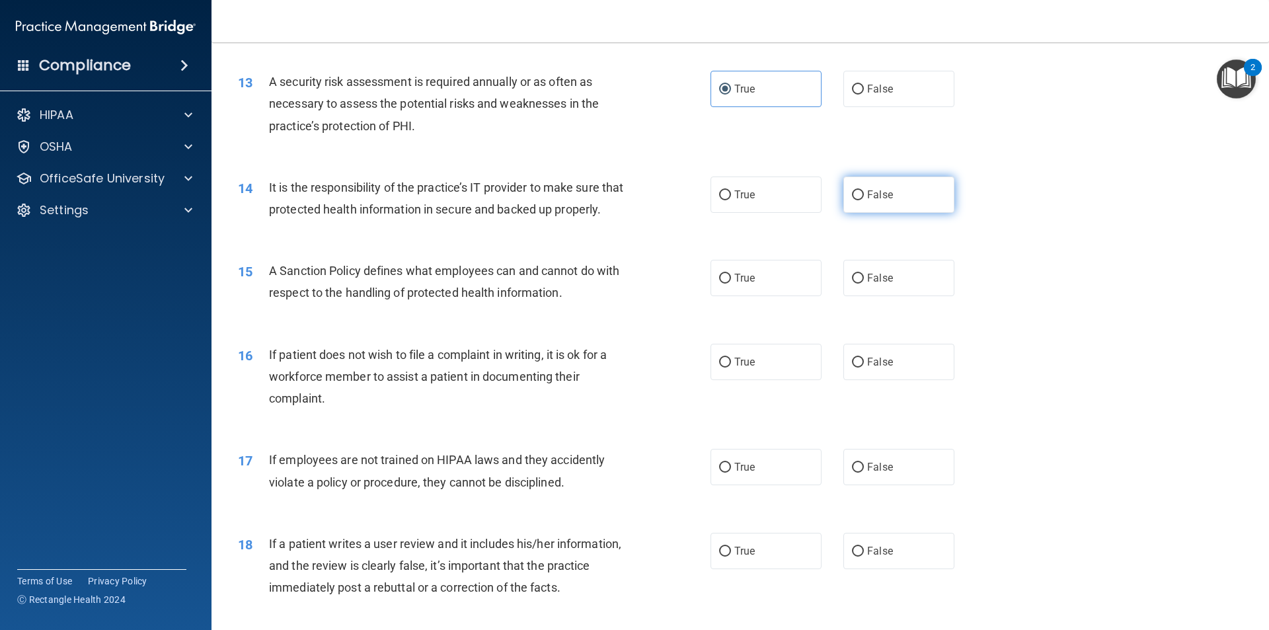
click at [867, 197] on span "False" at bounding box center [880, 194] width 26 height 13
click at [864, 197] on input "False" at bounding box center [858, 195] width 12 height 10
radio input "true"
click at [921, 296] on label "False" at bounding box center [899, 278] width 111 height 36
click at [864, 284] on input "False" at bounding box center [858, 279] width 12 height 10
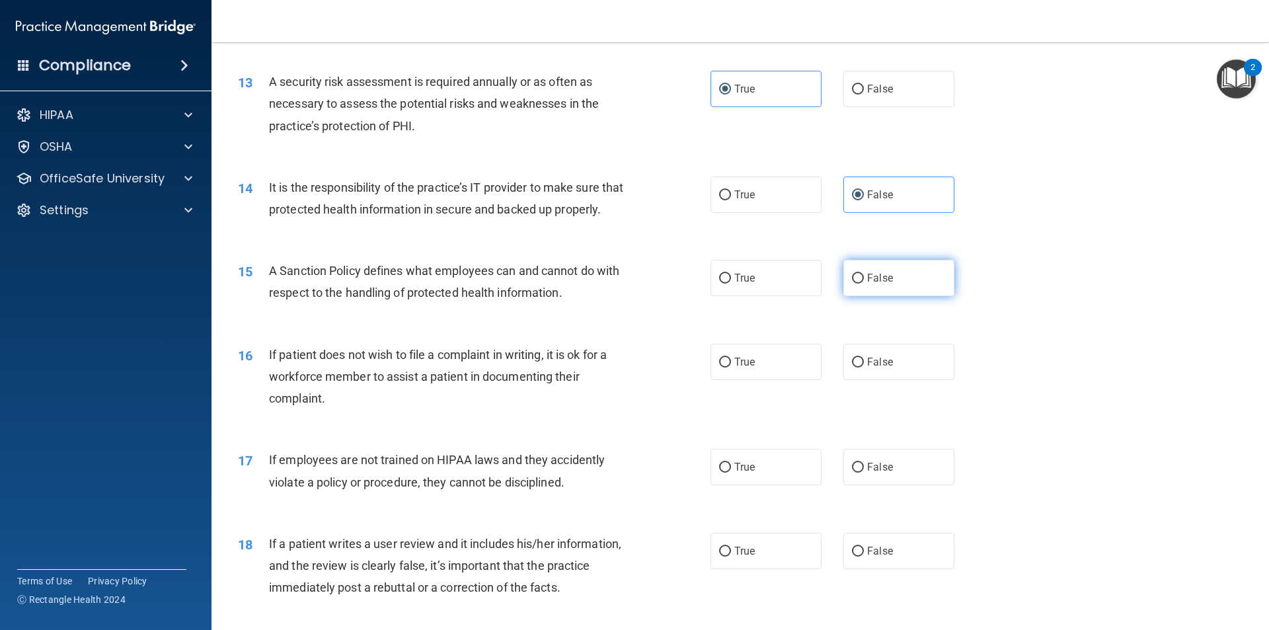
radio input "true"
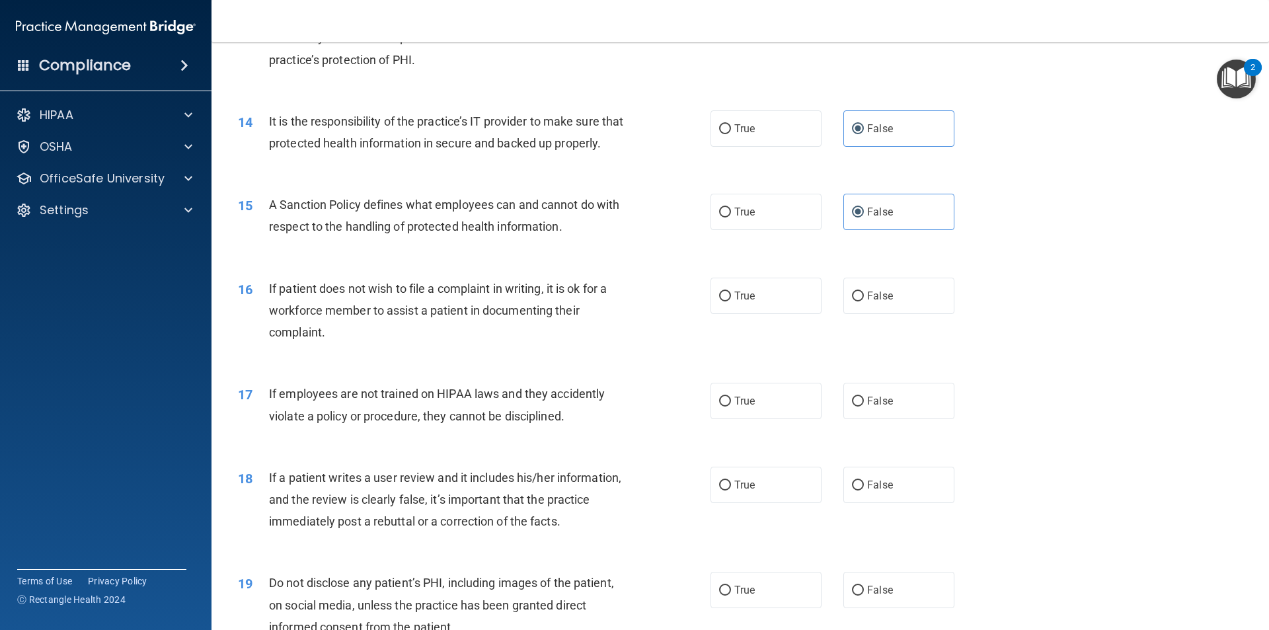
scroll to position [1520, 0]
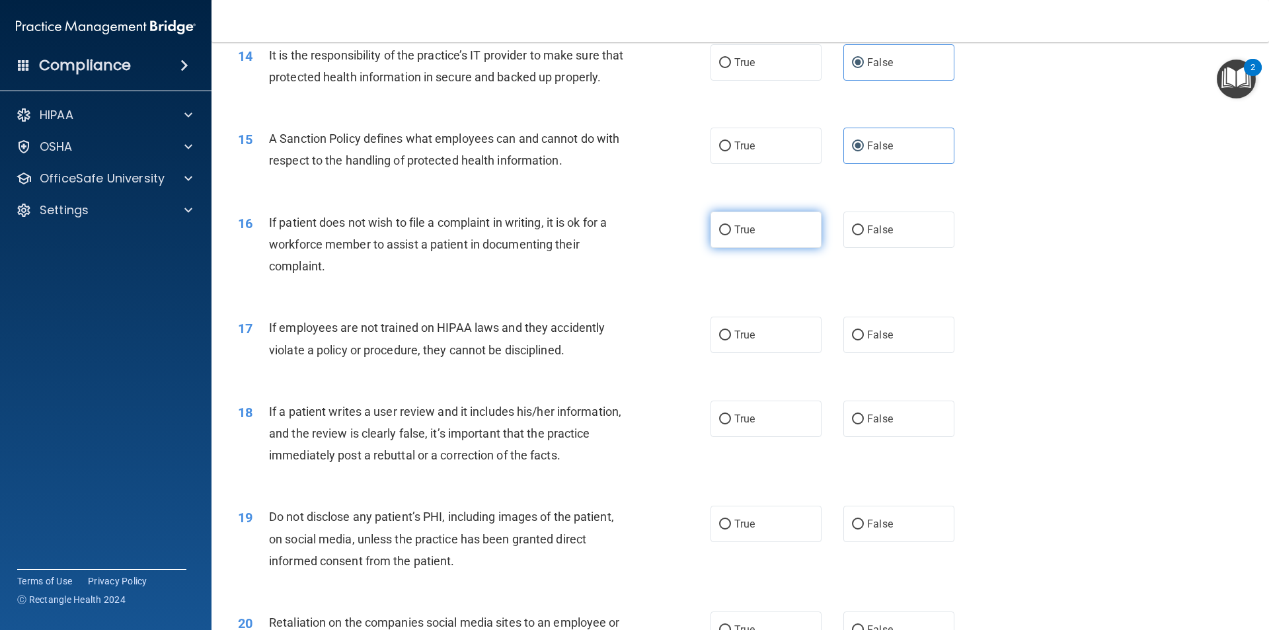
click at [728, 248] on label "True" at bounding box center [766, 230] width 111 height 36
click at [728, 235] on input "True" at bounding box center [725, 230] width 12 height 10
radio input "true"
click at [886, 236] on span "False" at bounding box center [880, 229] width 26 height 13
click at [864, 235] on input "False" at bounding box center [858, 230] width 12 height 10
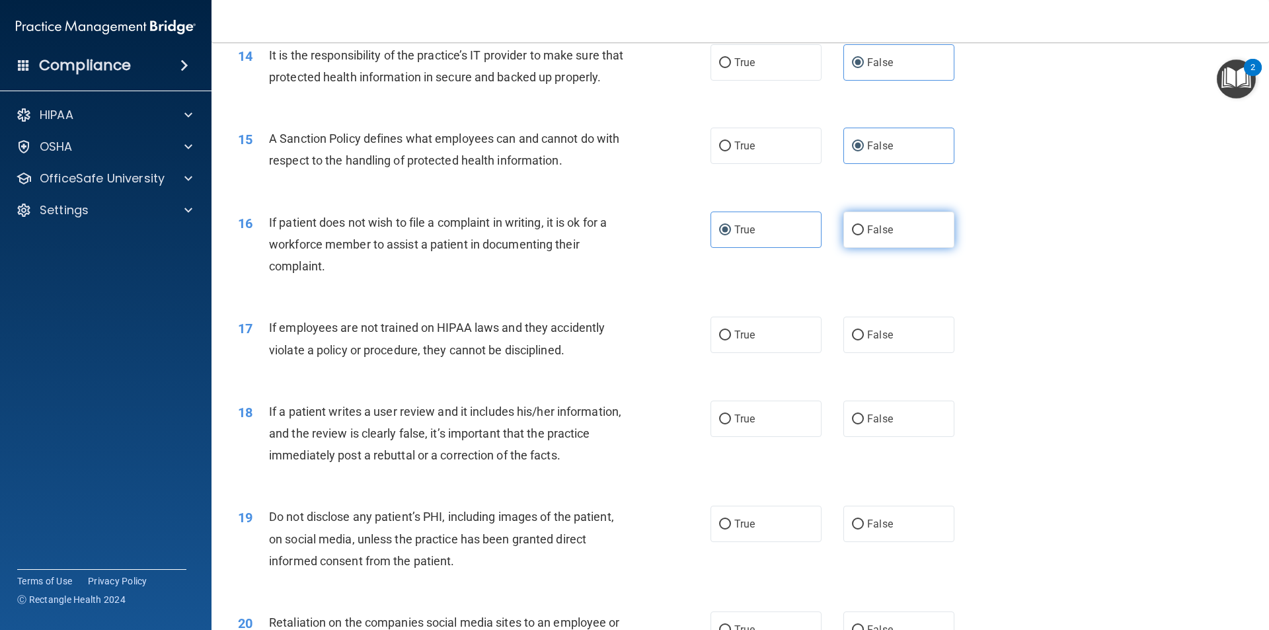
radio input "true"
radio input "false"
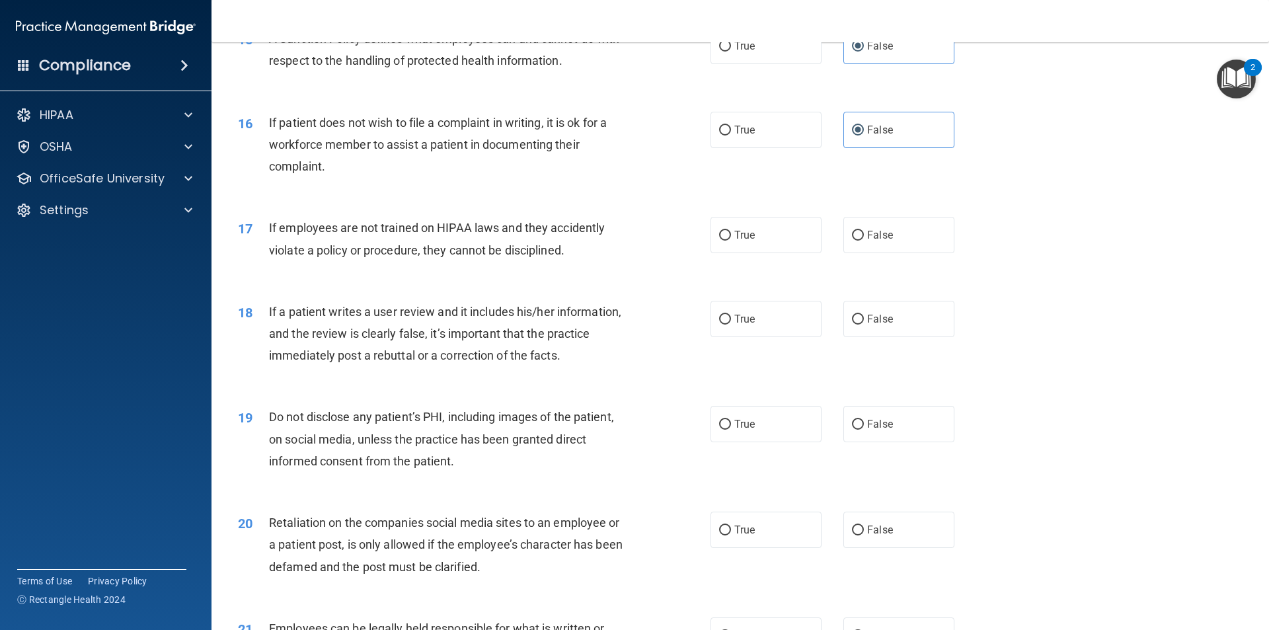
scroll to position [1653, 0]
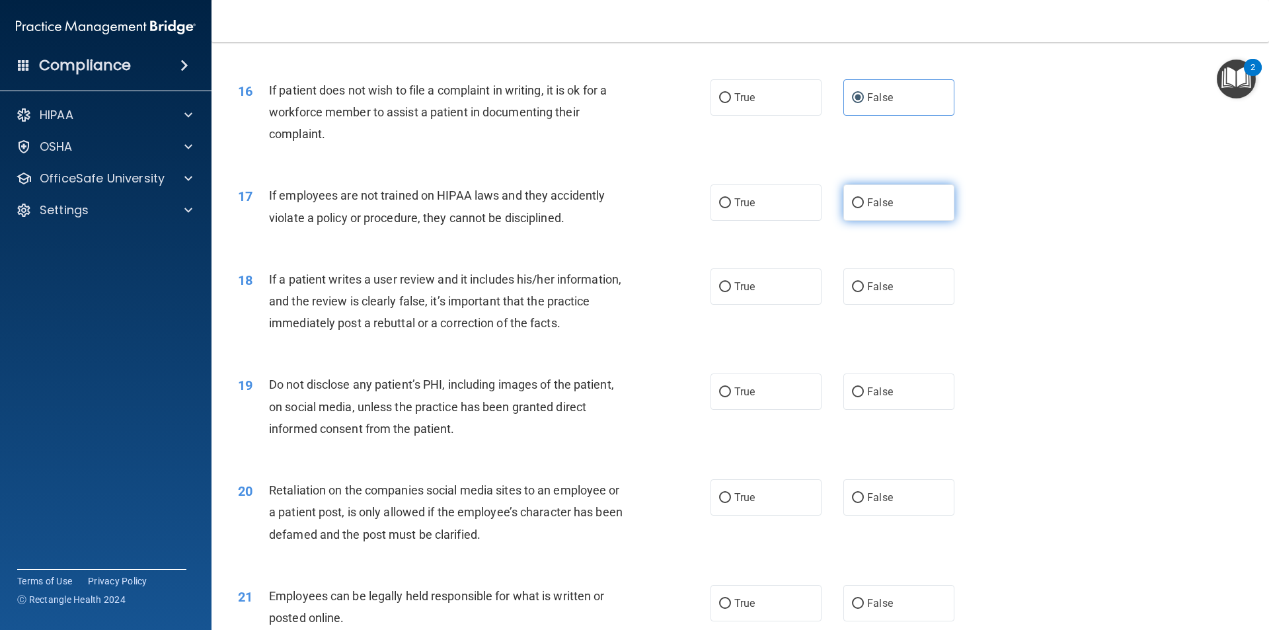
click at [900, 221] on label "False" at bounding box center [899, 202] width 111 height 36
click at [864, 208] on input "False" at bounding box center [858, 203] width 12 height 10
radio input "true"
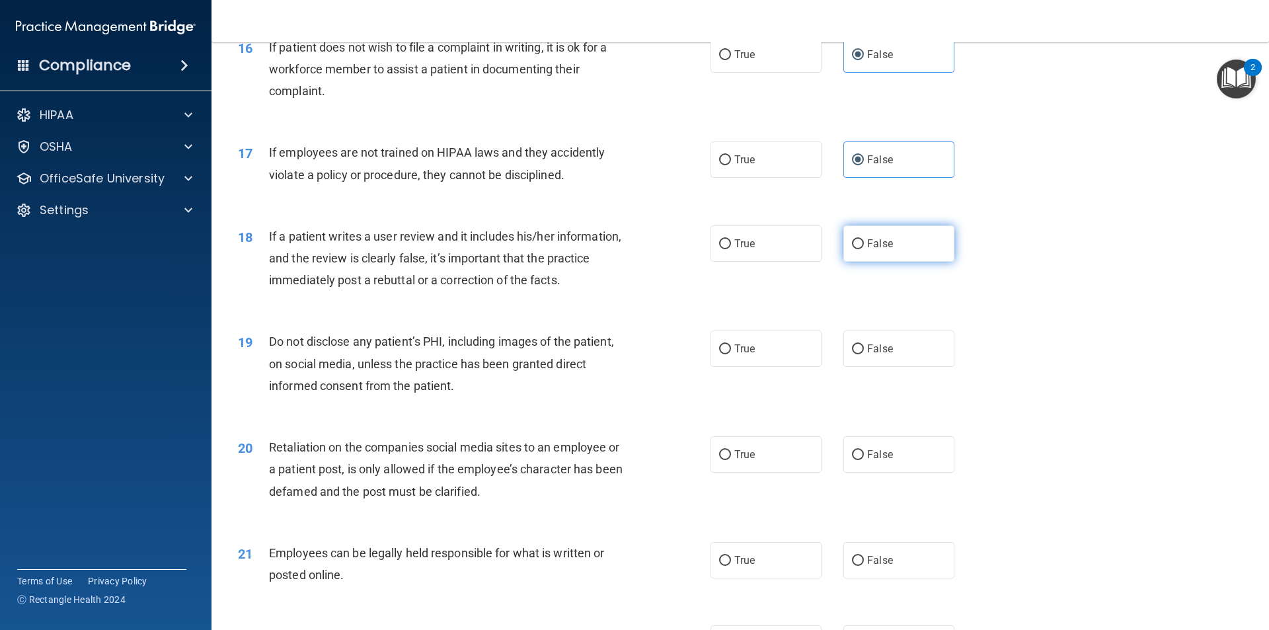
scroll to position [1719, 0]
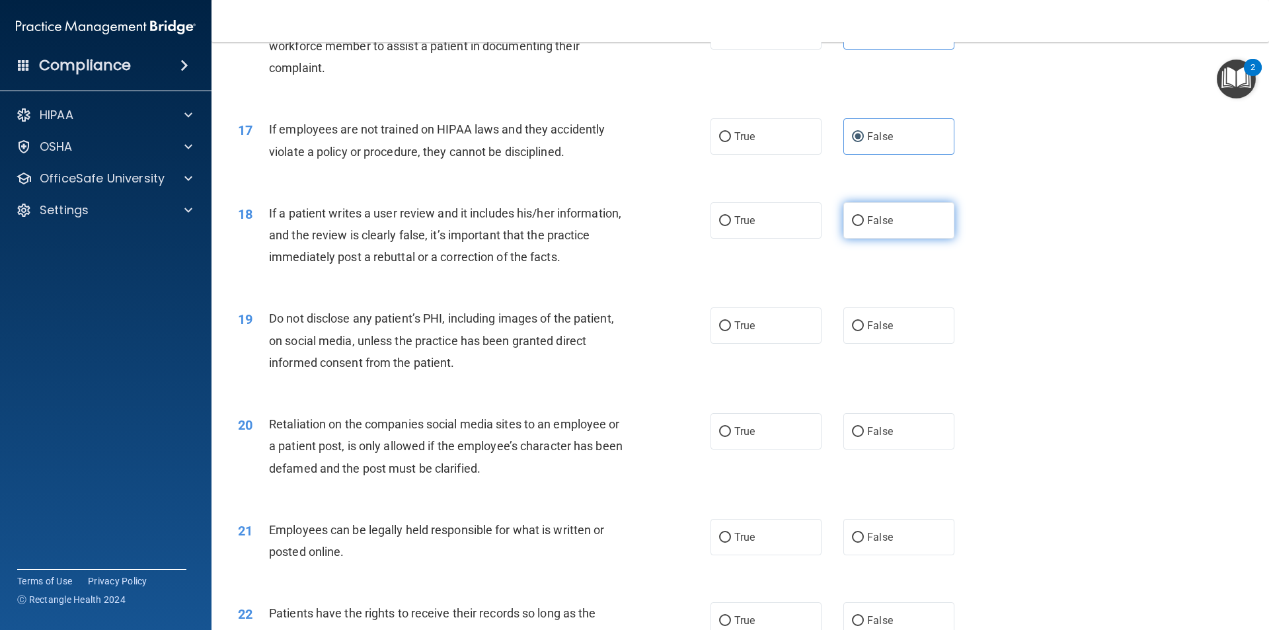
click at [869, 233] on label "False" at bounding box center [899, 220] width 111 height 36
click at [864, 226] on input "False" at bounding box center [858, 221] width 12 height 10
radio input "true"
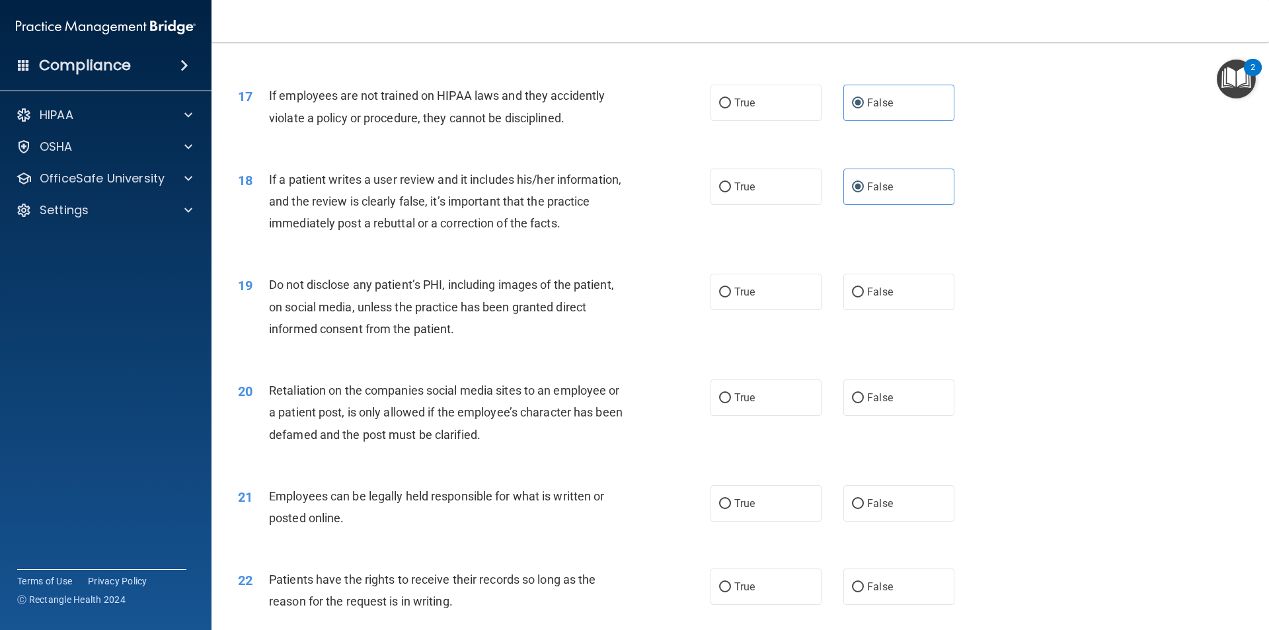
scroll to position [1785, 0]
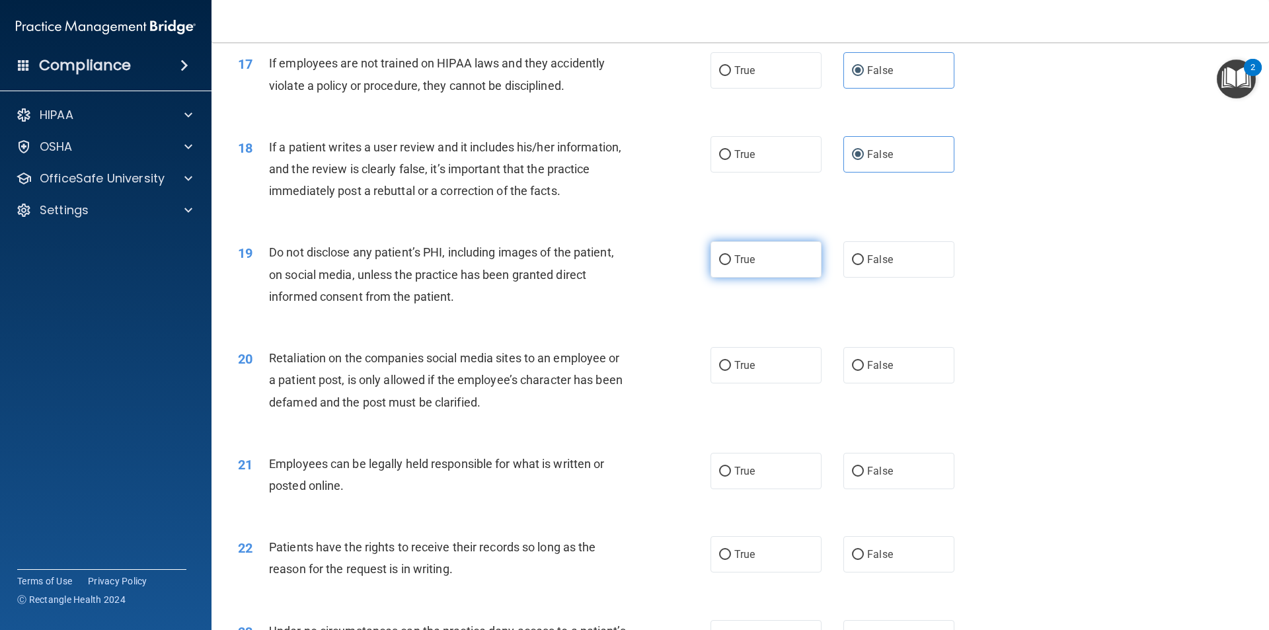
click at [778, 278] on label "True" at bounding box center [766, 259] width 111 height 36
click at [731, 265] on input "True" at bounding box center [725, 260] width 12 height 10
radio input "true"
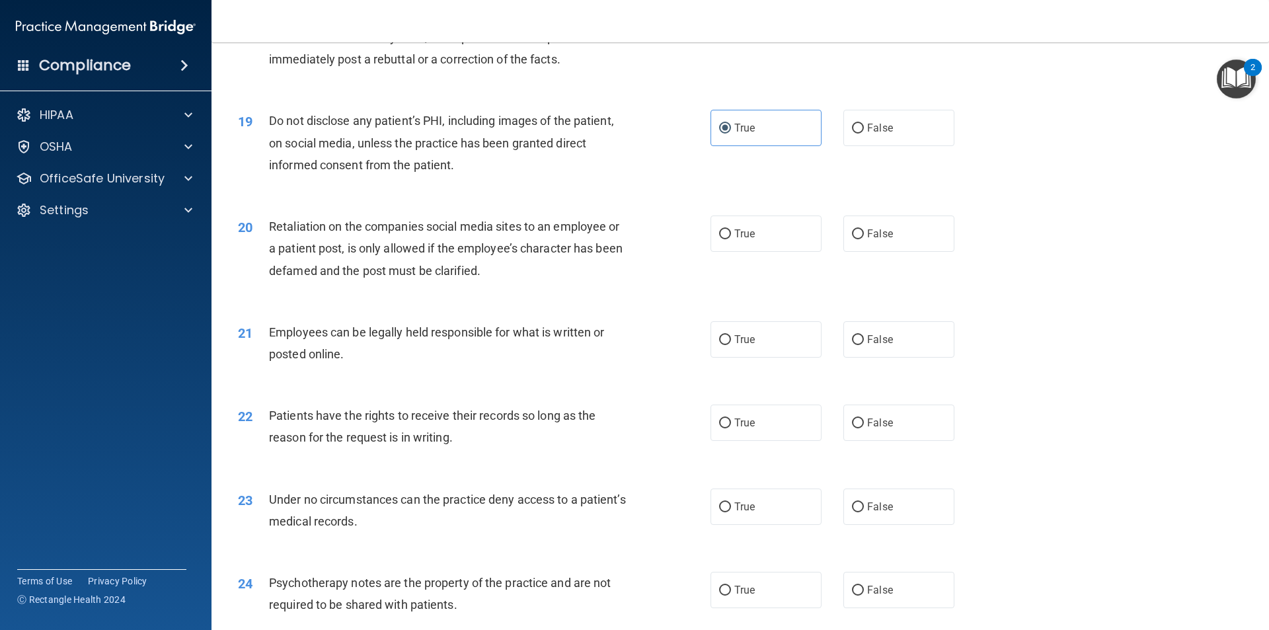
scroll to position [1917, 0]
click at [885, 239] on span "False" at bounding box center [880, 233] width 26 height 13
click at [864, 239] on input "False" at bounding box center [858, 234] width 12 height 10
radio input "true"
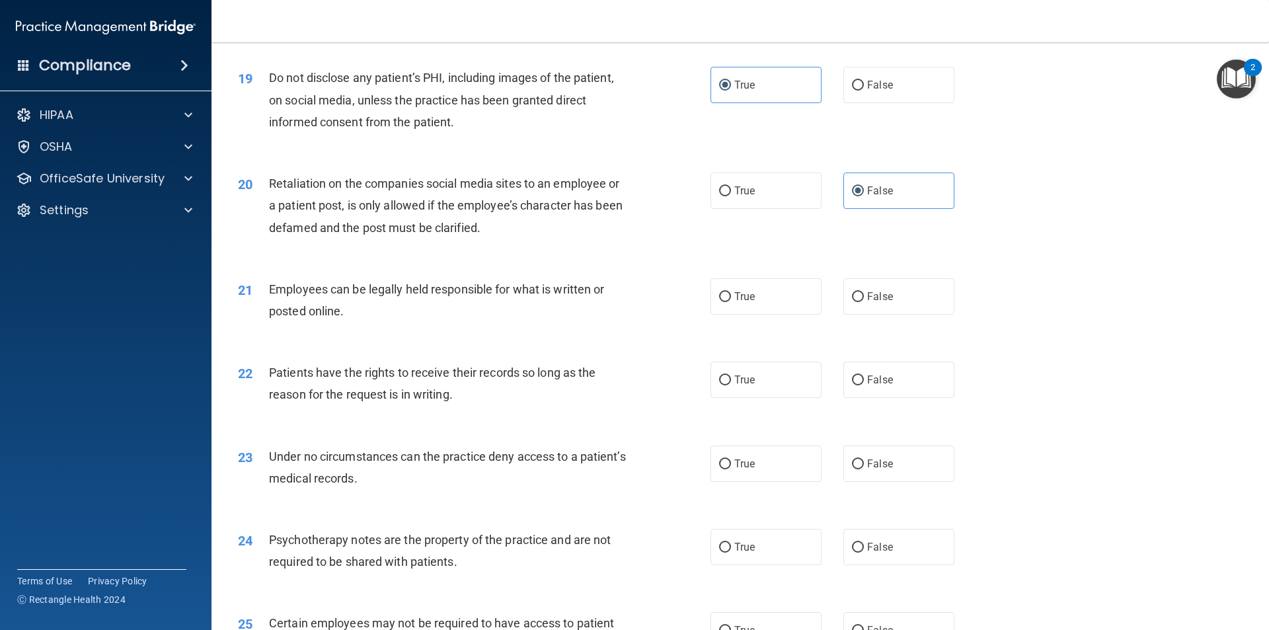
scroll to position [1983, 0]
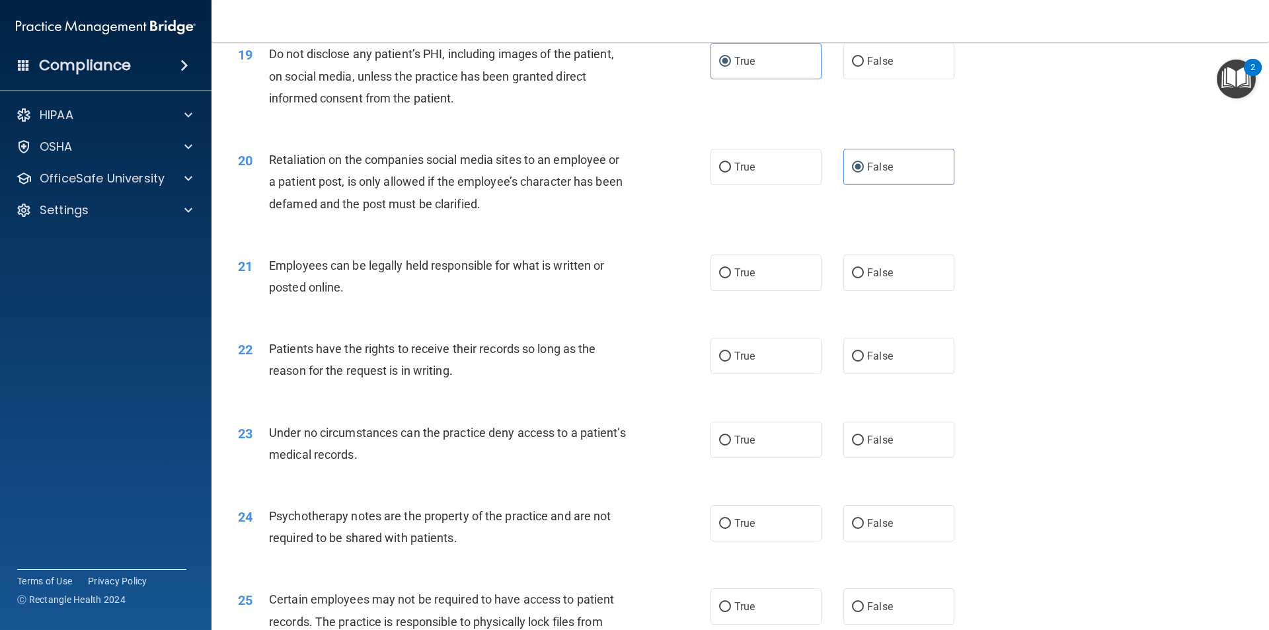
click at [605, 321] on div "21 Employees can be legally held responsible for what is written or posted onli…" at bounding box center [740, 279] width 1025 height 83
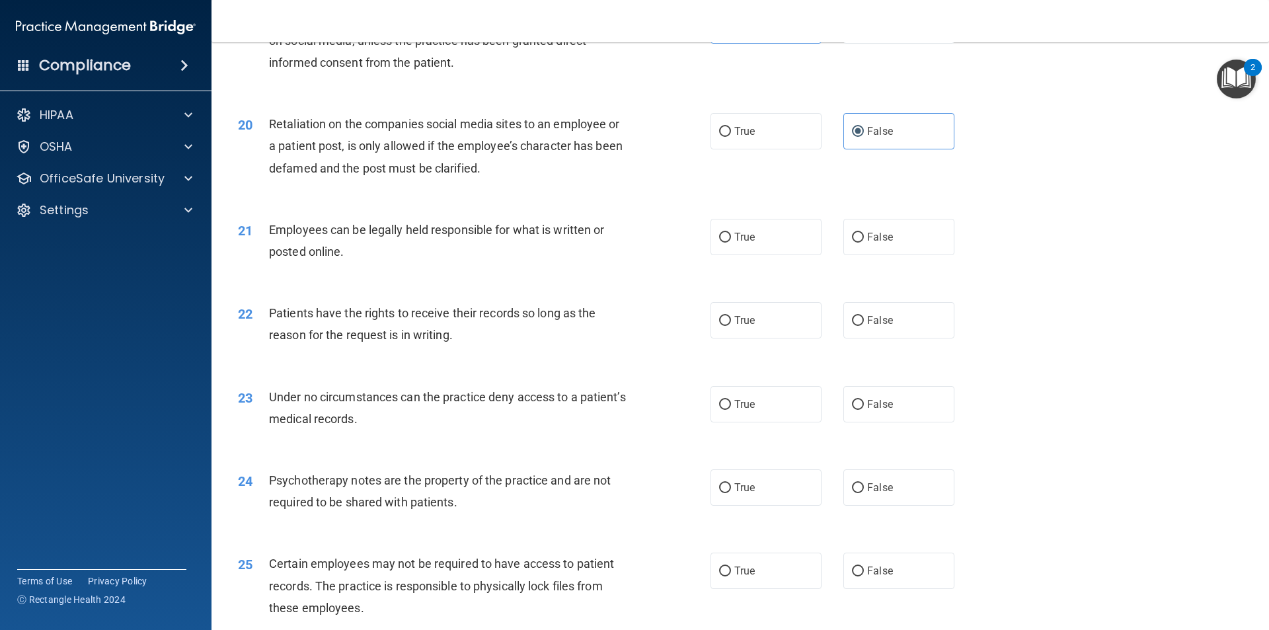
scroll to position [2049, 0]
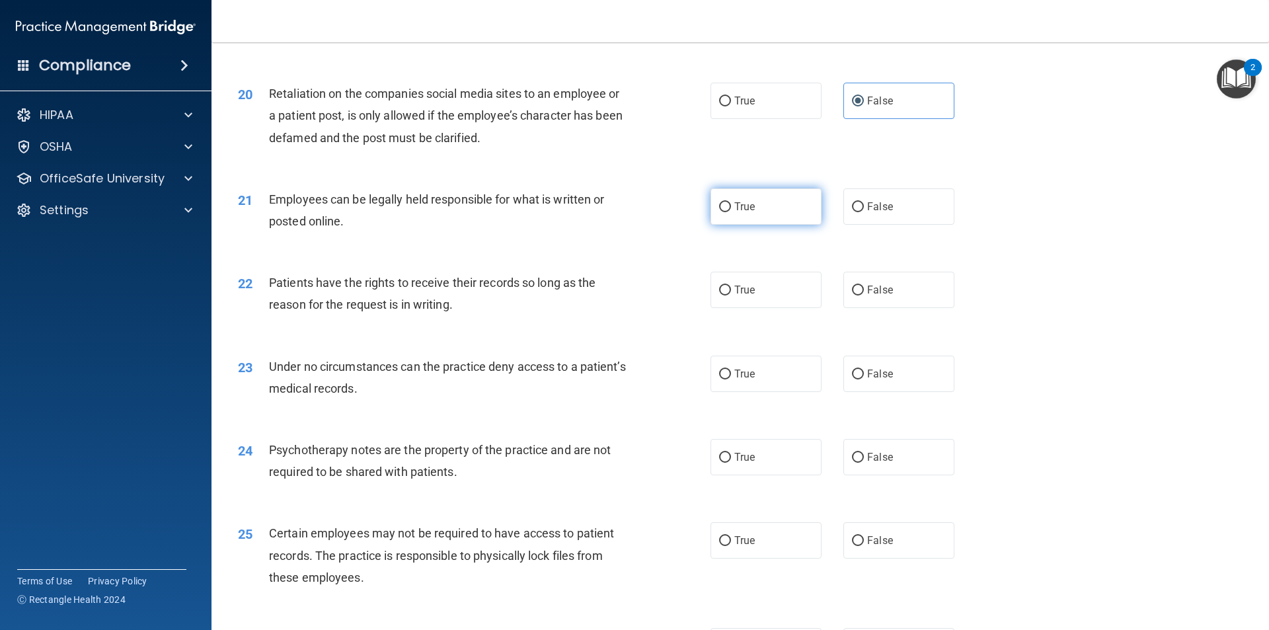
click at [750, 225] on label "True" at bounding box center [766, 206] width 111 height 36
click at [731, 212] on input "True" at bounding box center [725, 207] width 12 height 10
radio input "true"
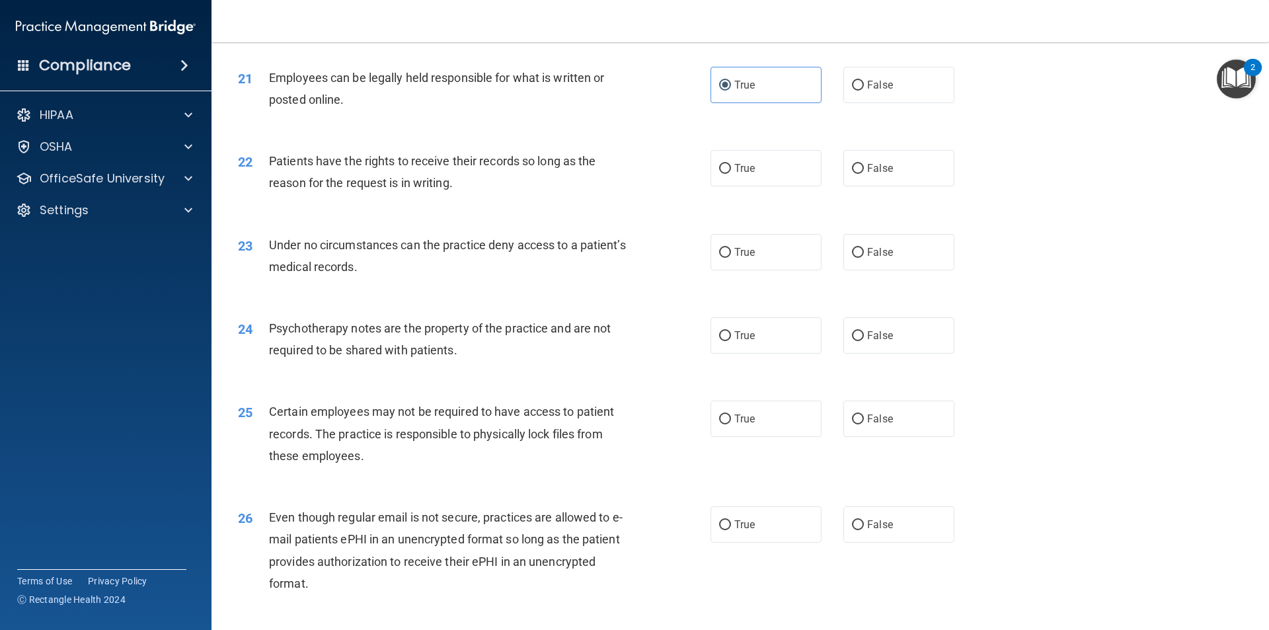
scroll to position [2182, 0]
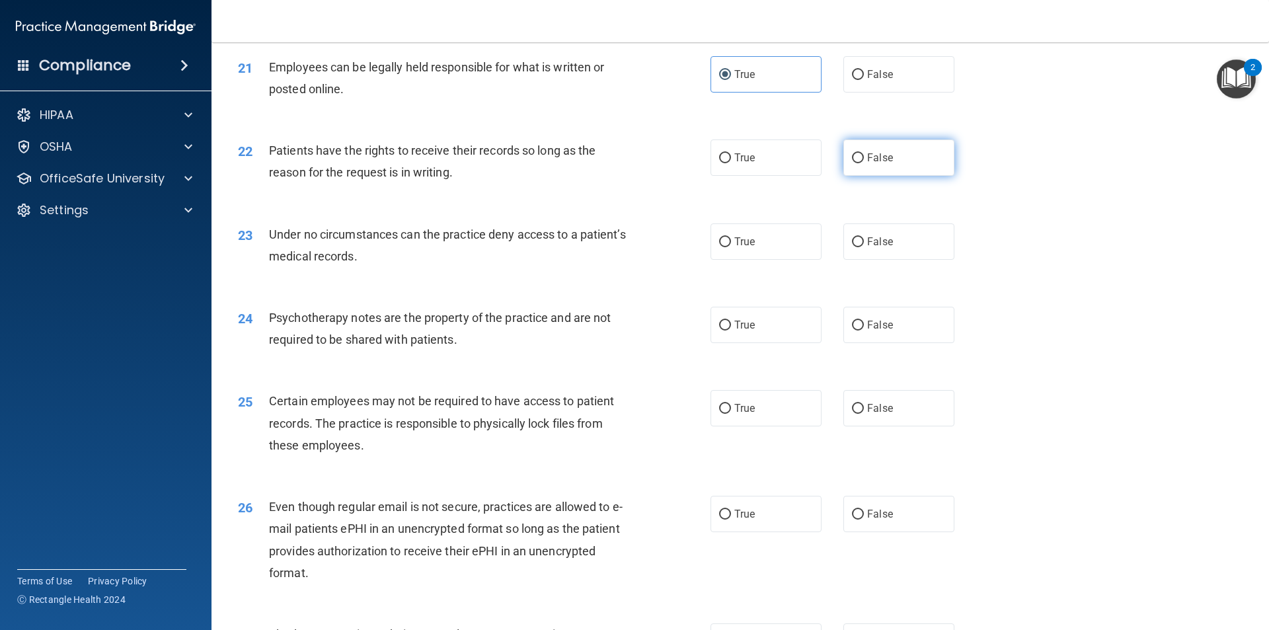
click at [897, 176] on label "False" at bounding box center [899, 157] width 111 height 36
click at [864, 163] on input "False" at bounding box center [858, 158] width 12 height 10
radio input "true"
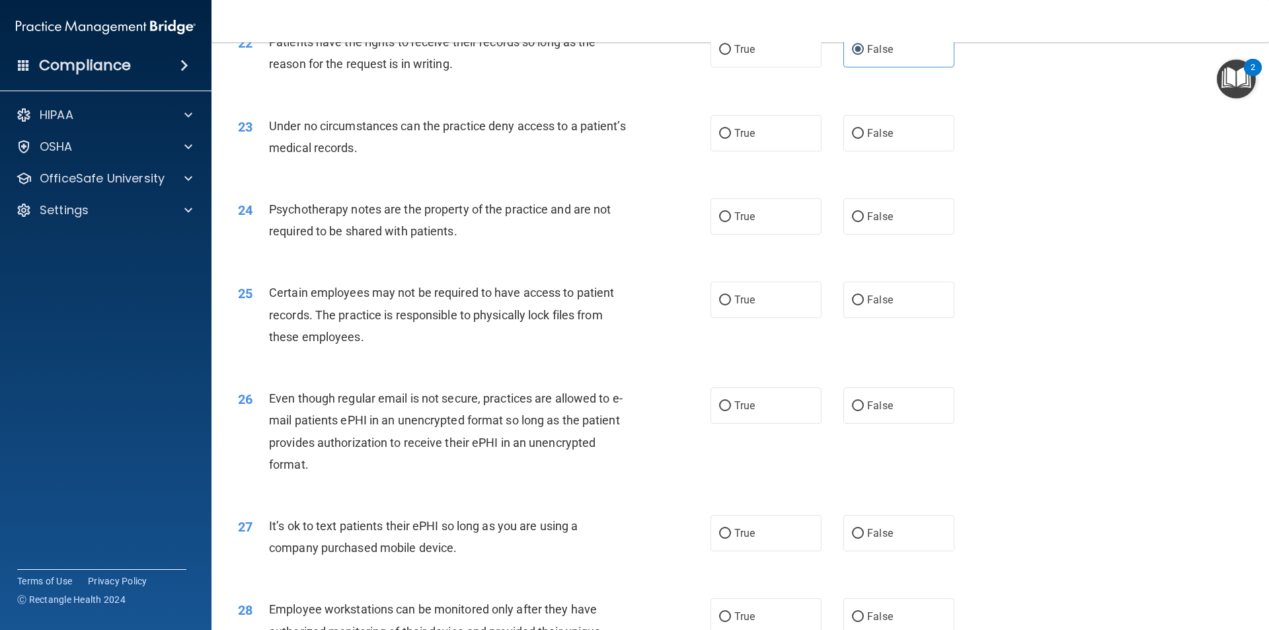
scroll to position [2314, 0]
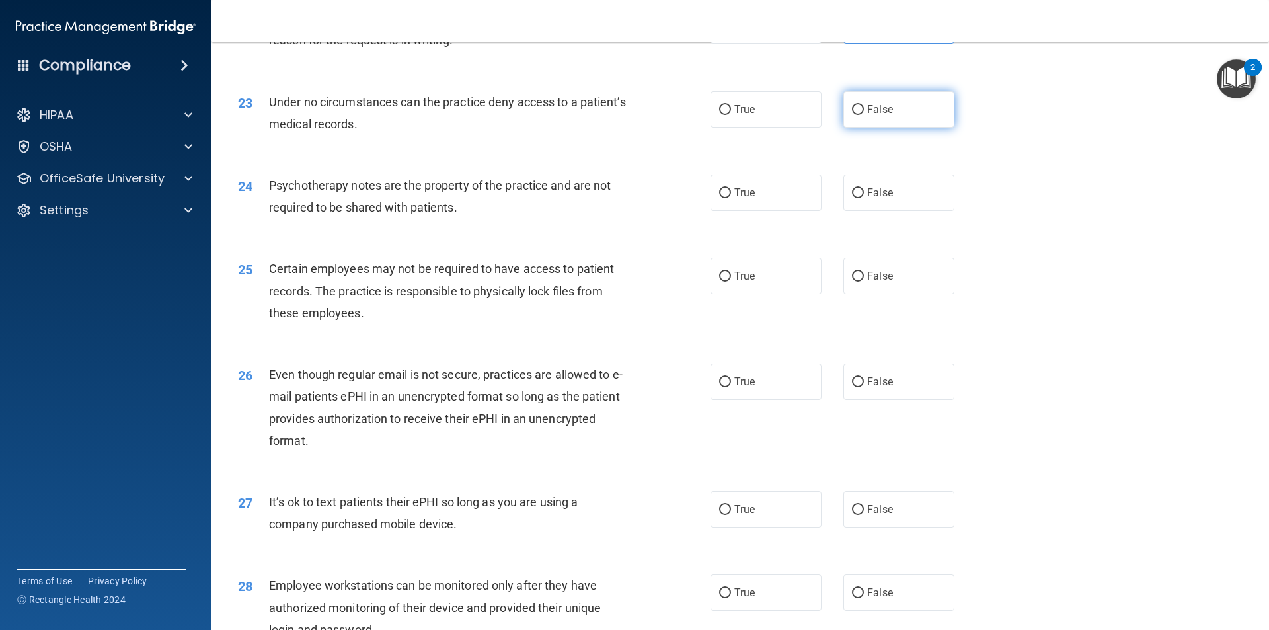
click at [868, 114] on label "False" at bounding box center [899, 109] width 111 height 36
click at [864, 114] on input "False" at bounding box center [858, 110] width 12 height 10
radio input "true"
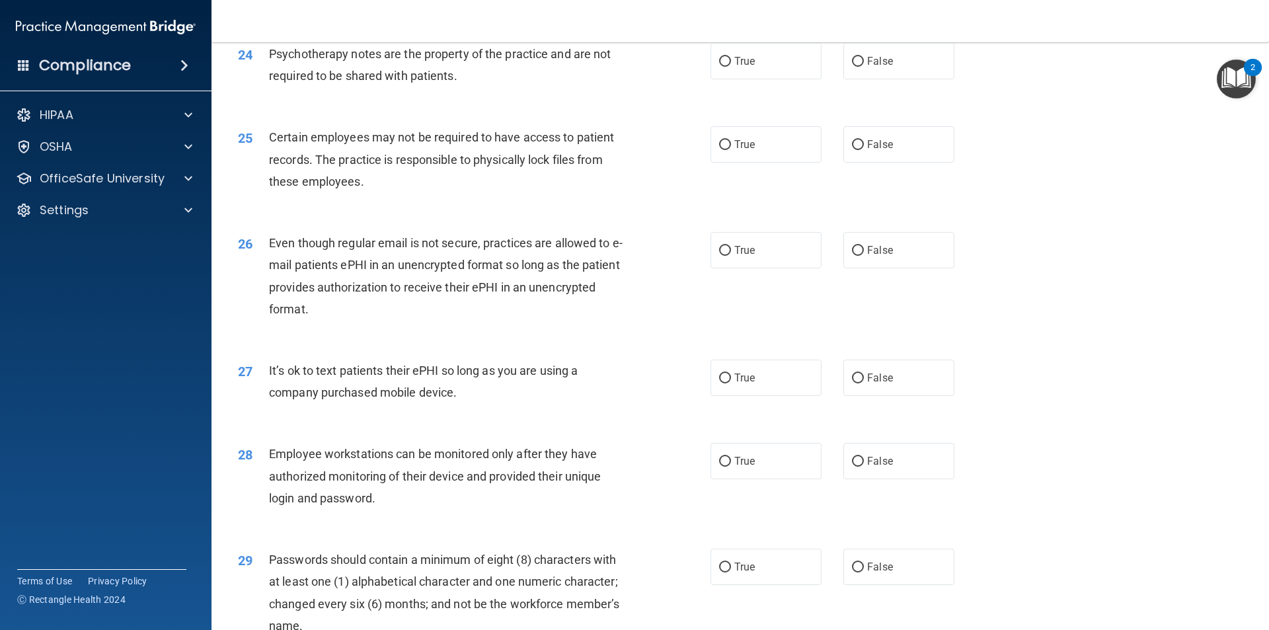
scroll to position [2446, 0]
click at [766, 79] on label "True" at bounding box center [766, 60] width 111 height 36
click at [731, 66] on input "True" at bounding box center [725, 61] width 12 height 10
radio input "true"
click at [909, 162] on label "False" at bounding box center [899, 144] width 111 height 36
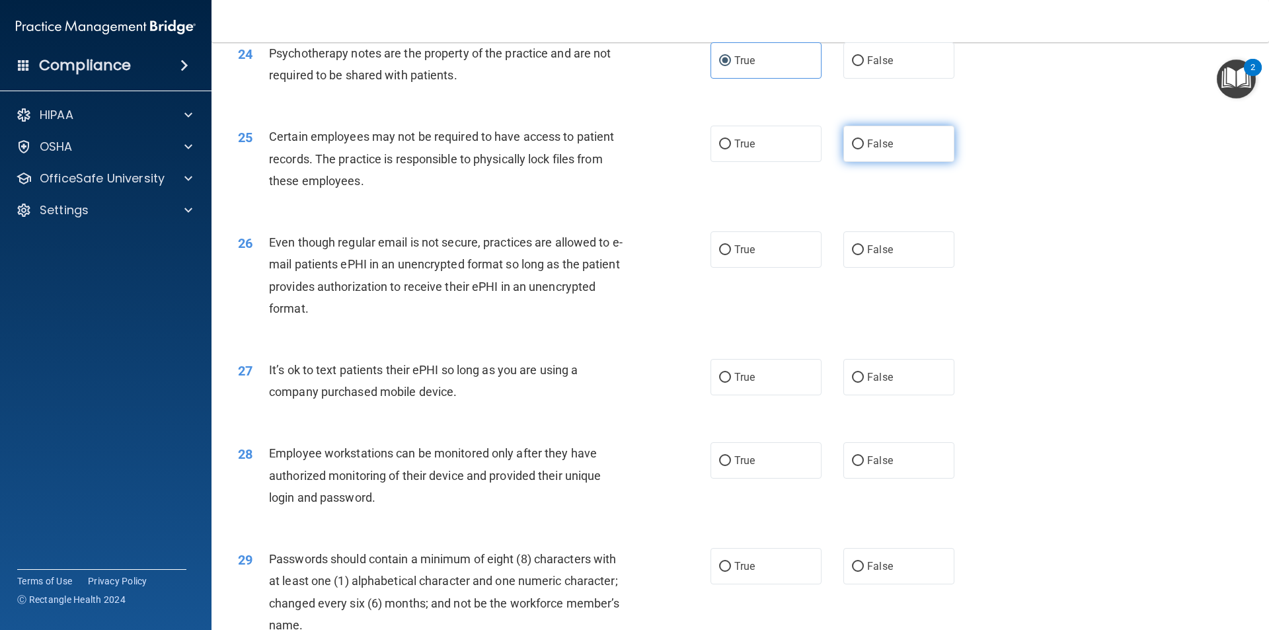
click at [864, 149] on input "False" at bounding box center [858, 144] width 12 height 10
radio input "true"
click at [739, 254] on label "True" at bounding box center [766, 249] width 111 height 36
click at [731, 254] on input "True" at bounding box center [725, 250] width 12 height 10
radio input "true"
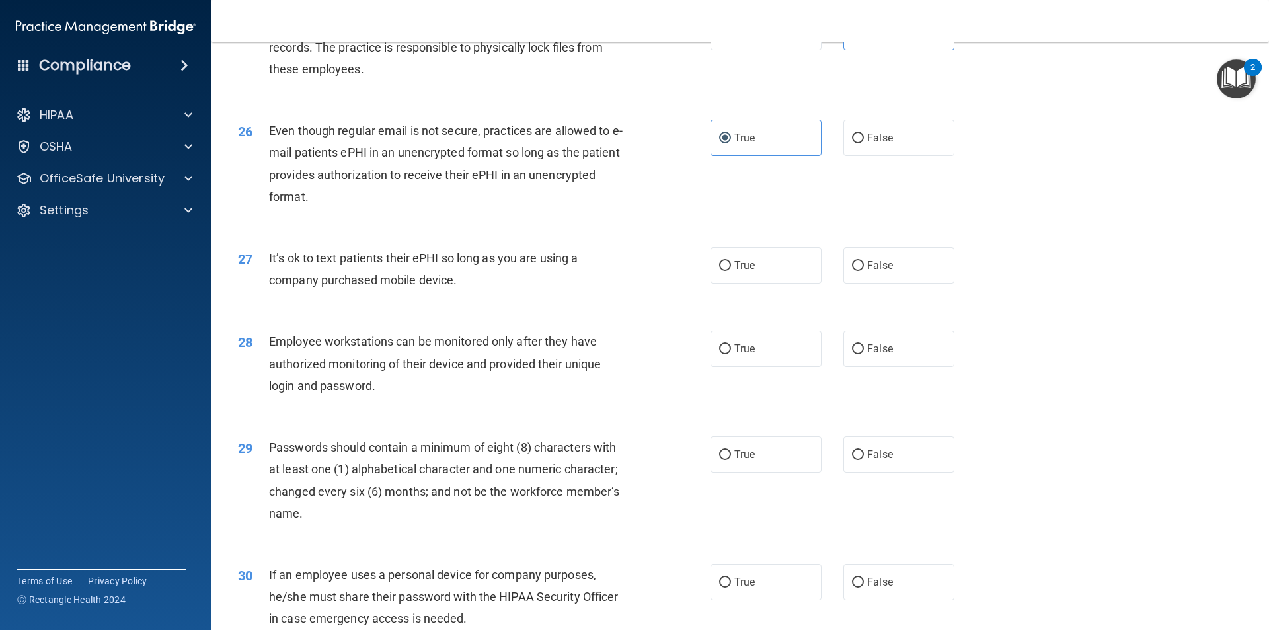
scroll to position [2578, 0]
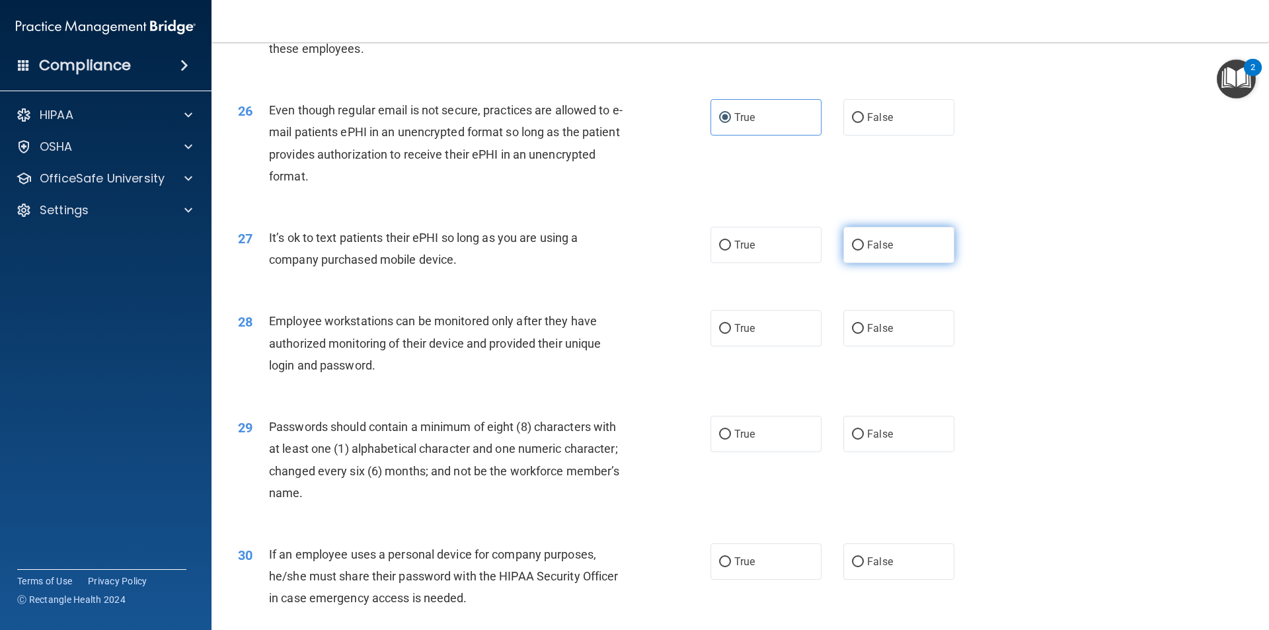
click at [892, 263] on label "False" at bounding box center [899, 245] width 111 height 36
click at [864, 251] on input "False" at bounding box center [858, 246] width 12 height 10
radio input "true"
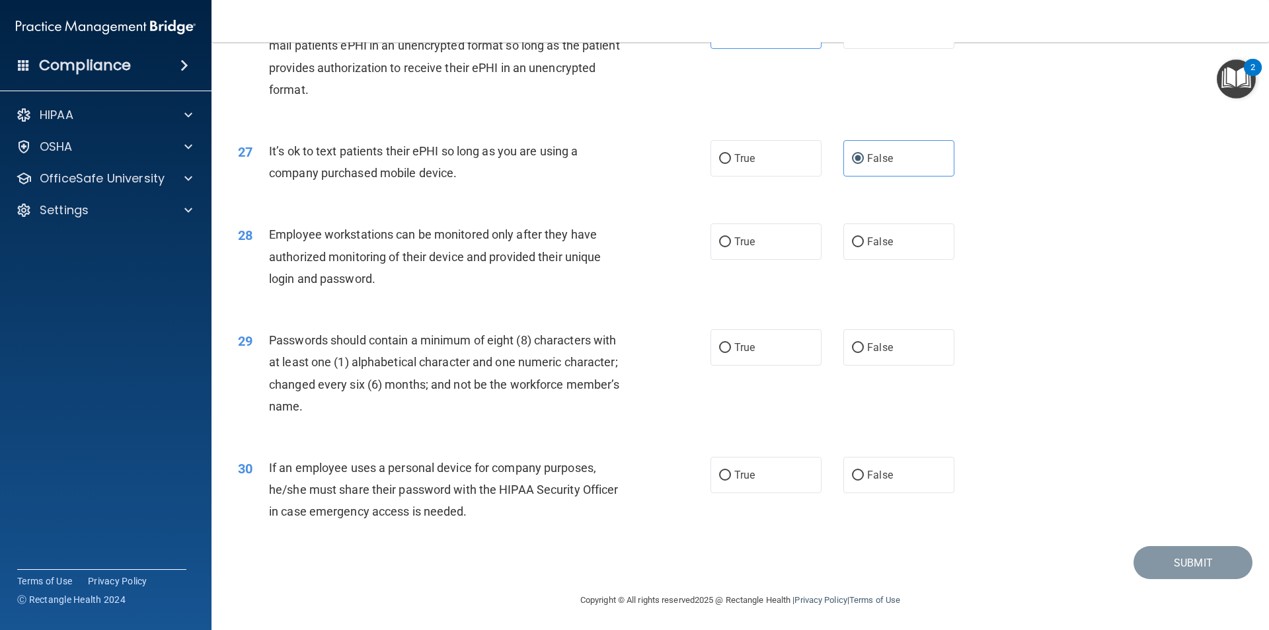
scroll to position [2689, 0]
click at [906, 254] on label "False" at bounding box center [899, 239] width 111 height 36
click at [864, 245] on input "False" at bounding box center [858, 240] width 12 height 10
radio input "true"
click at [748, 342] on span "True" at bounding box center [744, 345] width 20 height 13
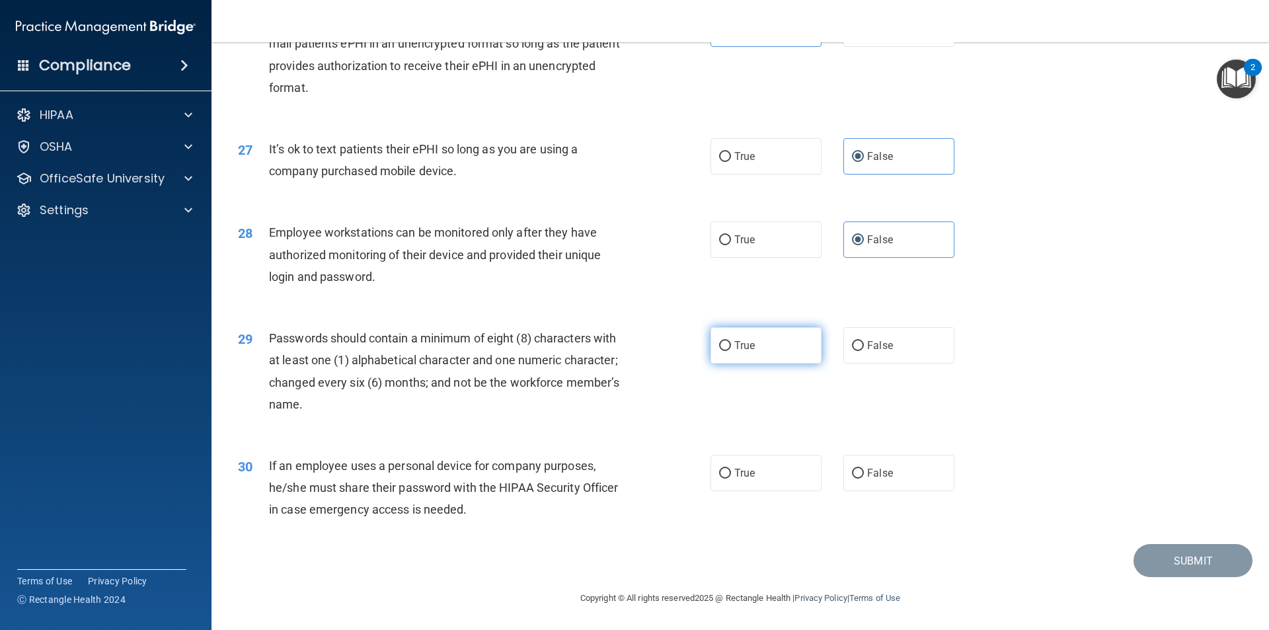
click at [731, 342] on input "True" at bounding box center [725, 346] width 12 height 10
radio input "true"
click at [887, 477] on label "False" at bounding box center [899, 473] width 111 height 36
click at [864, 477] on input "False" at bounding box center [858, 474] width 12 height 10
radio input "true"
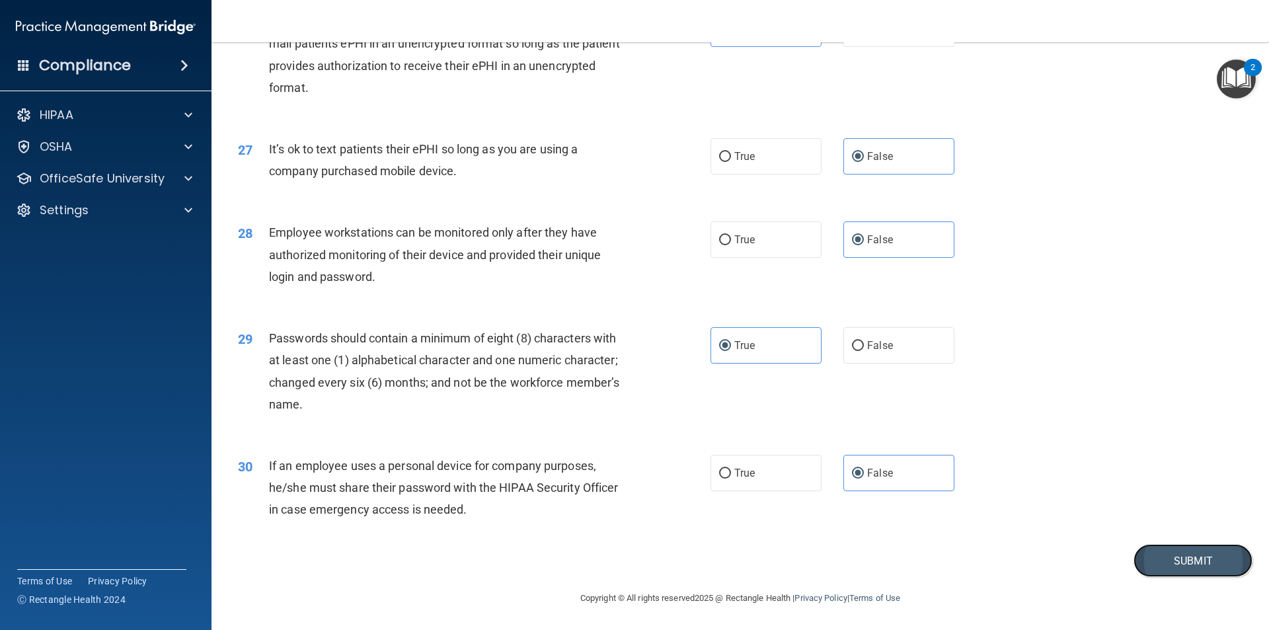
click at [1216, 566] on button "Submit" at bounding box center [1193, 561] width 119 height 34
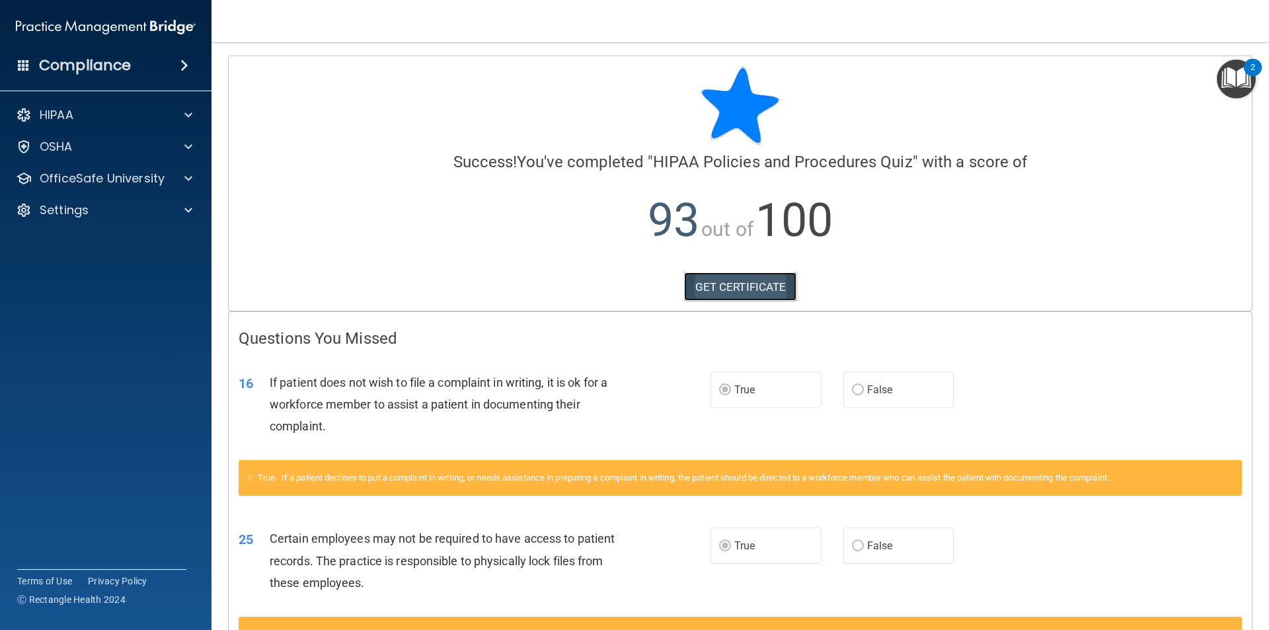
click at [784, 285] on link "GET CERTIFICATE" at bounding box center [740, 286] width 113 height 29
click at [147, 177] on p "OfficeSafe University" at bounding box center [102, 179] width 125 height 16
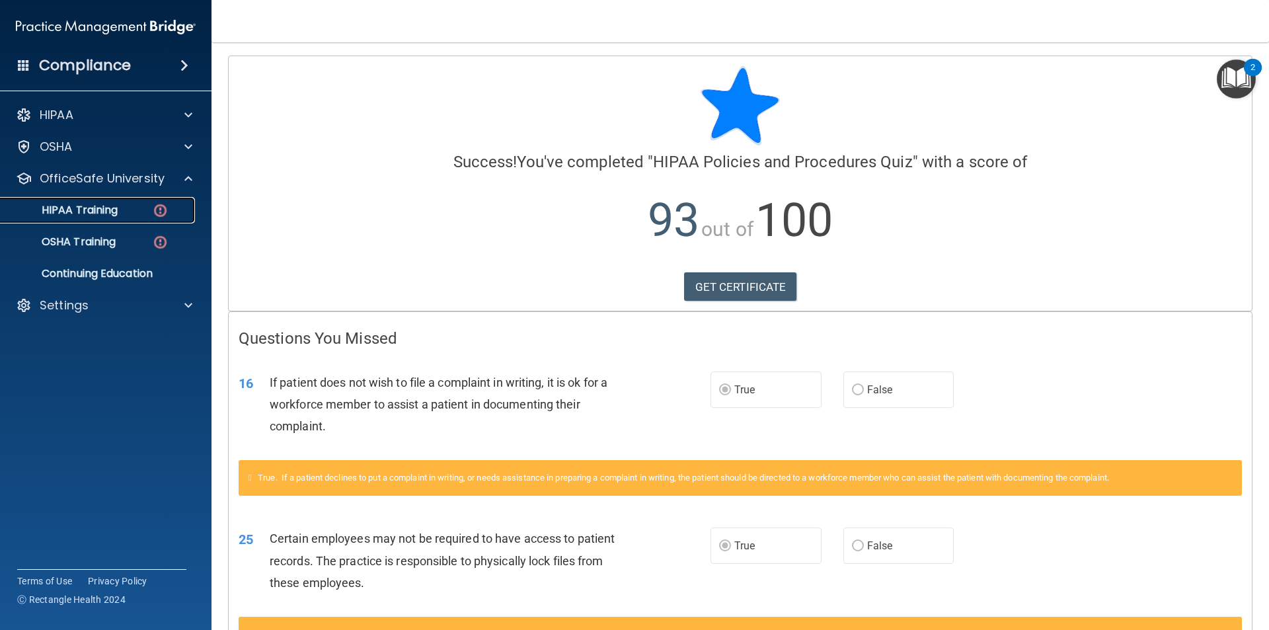
click at [93, 208] on p "HIPAA Training" at bounding box center [63, 210] width 109 height 13
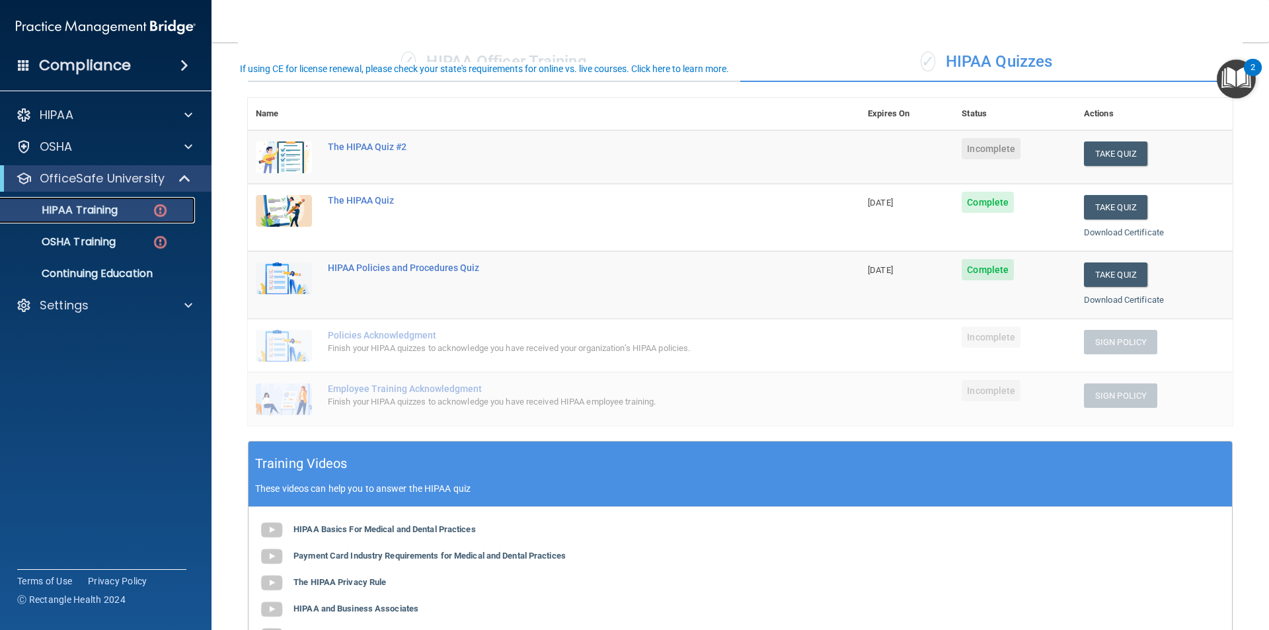
scroll to position [132, 0]
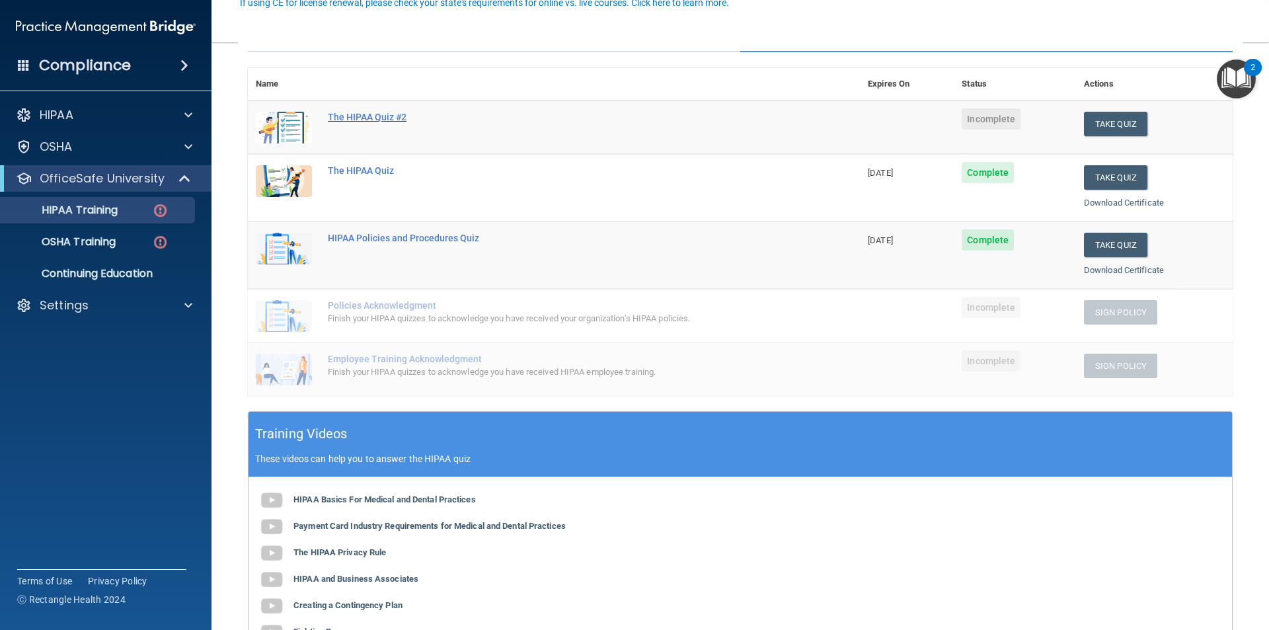
click at [377, 116] on div "The HIPAA Quiz #2" at bounding box center [561, 117] width 466 height 11
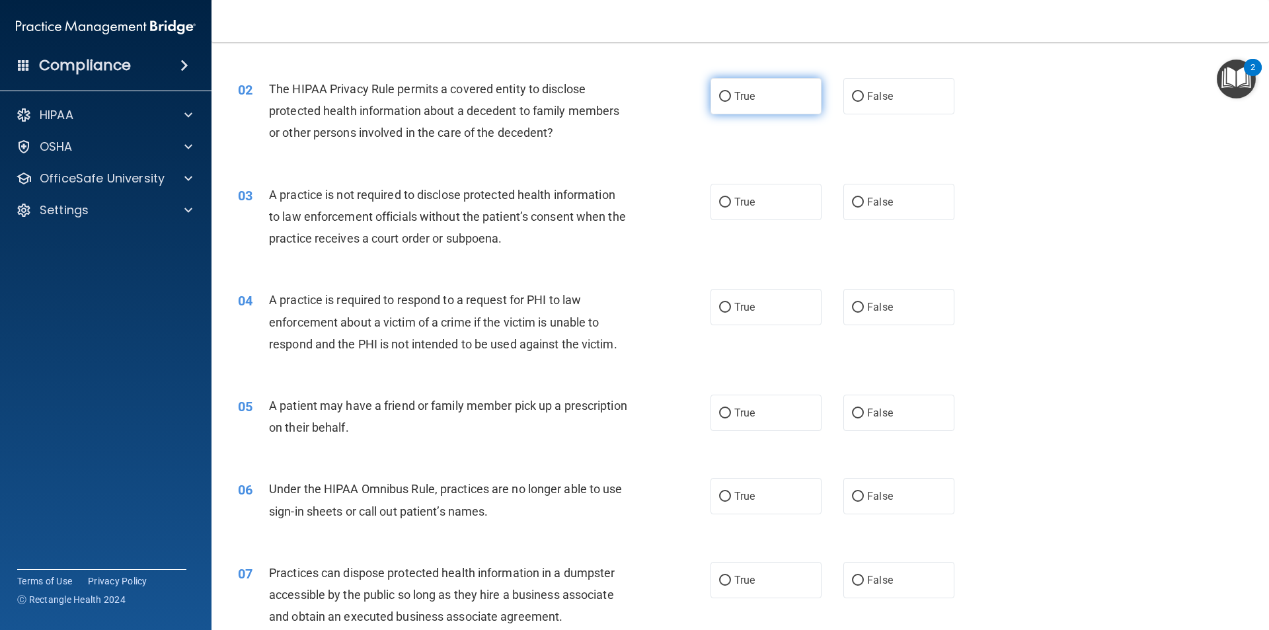
click at [802, 87] on label "True" at bounding box center [766, 96] width 111 height 36
click at [731, 92] on input "True" at bounding box center [725, 97] width 12 height 10
radio input "true"
click at [650, 152] on div "02 The HIPAA Privacy Rule permits a covered entity to disclose protected health…" at bounding box center [740, 114] width 1025 height 106
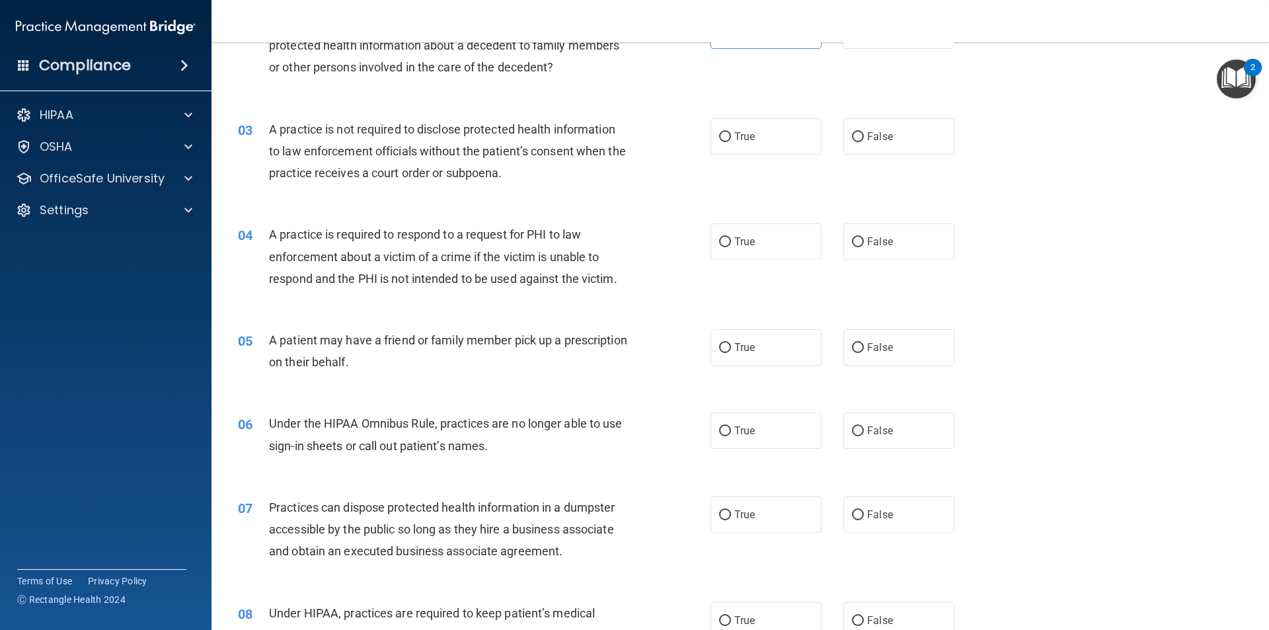
scroll to position [198, 0]
click at [913, 127] on label "False" at bounding box center [899, 136] width 111 height 36
click at [864, 132] on input "False" at bounding box center [858, 137] width 12 height 10
radio input "true"
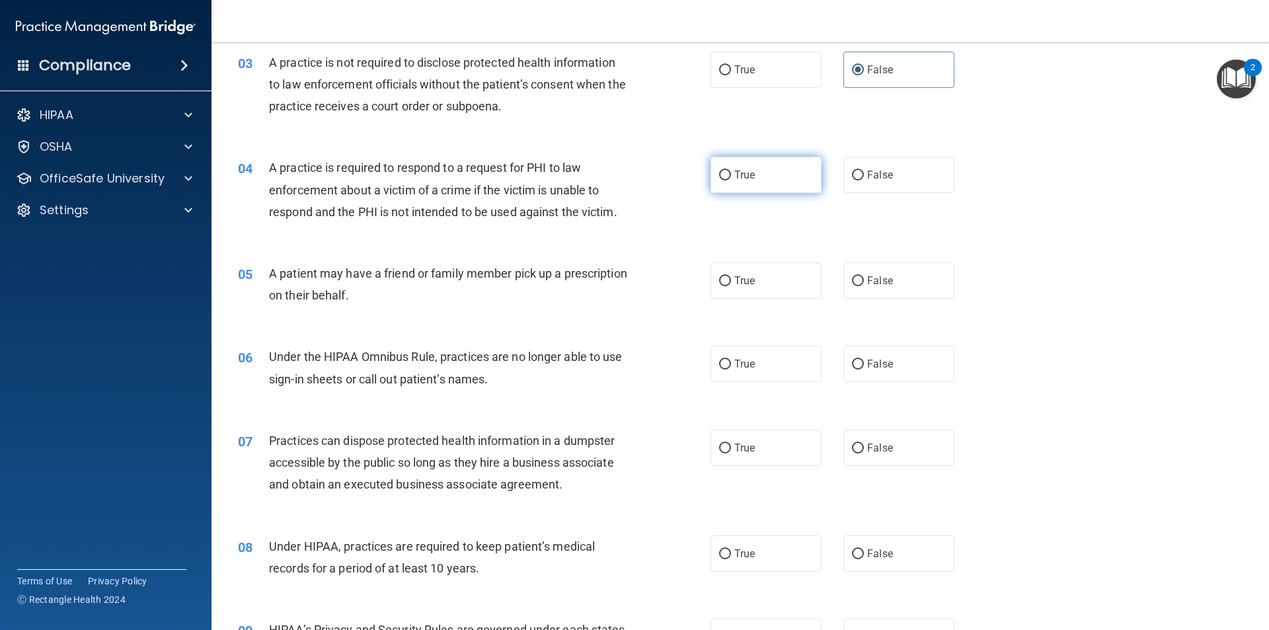
click at [777, 178] on label "True" at bounding box center [766, 175] width 111 height 36
click at [731, 178] on input "True" at bounding box center [725, 176] width 12 height 10
radio input "true"
click at [671, 237] on div "04 A practice is required to respond to a request for PHI to law enforcement ab…" at bounding box center [740, 193] width 1025 height 106
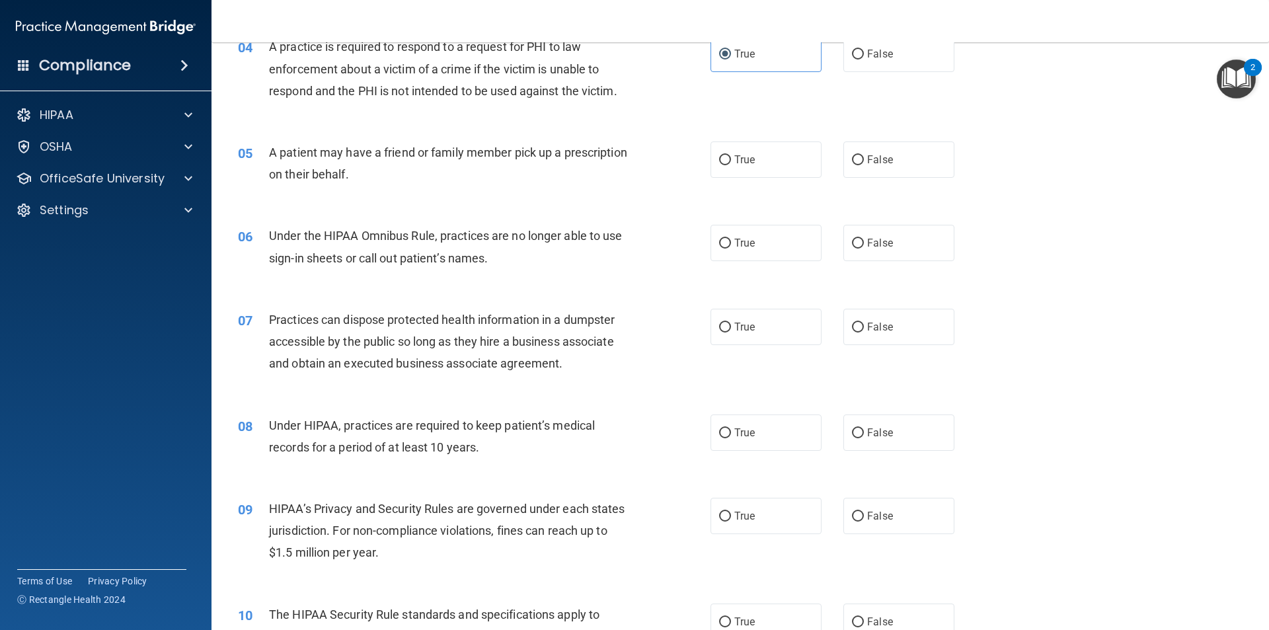
scroll to position [397, 0]
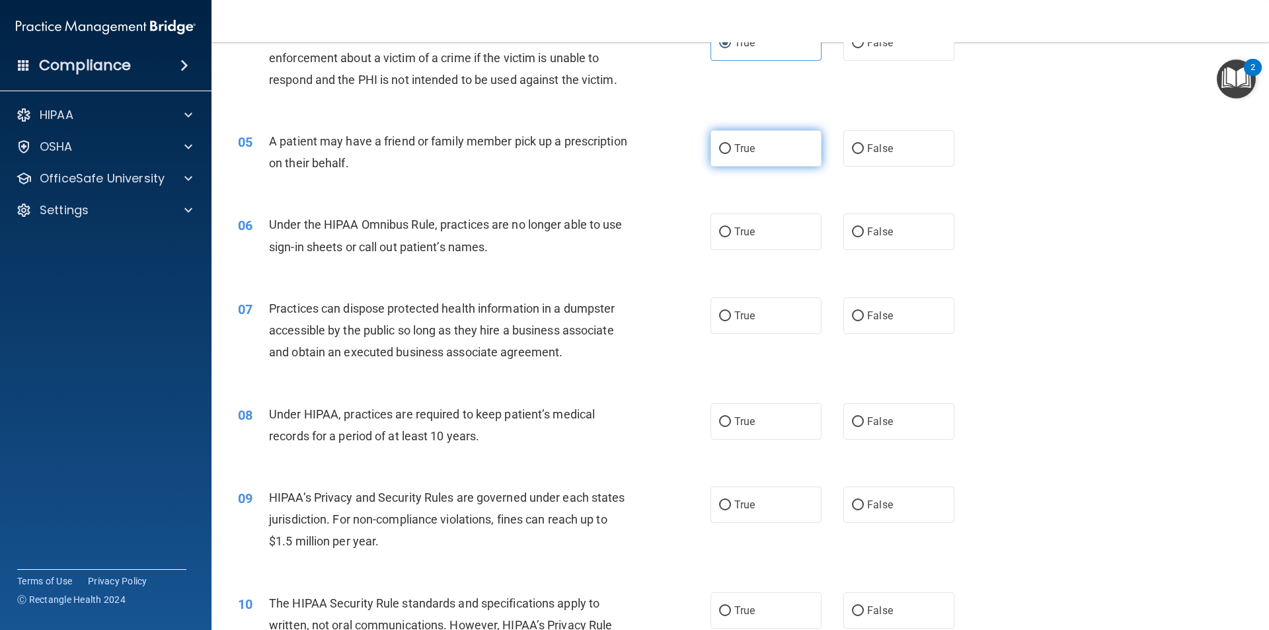
click at [734, 149] on span "True" at bounding box center [744, 148] width 20 height 13
click at [730, 149] on input "True" at bounding box center [725, 149] width 12 height 10
radio input "true"
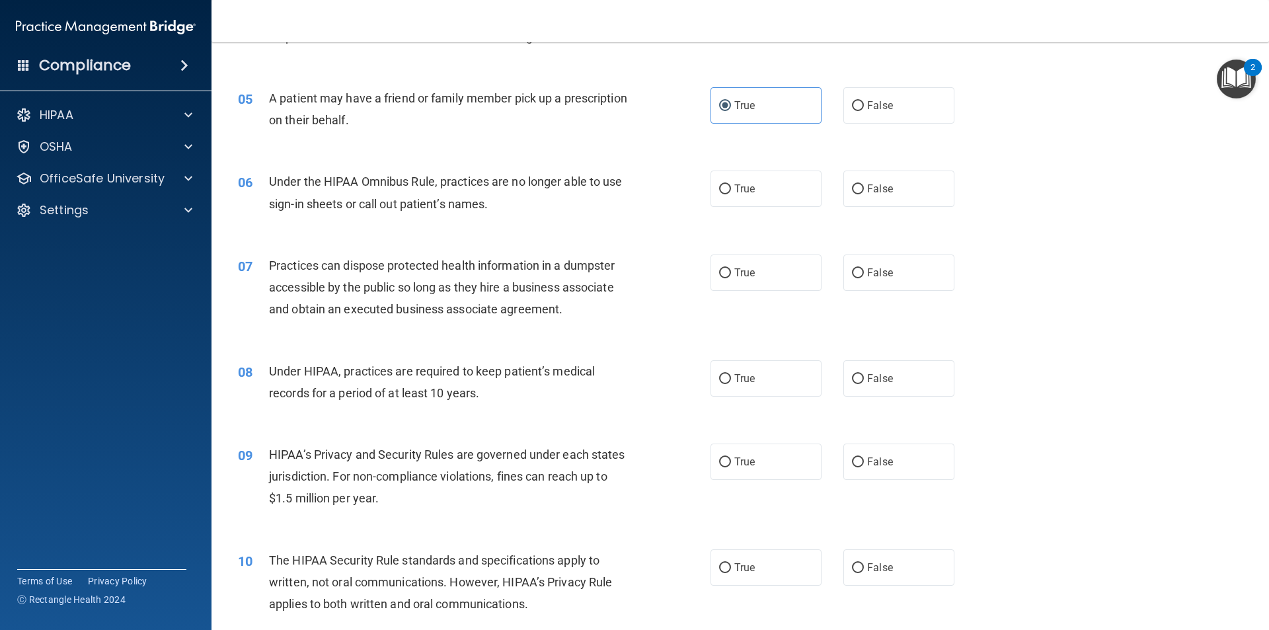
scroll to position [463, 0]
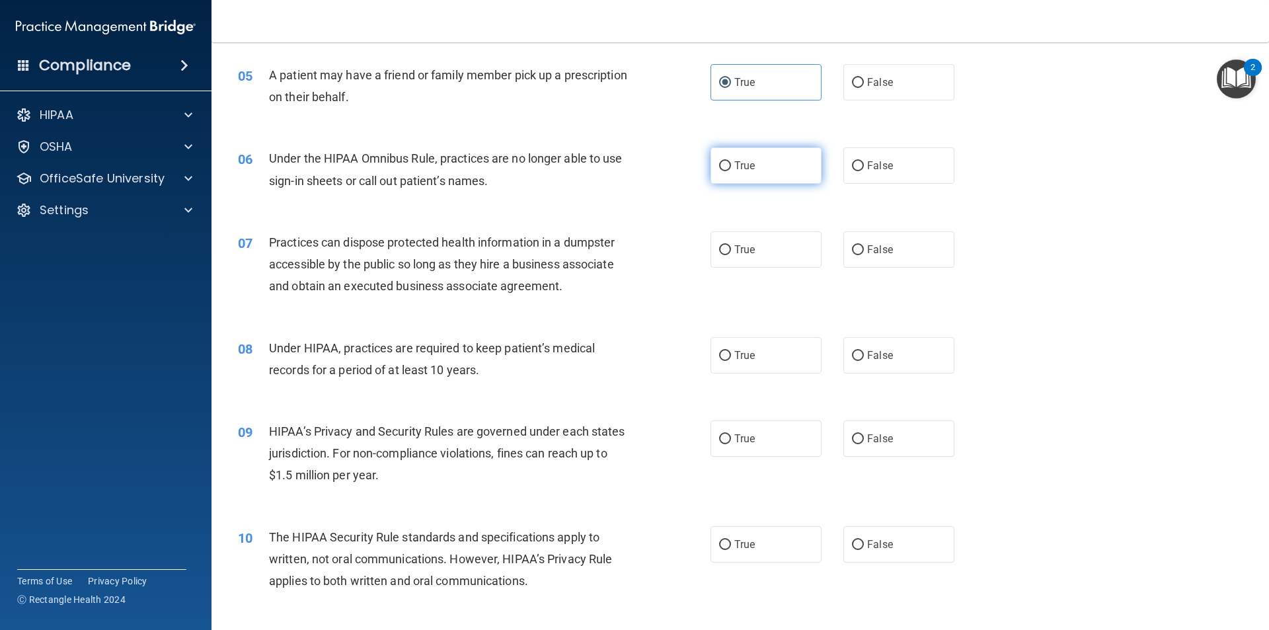
click at [801, 171] on label "True" at bounding box center [766, 165] width 111 height 36
click at [731, 171] on input "True" at bounding box center [725, 166] width 12 height 10
radio input "true"
click at [653, 182] on div "06 Under the HIPAA Omnibus Rule, practices are no longer able to use sign-in sh…" at bounding box center [474, 172] width 512 height 50
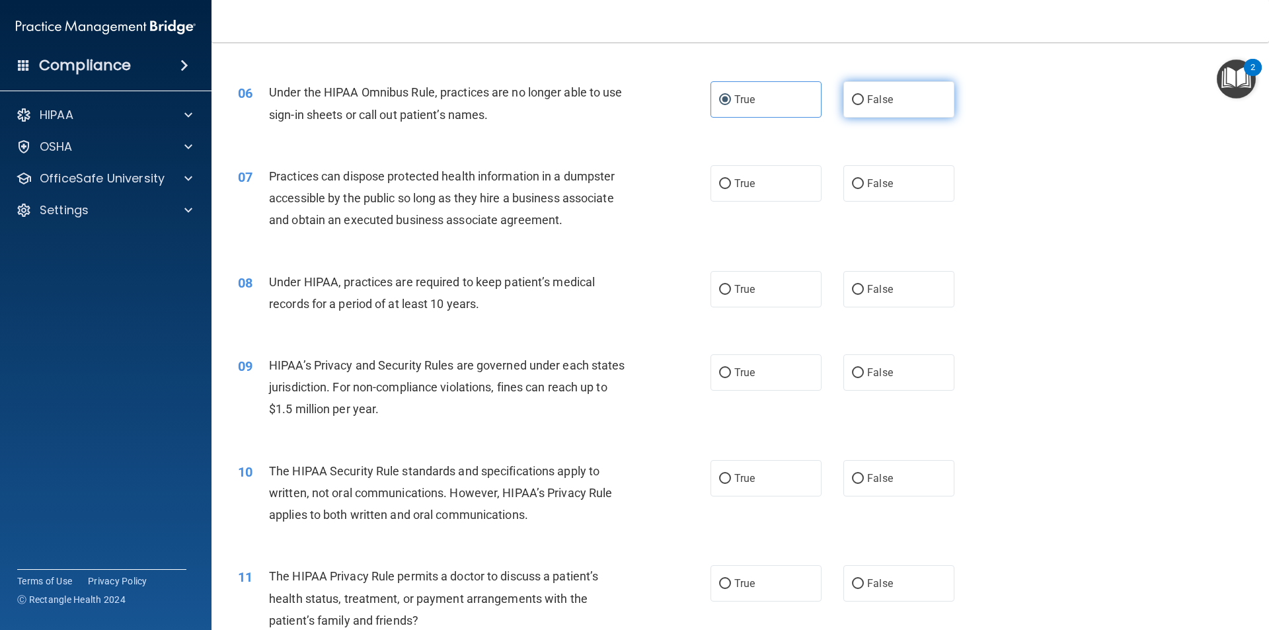
click at [925, 83] on label "False" at bounding box center [899, 99] width 111 height 36
click at [864, 95] on input "False" at bounding box center [858, 100] width 12 height 10
radio input "true"
radio input "false"
click at [666, 182] on div "07 Practices can dispose protected health information in a dumpster accessible …" at bounding box center [474, 201] width 512 height 73
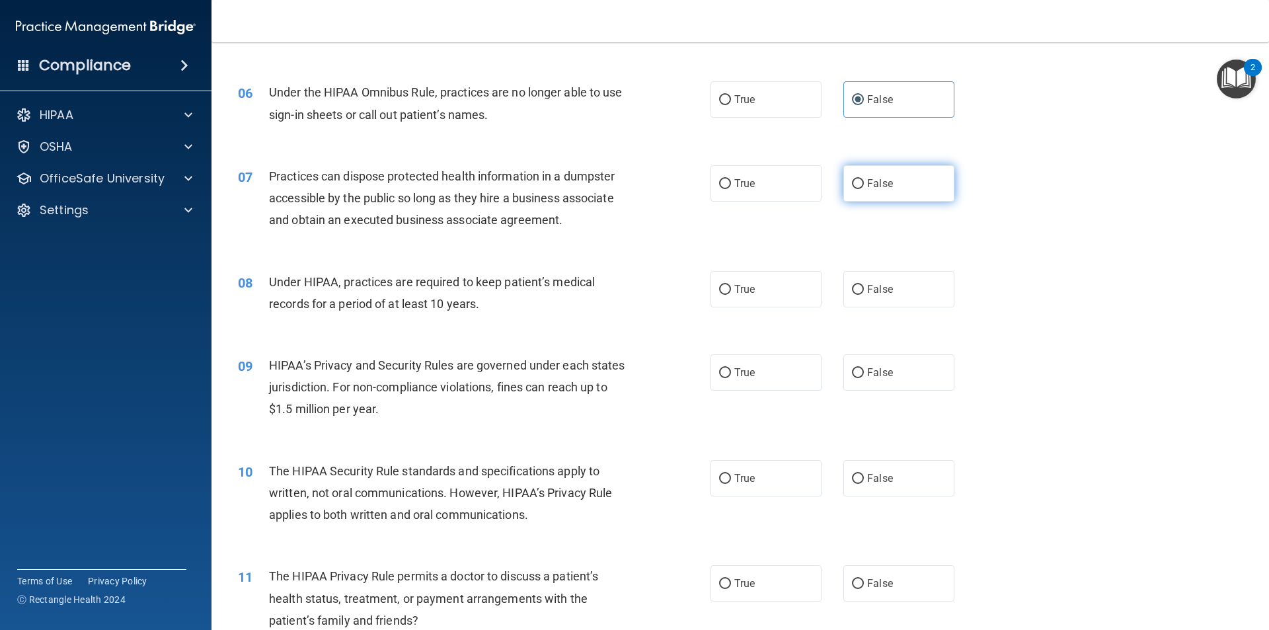
click at [906, 184] on label "False" at bounding box center [899, 183] width 111 height 36
click at [864, 184] on input "False" at bounding box center [858, 184] width 12 height 10
radio input "true"
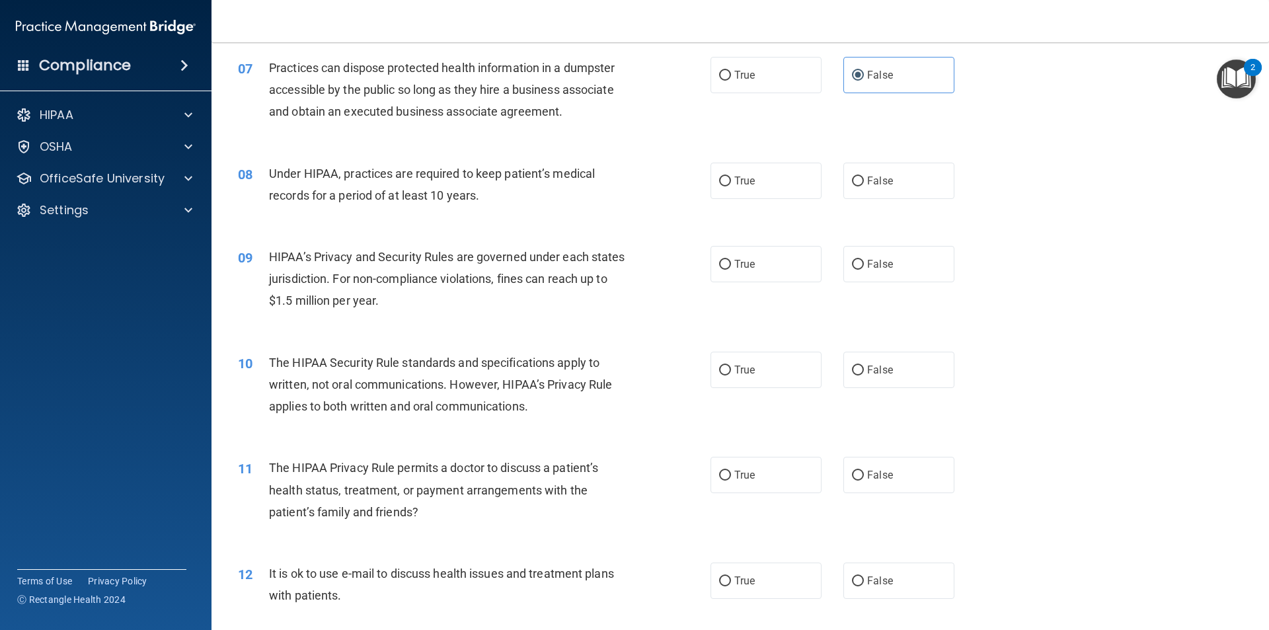
scroll to position [661, 0]
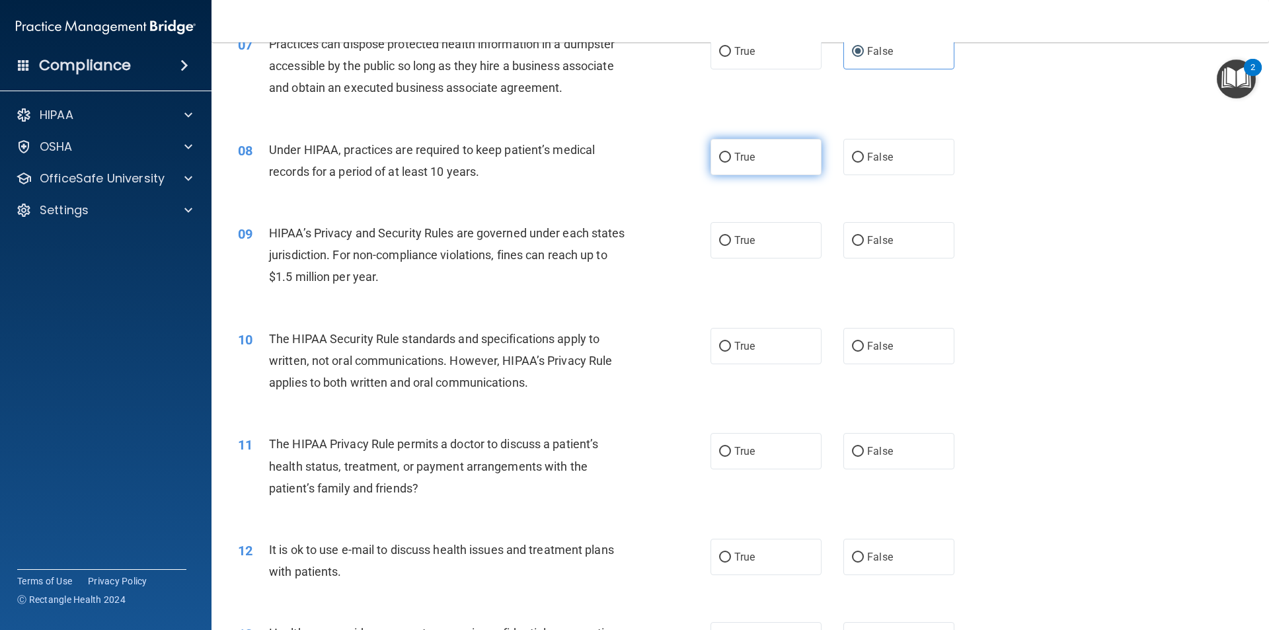
click at [754, 163] on label "True" at bounding box center [766, 157] width 111 height 36
click at [731, 163] on input "True" at bounding box center [725, 158] width 12 height 10
radio input "true"
click at [869, 155] on span "False" at bounding box center [880, 157] width 26 height 13
click at [857, 165] on label "False" at bounding box center [899, 157] width 111 height 36
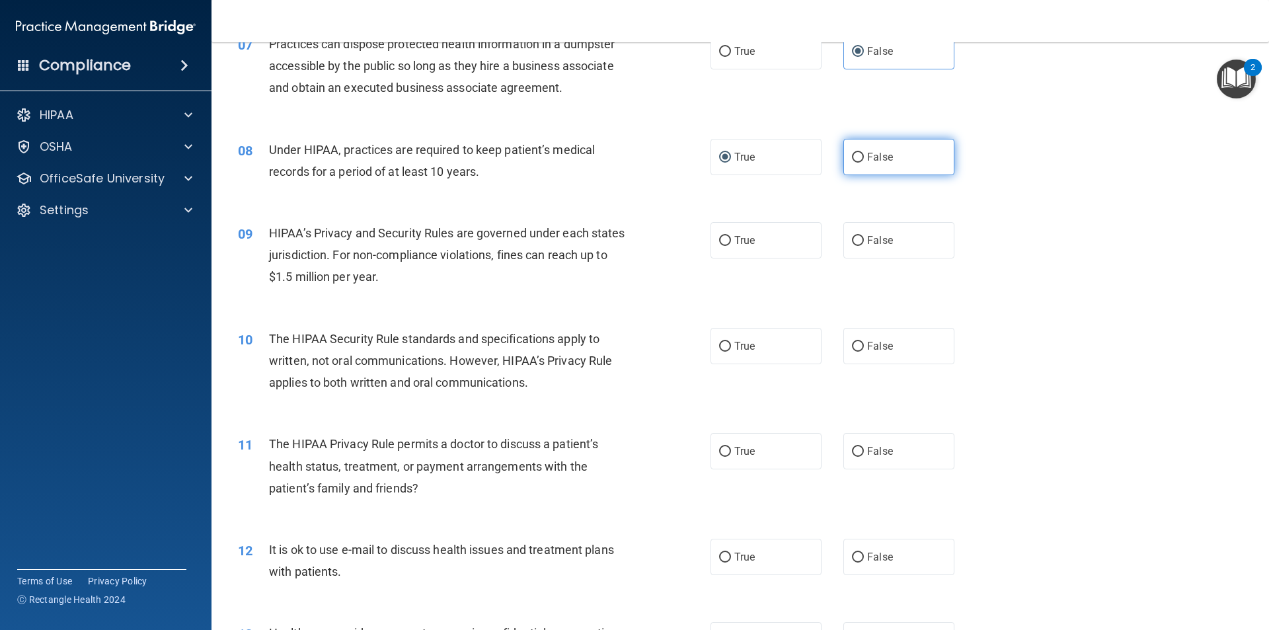
click at [857, 163] on input "False" at bounding box center [858, 158] width 12 height 10
radio input "true"
radio input "false"
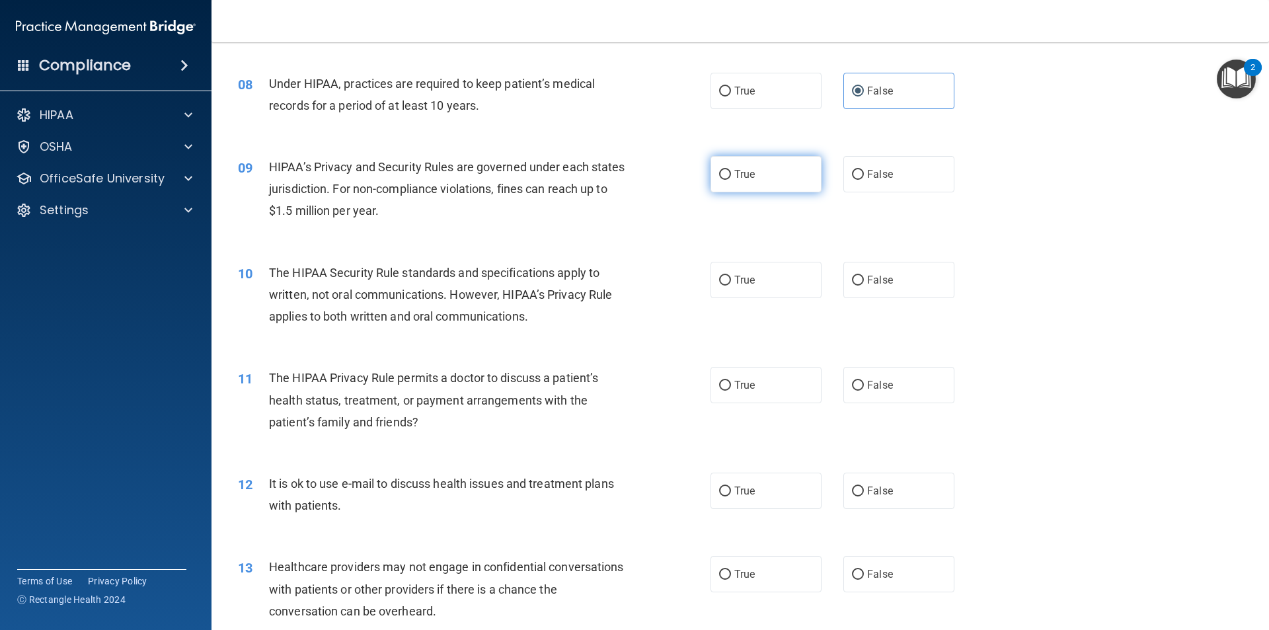
click at [762, 182] on label "True" at bounding box center [766, 174] width 111 height 36
click at [731, 180] on input "True" at bounding box center [725, 175] width 12 height 10
radio input "true"
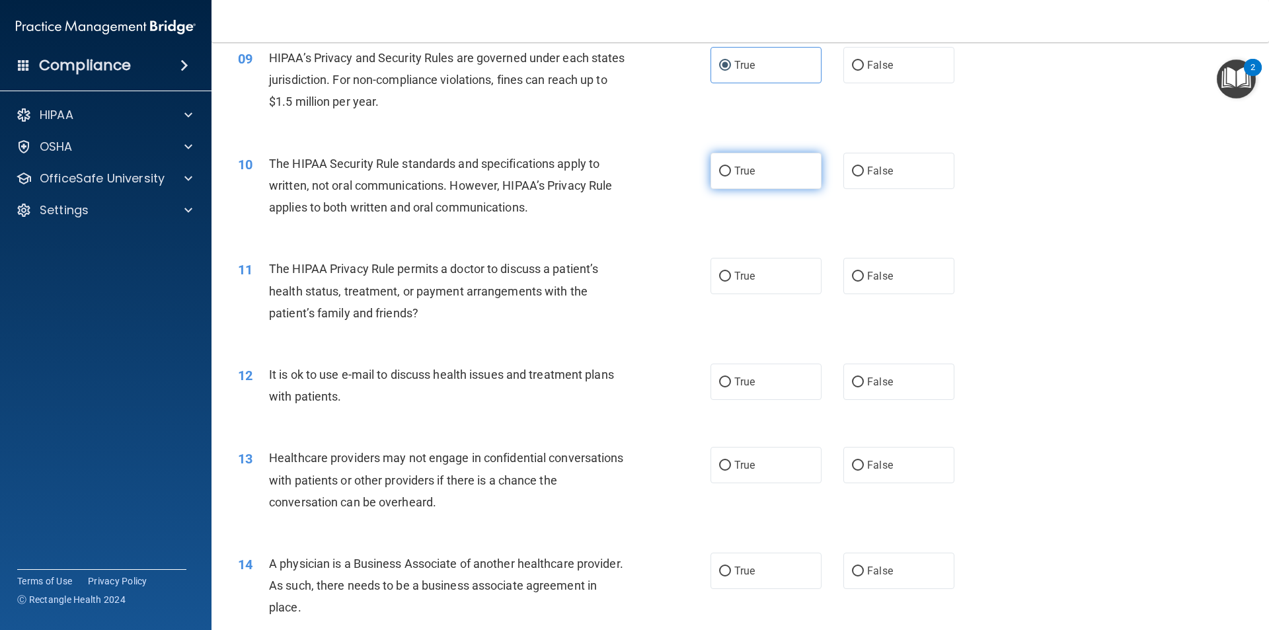
scroll to position [859, 0]
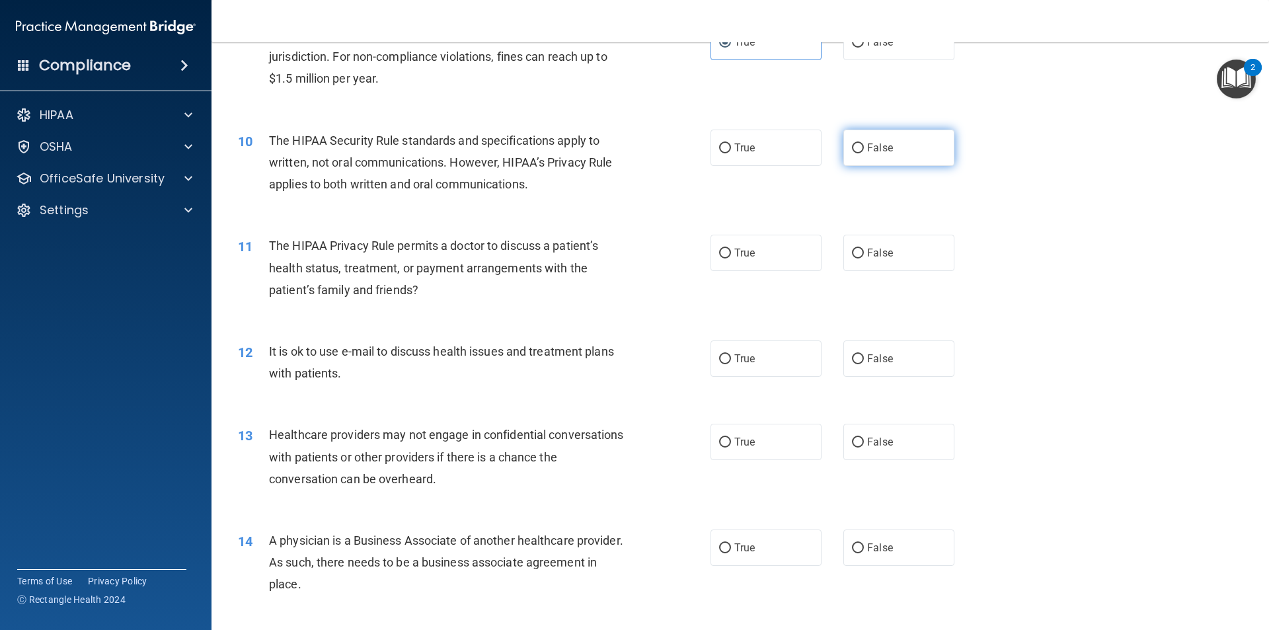
click at [864, 160] on label "False" at bounding box center [899, 148] width 111 height 36
click at [864, 153] on input "False" at bounding box center [858, 148] width 12 height 10
radio input "true"
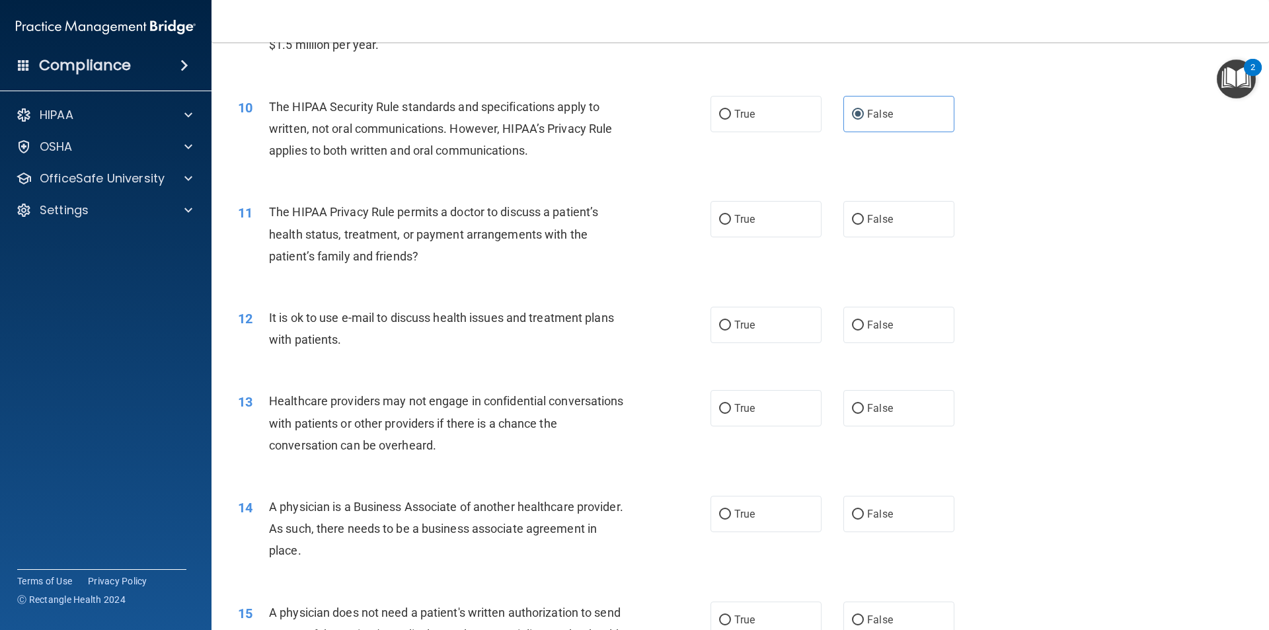
scroll to position [926, 0]
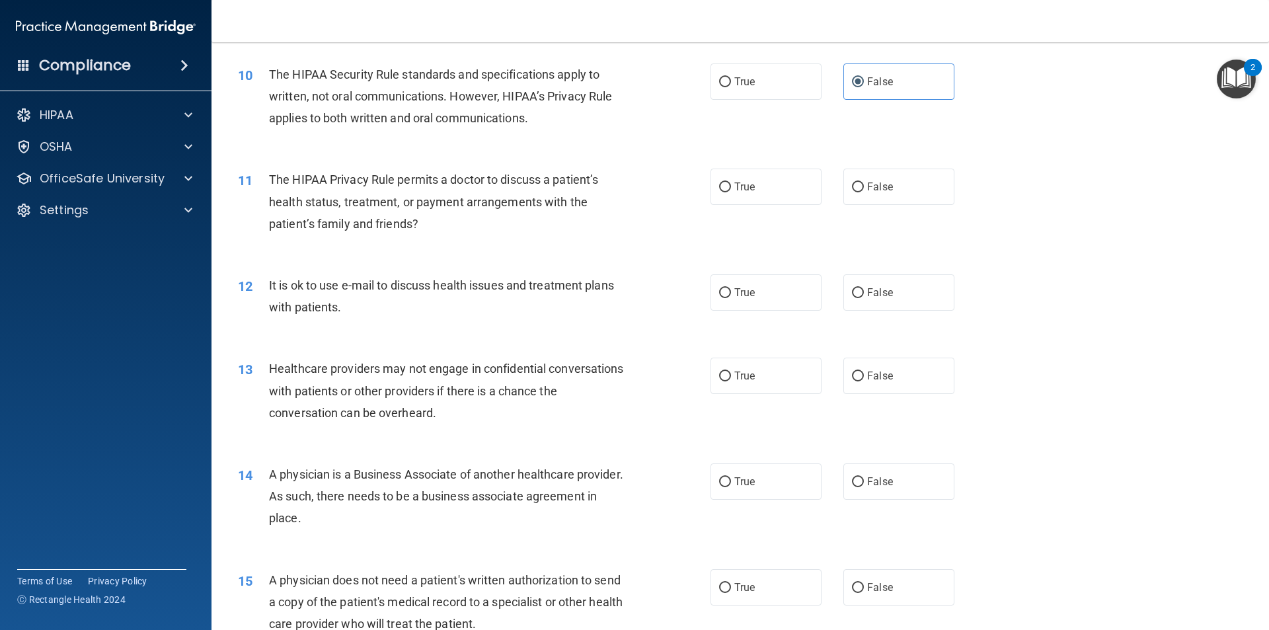
click at [660, 217] on div "11 The HIPAA Privacy Rule permits a doctor to discuss a patient’s health status…" at bounding box center [474, 205] width 512 height 73
click at [852, 180] on label "False" at bounding box center [899, 187] width 111 height 36
click at [852, 182] on input "False" at bounding box center [858, 187] width 12 height 10
radio input "true"
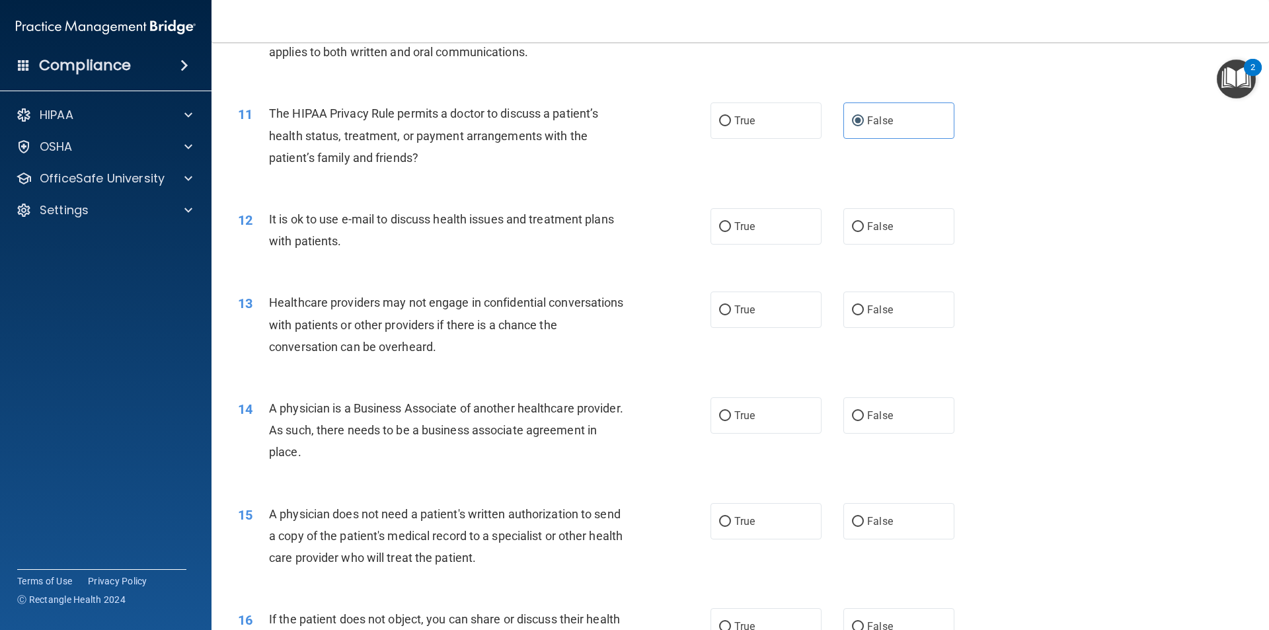
click at [477, 240] on div "It is ok to use e-mail to discuss health issues and treatment plans with patien…" at bounding box center [454, 230] width 370 height 44
click at [872, 235] on label "False" at bounding box center [899, 226] width 111 height 36
click at [864, 232] on input "False" at bounding box center [858, 227] width 12 height 10
radio input "true"
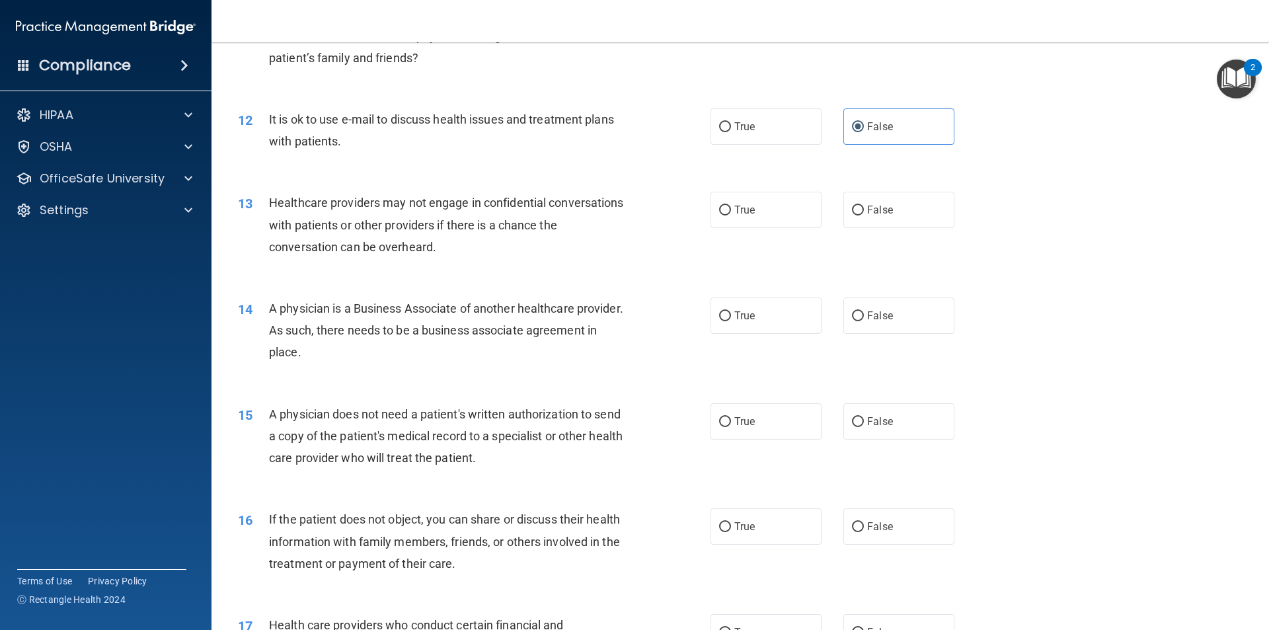
scroll to position [1124, 0]
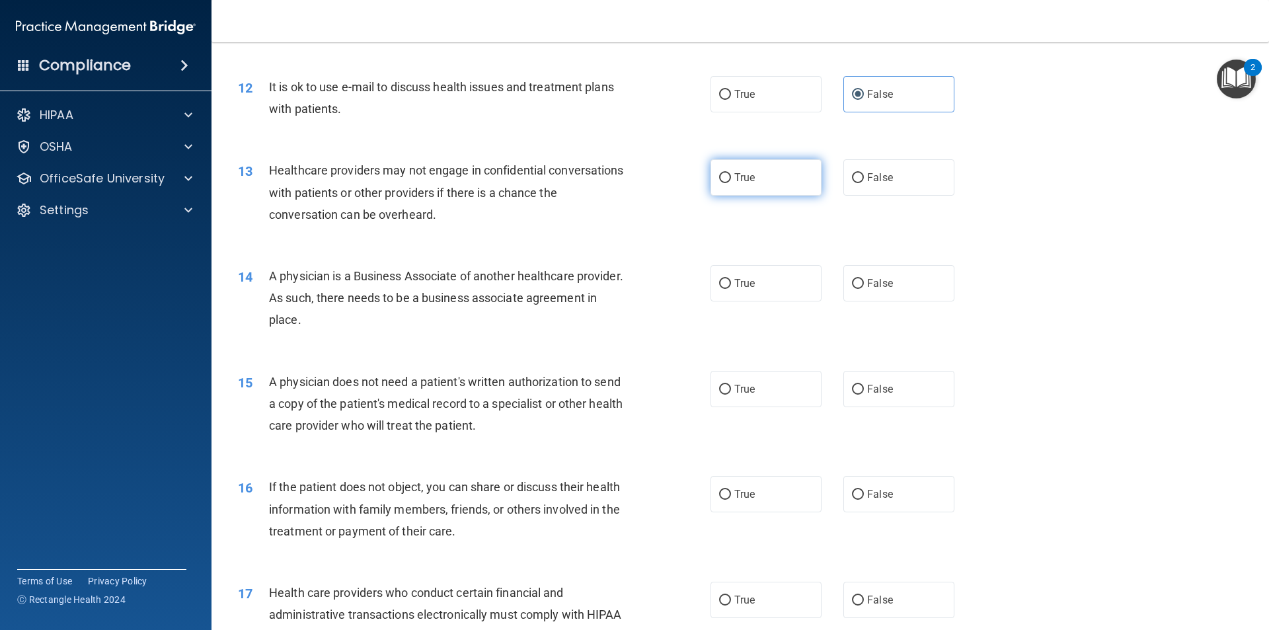
drag, startPoint x: 778, startPoint y: 182, endPoint x: 772, endPoint y: 188, distance: 8.0
click at [777, 182] on label "True" at bounding box center [766, 177] width 111 height 36
click at [731, 182] on input "True" at bounding box center [725, 178] width 12 height 10
radio input "true"
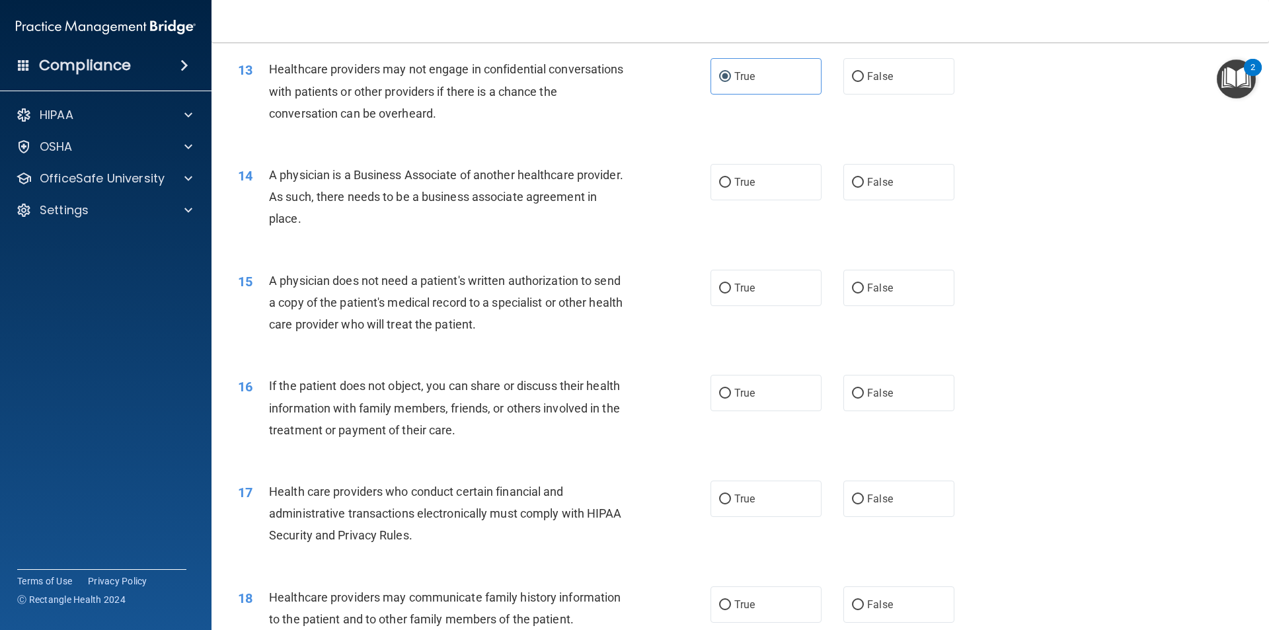
scroll to position [1256, 0]
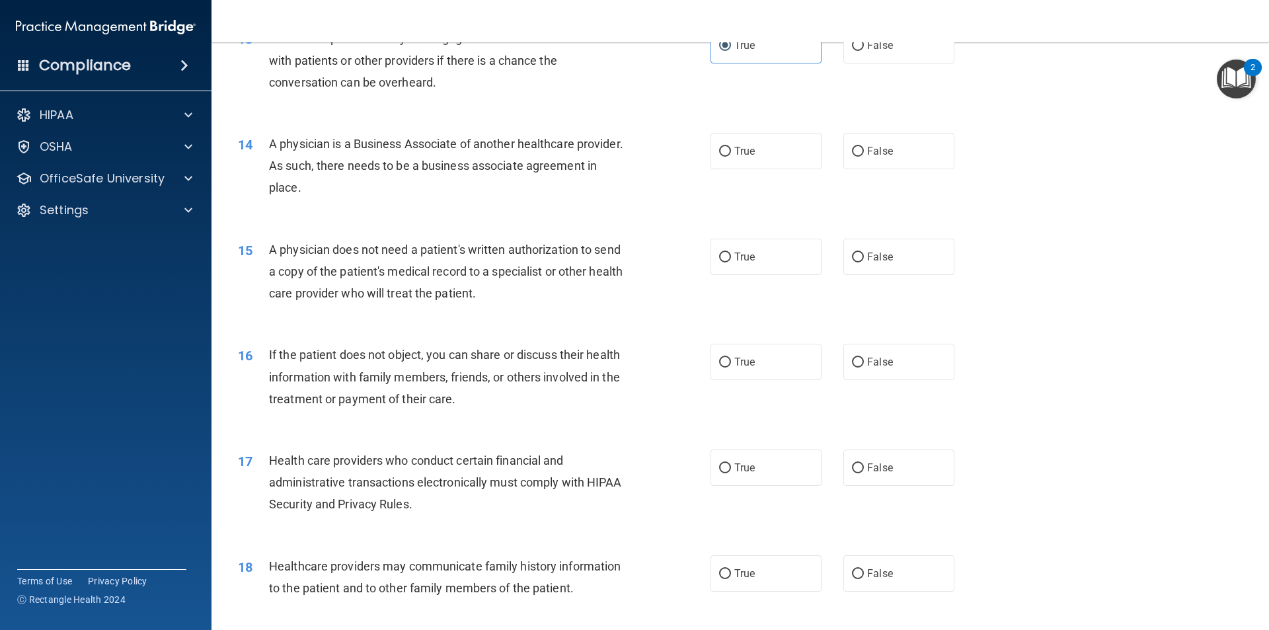
click at [610, 186] on div "A physician is a Business Associate of another healthcare provider. As such, th…" at bounding box center [454, 166] width 370 height 66
click at [852, 149] on input "False" at bounding box center [858, 152] width 12 height 10
radio input "true"
click at [705, 137] on div "14 A physician is a Business Associate of another healthcare provider. As such,…" at bounding box center [474, 169] width 512 height 73
click at [765, 151] on label "True" at bounding box center [766, 151] width 111 height 36
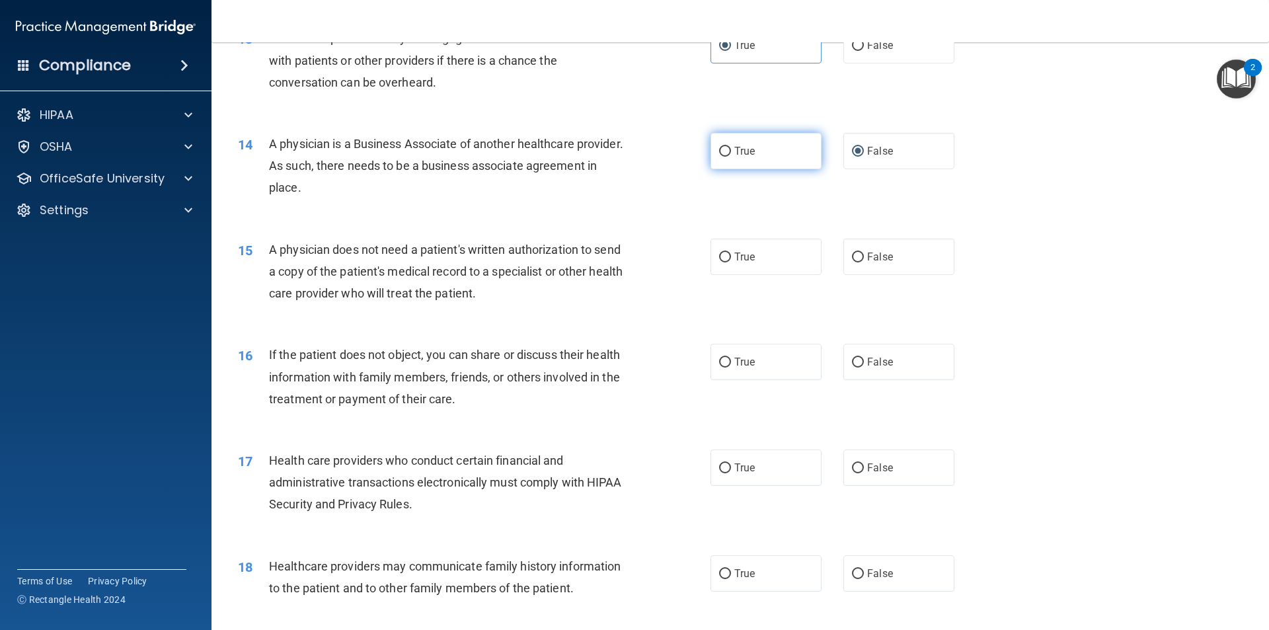
click at [731, 151] on input "True" at bounding box center [725, 152] width 12 height 10
radio input "true"
radio input "false"
click at [602, 184] on div "A physician is a Business Associate of another healthcare provider. As such, th…" at bounding box center [454, 166] width 370 height 66
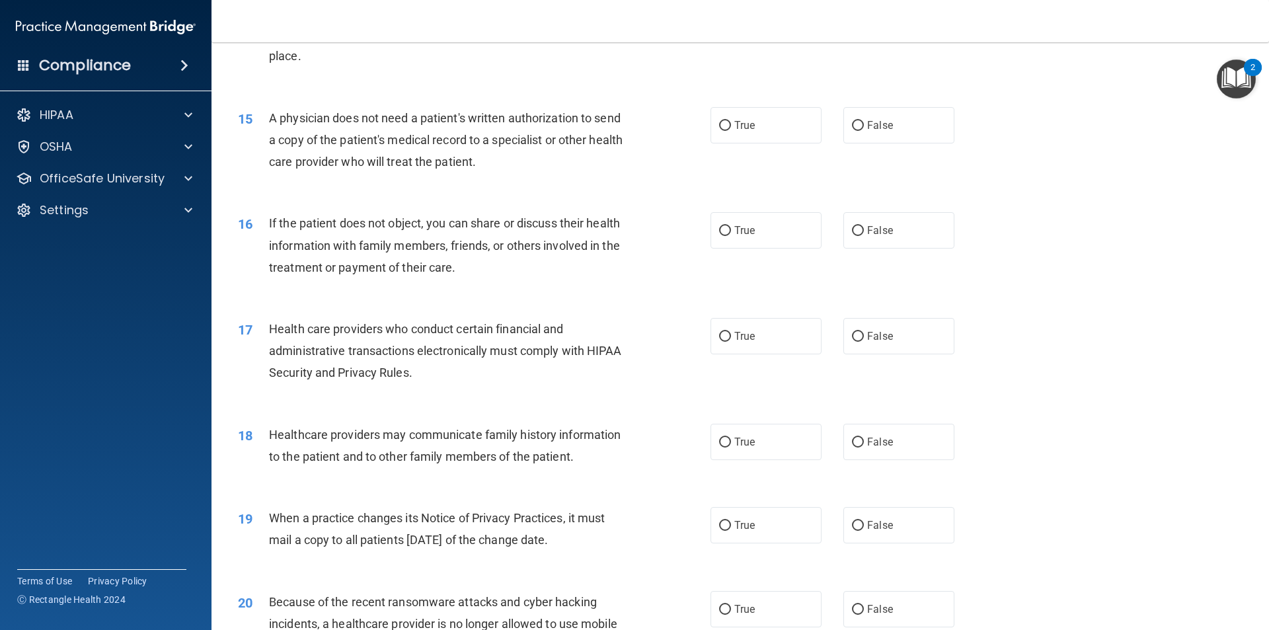
scroll to position [1388, 0]
click at [854, 123] on input "False" at bounding box center [858, 125] width 12 height 10
radio input "true"
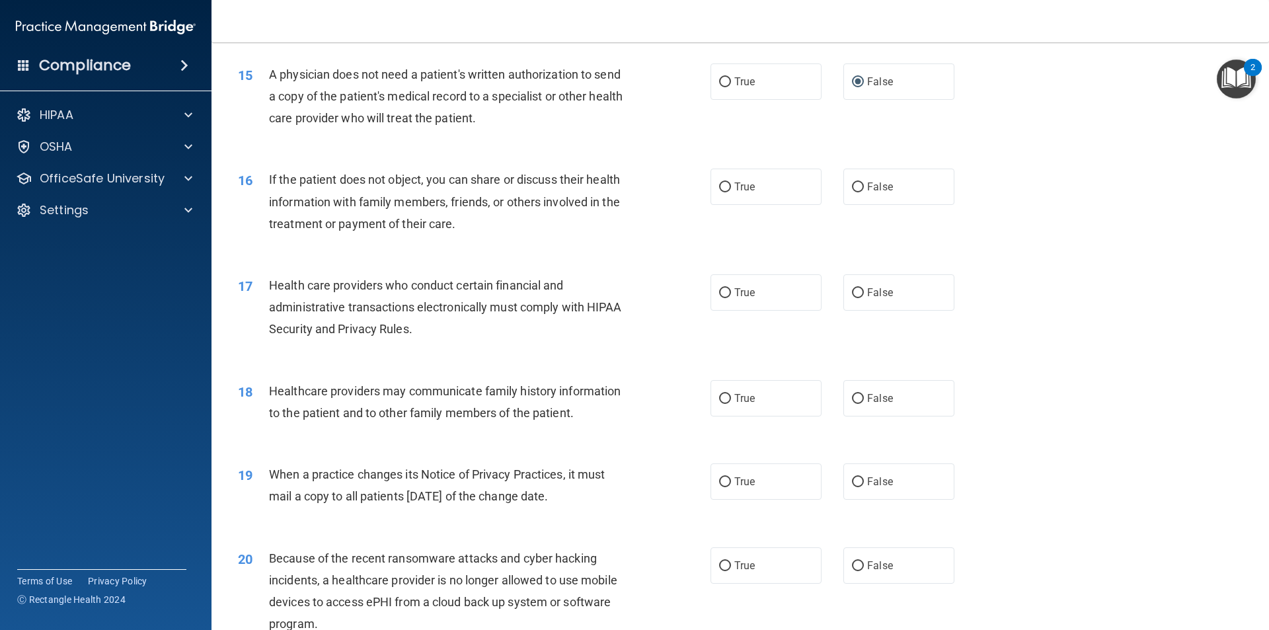
scroll to position [1454, 0]
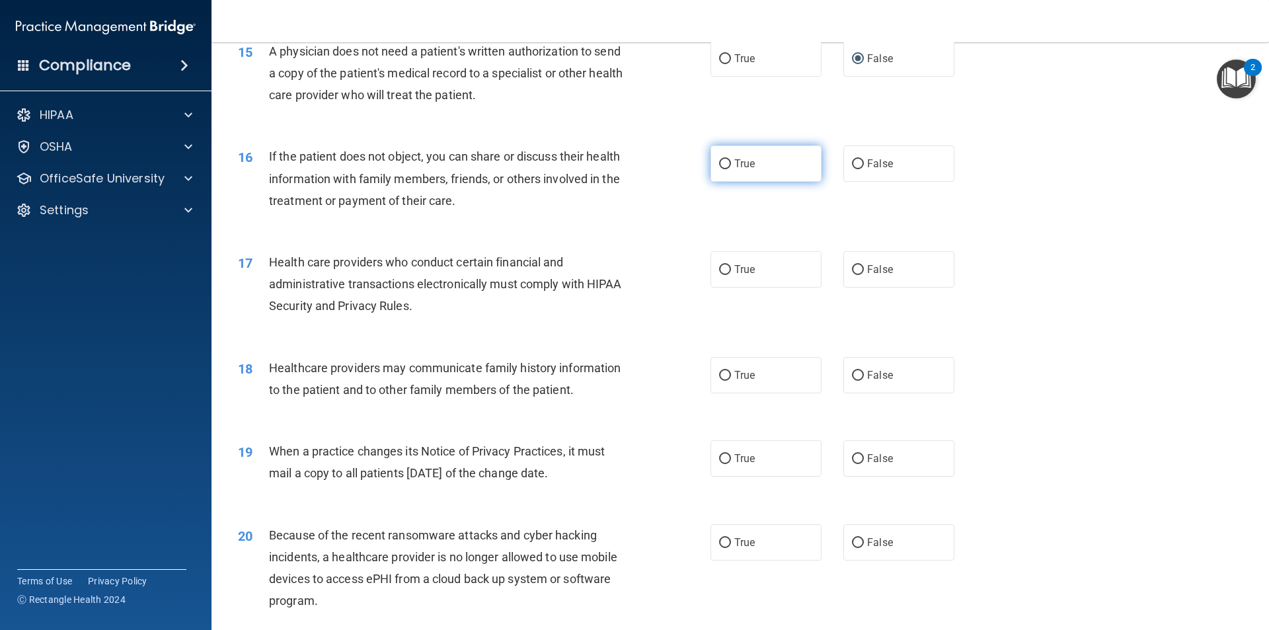
click at [734, 159] on span "True" at bounding box center [744, 163] width 20 height 13
click at [731, 159] on input "True" at bounding box center [725, 164] width 12 height 10
radio input "true"
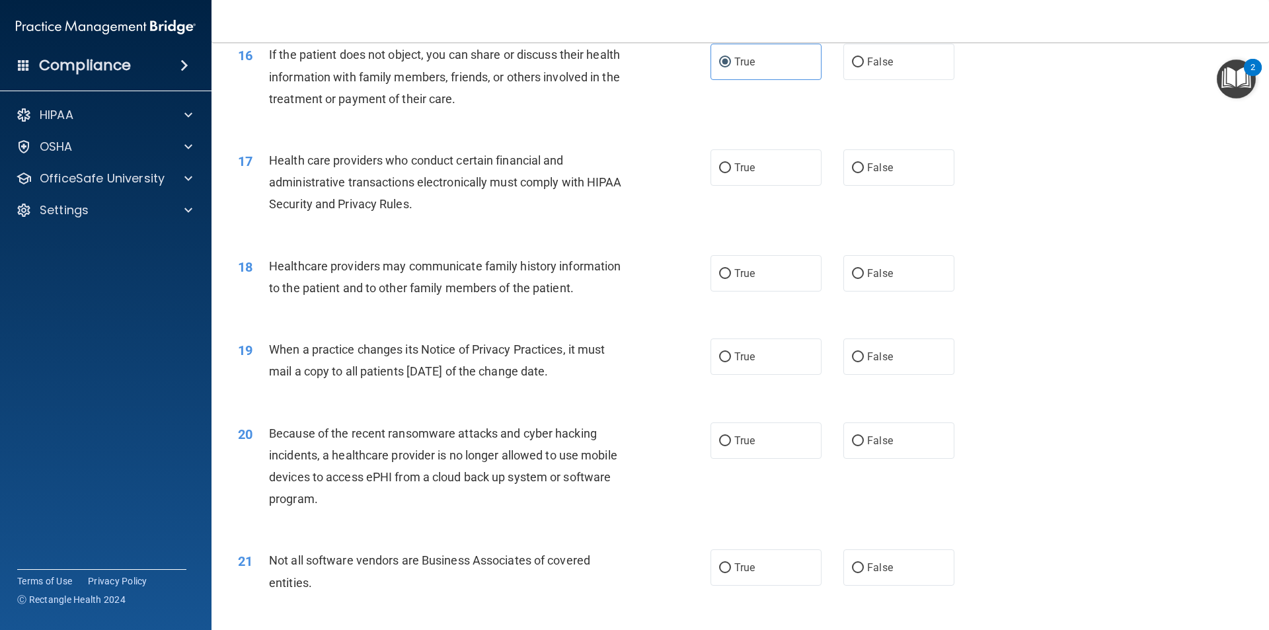
scroll to position [1587, 0]
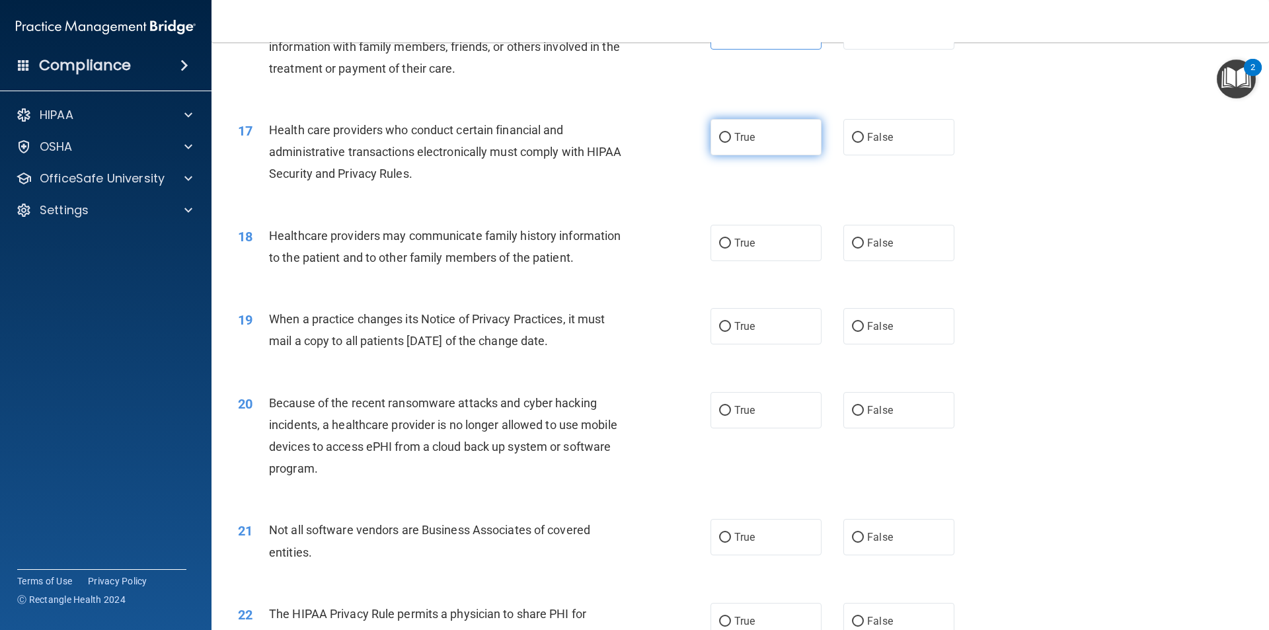
click at [794, 143] on label "True" at bounding box center [766, 137] width 111 height 36
click at [731, 143] on input "True" at bounding box center [725, 138] width 12 height 10
radio input "true"
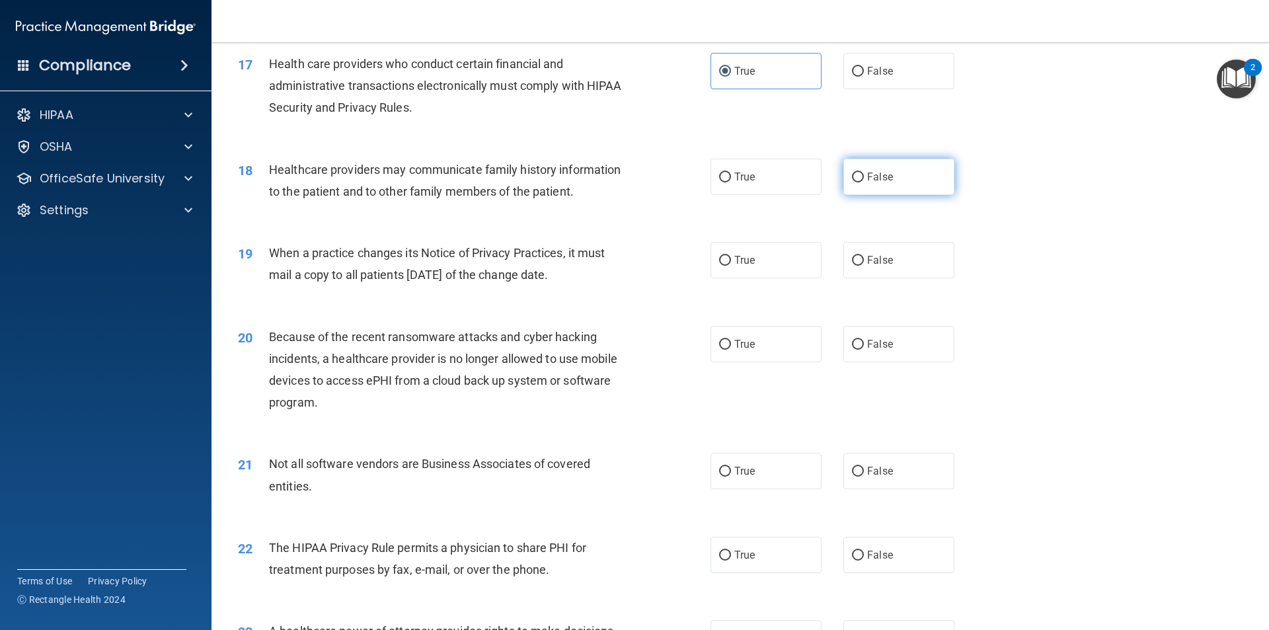
click at [852, 175] on input "False" at bounding box center [858, 178] width 12 height 10
radio input "true"
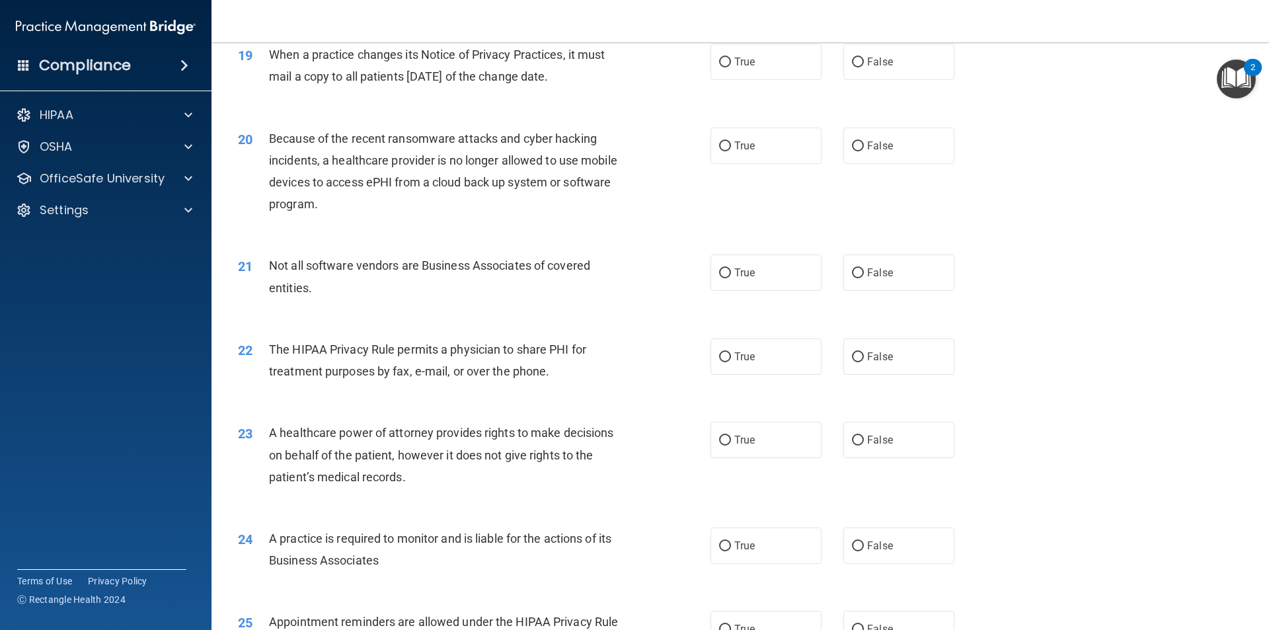
scroll to position [1785, 0]
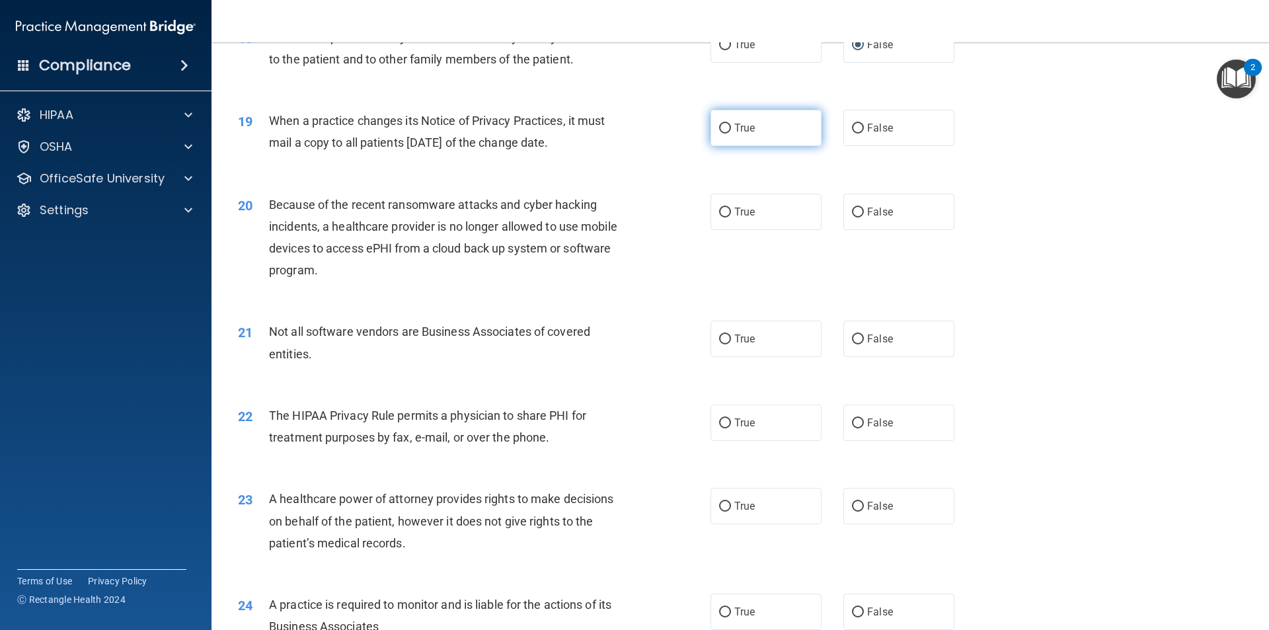
click at [746, 136] on label "True" at bounding box center [766, 128] width 111 height 36
click at [731, 134] on input "True" at bounding box center [725, 129] width 12 height 10
radio input "true"
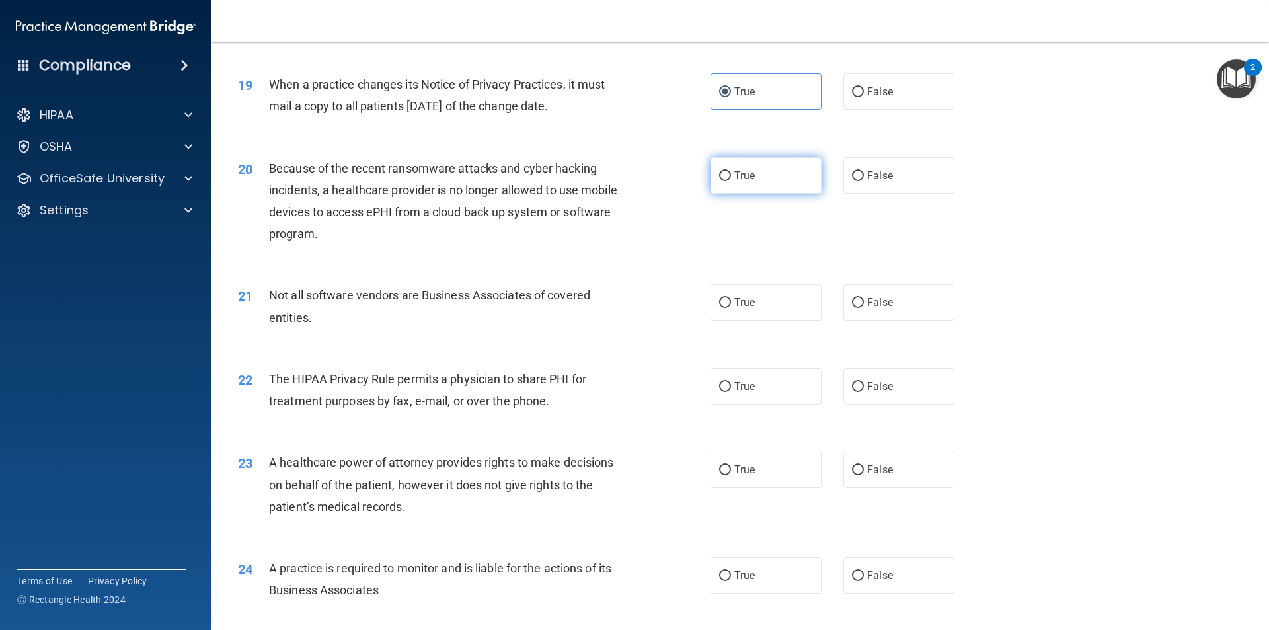
scroll to position [1851, 0]
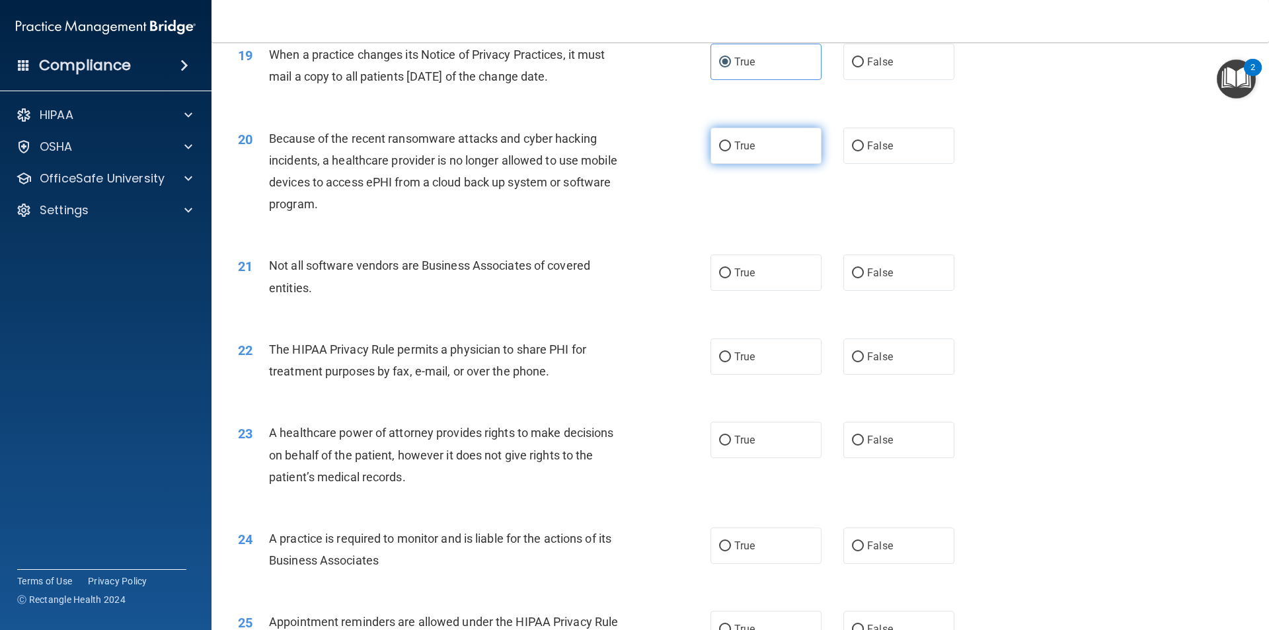
click at [756, 130] on label "True" at bounding box center [766, 146] width 111 height 36
click at [731, 141] on input "True" at bounding box center [725, 146] width 12 height 10
radio input "true"
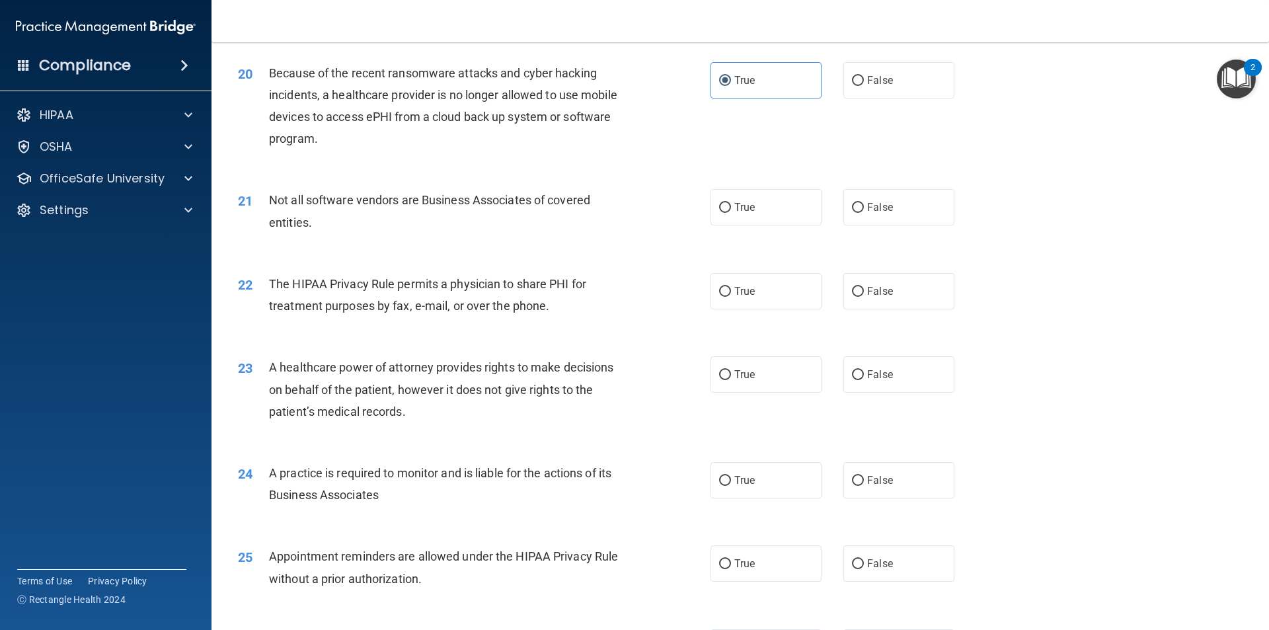
scroll to position [1917, 0]
drag, startPoint x: 799, startPoint y: 196, endPoint x: 801, endPoint y: 204, distance: 7.7
click at [798, 196] on label "True" at bounding box center [766, 206] width 111 height 36
click at [731, 202] on input "True" at bounding box center [725, 207] width 12 height 10
radio input "true"
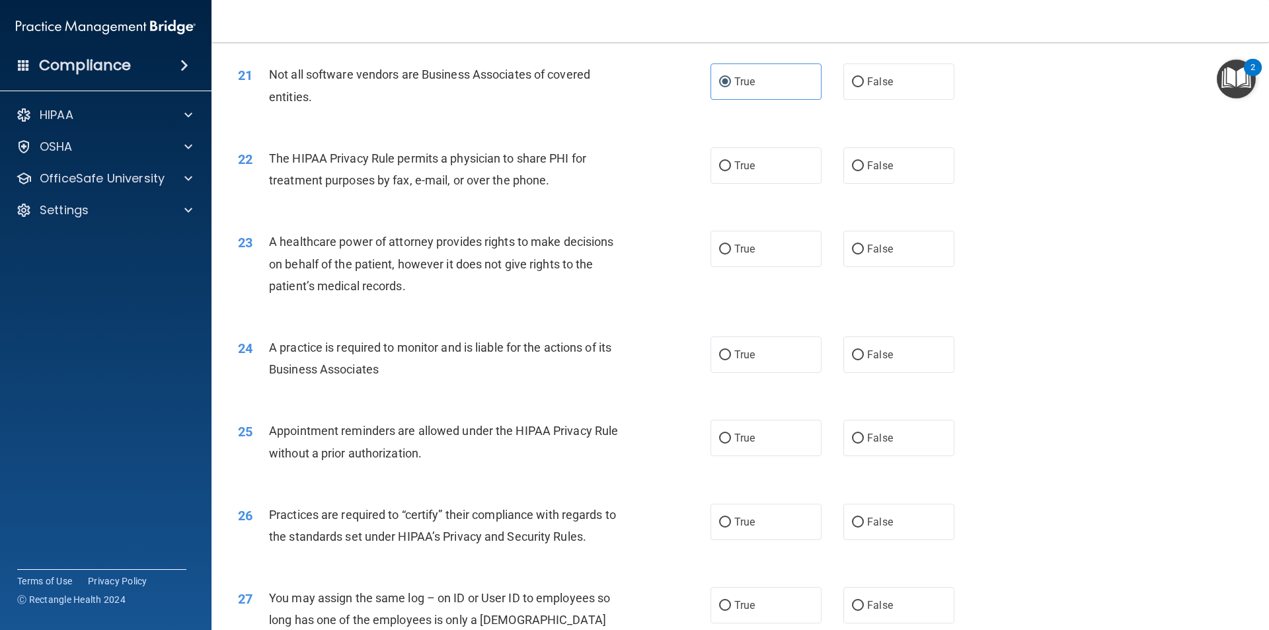
scroll to position [2049, 0]
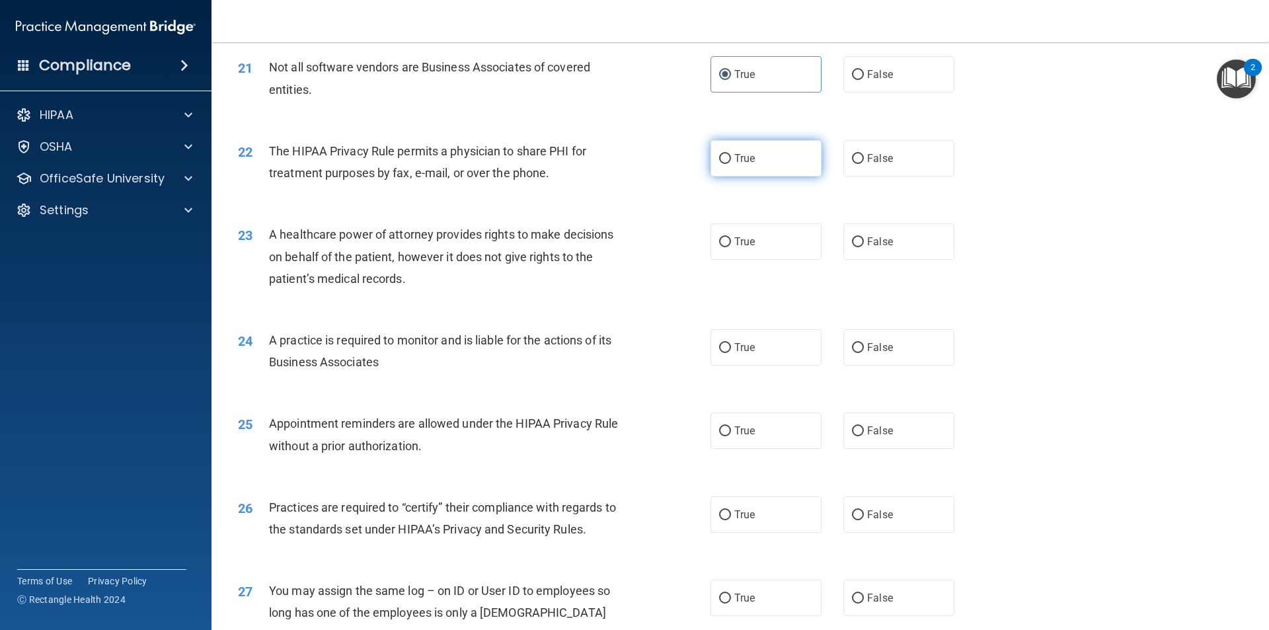
click at [760, 157] on label "True" at bounding box center [766, 158] width 111 height 36
click at [731, 157] on input "True" at bounding box center [725, 159] width 12 height 10
radio input "true"
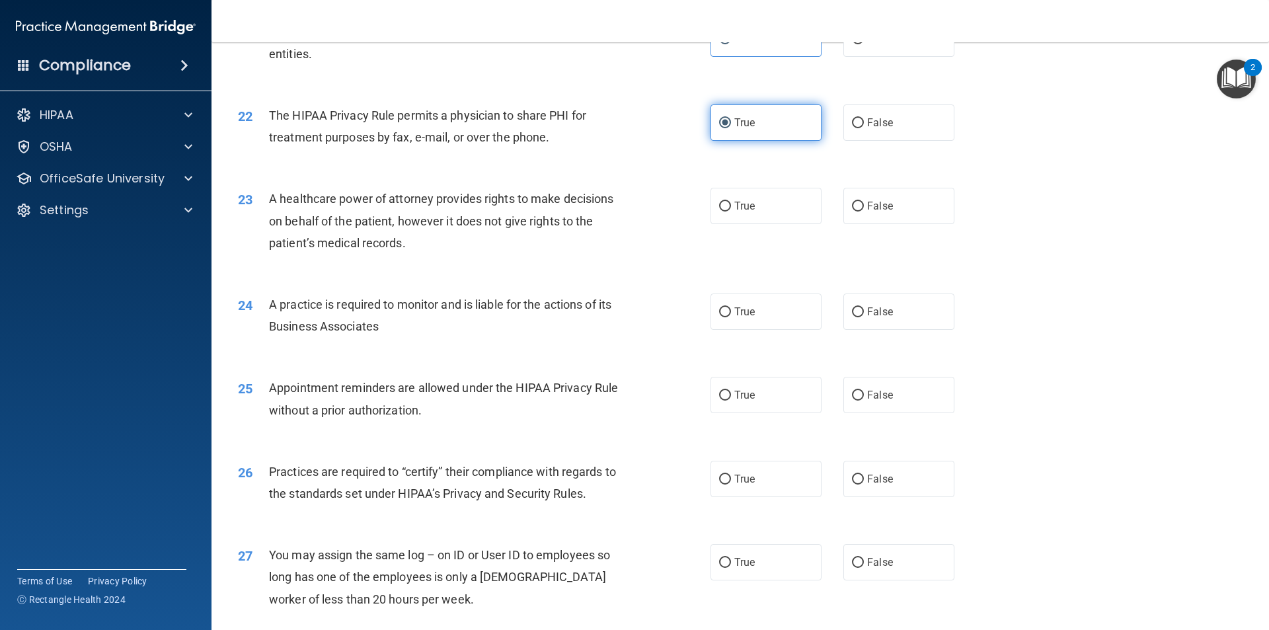
scroll to position [2115, 0]
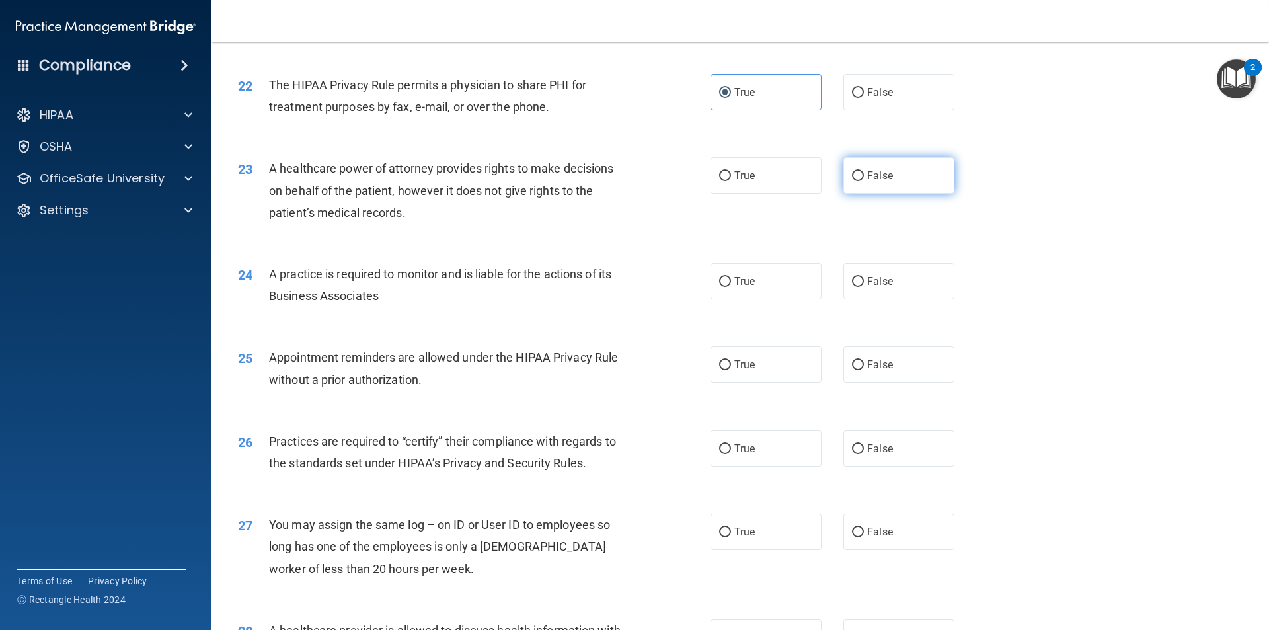
click at [903, 178] on label "False" at bounding box center [899, 175] width 111 height 36
click at [864, 178] on input "False" at bounding box center [858, 176] width 12 height 10
radio input "true"
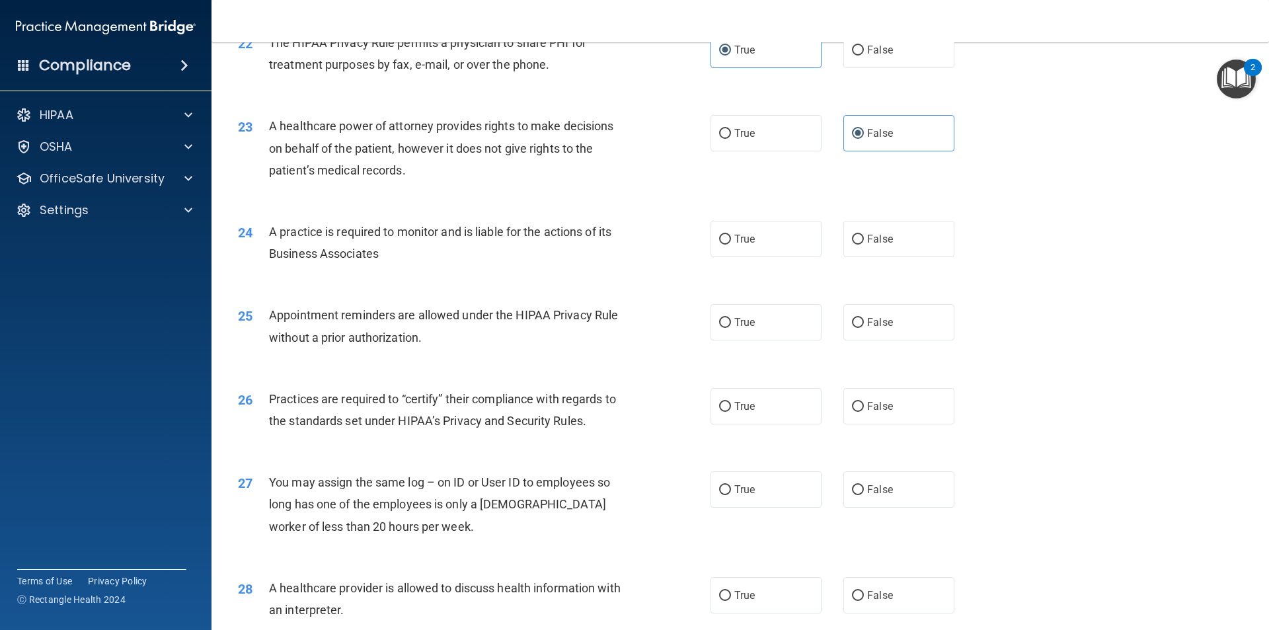
scroll to position [2182, 0]
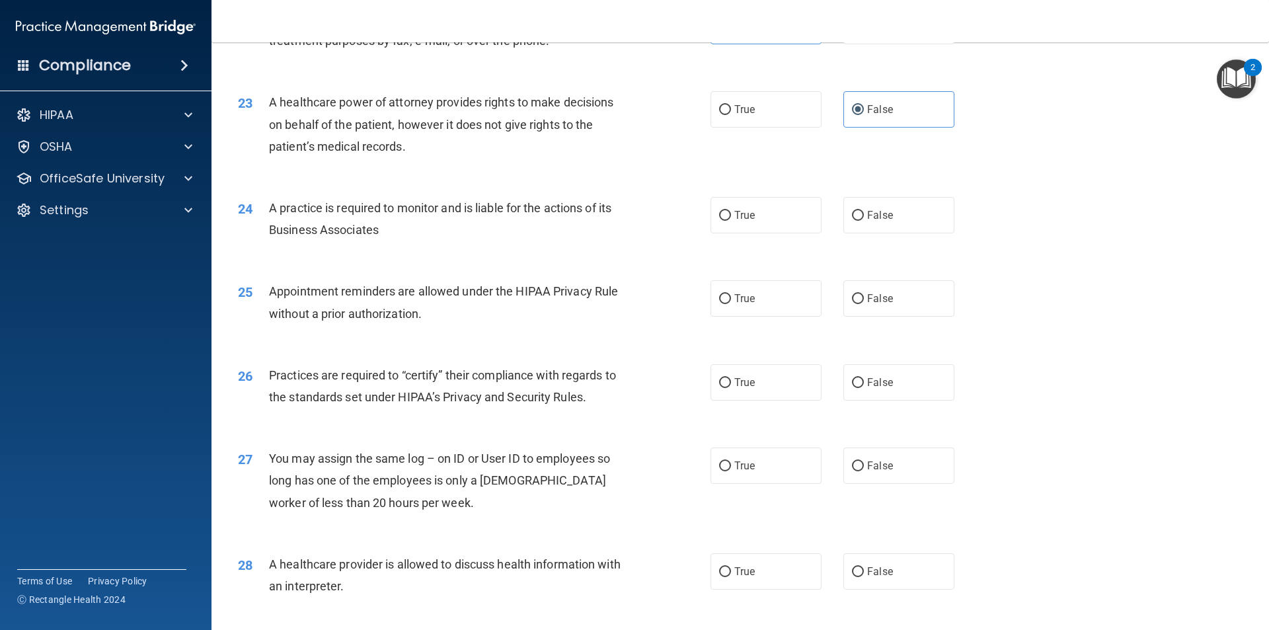
click at [934, 235] on div "24 A practice is required to monitor and is liable for the actions of its Busin…" at bounding box center [740, 221] width 1025 height 83
click at [896, 219] on label "False" at bounding box center [899, 215] width 111 height 36
click at [864, 219] on input "False" at bounding box center [858, 216] width 12 height 10
radio input "true"
click at [594, 229] on div "A practice is required to monitor and is liable for the actions of its Business…" at bounding box center [454, 219] width 370 height 44
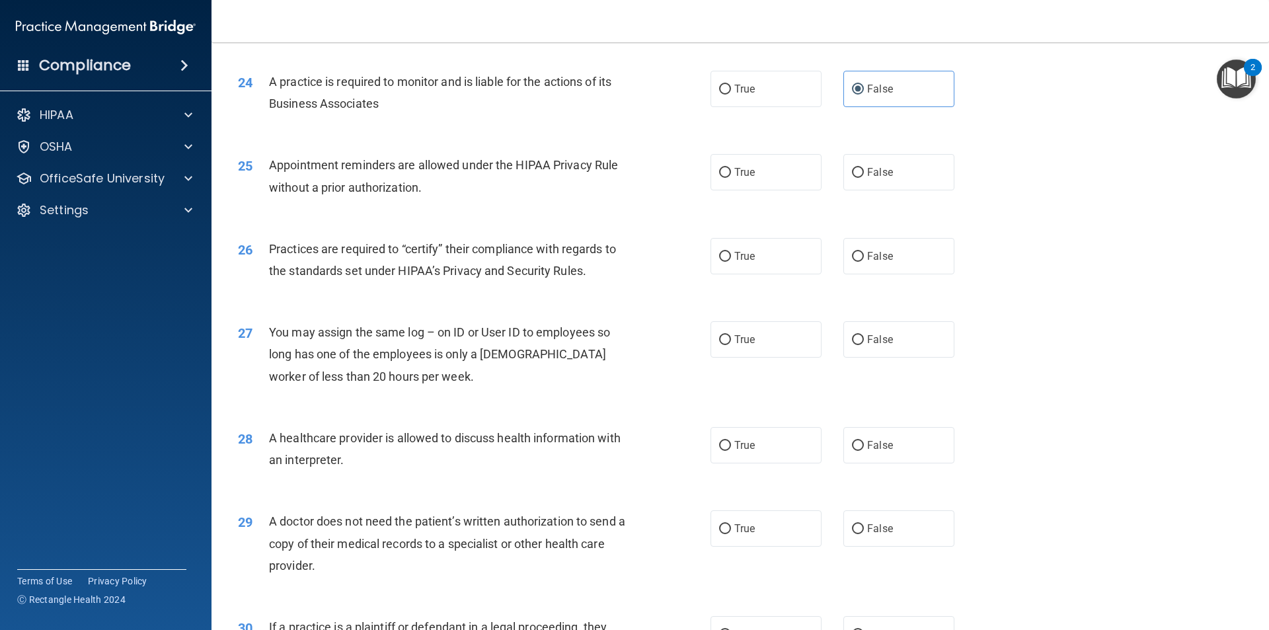
scroll to position [2314, 0]
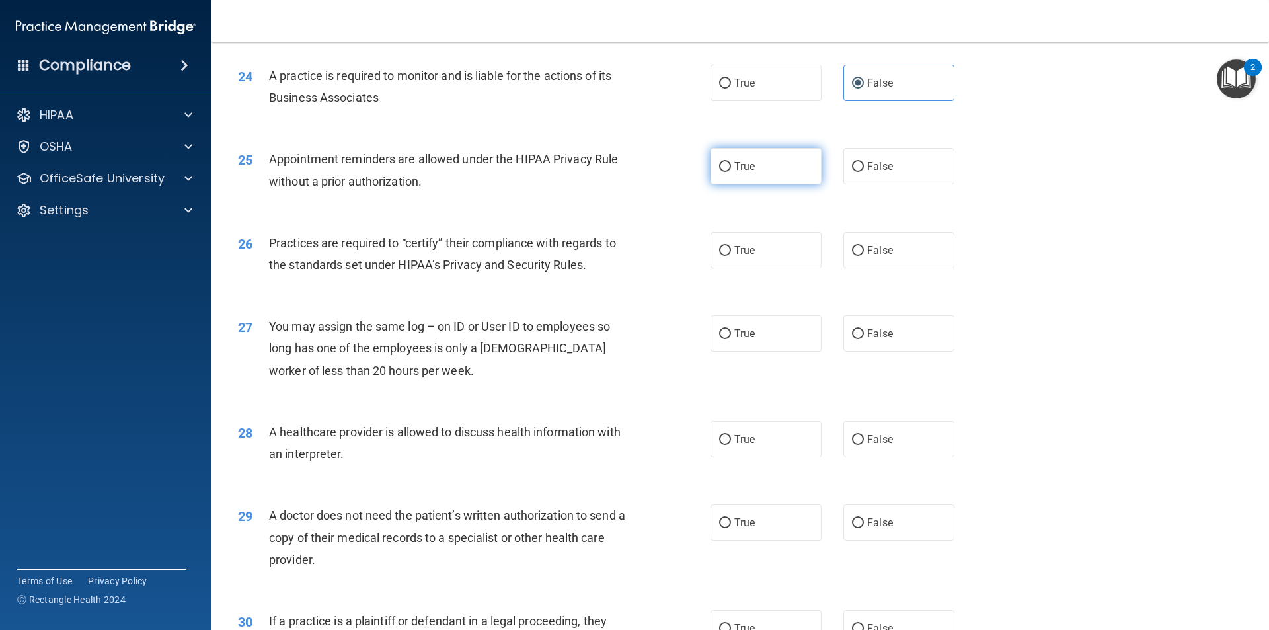
click at [789, 163] on label "True" at bounding box center [766, 166] width 111 height 36
click at [731, 163] on input "True" at bounding box center [725, 167] width 12 height 10
radio input "true"
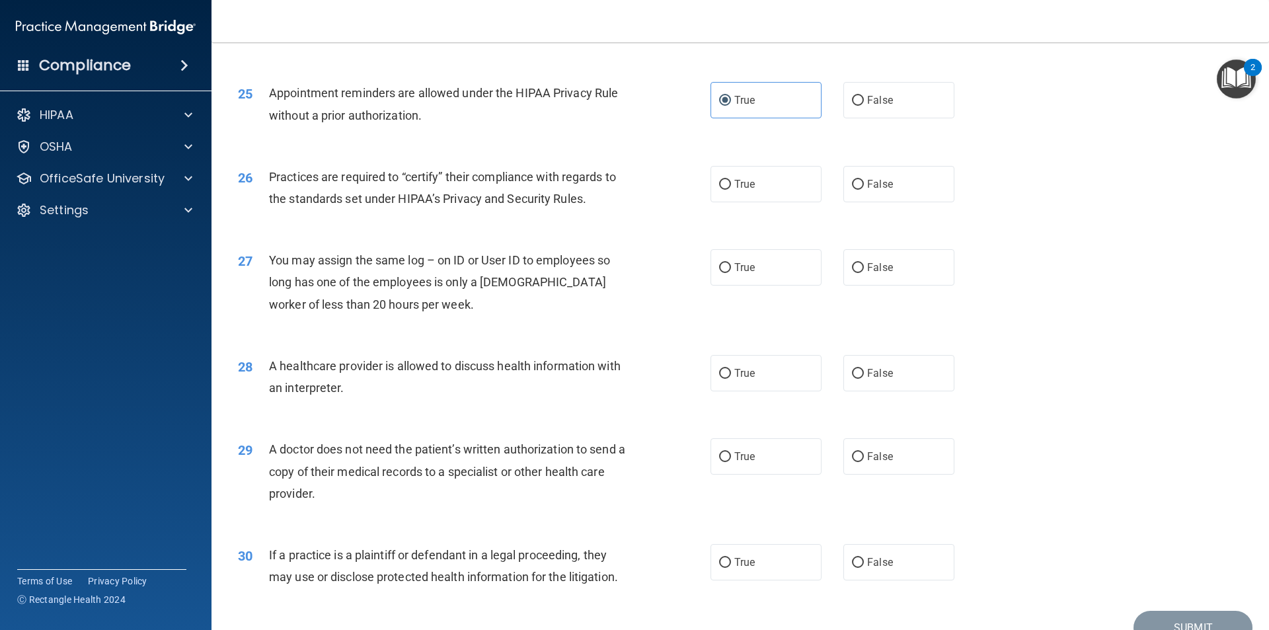
scroll to position [2446, 0]
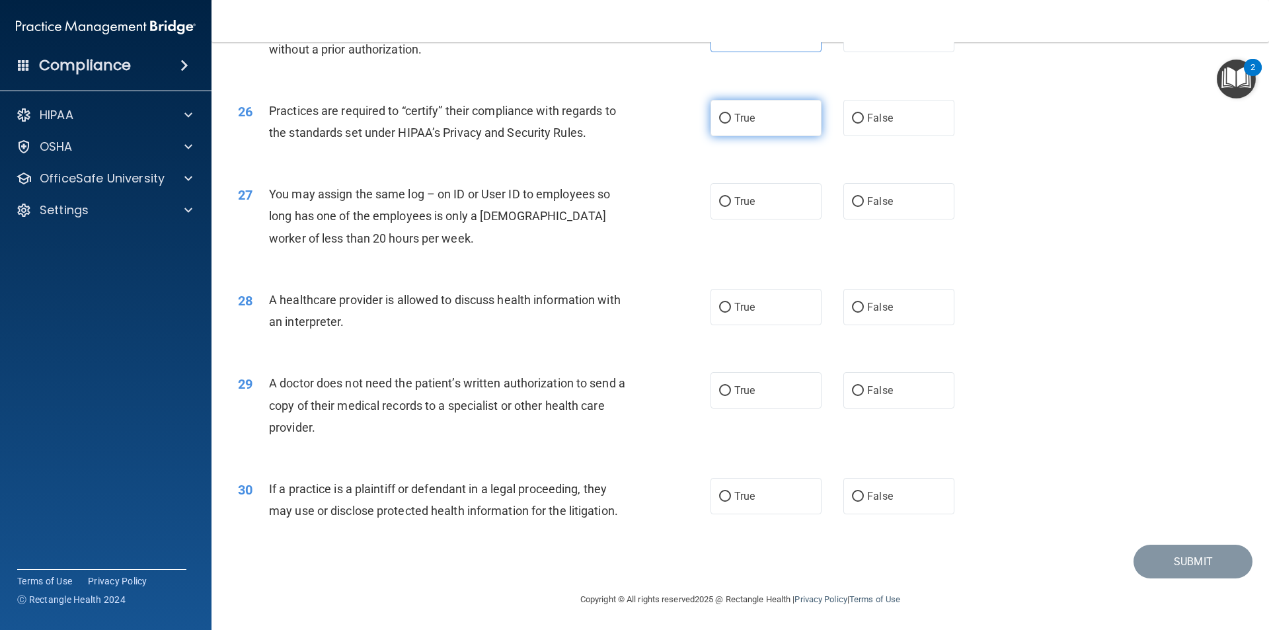
click at [758, 120] on label "True" at bounding box center [766, 118] width 111 height 36
click at [731, 120] on input "True" at bounding box center [725, 119] width 12 height 10
radio input "true"
click at [914, 200] on label "False" at bounding box center [899, 200] width 111 height 36
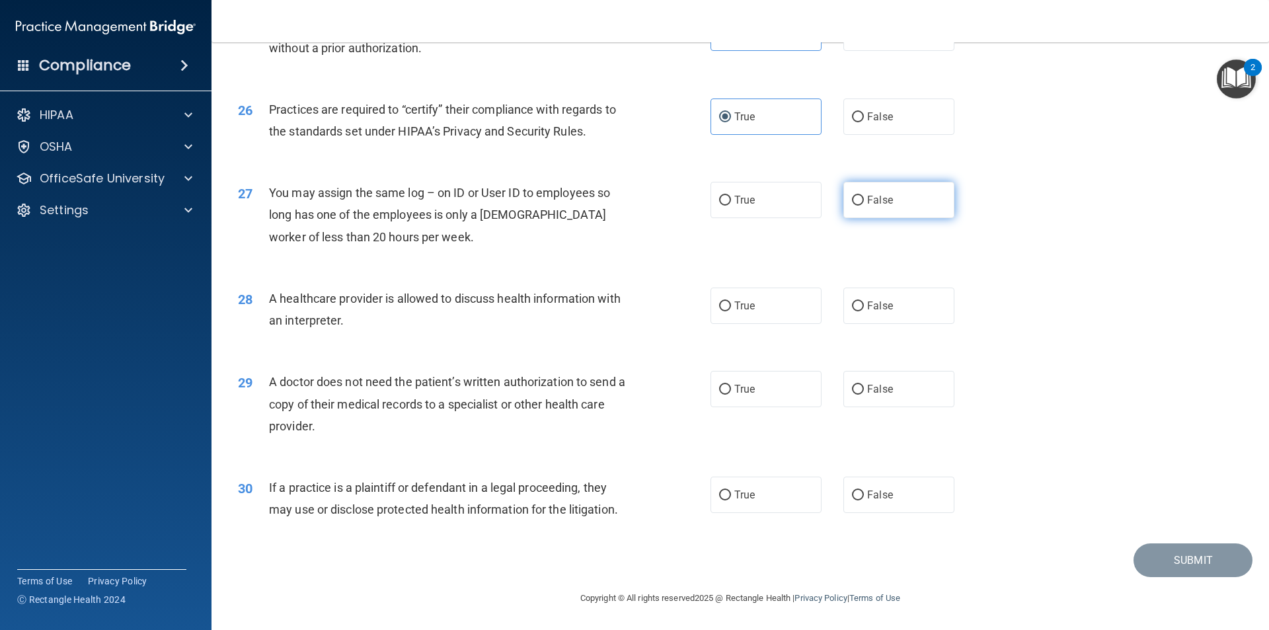
click at [864, 200] on input "False" at bounding box center [858, 201] width 12 height 10
radio input "true"
click at [876, 309] on span "False" at bounding box center [880, 305] width 26 height 13
click at [864, 309] on input "False" at bounding box center [858, 306] width 12 height 10
radio input "true"
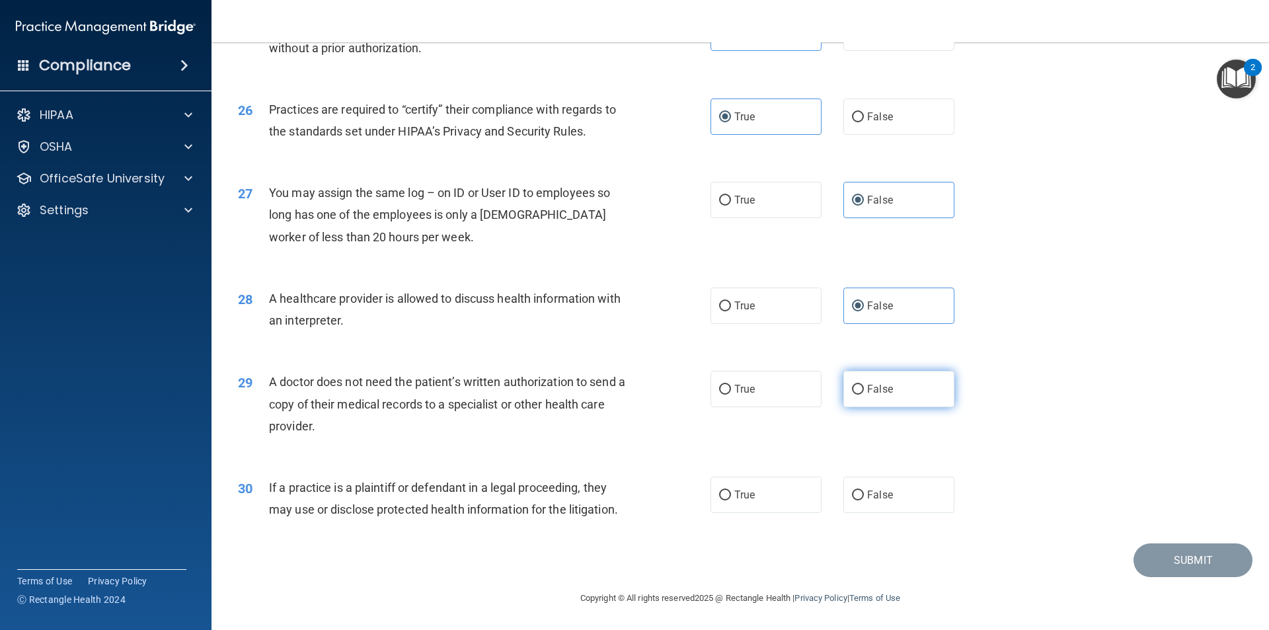
click at [912, 399] on label "False" at bounding box center [899, 389] width 111 height 36
click at [864, 395] on input "False" at bounding box center [858, 390] width 12 height 10
radio input "true"
click at [754, 491] on label "True" at bounding box center [766, 495] width 111 height 36
click at [731, 491] on input "True" at bounding box center [725, 496] width 12 height 10
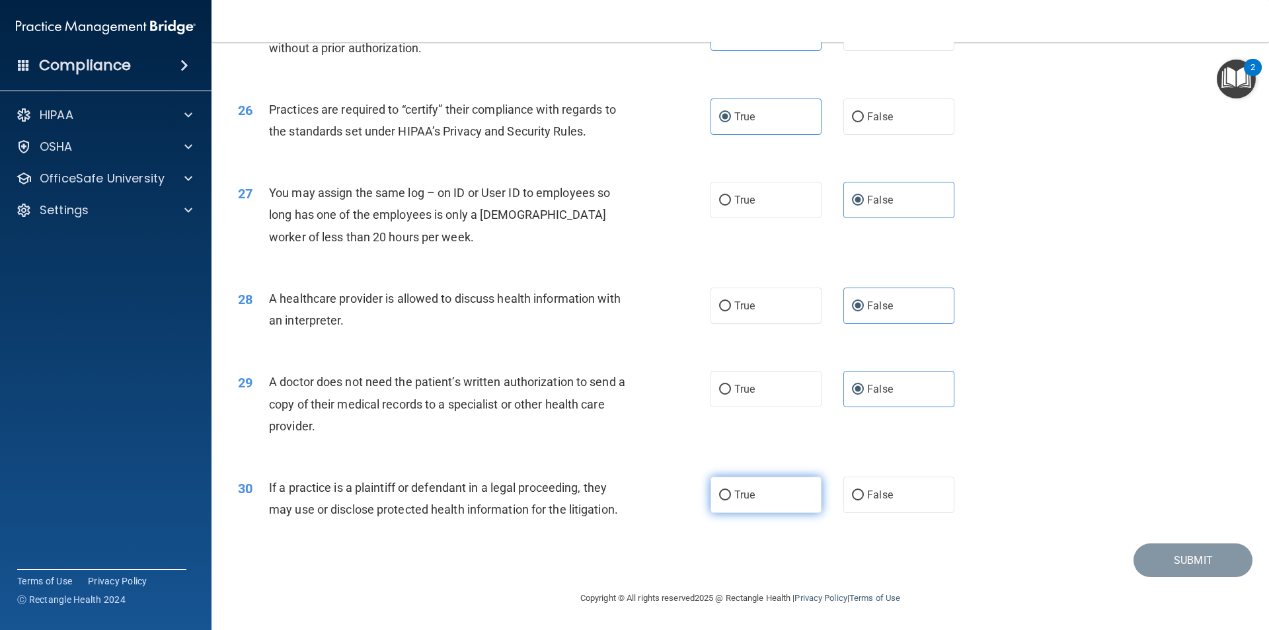
radio input "true"
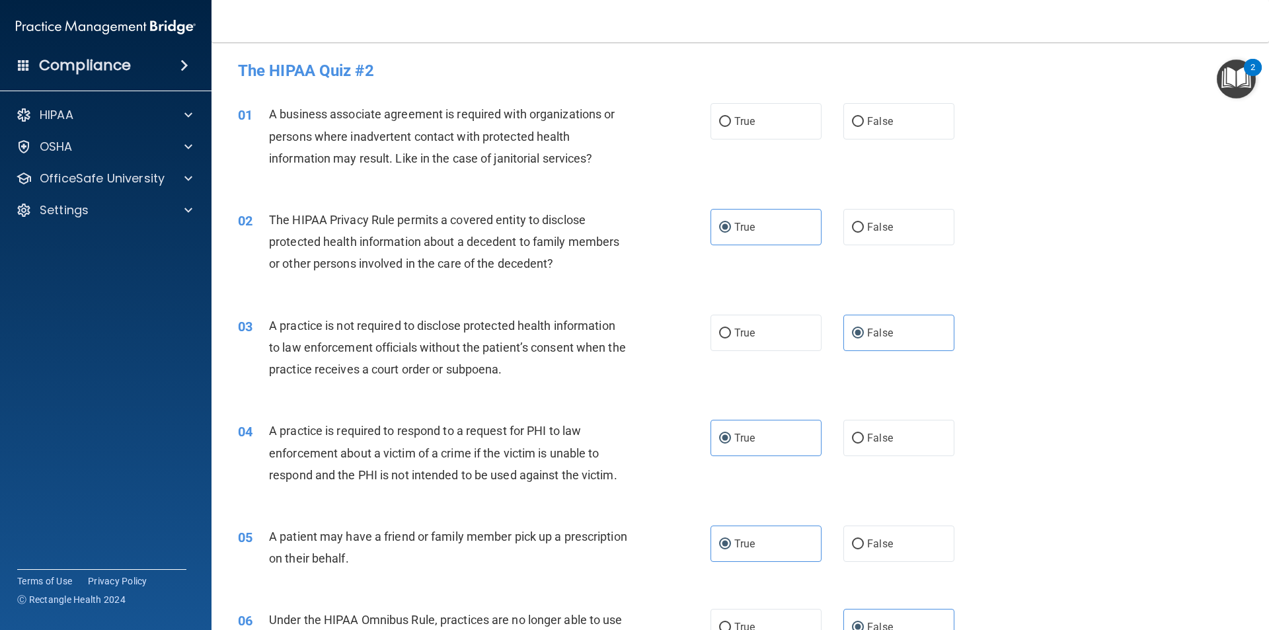
scroll to position [0, 0]
click at [703, 133] on div "01 A business associate agreement is required with organizations or persons whe…" at bounding box center [474, 140] width 512 height 73
click at [765, 104] on label "True" at bounding box center [766, 122] width 111 height 36
click at [731, 118] on input "True" at bounding box center [725, 123] width 12 height 10
radio input "true"
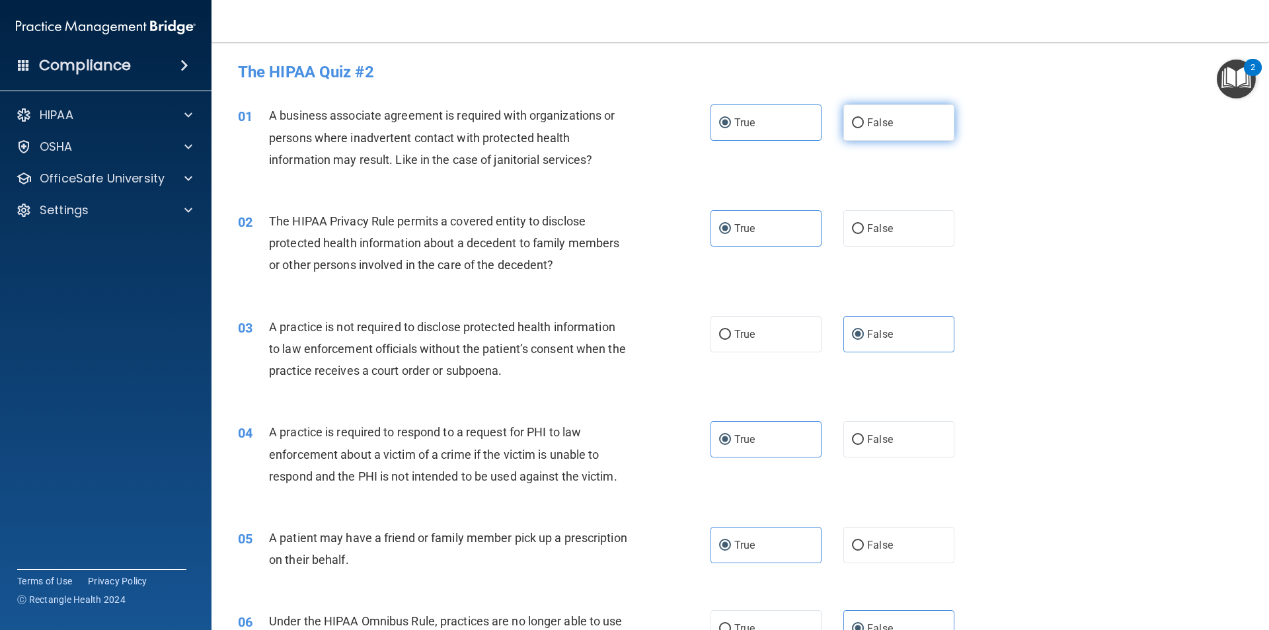
click at [871, 120] on span "False" at bounding box center [880, 122] width 26 height 13
click at [864, 120] on input "False" at bounding box center [858, 123] width 12 height 10
radio input "true"
radio input "false"
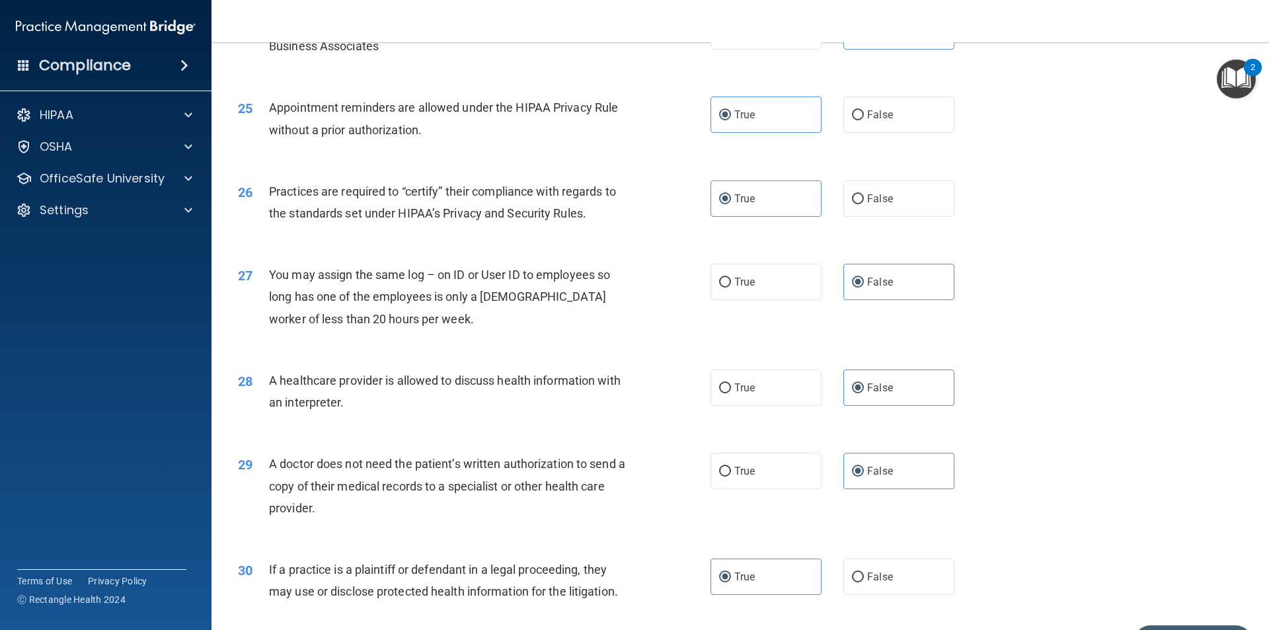
scroll to position [2447, 0]
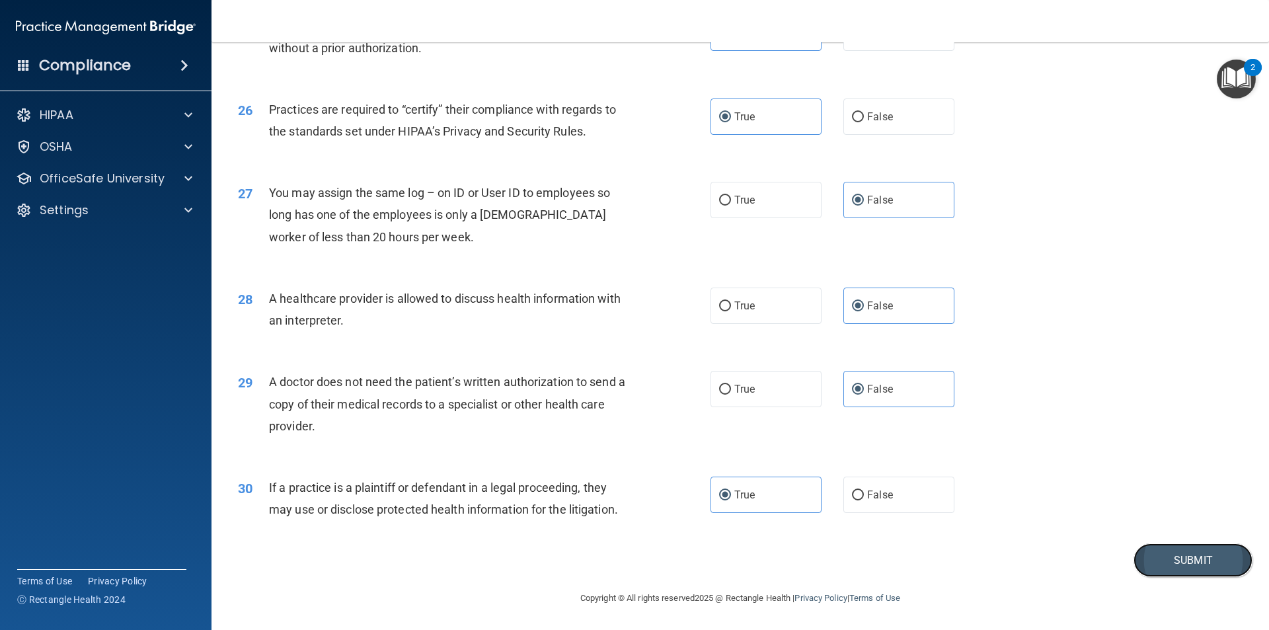
click at [1174, 562] on button "Submit" at bounding box center [1193, 560] width 119 height 34
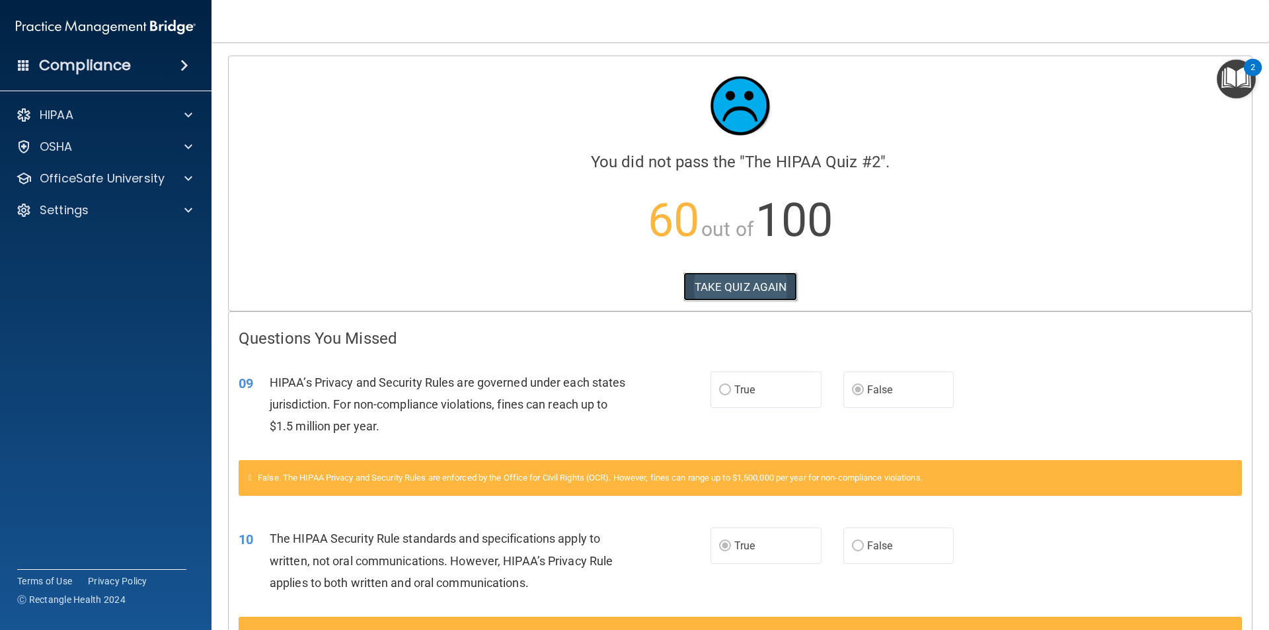
click at [751, 300] on button "TAKE QUIZ AGAIN" at bounding box center [741, 286] width 114 height 29
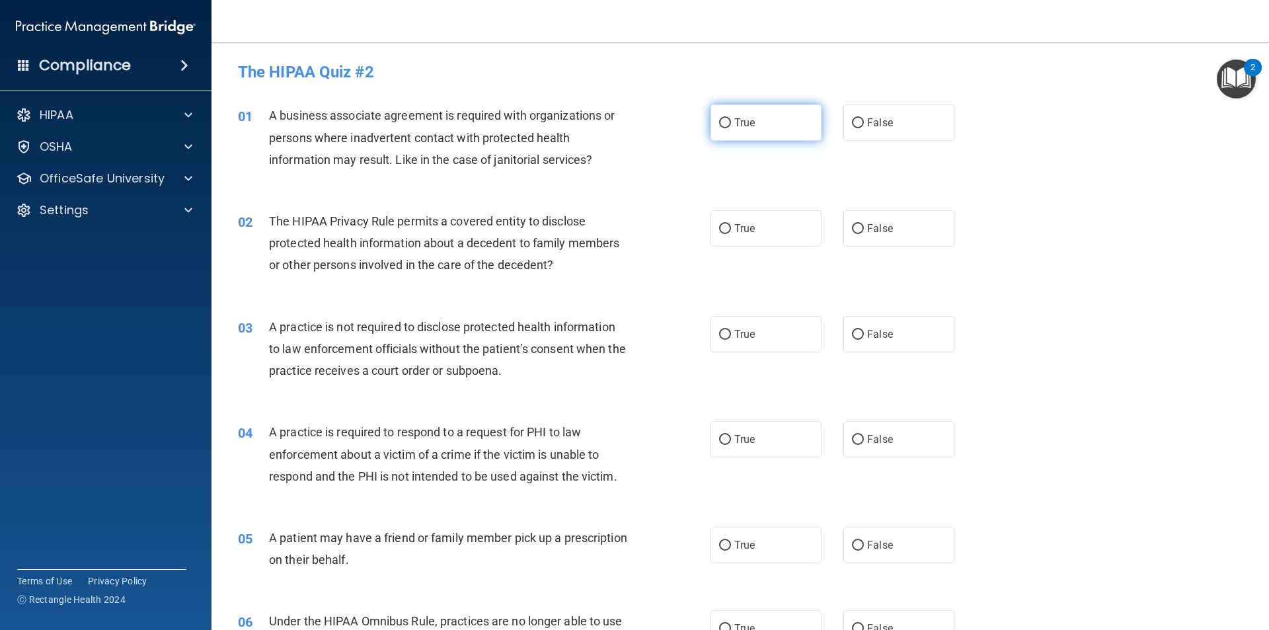
click at [738, 131] on label "True" at bounding box center [766, 122] width 111 height 36
click at [731, 128] on input "True" at bounding box center [725, 123] width 12 height 10
radio input "true"
click at [859, 128] on label "False" at bounding box center [899, 122] width 111 height 36
click at [859, 128] on input "False" at bounding box center [858, 123] width 12 height 10
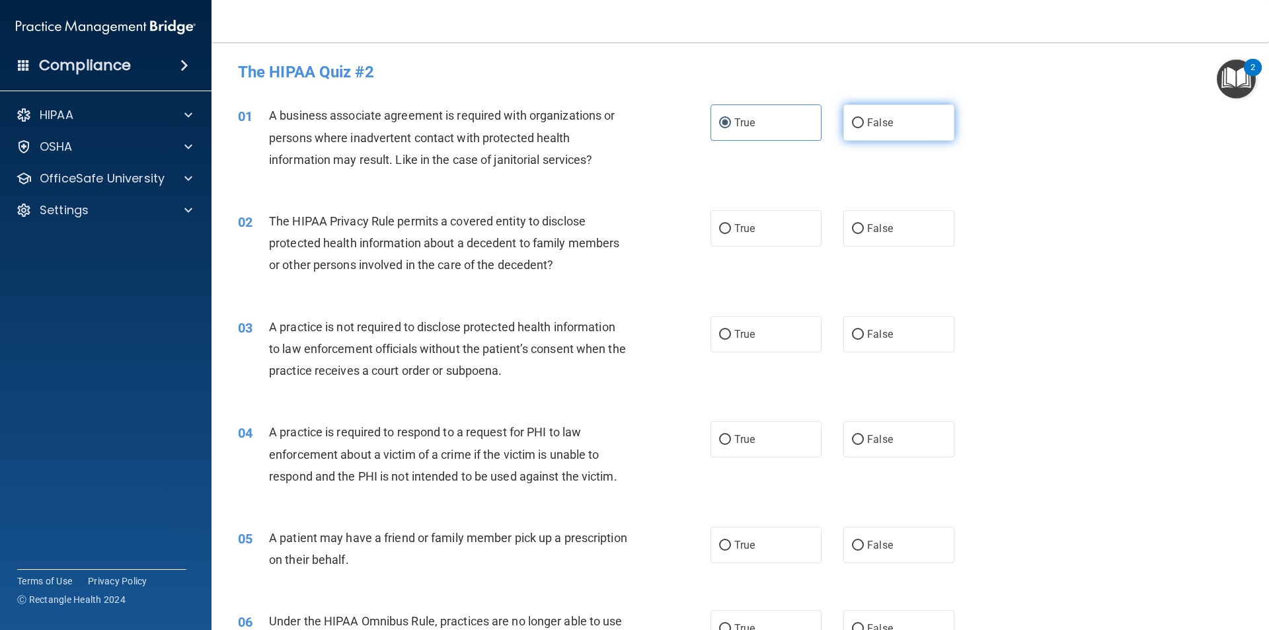
radio input "true"
radio input "false"
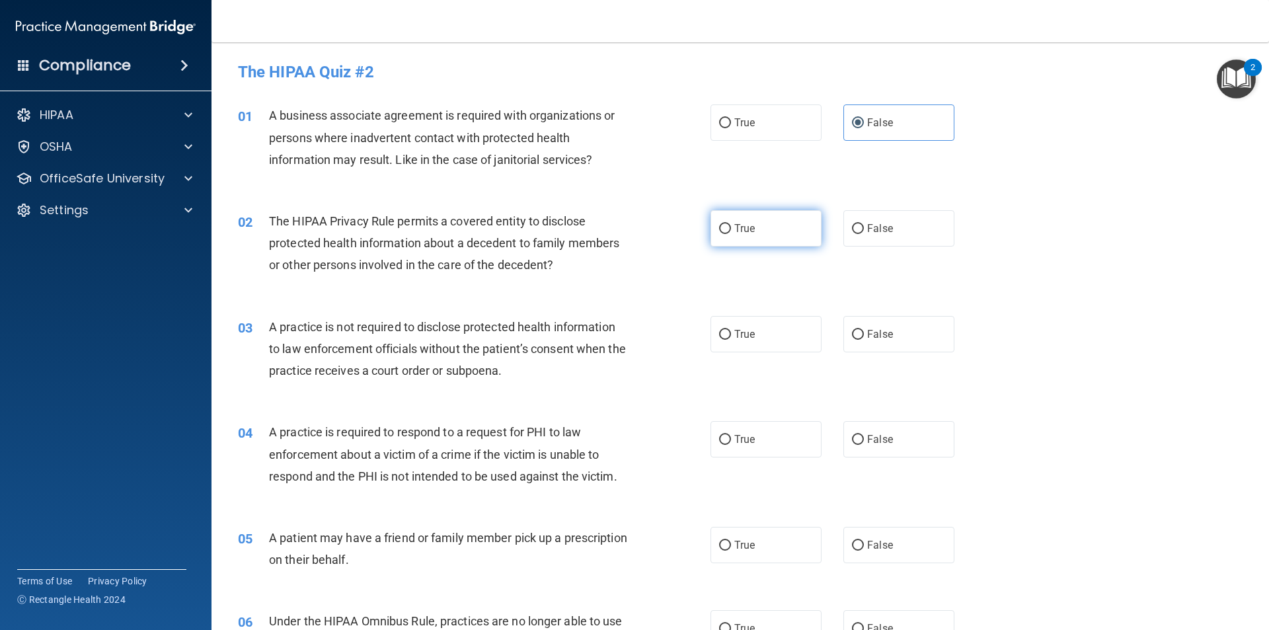
click at [793, 228] on label "True" at bounding box center [766, 228] width 111 height 36
click at [731, 228] on input "True" at bounding box center [725, 229] width 12 height 10
radio input "true"
click at [658, 290] on div "02 The HIPAA Privacy Rule permits a covered entity to disclose protected health…" at bounding box center [740, 247] width 1025 height 106
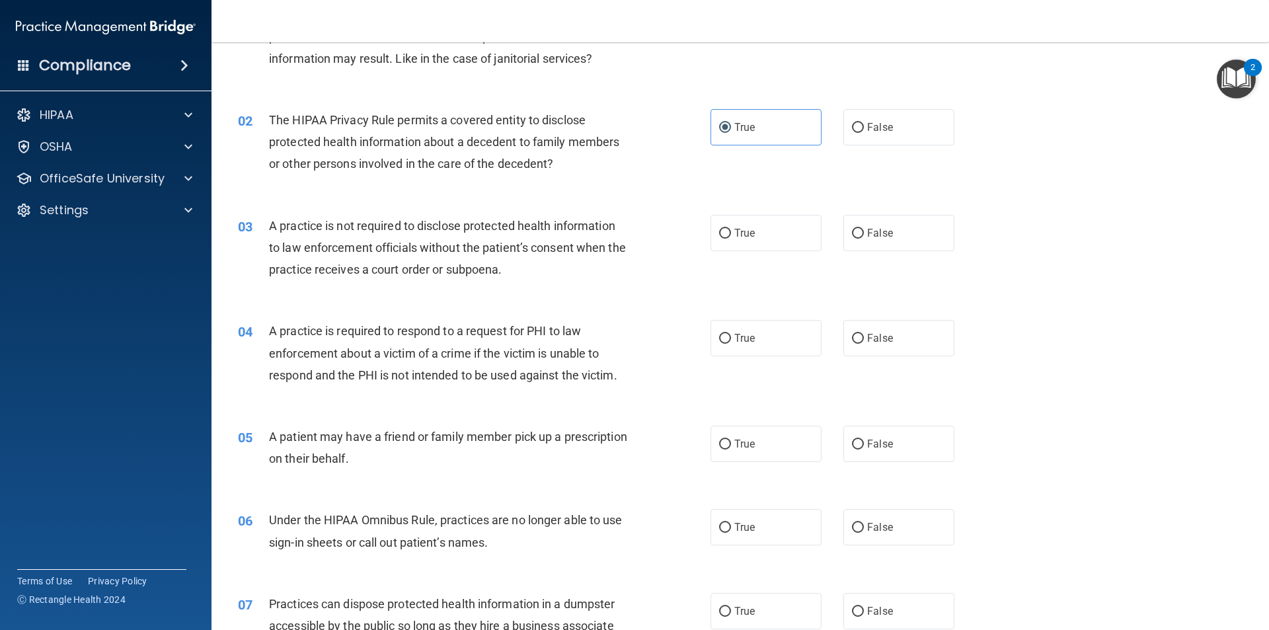
scroll to position [132, 0]
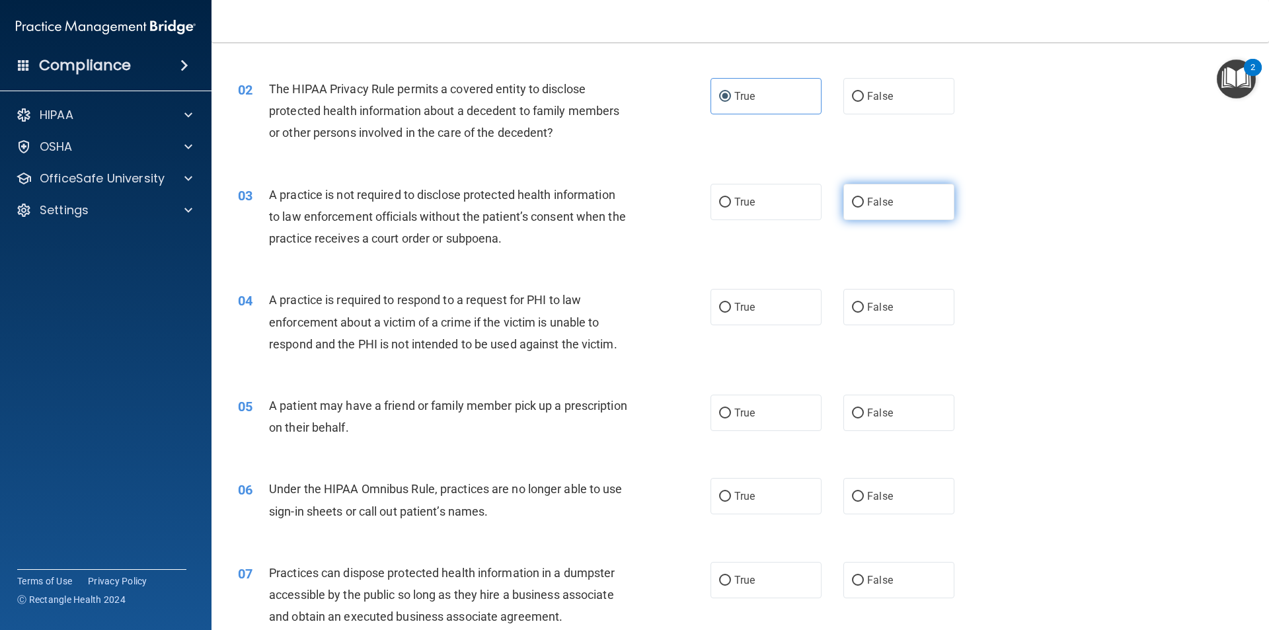
click at [893, 196] on label "False" at bounding box center [899, 202] width 111 height 36
click at [864, 198] on input "False" at bounding box center [858, 203] width 12 height 10
radio input "true"
click at [649, 273] on div "04 A practice is required to respond to a request for PHI to law enforcement ab…" at bounding box center [740, 325] width 1025 height 106
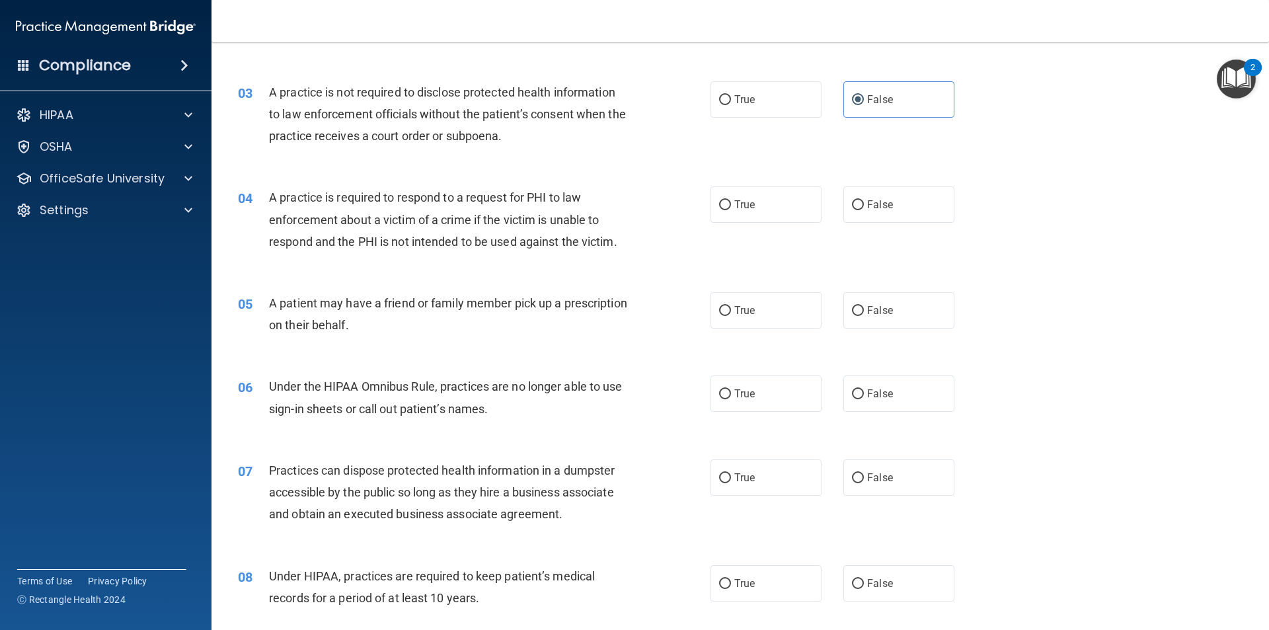
scroll to position [264, 0]
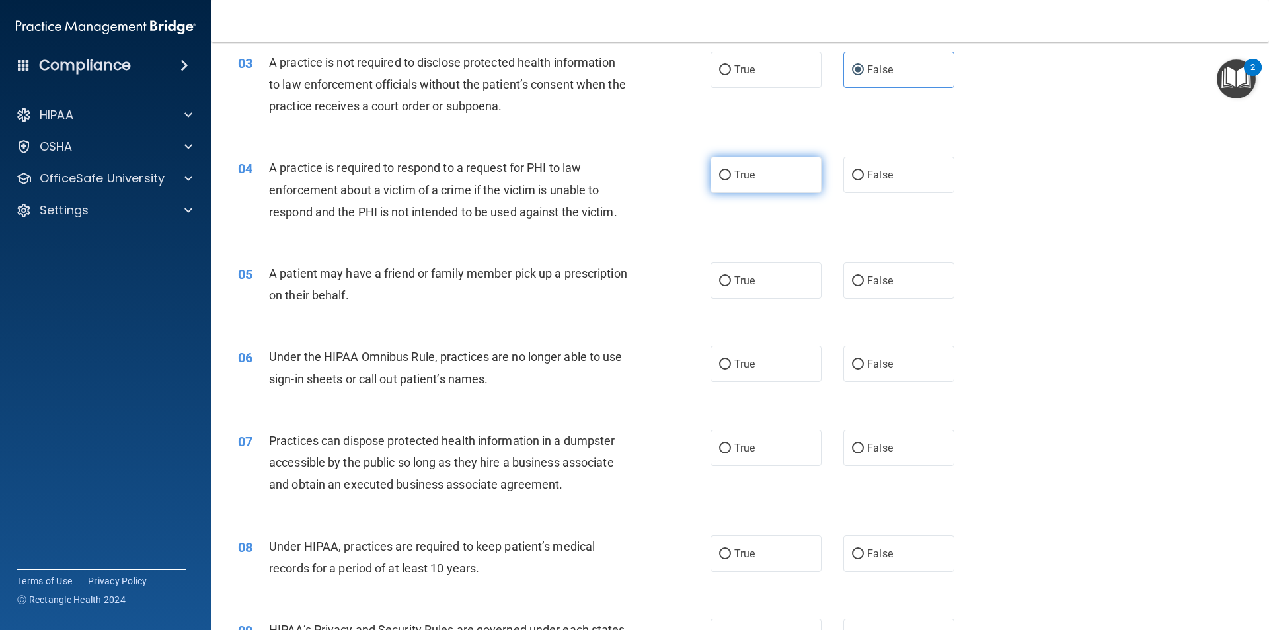
click at [719, 171] on input "True" at bounding box center [725, 176] width 12 height 10
radio input "true"
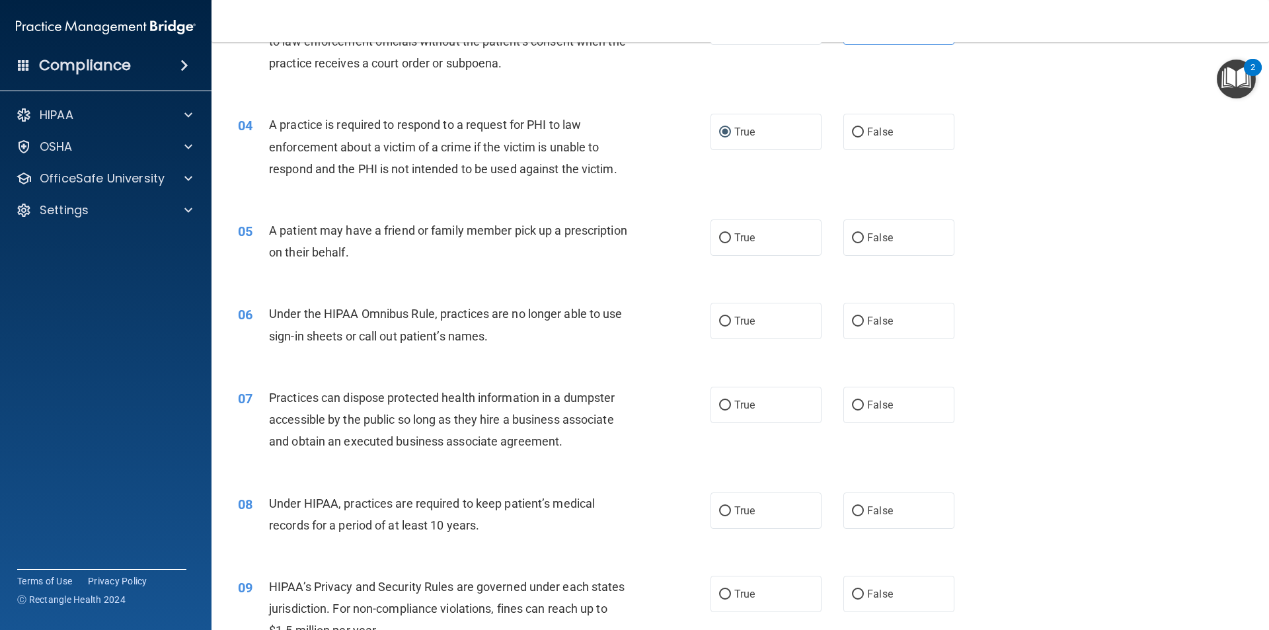
scroll to position [331, 0]
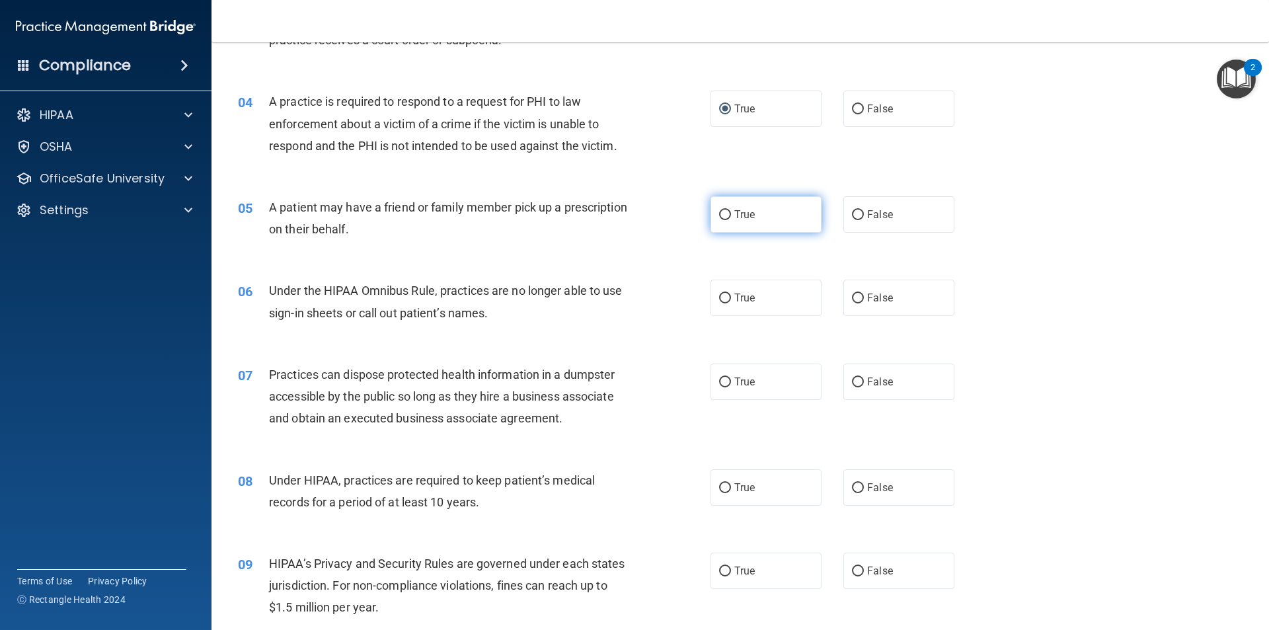
click at [741, 225] on label "True" at bounding box center [766, 214] width 111 height 36
click at [731, 220] on input "True" at bounding box center [725, 215] width 12 height 10
radio input "true"
click at [900, 300] on label "False" at bounding box center [899, 298] width 111 height 36
click at [864, 300] on input "False" at bounding box center [858, 299] width 12 height 10
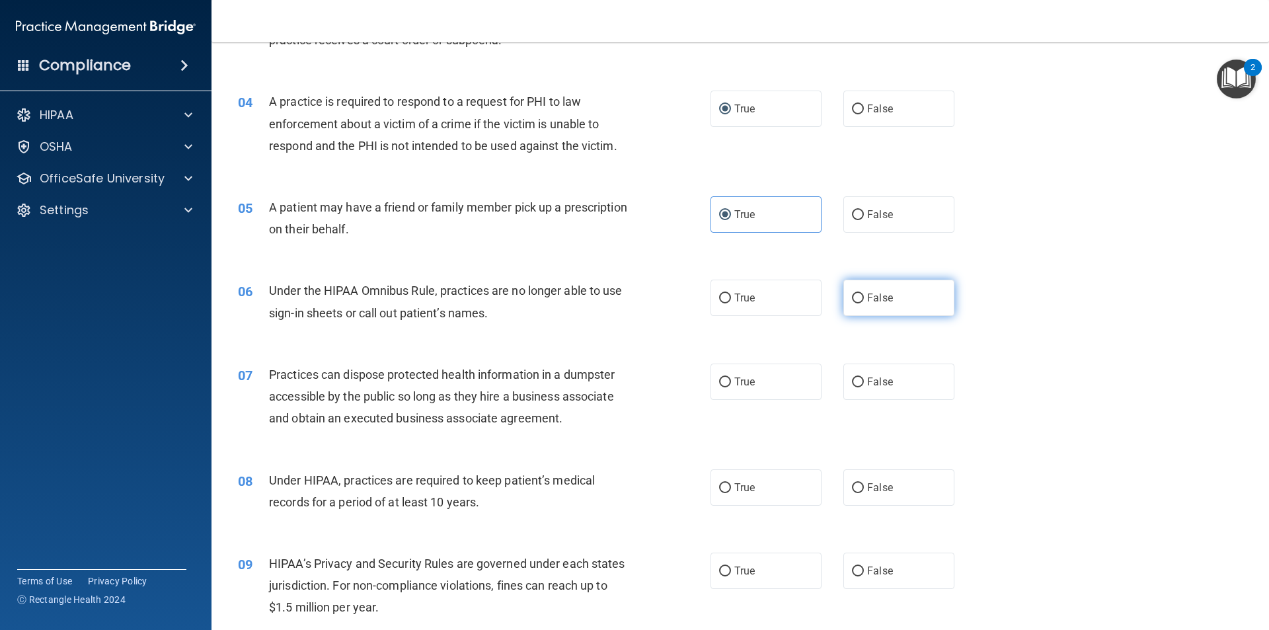
radio input "true"
click at [588, 326] on div "06 Under the HIPAA Omnibus Rule, practices are no longer able to use sign-in sh…" at bounding box center [474, 305] width 512 height 50
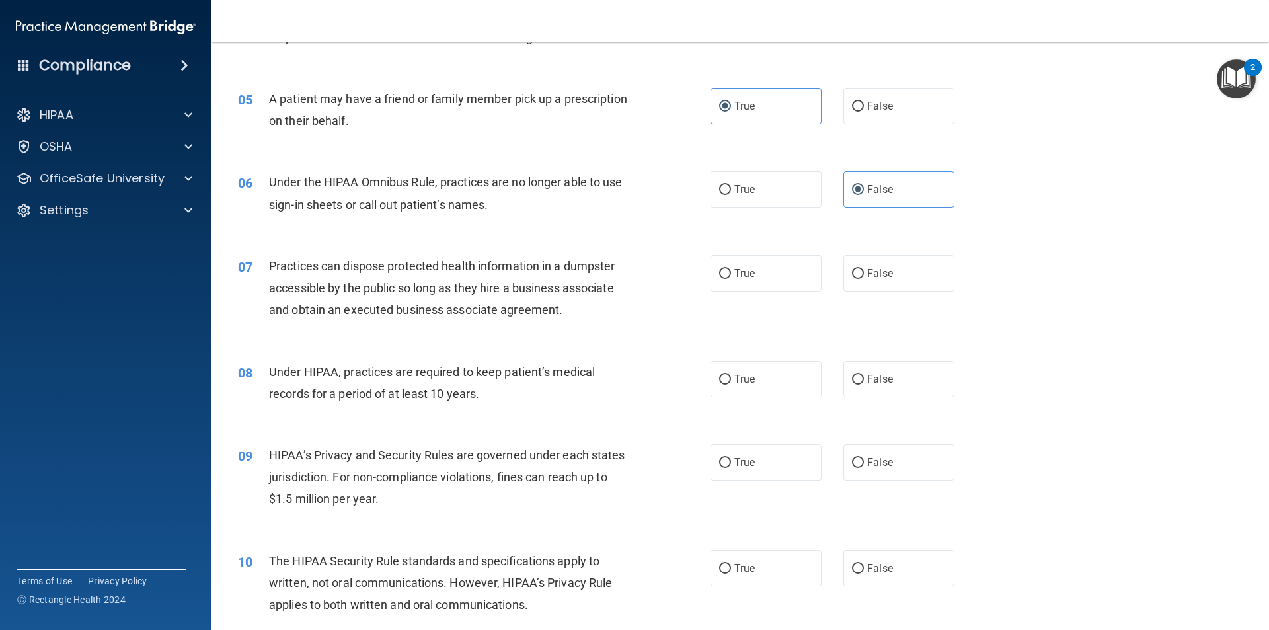
scroll to position [463, 0]
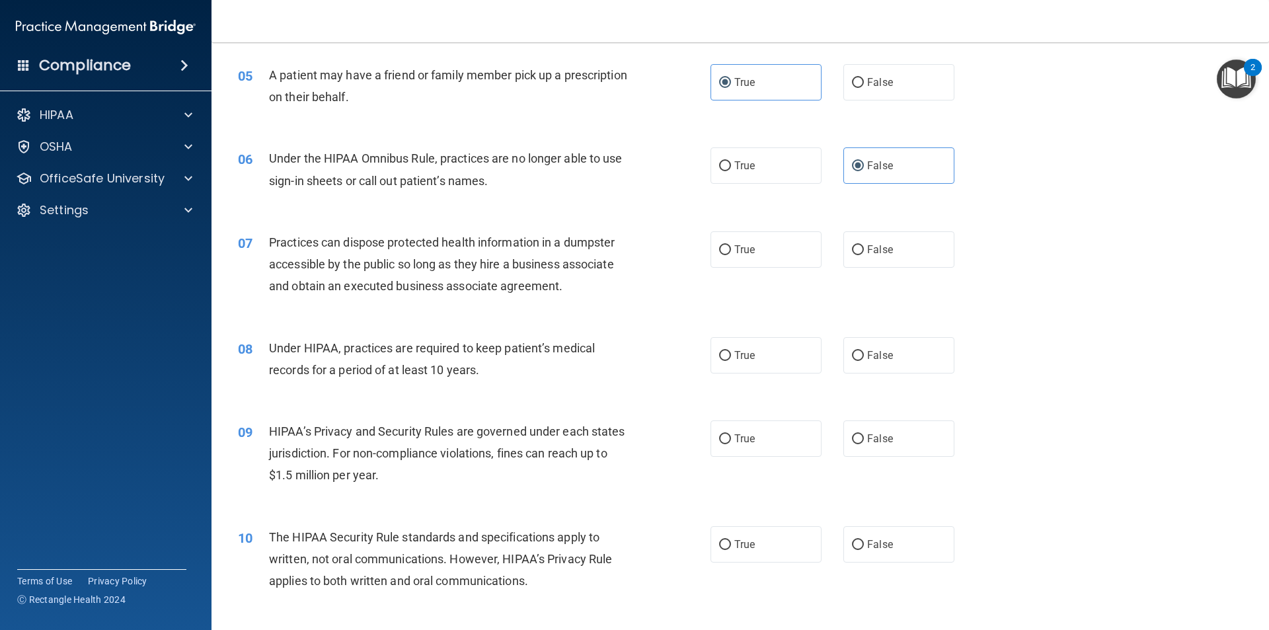
click at [892, 268] on div "07 Practices can dispose protected health information in a dumpster accessible …" at bounding box center [740, 268] width 1025 height 106
click at [886, 256] on label "False" at bounding box center [899, 249] width 111 height 36
click at [864, 255] on input "False" at bounding box center [858, 250] width 12 height 10
radio input "true"
click at [653, 310] on div "07 Practices can dispose protected health information in a dumpster accessible …" at bounding box center [740, 268] width 1025 height 106
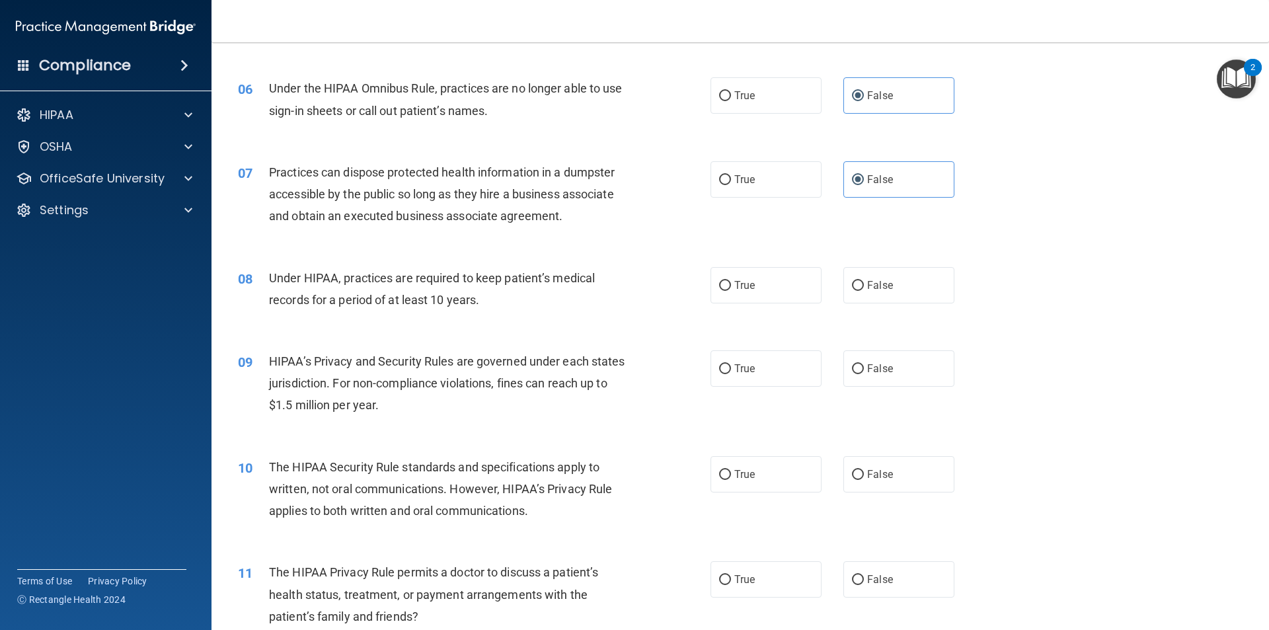
scroll to position [595, 0]
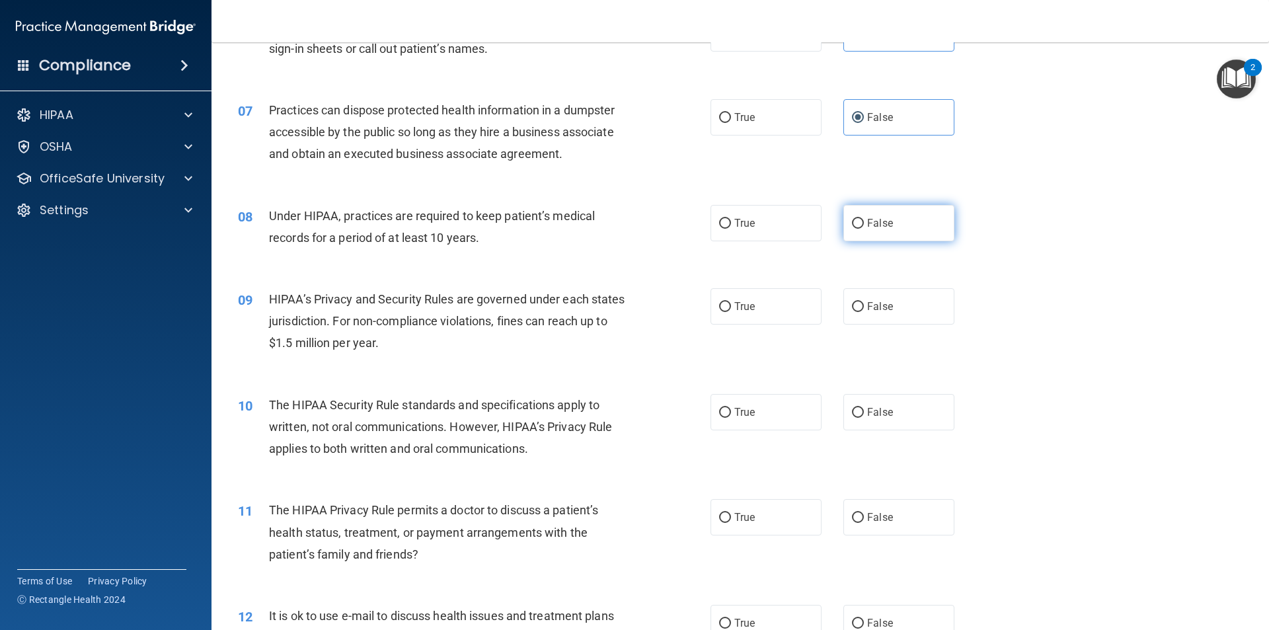
click at [885, 233] on label "False" at bounding box center [899, 223] width 111 height 36
click at [864, 229] on input "False" at bounding box center [858, 224] width 12 height 10
radio input "true"
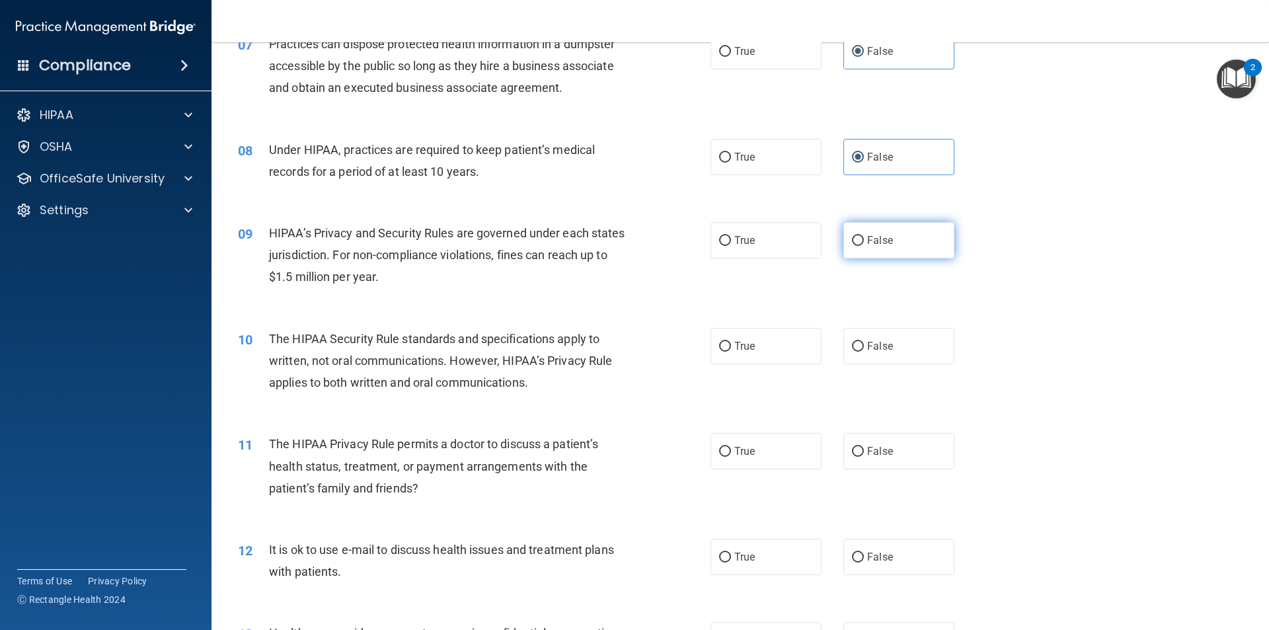
click at [888, 234] on label "False" at bounding box center [899, 240] width 111 height 36
click at [864, 236] on input "False" at bounding box center [858, 241] width 12 height 10
radio input "true"
click at [742, 332] on label "True" at bounding box center [766, 346] width 111 height 36
click at [731, 342] on input "True" at bounding box center [725, 347] width 12 height 10
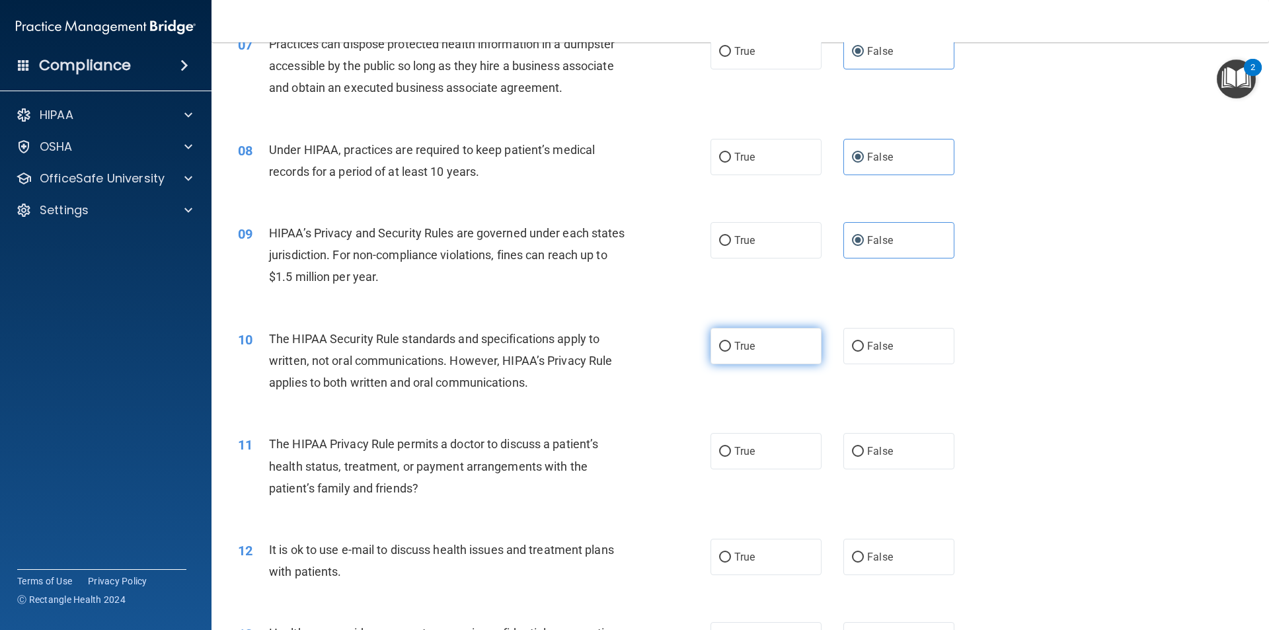
radio input "true"
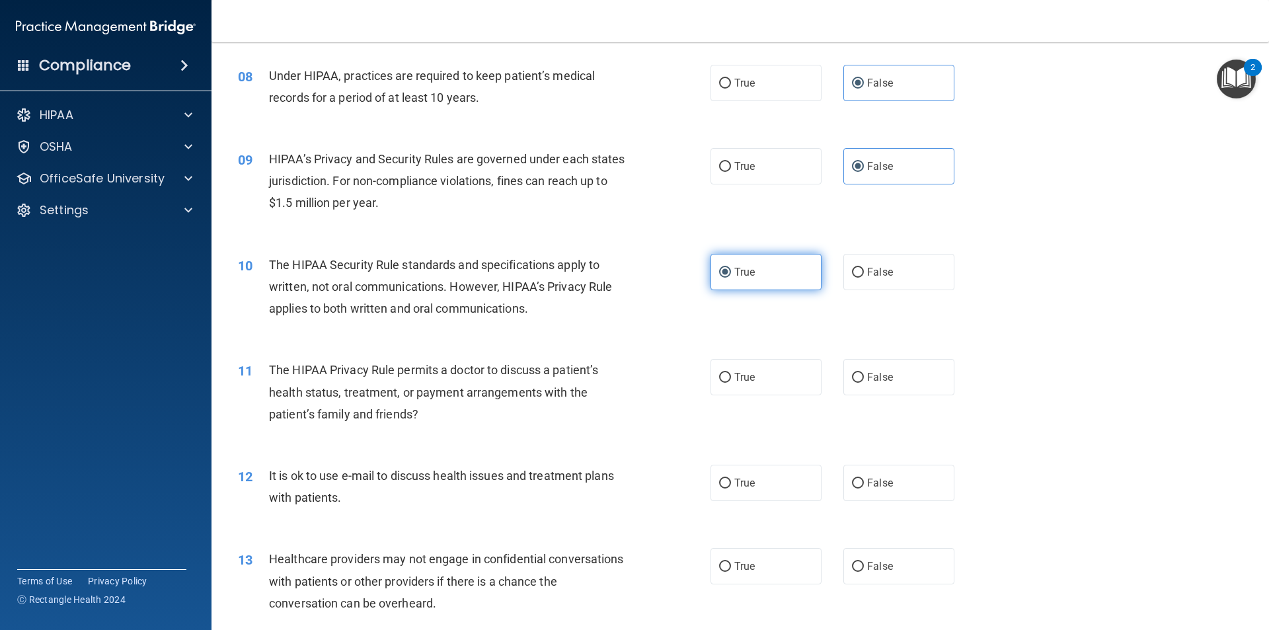
scroll to position [793, 0]
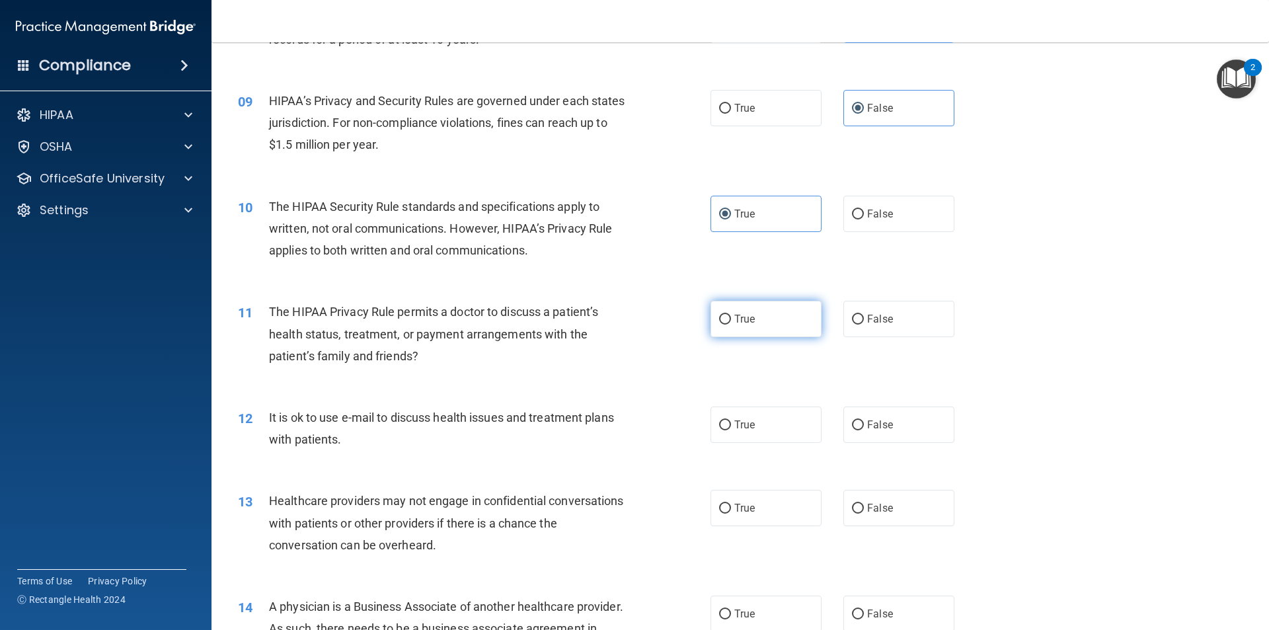
click at [746, 323] on span "True" at bounding box center [744, 319] width 20 height 13
click at [731, 323] on input "True" at bounding box center [725, 320] width 12 height 10
radio input "true"
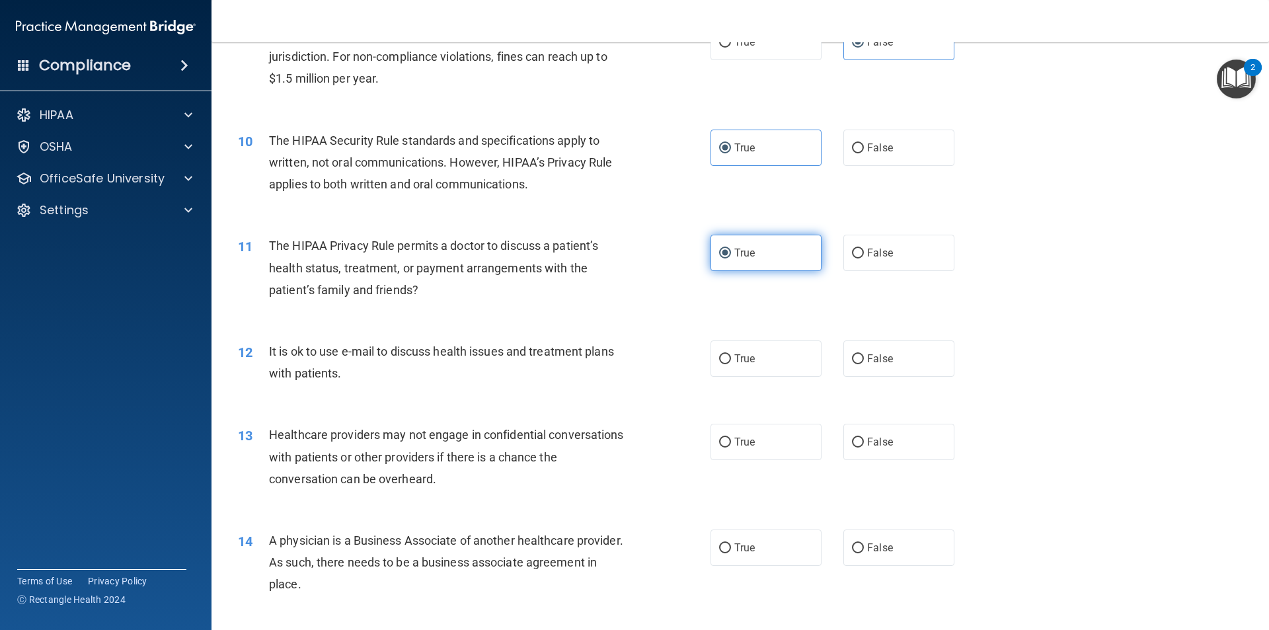
scroll to position [926, 0]
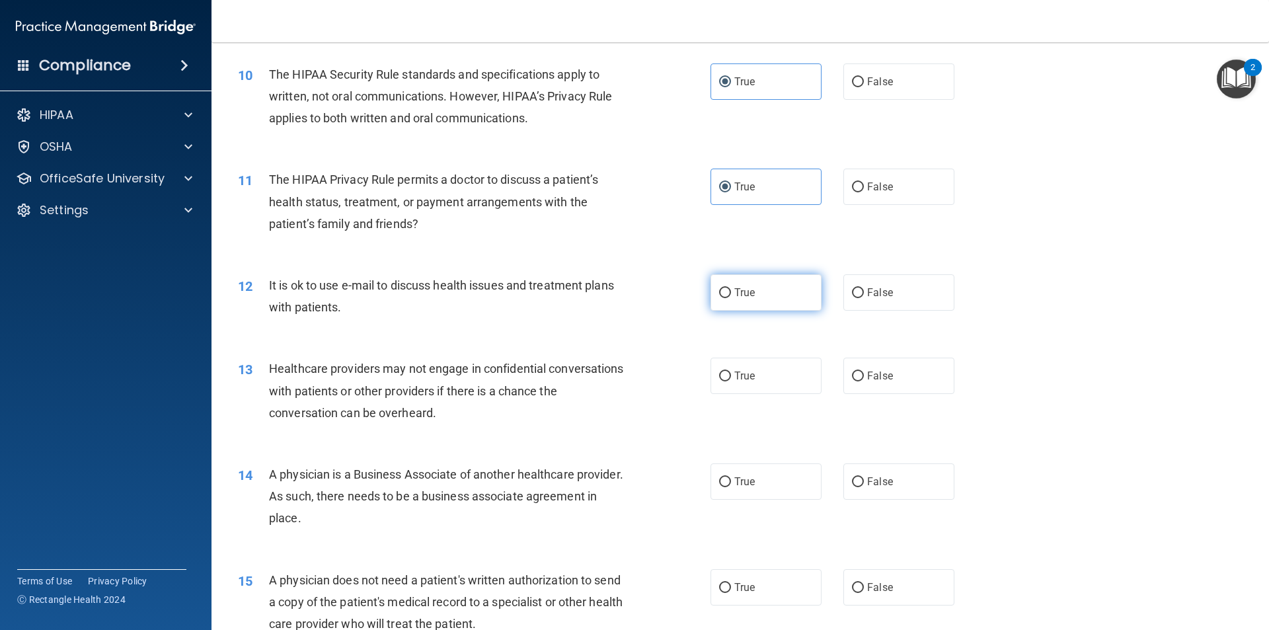
click at [747, 294] on span "True" at bounding box center [744, 292] width 20 height 13
click at [731, 294] on input "True" at bounding box center [725, 293] width 12 height 10
radio input "true"
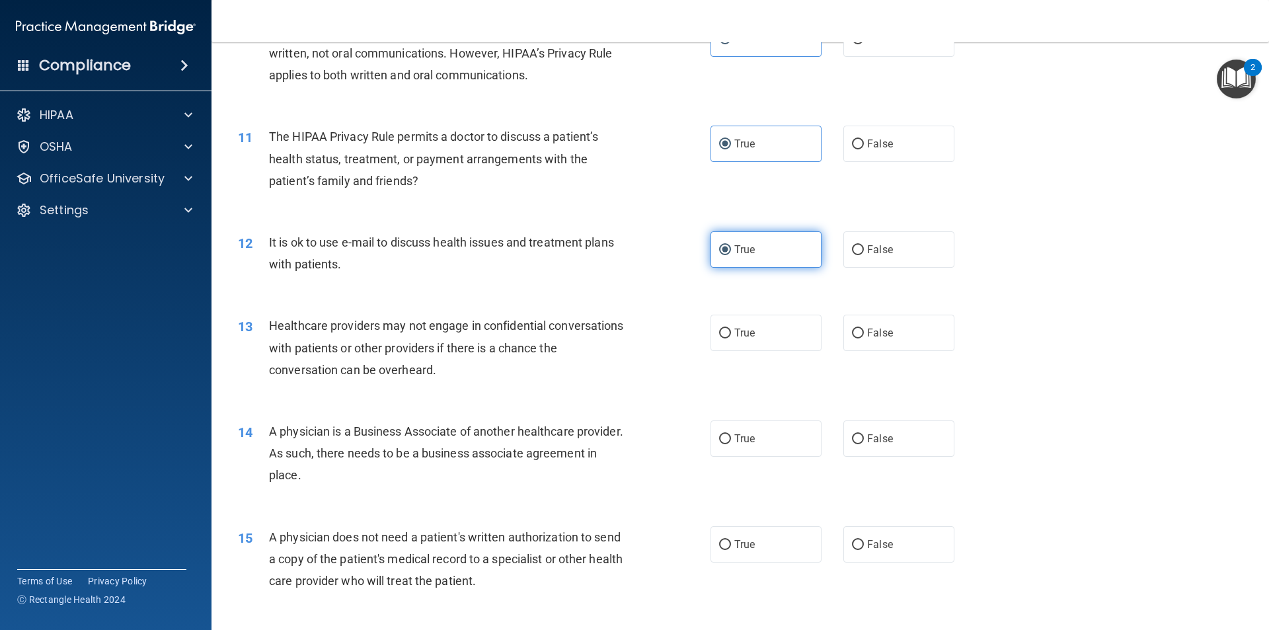
scroll to position [992, 0]
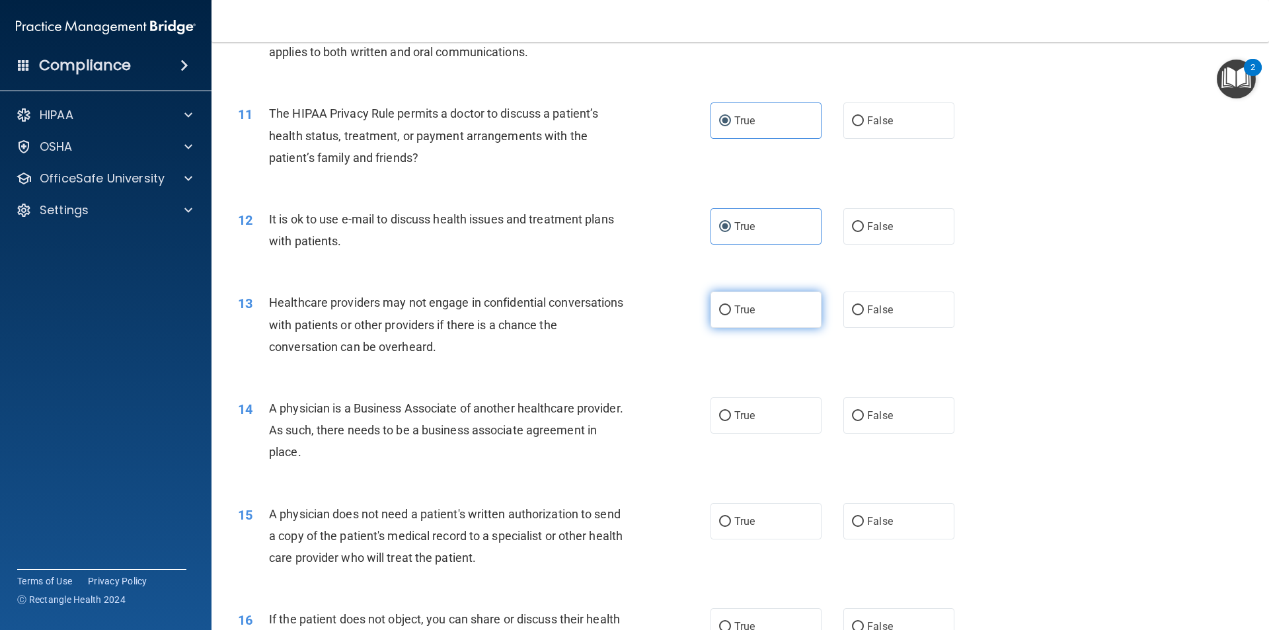
click at [734, 310] on span "True" at bounding box center [744, 309] width 20 height 13
click at [731, 310] on input "True" at bounding box center [725, 310] width 12 height 10
radio input "true"
click at [834, 310] on div "True False" at bounding box center [844, 310] width 266 height 36
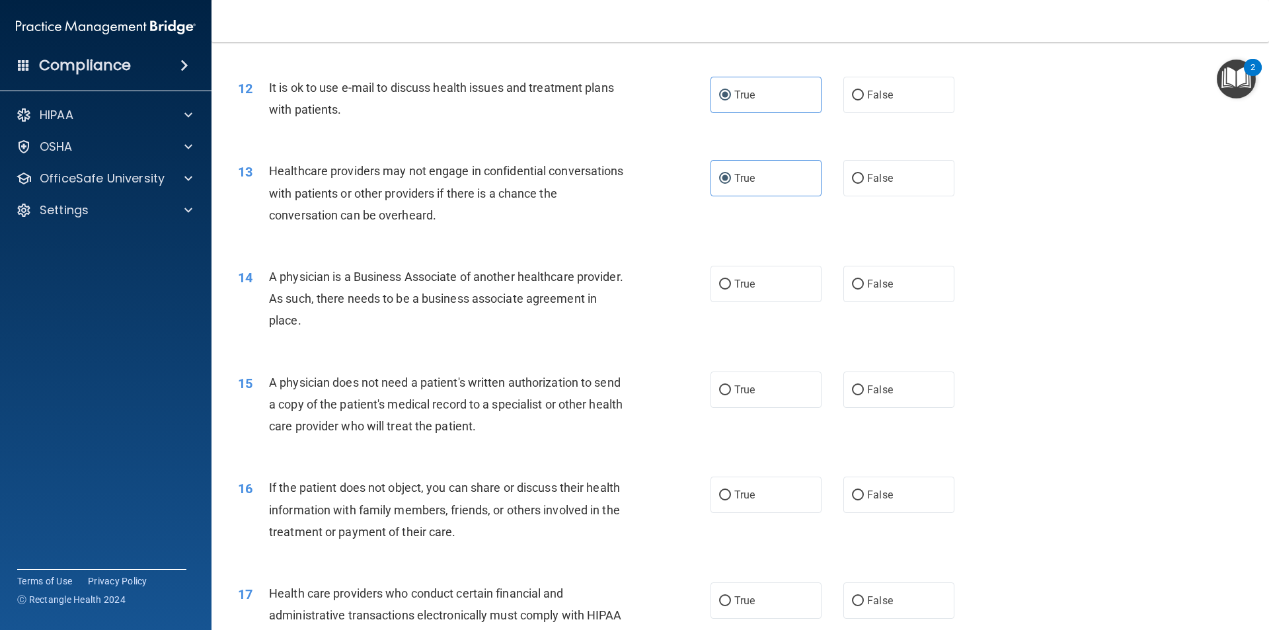
scroll to position [1124, 0]
click at [846, 305] on div "14 A physician is a Business Associate of another healthcare provider. As such,…" at bounding box center [740, 302] width 1025 height 106
click at [852, 284] on input "False" at bounding box center [858, 284] width 12 height 10
radio input "true"
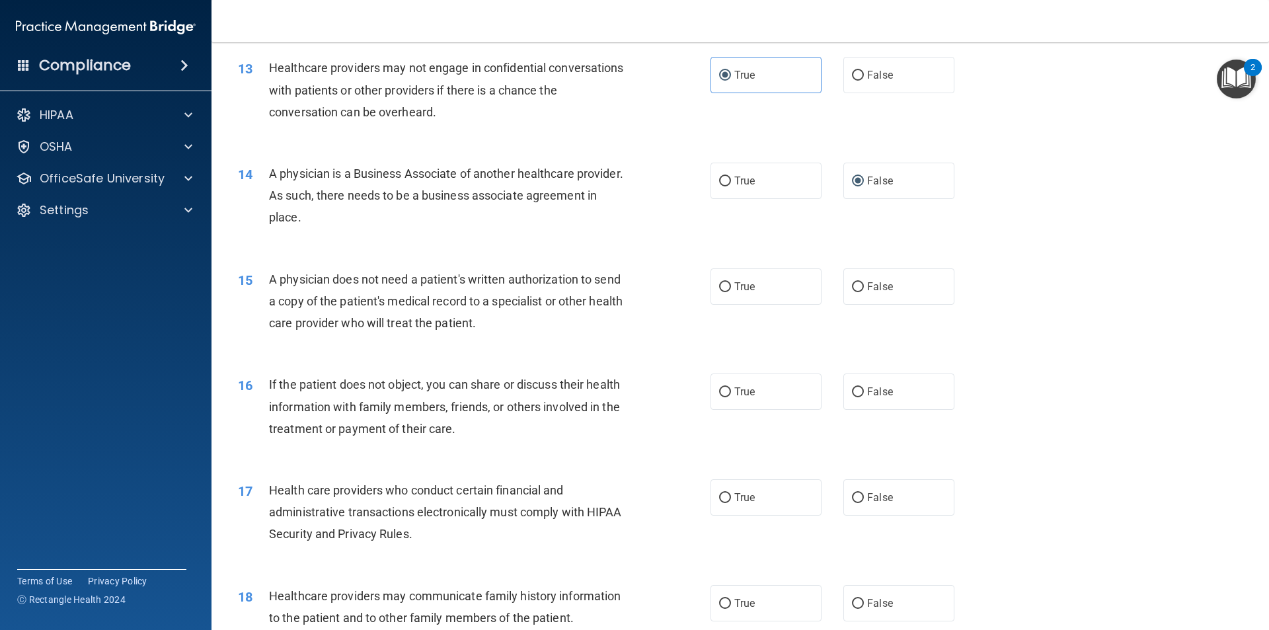
scroll to position [1256, 0]
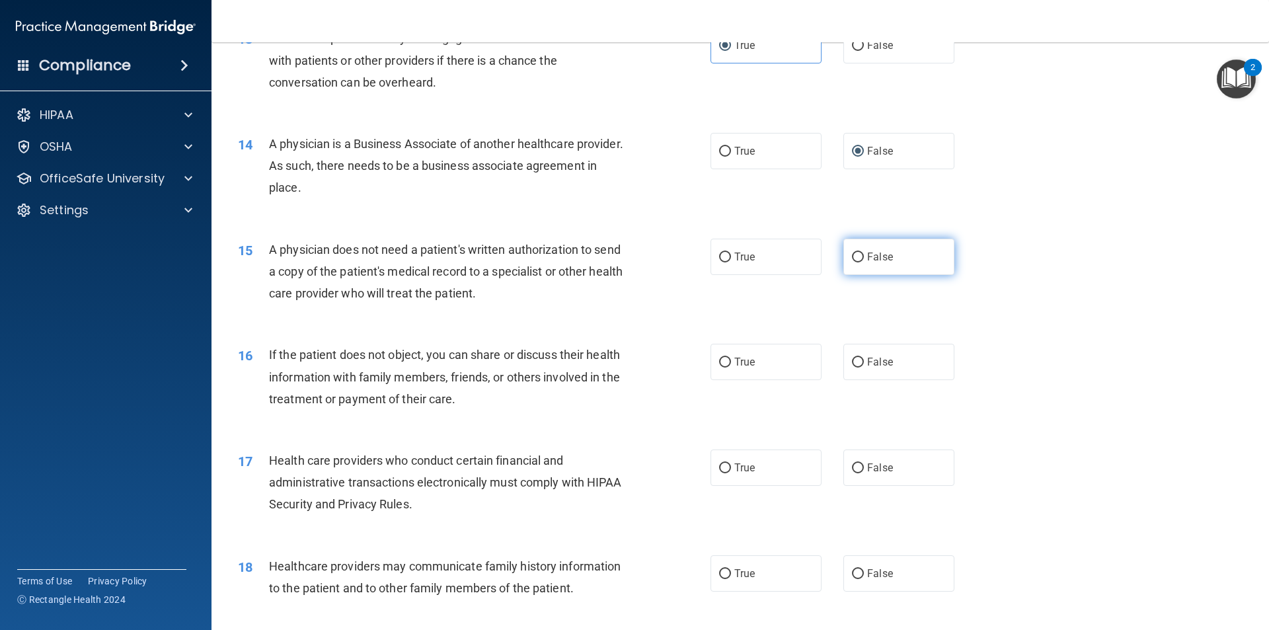
click at [875, 253] on span "False" at bounding box center [880, 257] width 26 height 13
click at [864, 253] on input "False" at bounding box center [858, 258] width 12 height 10
radio input "true"
click at [762, 270] on label "True" at bounding box center [766, 257] width 111 height 36
click at [731, 262] on input "True" at bounding box center [725, 258] width 12 height 10
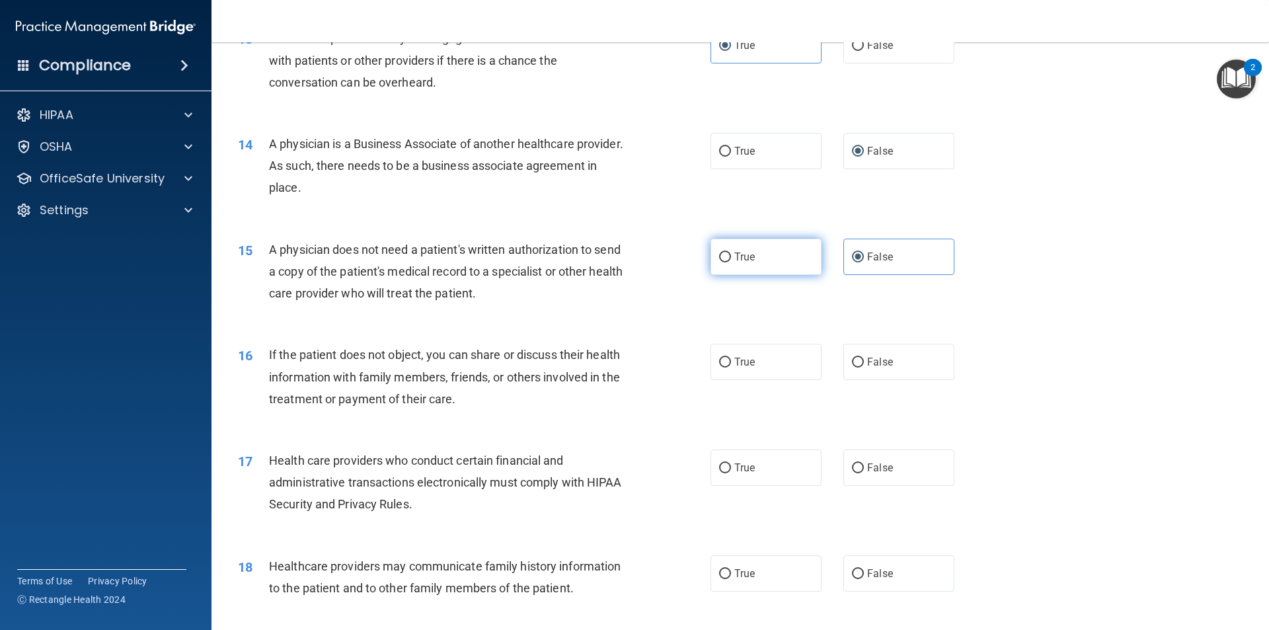
radio input "true"
radio input "false"
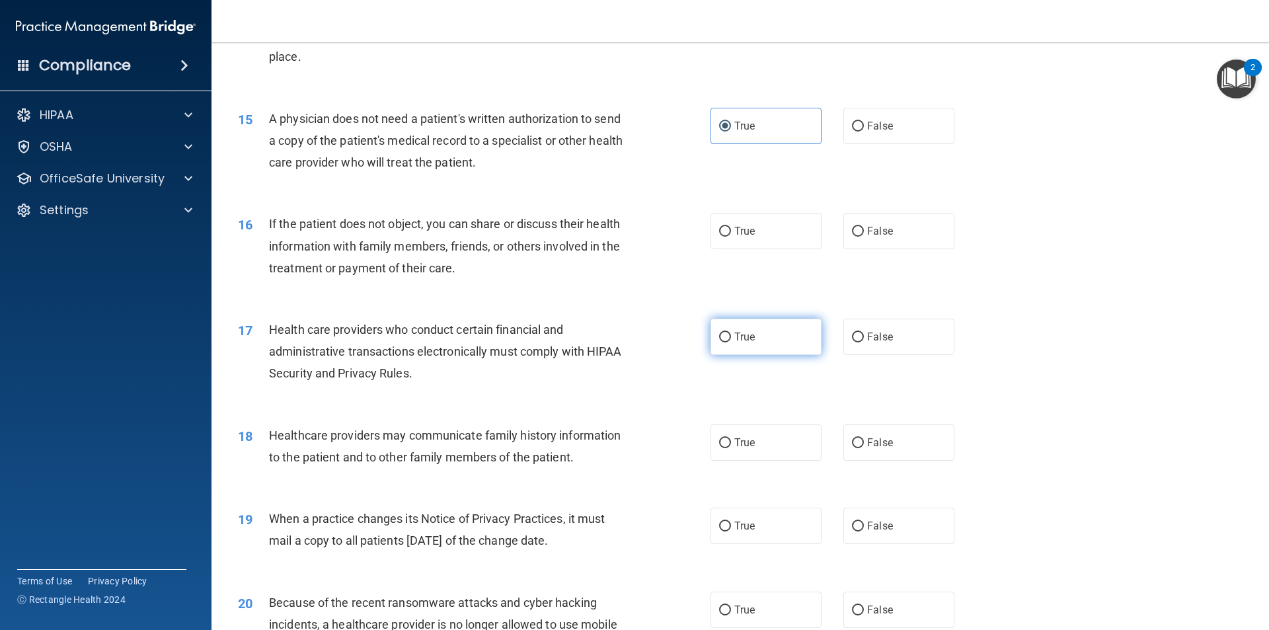
scroll to position [1388, 0]
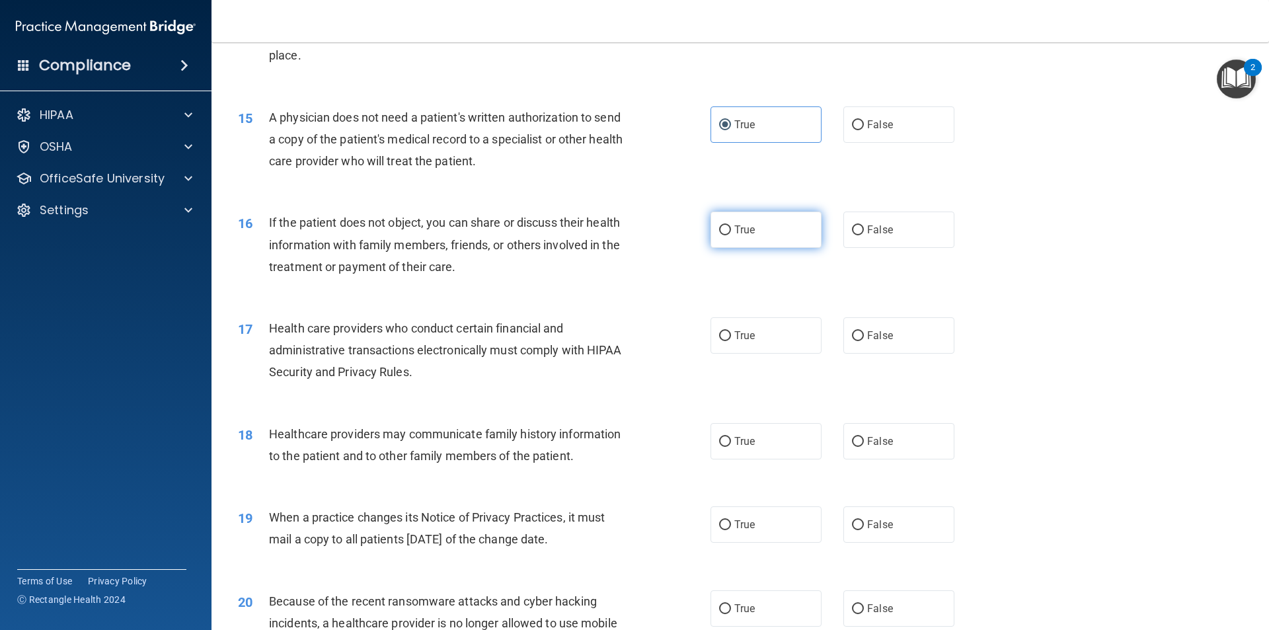
click at [775, 231] on label "True" at bounding box center [766, 230] width 111 height 36
click at [731, 231] on input "True" at bounding box center [725, 230] width 12 height 10
radio input "true"
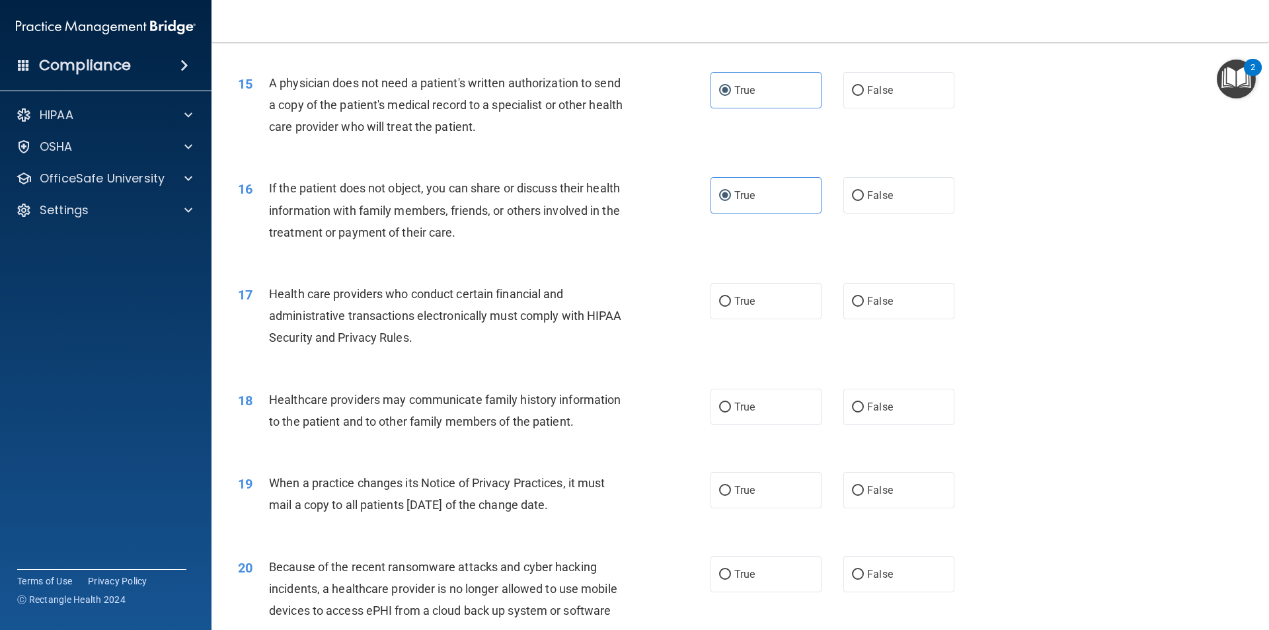
scroll to position [1454, 0]
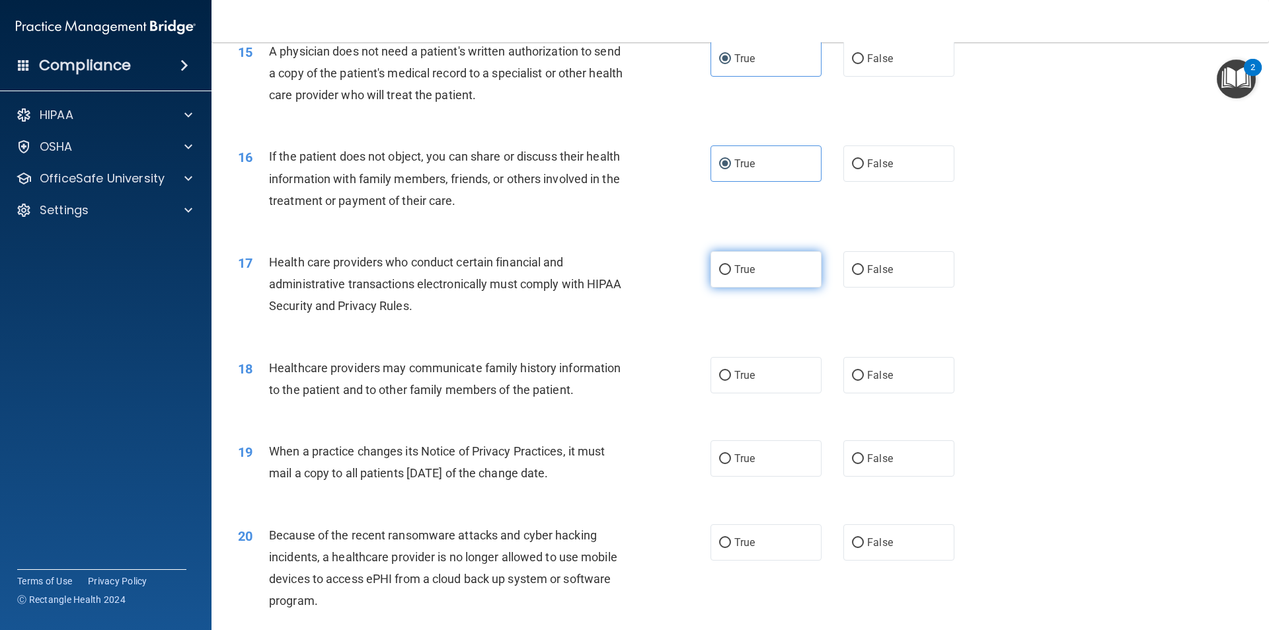
click at [734, 264] on span "True" at bounding box center [744, 269] width 20 height 13
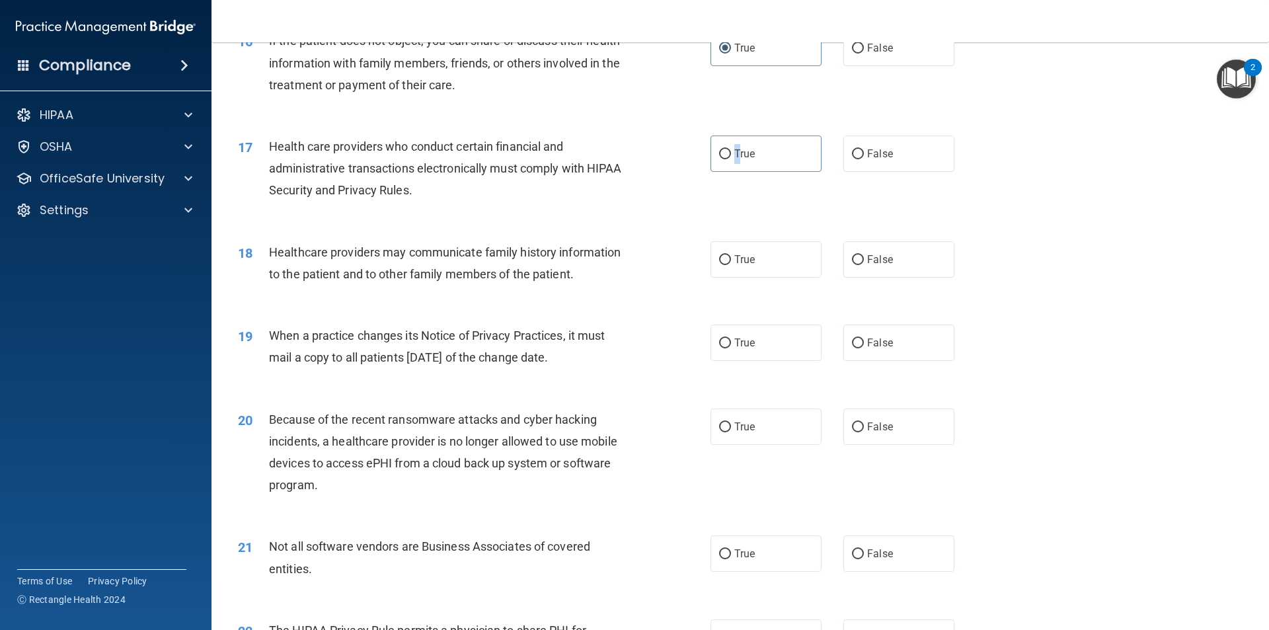
scroll to position [1587, 0]
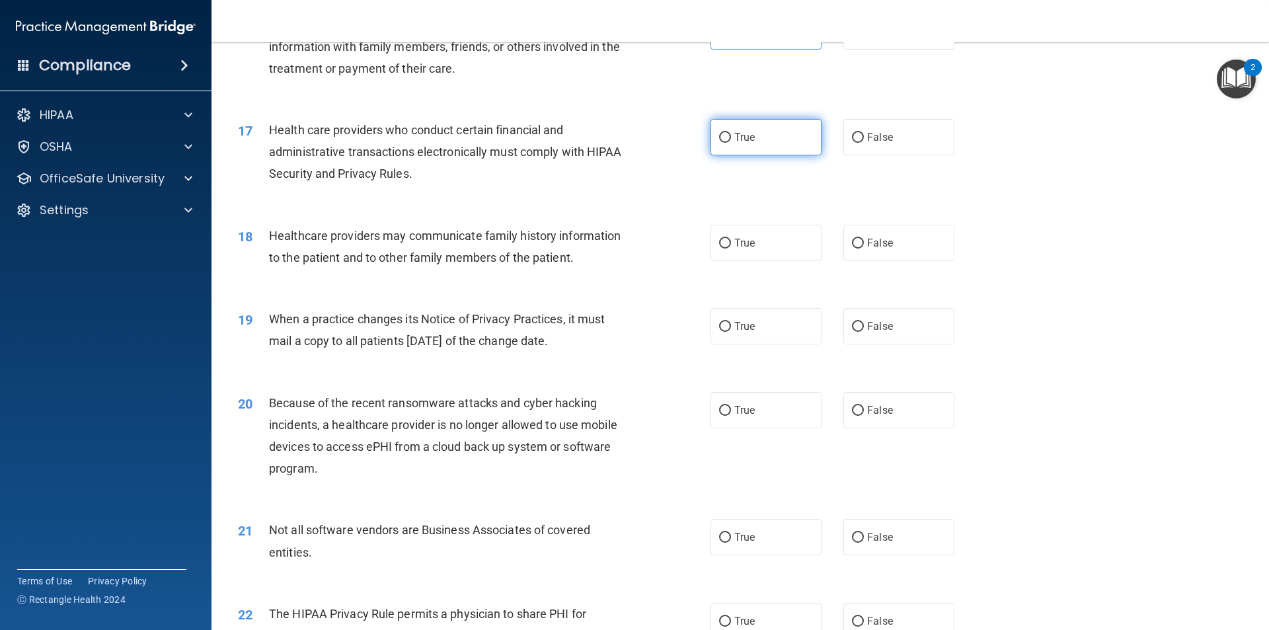
click at [773, 149] on label "True" at bounding box center [766, 137] width 111 height 36
click at [731, 143] on input "True" at bounding box center [725, 138] width 12 height 10
radio input "true"
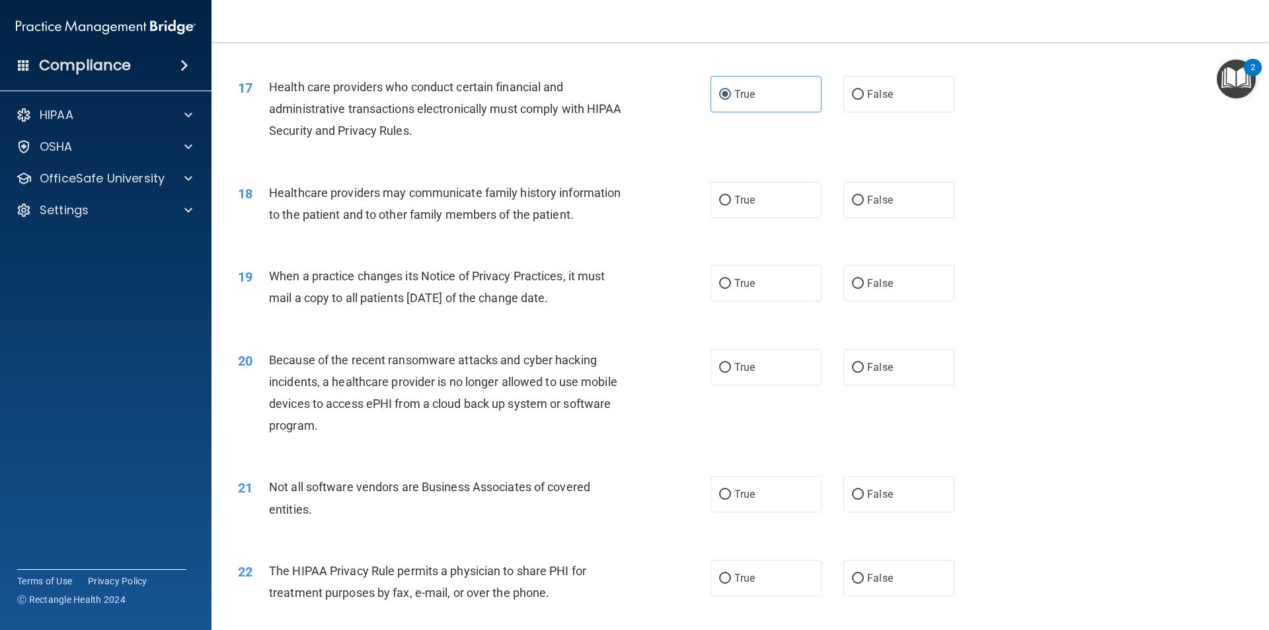
scroll to position [1653, 0]
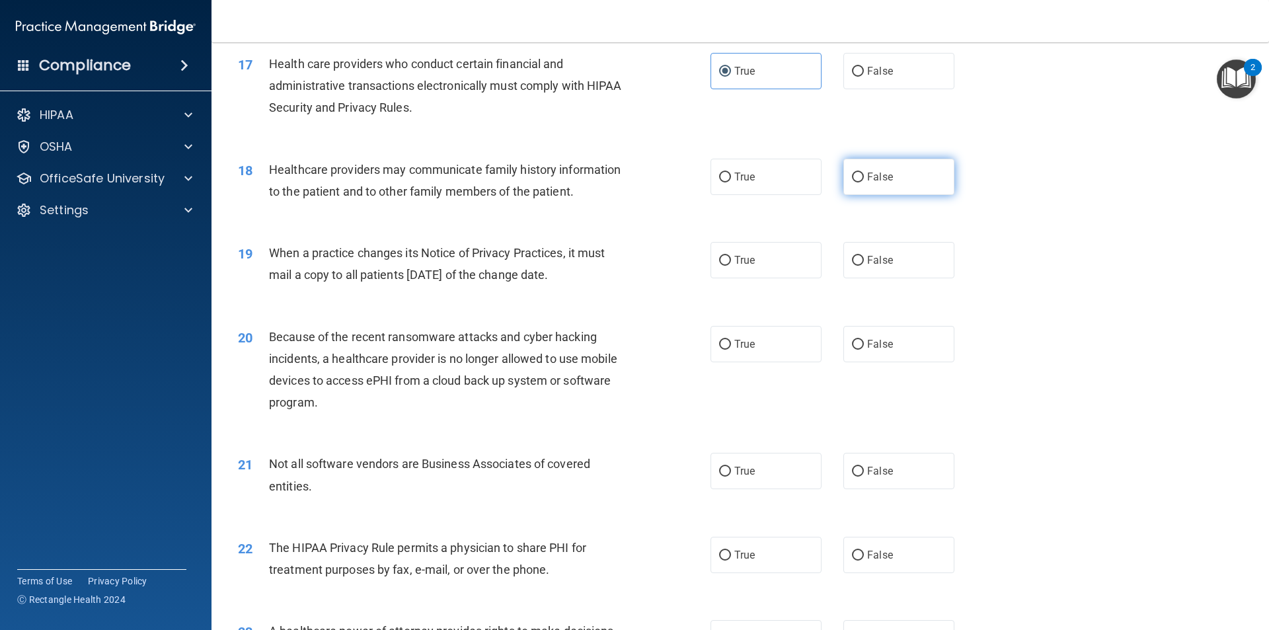
click at [886, 187] on label "False" at bounding box center [899, 177] width 111 height 36
click at [864, 182] on input "False" at bounding box center [858, 178] width 12 height 10
radio input "true"
click at [645, 196] on div "18 Healthcare providers may communicate family history information to the patie…" at bounding box center [474, 184] width 512 height 50
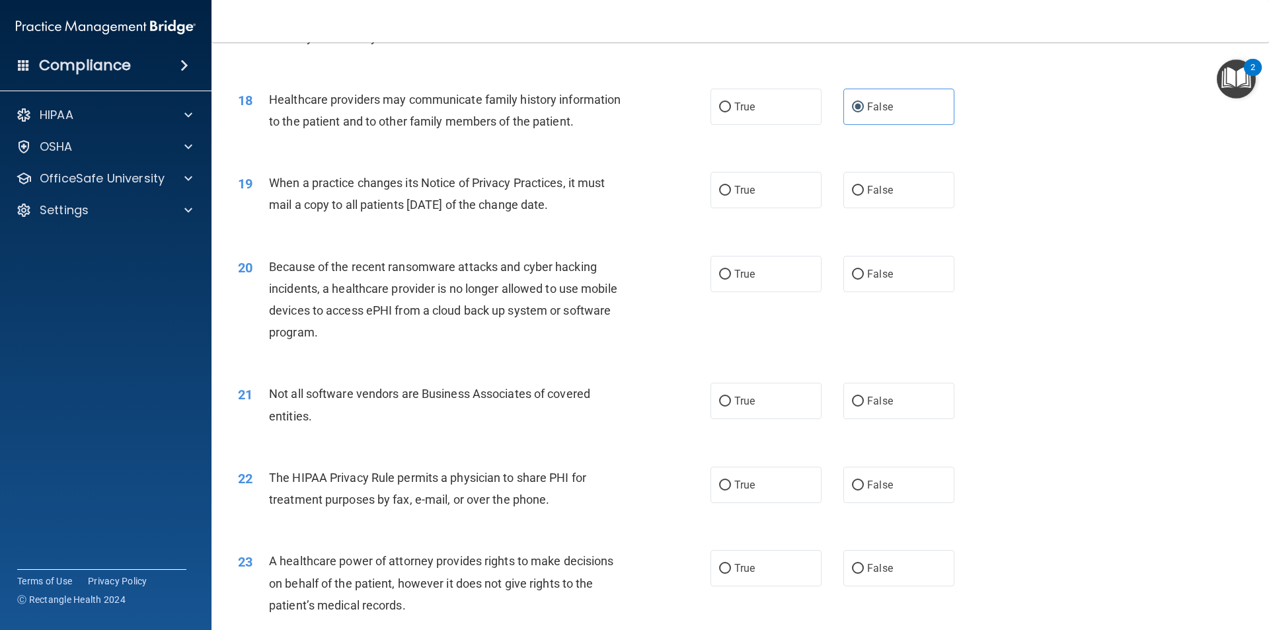
scroll to position [1785, 0]
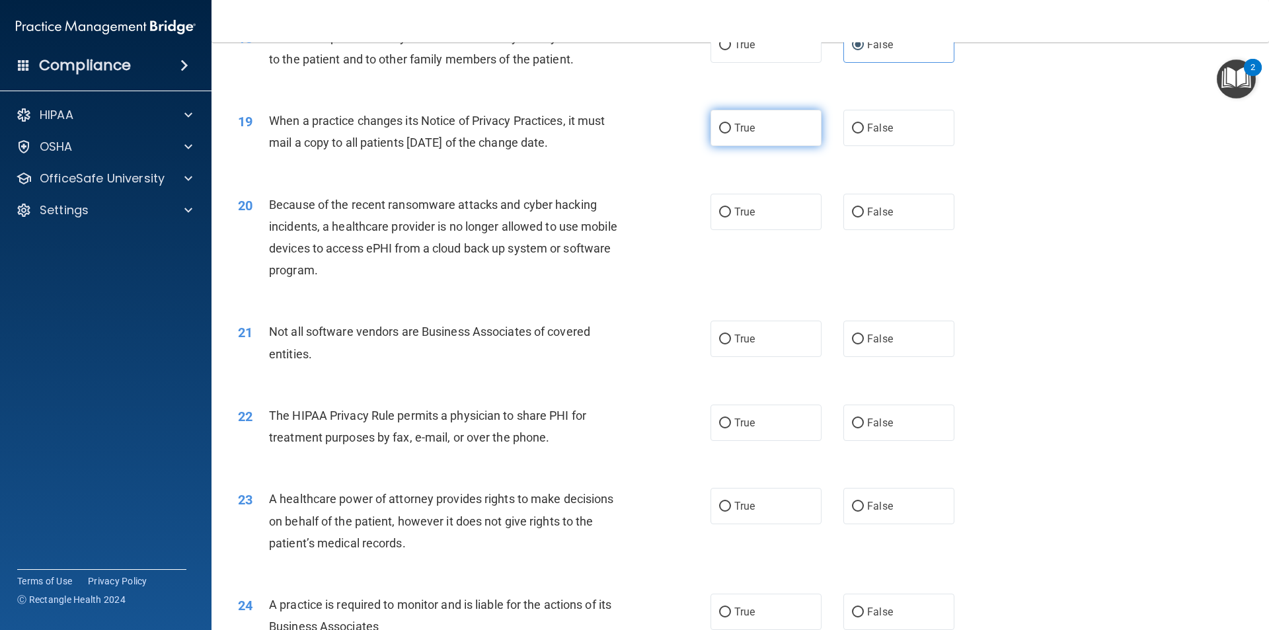
click at [720, 120] on label "True" at bounding box center [766, 128] width 111 height 36
click at [720, 124] on input "True" at bounding box center [725, 129] width 12 height 10
radio input "true"
click at [873, 118] on label "False" at bounding box center [899, 128] width 111 height 36
click at [864, 124] on input "False" at bounding box center [858, 129] width 12 height 10
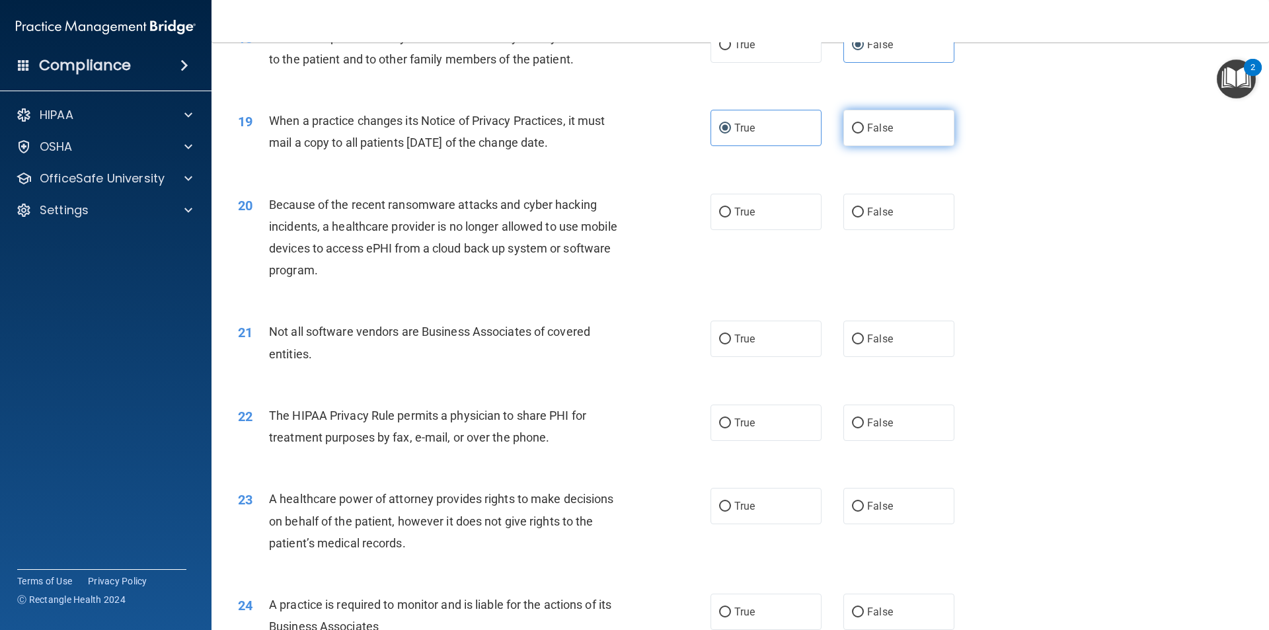
radio input "true"
radio input "false"
click at [896, 211] on label "False" at bounding box center [899, 212] width 111 height 36
click at [864, 211] on input "False" at bounding box center [858, 213] width 12 height 10
radio input "true"
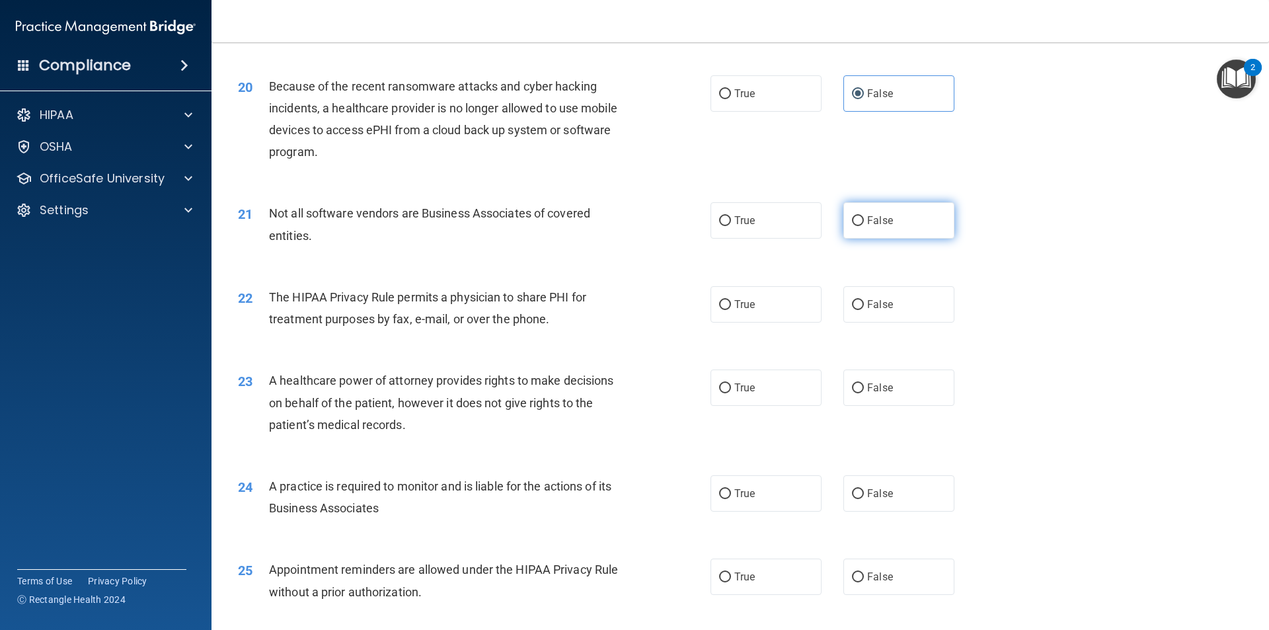
scroll to position [1917, 0]
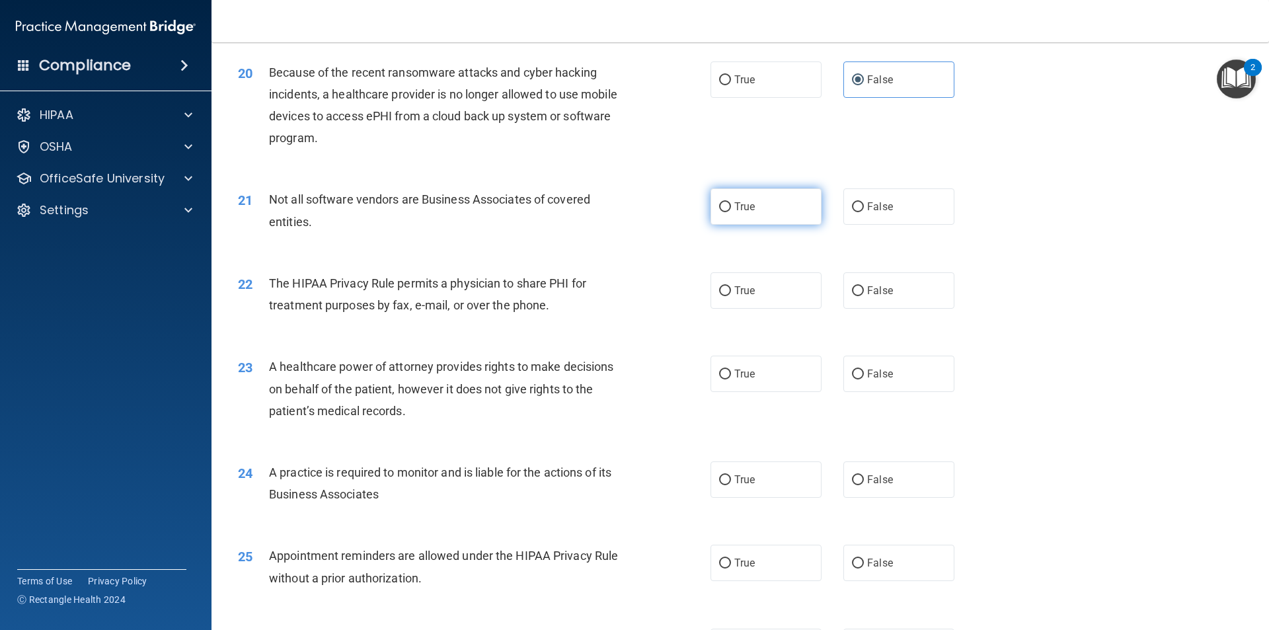
click at [738, 221] on label "True" at bounding box center [766, 206] width 111 height 36
click at [731, 212] on input "True" at bounding box center [725, 207] width 12 height 10
radio input "true"
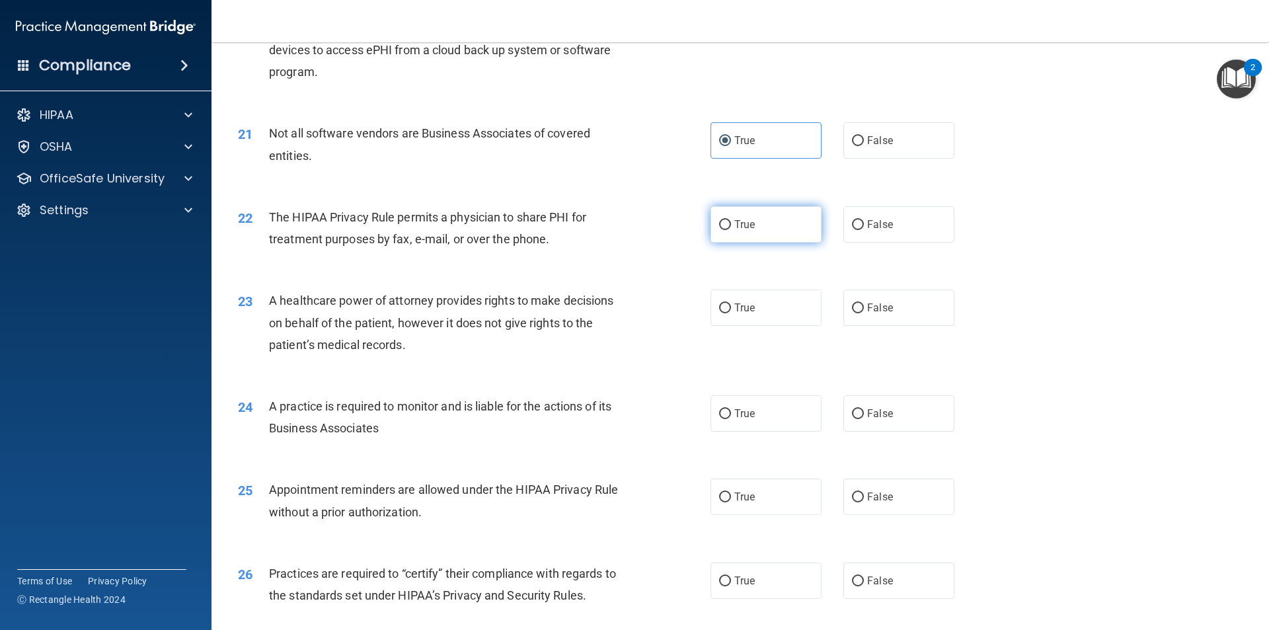
click at [775, 223] on label "True" at bounding box center [766, 224] width 111 height 36
click at [731, 223] on input "True" at bounding box center [725, 225] width 12 height 10
radio input "true"
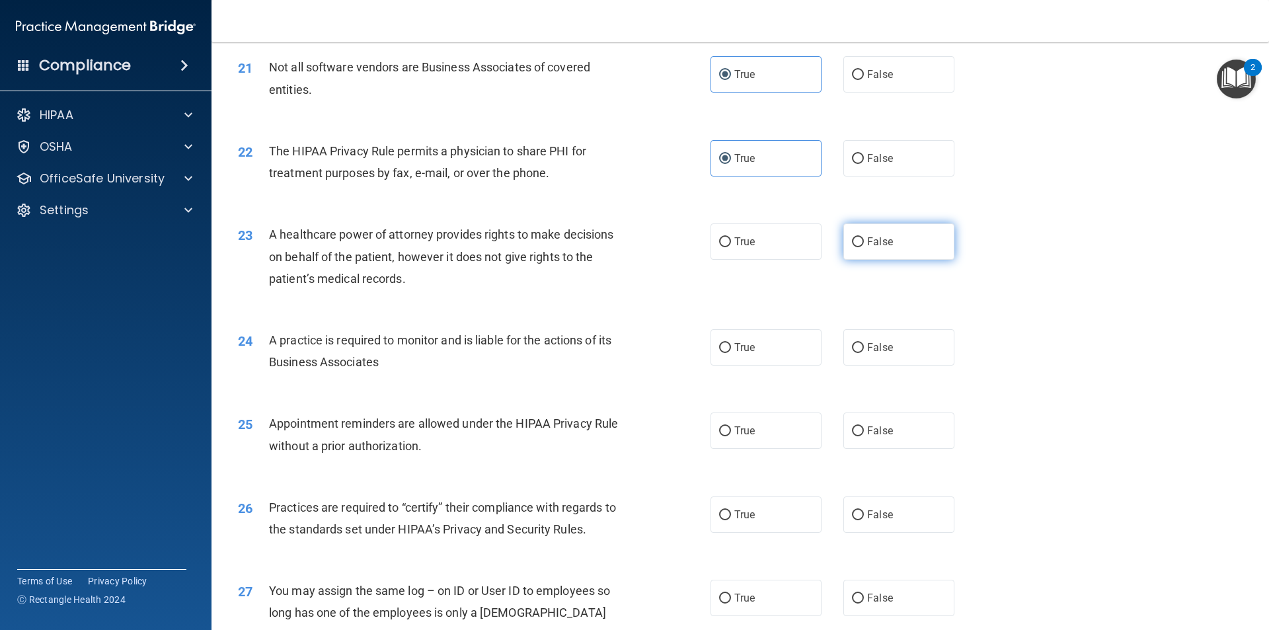
click at [881, 234] on label "False" at bounding box center [899, 241] width 111 height 36
click at [864, 237] on input "False" at bounding box center [858, 242] width 12 height 10
radio input "true"
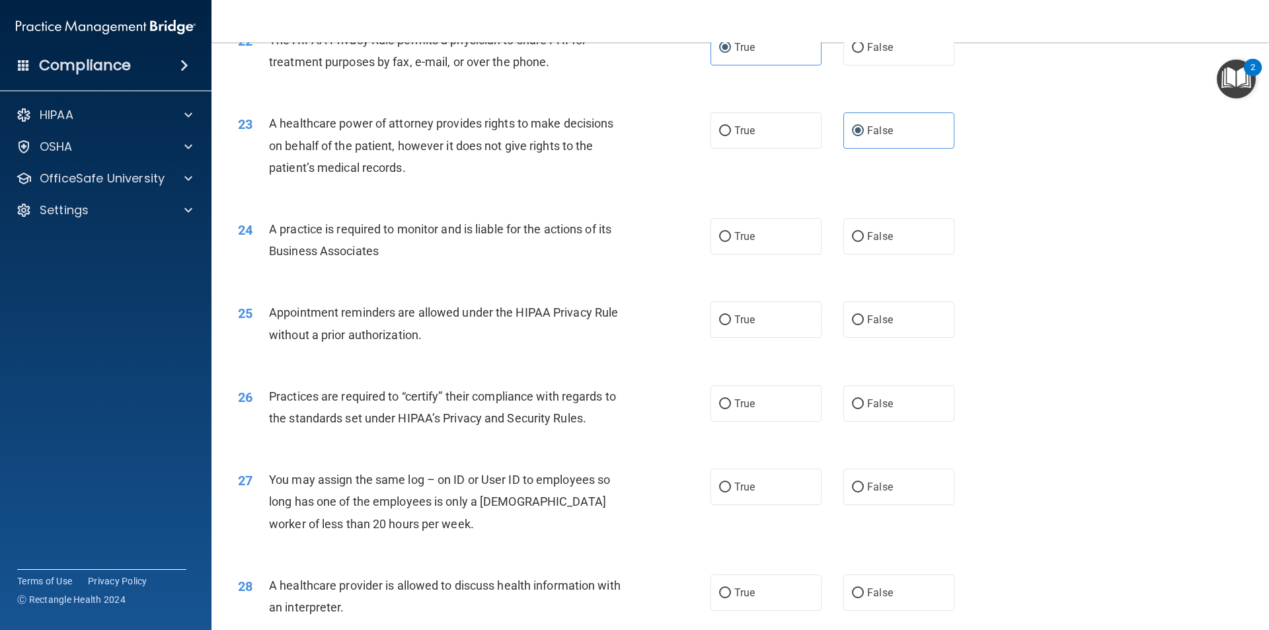
scroll to position [2182, 0]
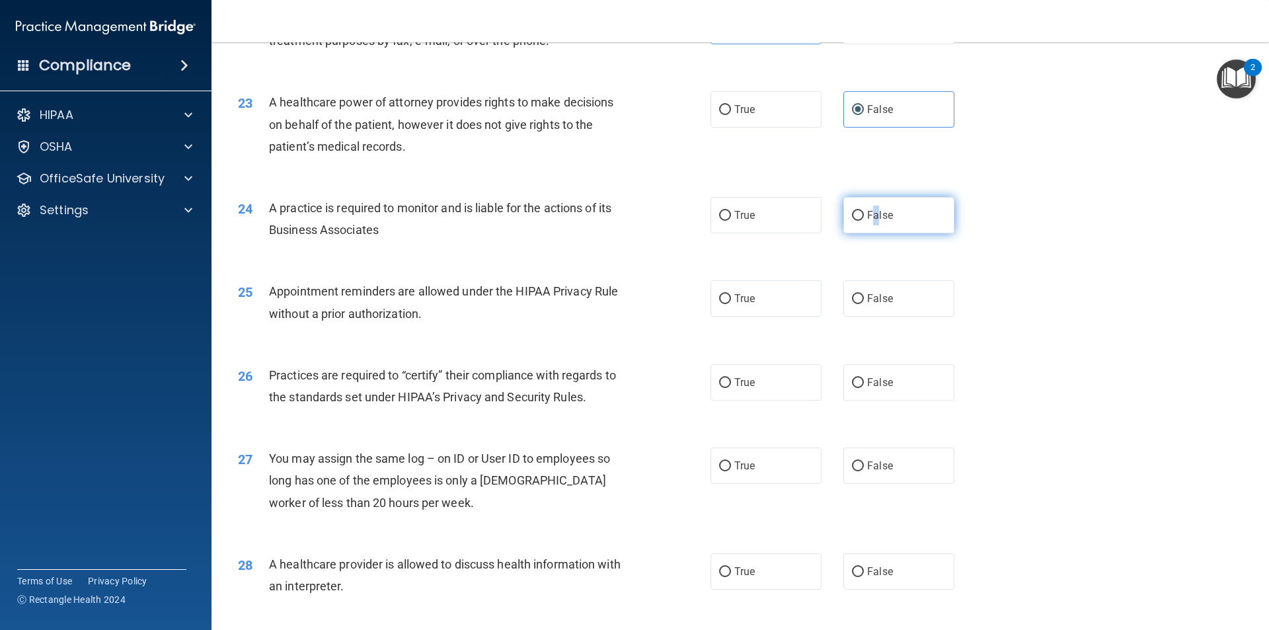
click at [871, 222] on label "False" at bounding box center [899, 215] width 111 height 36
click at [916, 220] on label "False" at bounding box center [899, 215] width 111 height 36
click at [864, 220] on input "False" at bounding box center [858, 216] width 12 height 10
radio input "true"
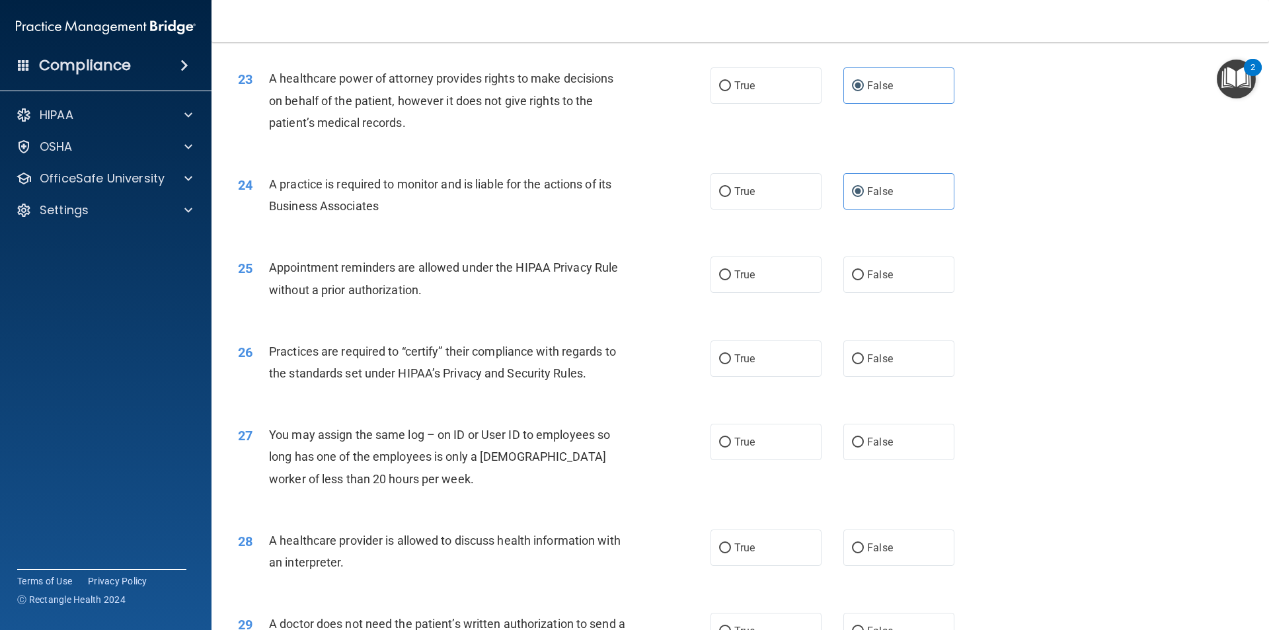
scroll to position [2248, 0]
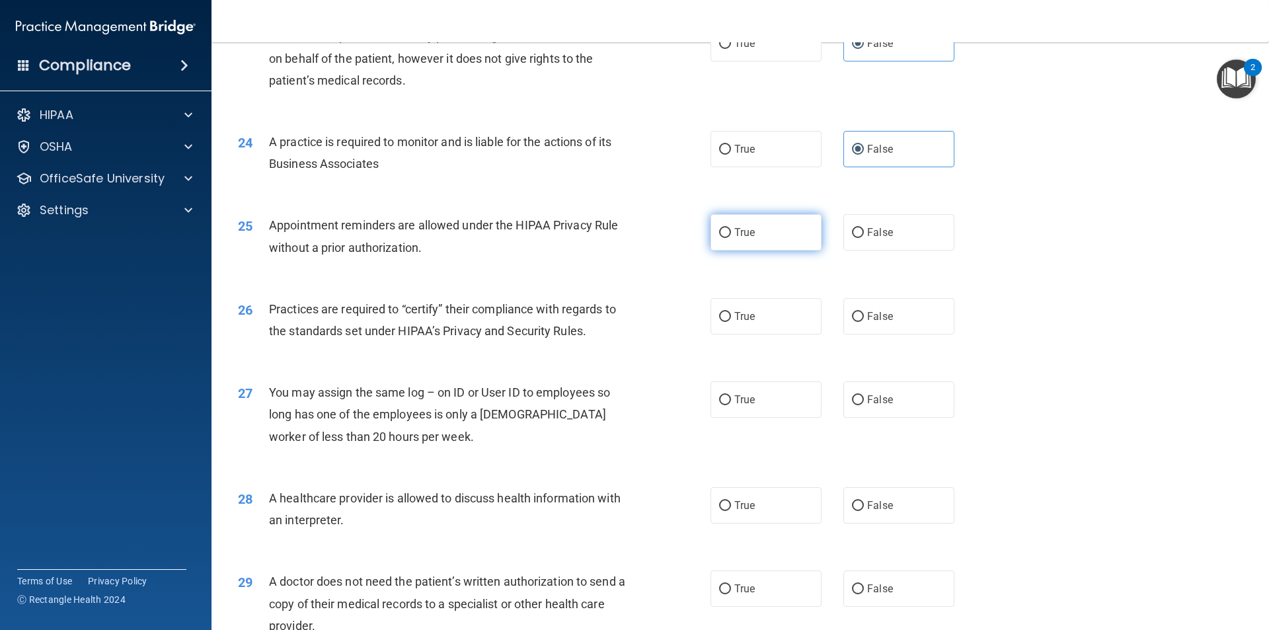
click at [768, 230] on label "True" at bounding box center [766, 232] width 111 height 36
click at [731, 230] on input "True" at bounding box center [725, 233] width 12 height 10
radio input "true"
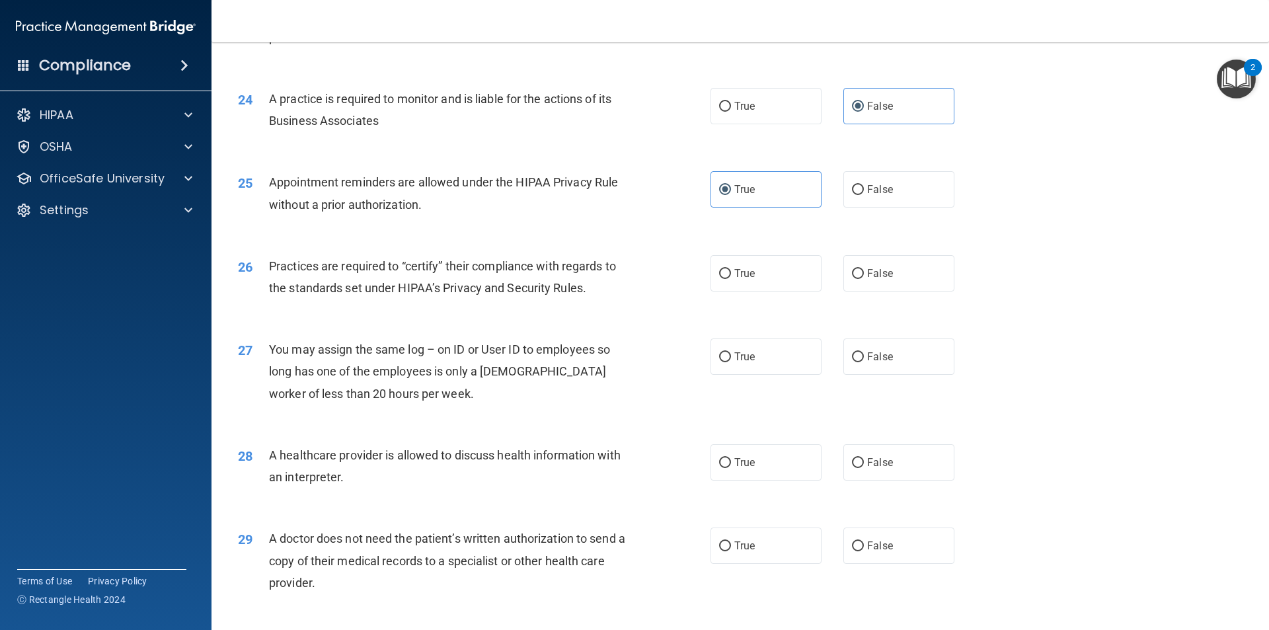
scroll to position [2314, 0]
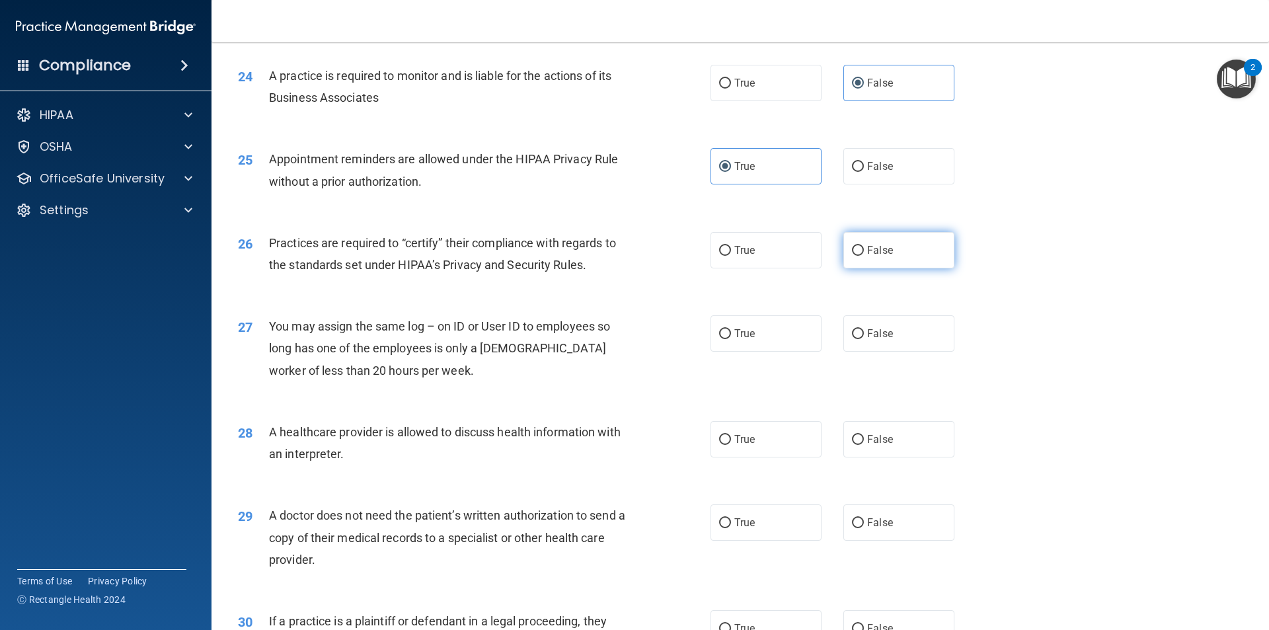
click at [892, 258] on label "False" at bounding box center [899, 250] width 111 height 36
click at [864, 256] on input "False" at bounding box center [858, 251] width 12 height 10
radio input "true"
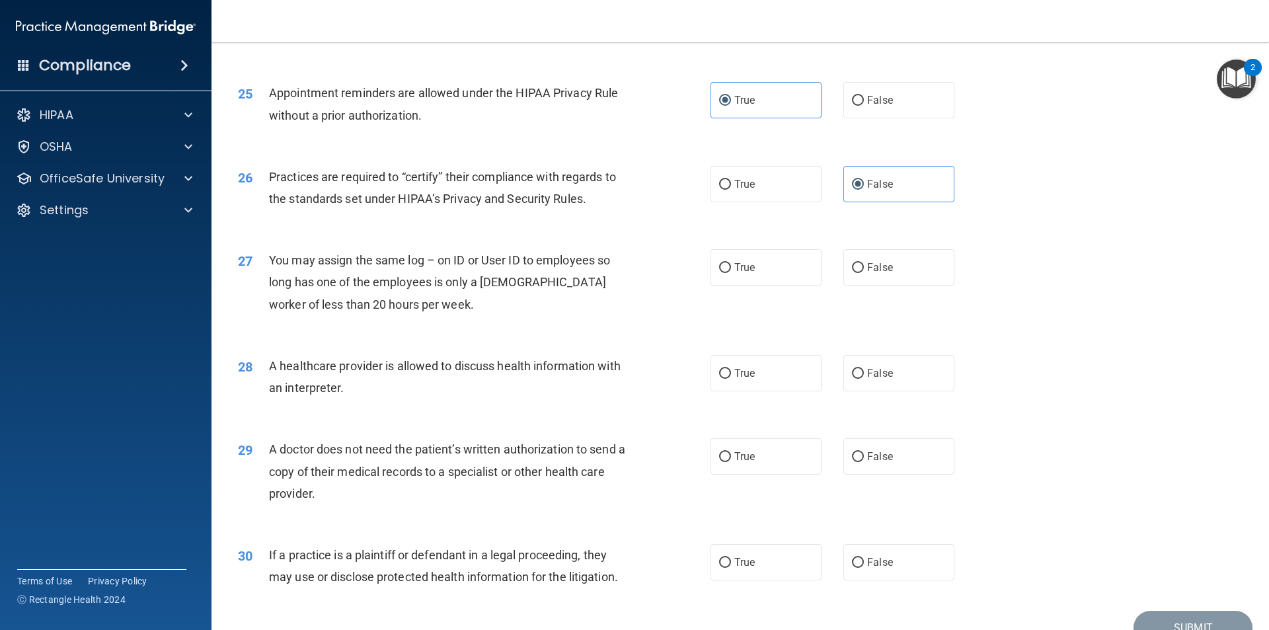
scroll to position [2446, 0]
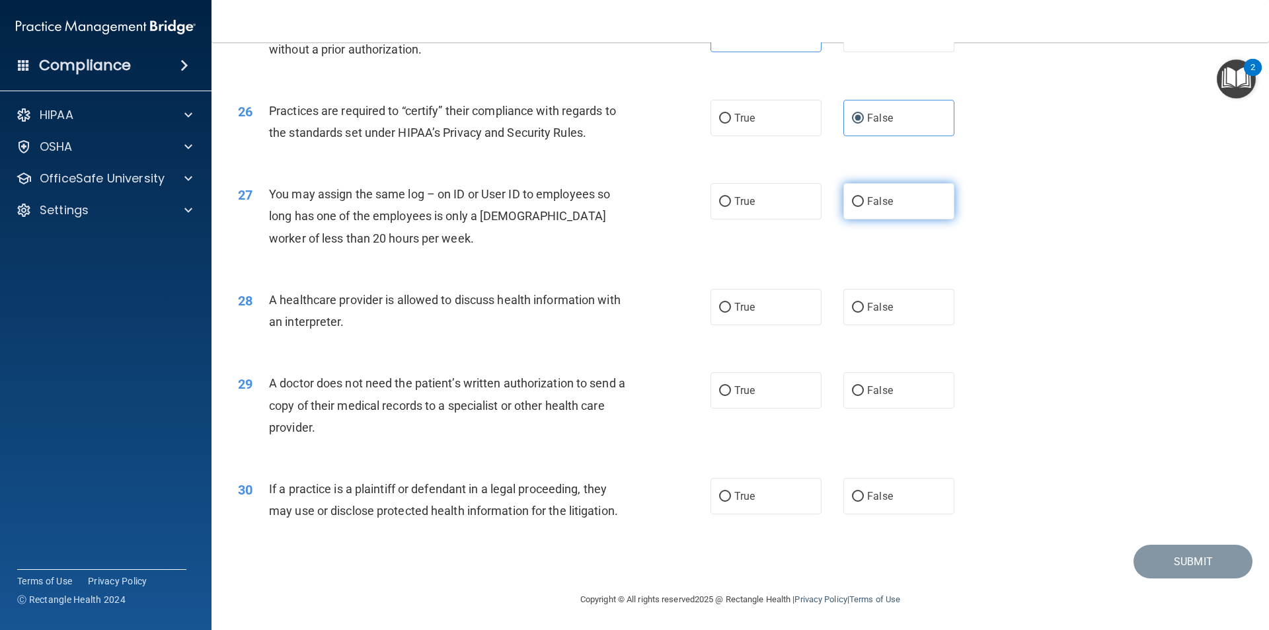
click at [876, 204] on span "False" at bounding box center [880, 201] width 26 height 13
click at [864, 204] on input "False" at bounding box center [858, 202] width 12 height 10
radio input "true"
click at [765, 325] on label "True" at bounding box center [766, 307] width 111 height 36
click at [731, 313] on input "True" at bounding box center [725, 308] width 12 height 10
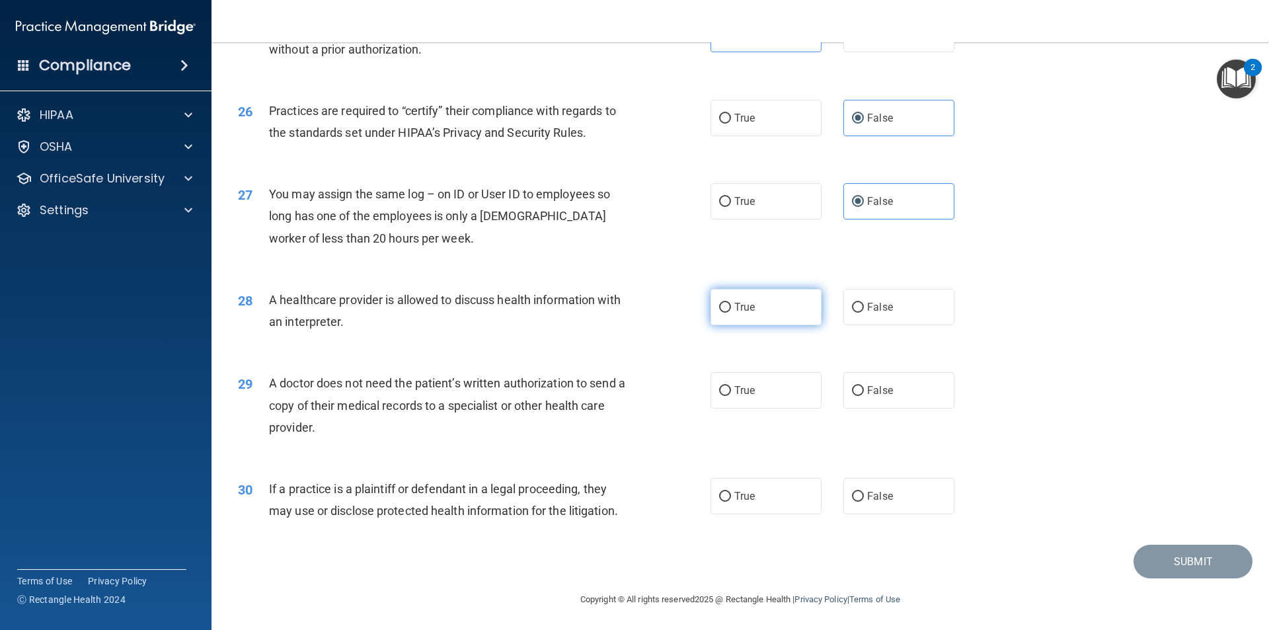
radio input "true"
drag, startPoint x: 750, startPoint y: 398, endPoint x: 760, endPoint y: 395, distance: 10.9
click at [750, 398] on label "True" at bounding box center [766, 390] width 111 height 36
click at [731, 396] on input "True" at bounding box center [725, 391] width 12 height 10
radio input "true"
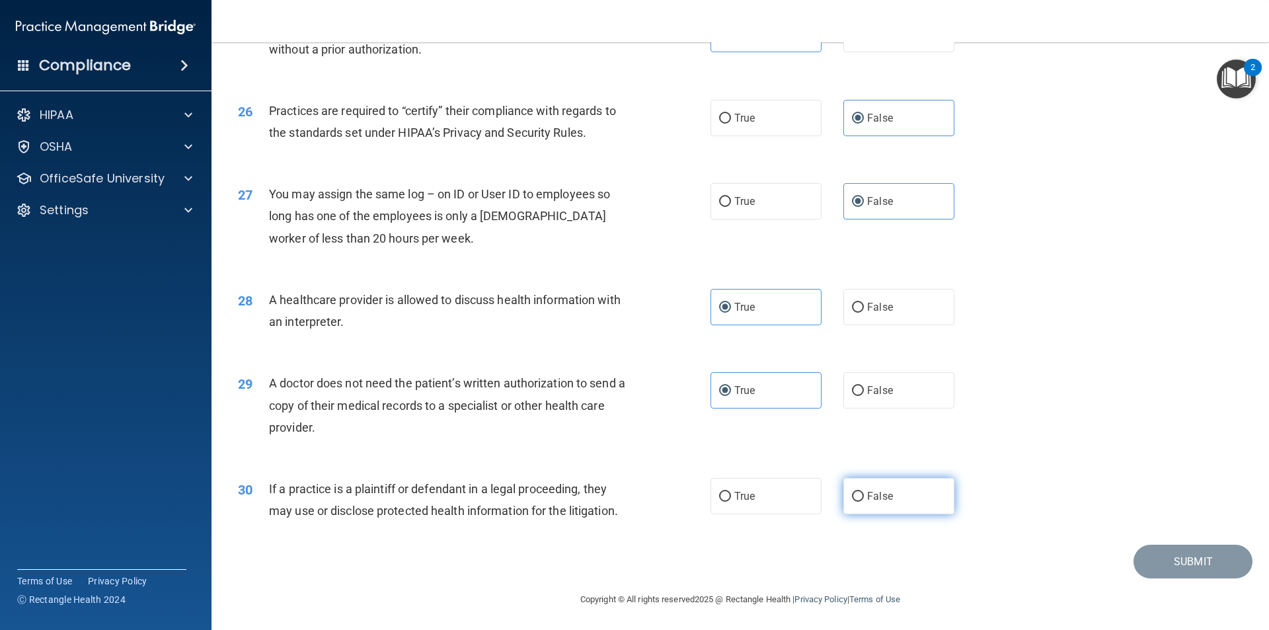
click at [912, 481] on label "False" at bounding box center [899, 496] width 111 height 36
click at [864, 492] on input "False" at bounding box center [858, 497] width 12 height 10
radio input "true"
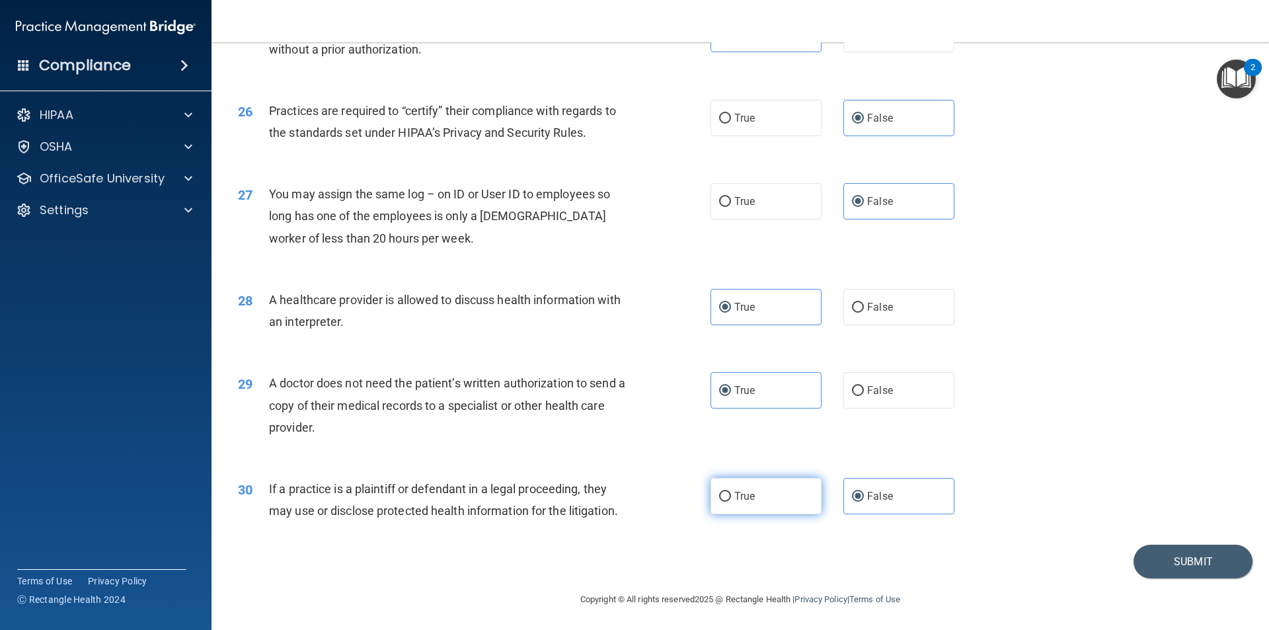
click at [745, 490] on span "True" at bounding box center [744, 496] width 20 height 13
click at [731, 492] on input "True" at bounding box center [725, 497] width 12 height 10
radio input "true"
radio input "false"
click at [1173, 547] on button "Submit" at bounding box center [1193, 562] width 119 height 34
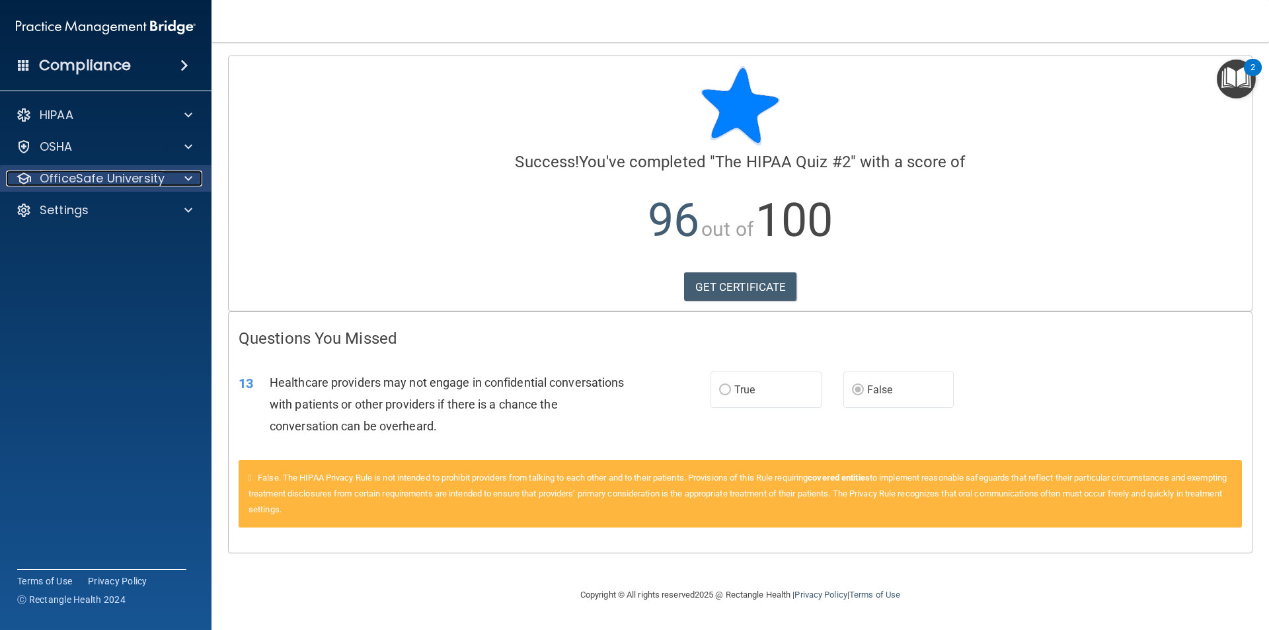
click at [100, 181] on p "OfficeSafe University" at bounding box center [102, 179] width 125 height 16
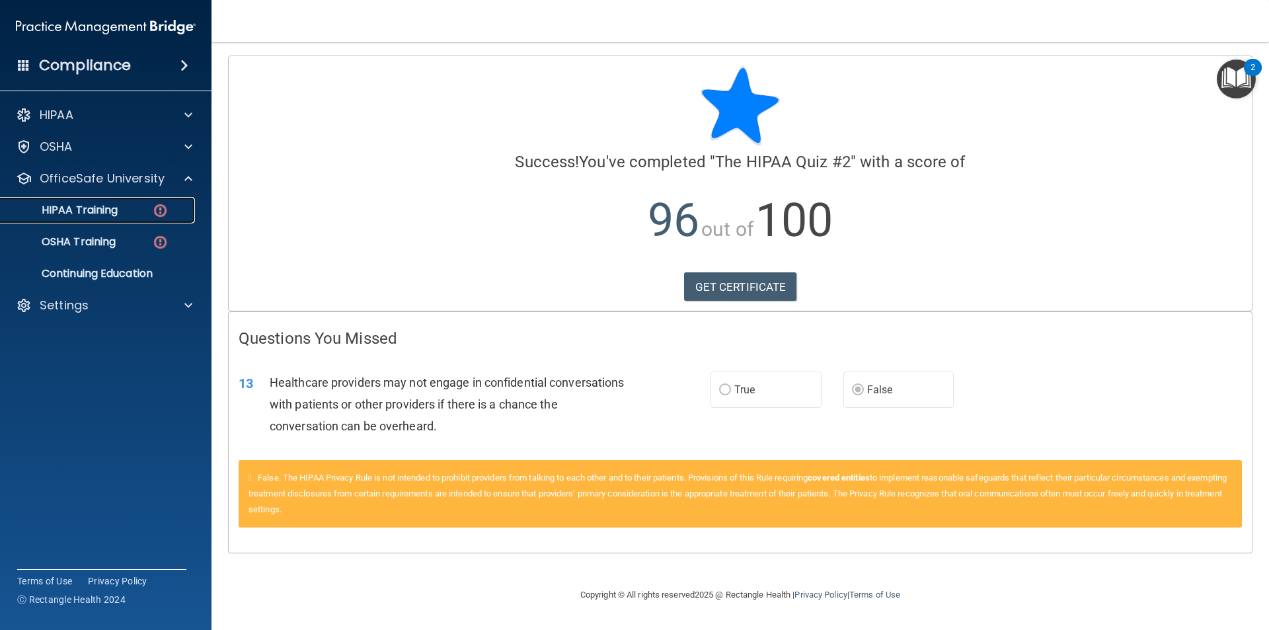
click at [112, 209] on p "HIPAA Training" at bounding box center [63, 210] width 109 height 13
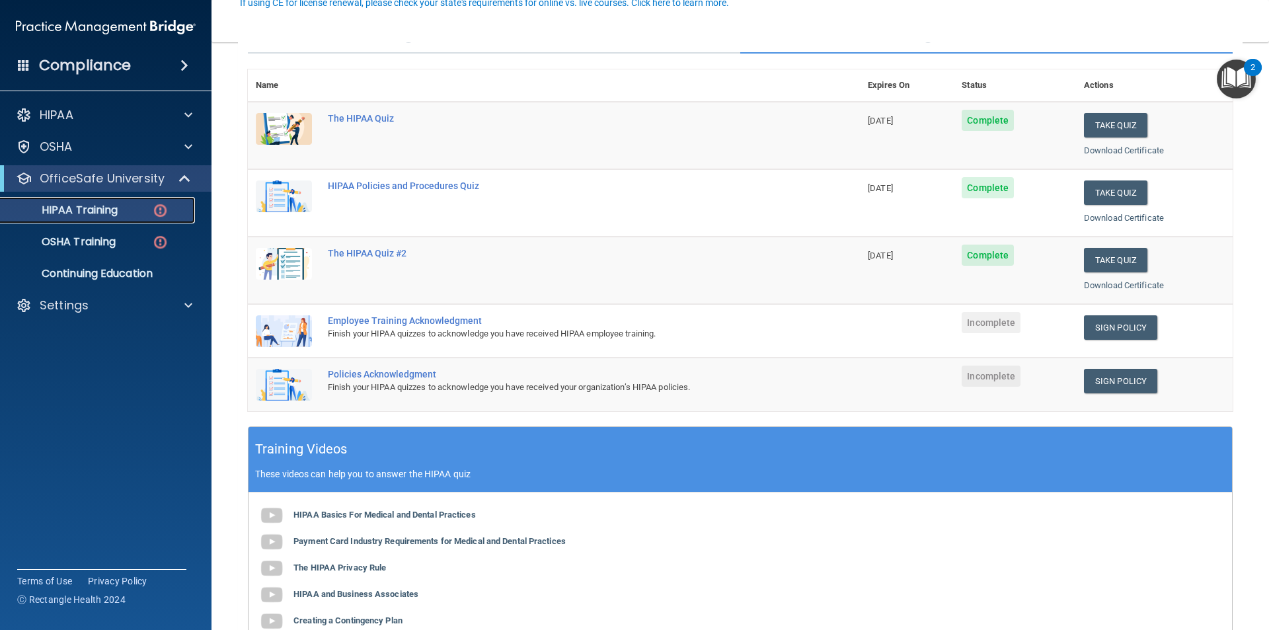
scroll to position [132, 0]
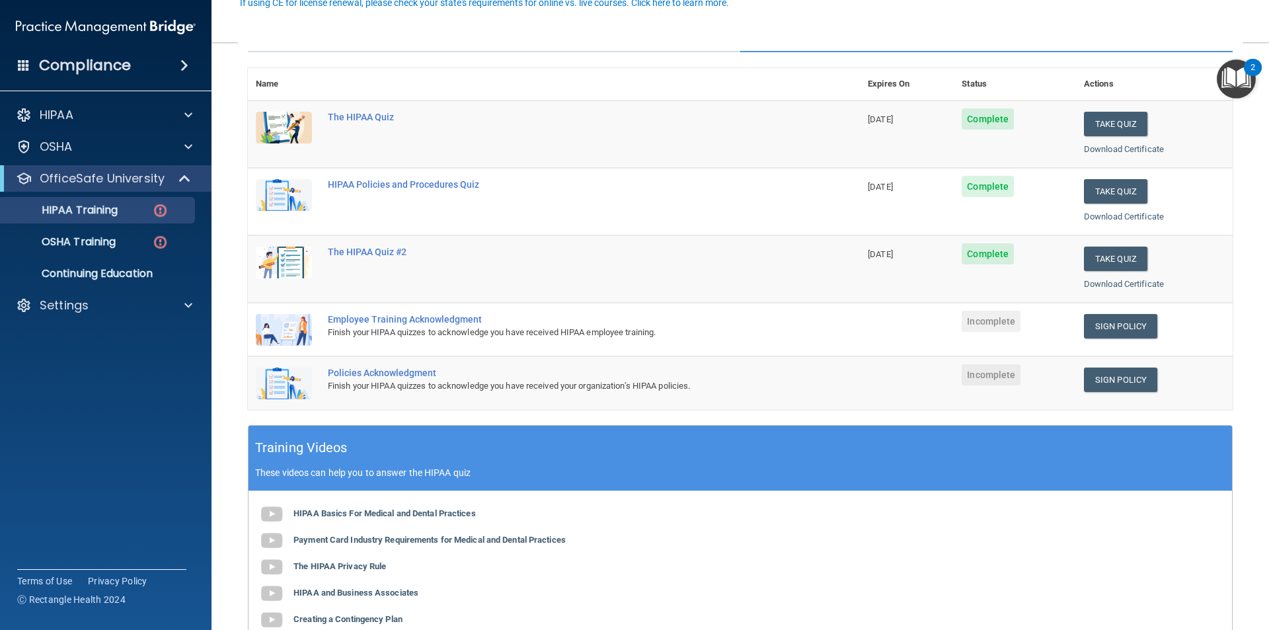
click at [978, 327] on span "Incomplete" at bounding box center [991, 321] width 59 height 21
click at [1123, 327] on link "Sign Policy" at bounding box center [1120, 326] width 73 height 24
click at [1118, 383] on link "Sign Policy" at bounding box center [1120, 380] width 73 height 24
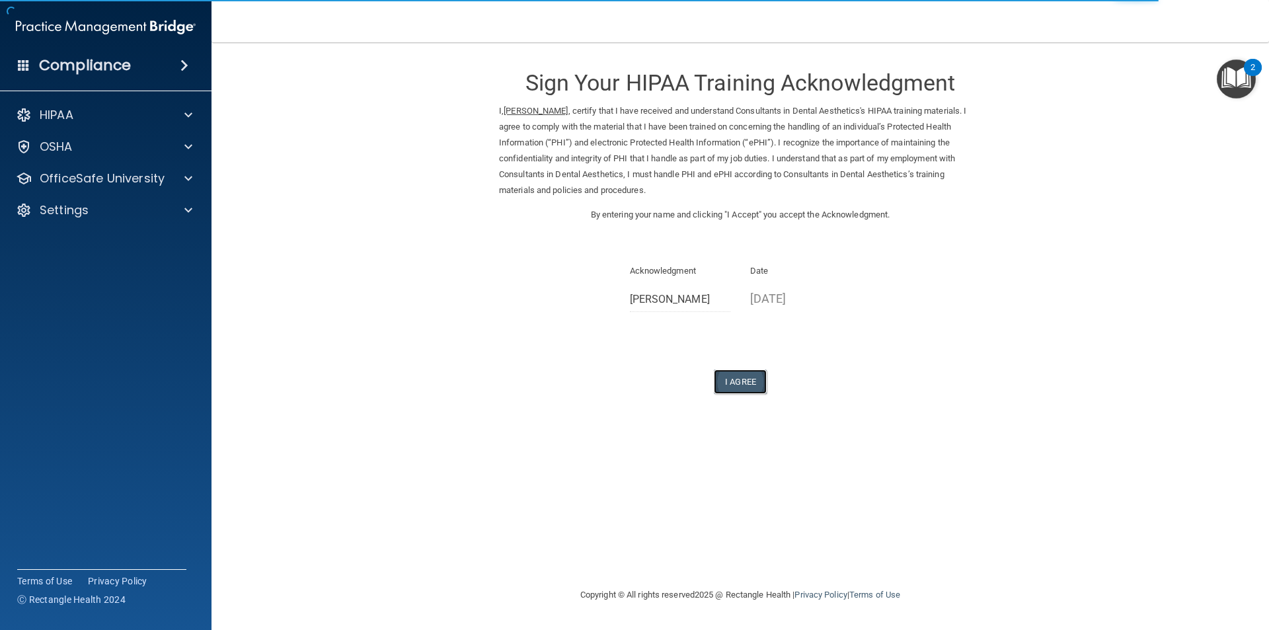
click at [747, 377] on button "I Agree" at bounding box center [740, 382] width 53 height 24
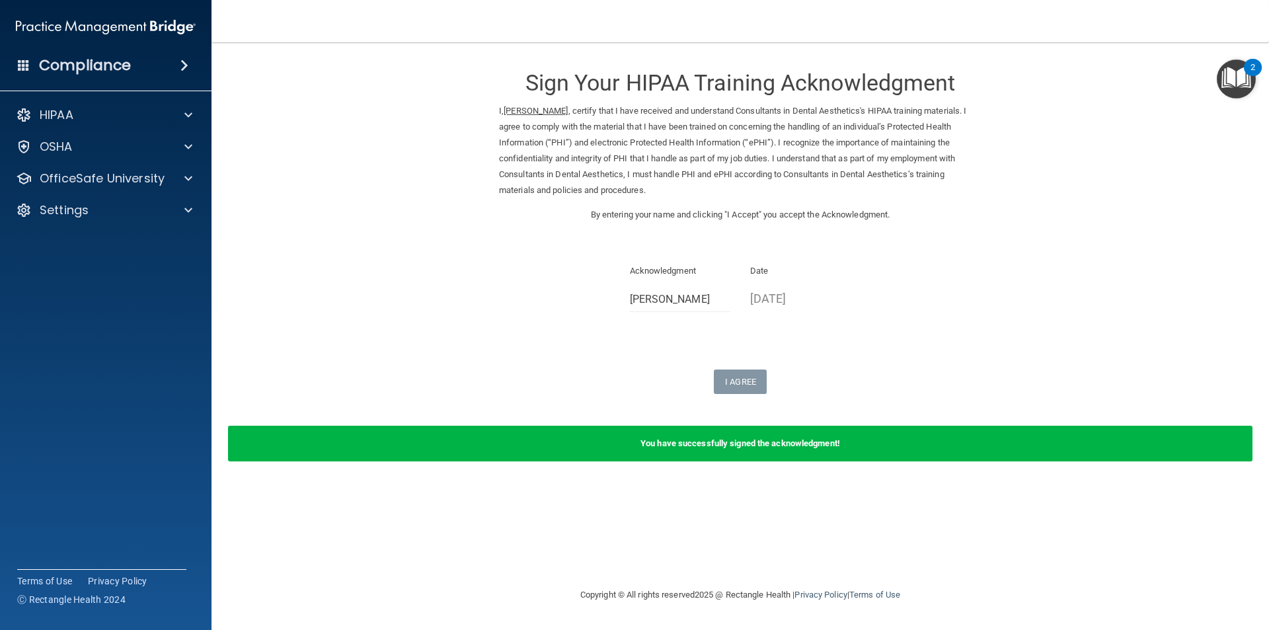
click at [953, 446] on div "You have successfully signed the acknowledgment!" at bounding box center [740, 444] width 1025 height 36
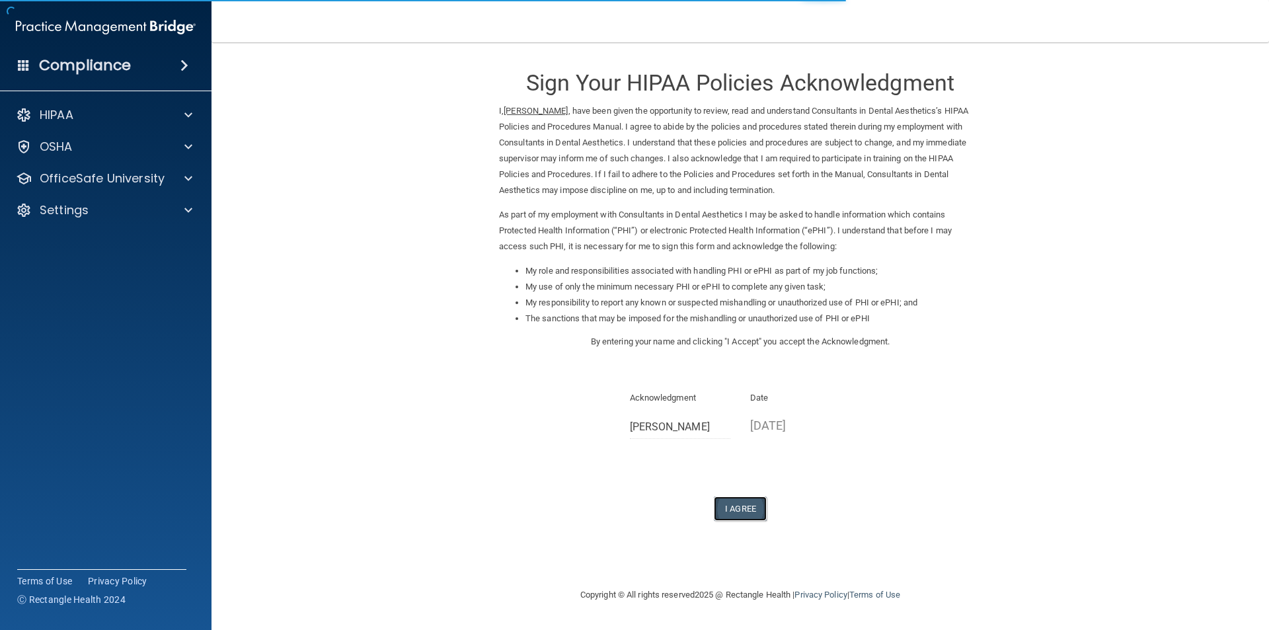
click at [751, 510] on button "I Agree" at bounding box center [740, 508] width 53 height 24
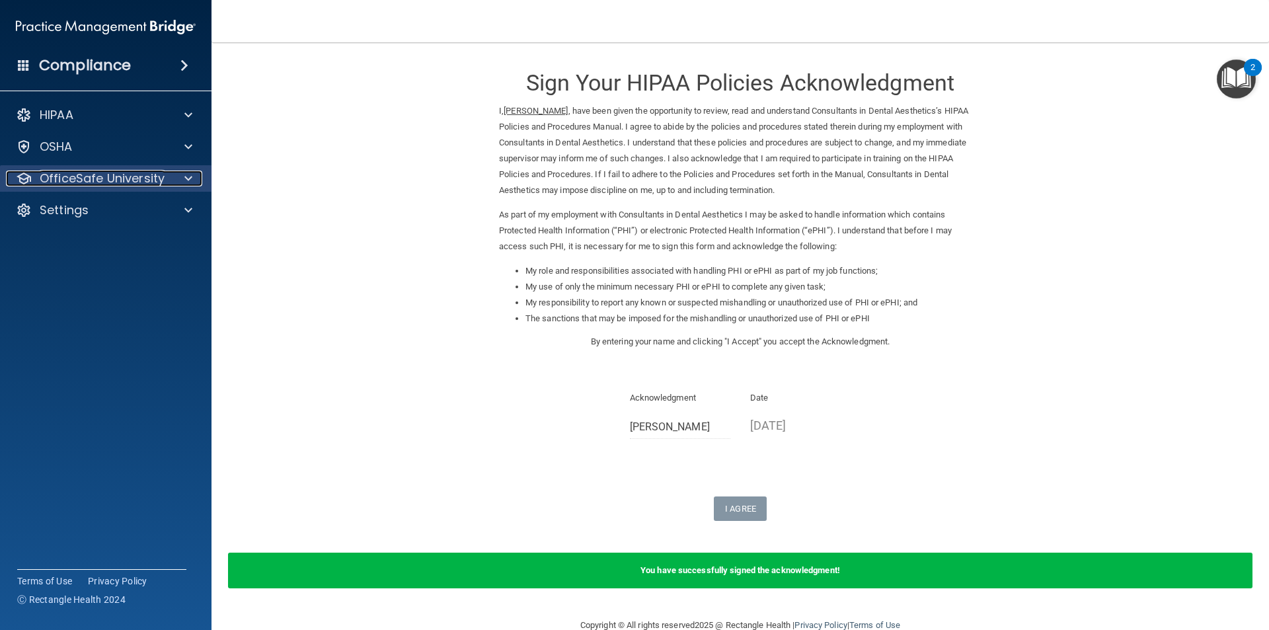
click at [121, 183] on p "OfficeSafe University" at bounding box center [102, 179] width 125 height 16
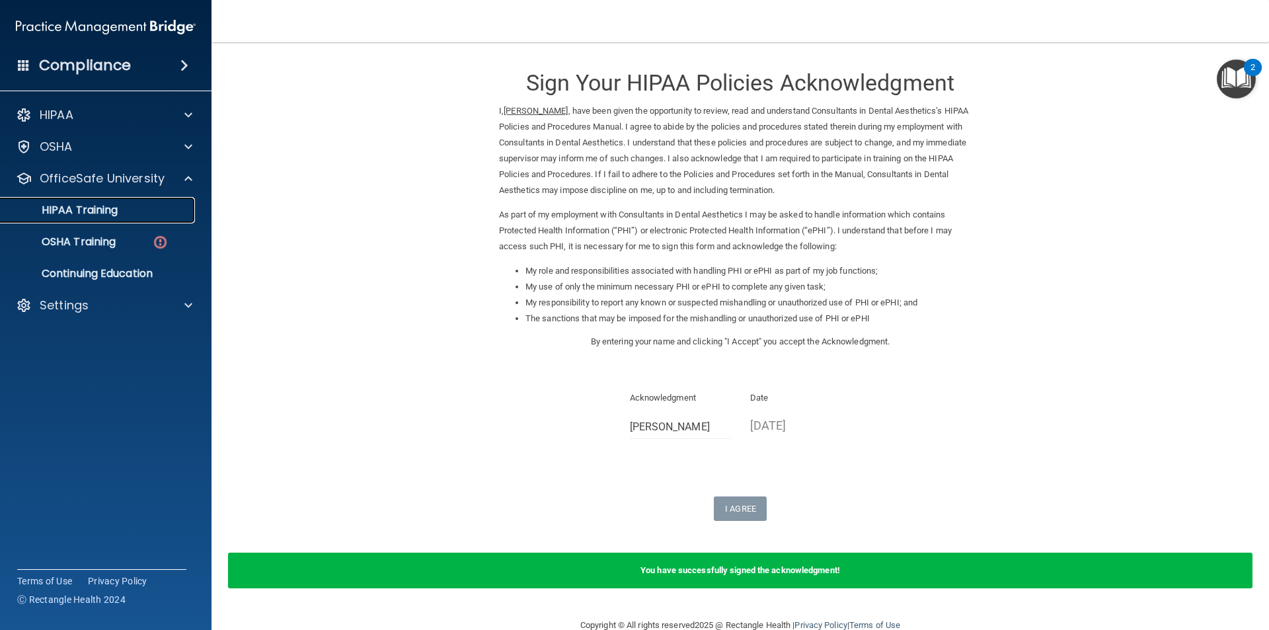
click at [93, 222] on link "HIPAA Training" at bounding box center [91, 210] width 208 height 26
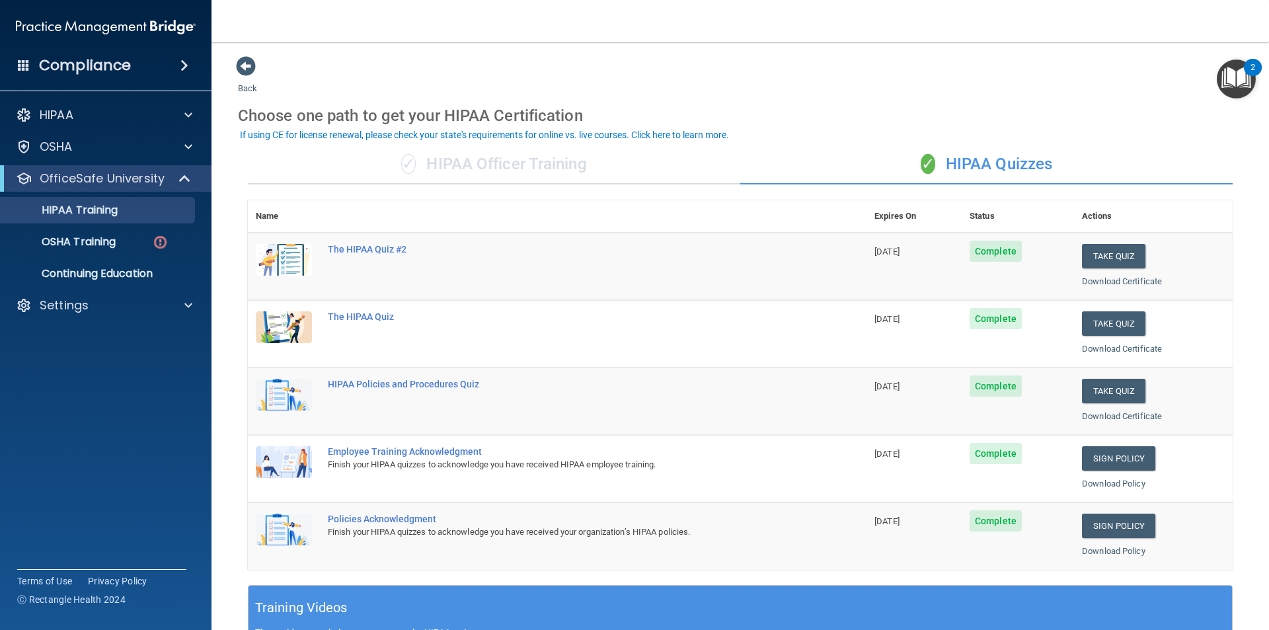
click at [96, 228] on ul "HIPAA Training OSHA Training Continuing Education" at bounding box center [106, 239] width 239 height 95
click at [88, 238] on p "OSHA Training" at bounding box center [62, 241] width 107 height 13
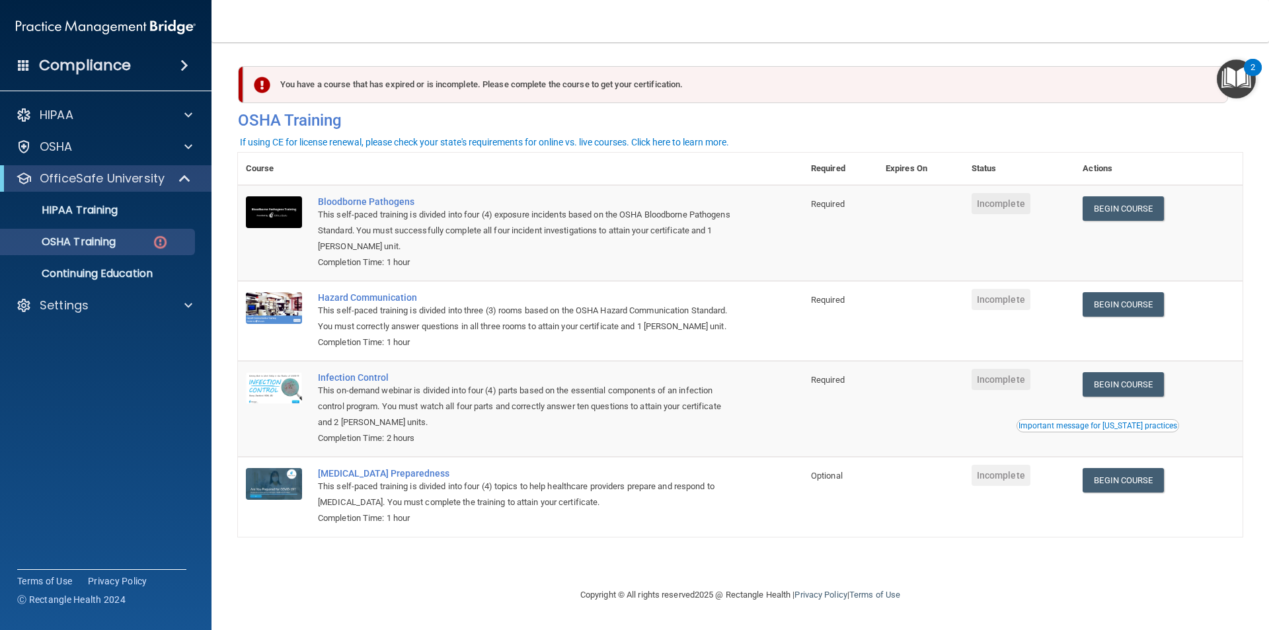
click at [1115, 423] on div "Important message for California practices" at bounding box center [1098, 426] width 159 height 8
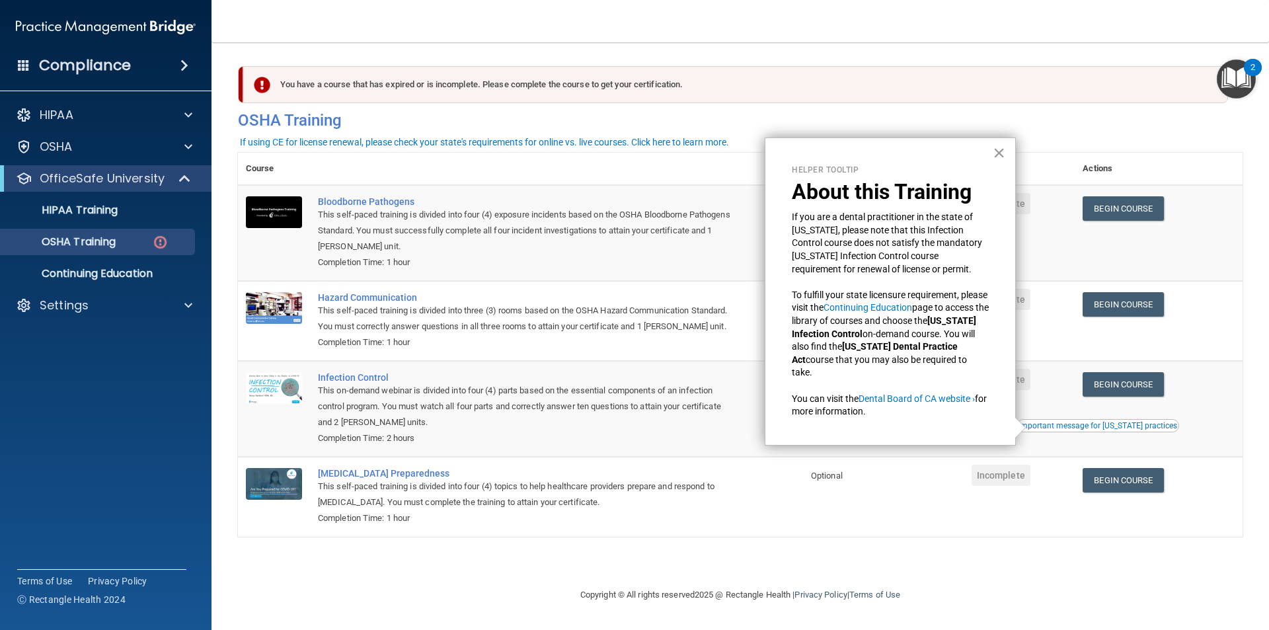
click at [1004, 152] on button "×" at bounding box center [999, 152] width 13 height 21
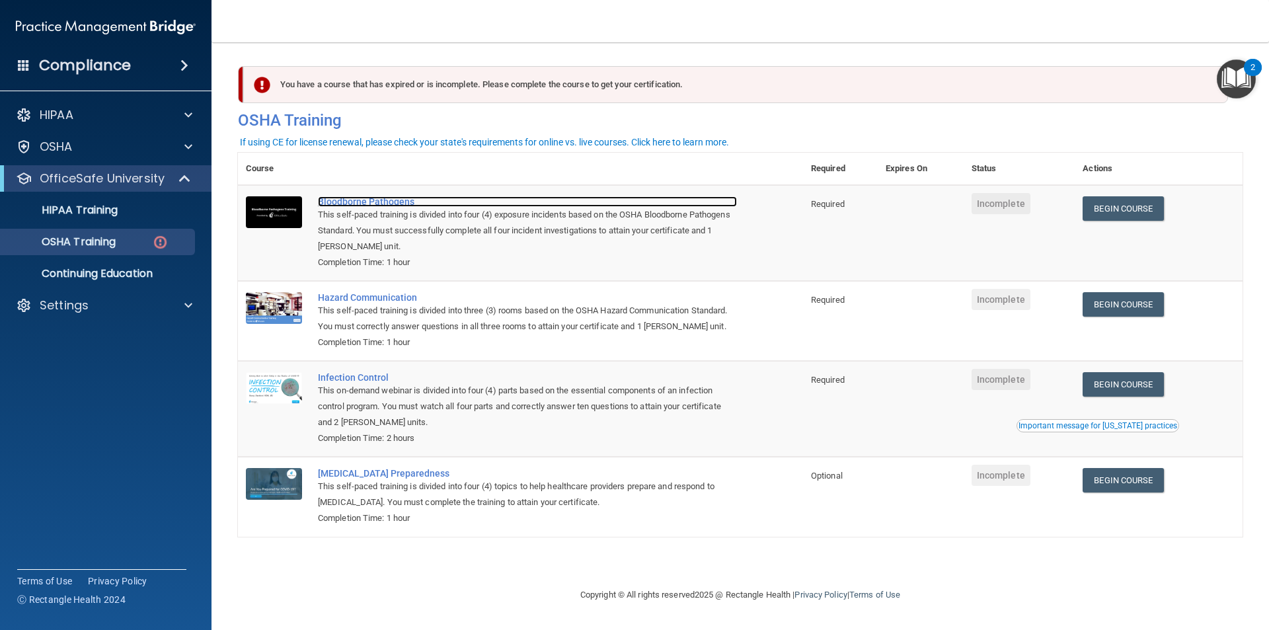
click at [392, 199] on div "Bloodborne Pathogens" at bounding box center [527, 201] width 419 height 11
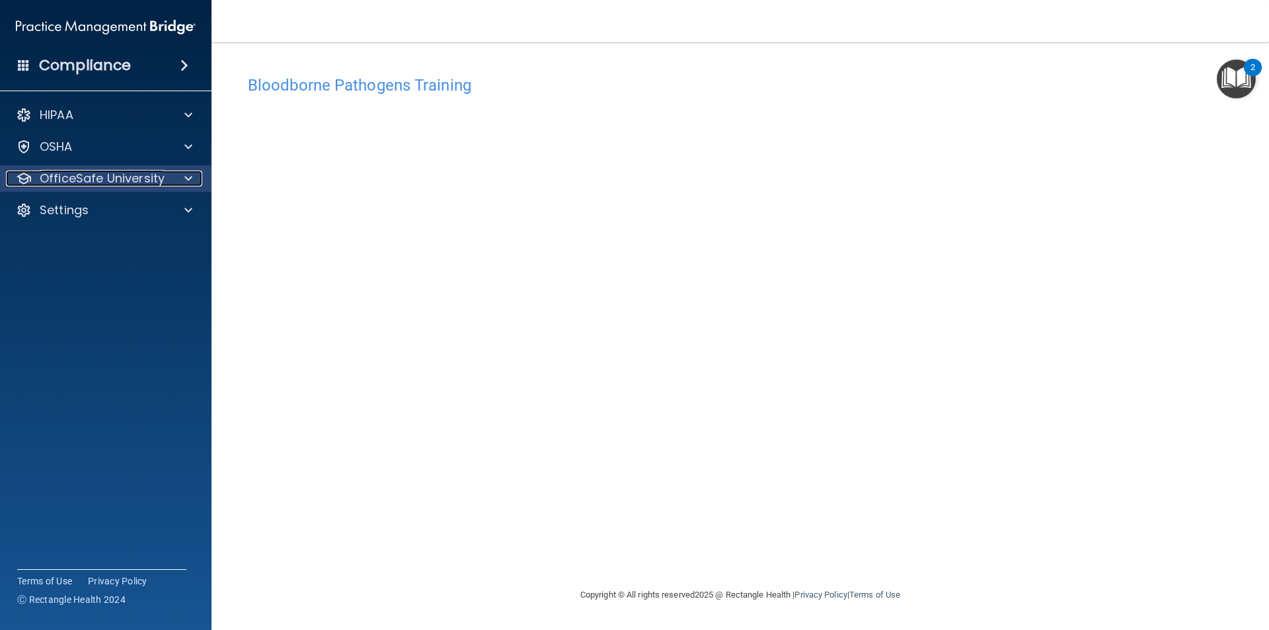
click at [78, 182] on p "OfficeSafe University" at bounding box center [102, 179] width 125 height 16
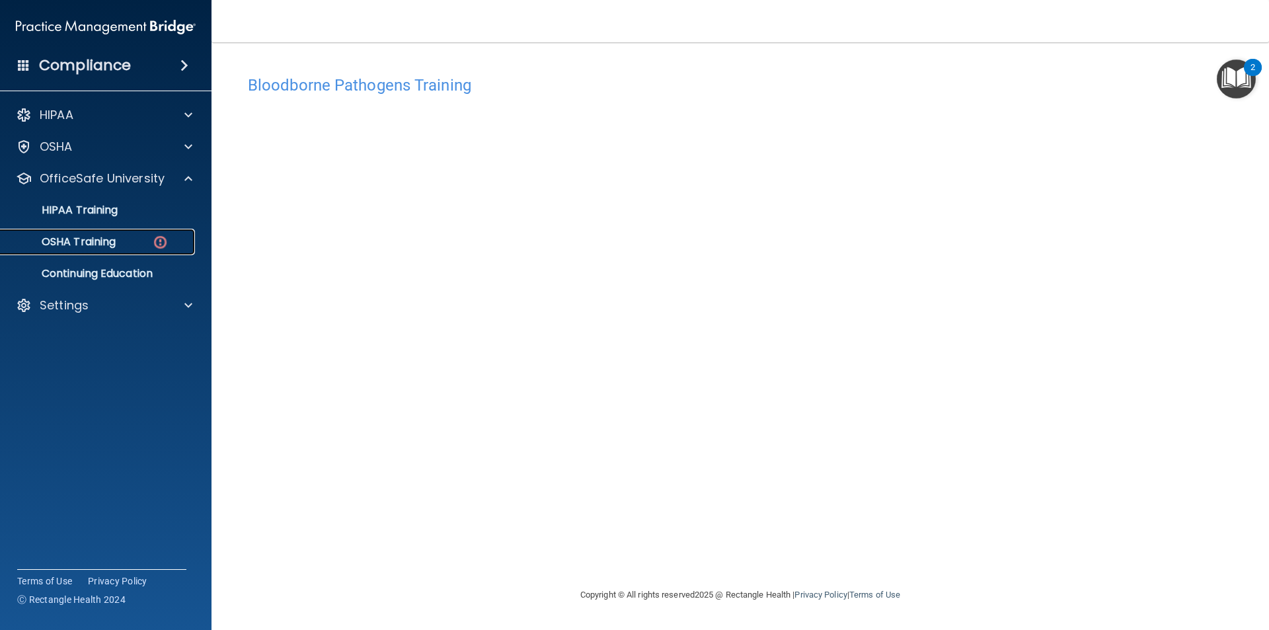
click at [105, 243] on p "OSHA Training" at bounding box center [62, 241] width 107 height 13
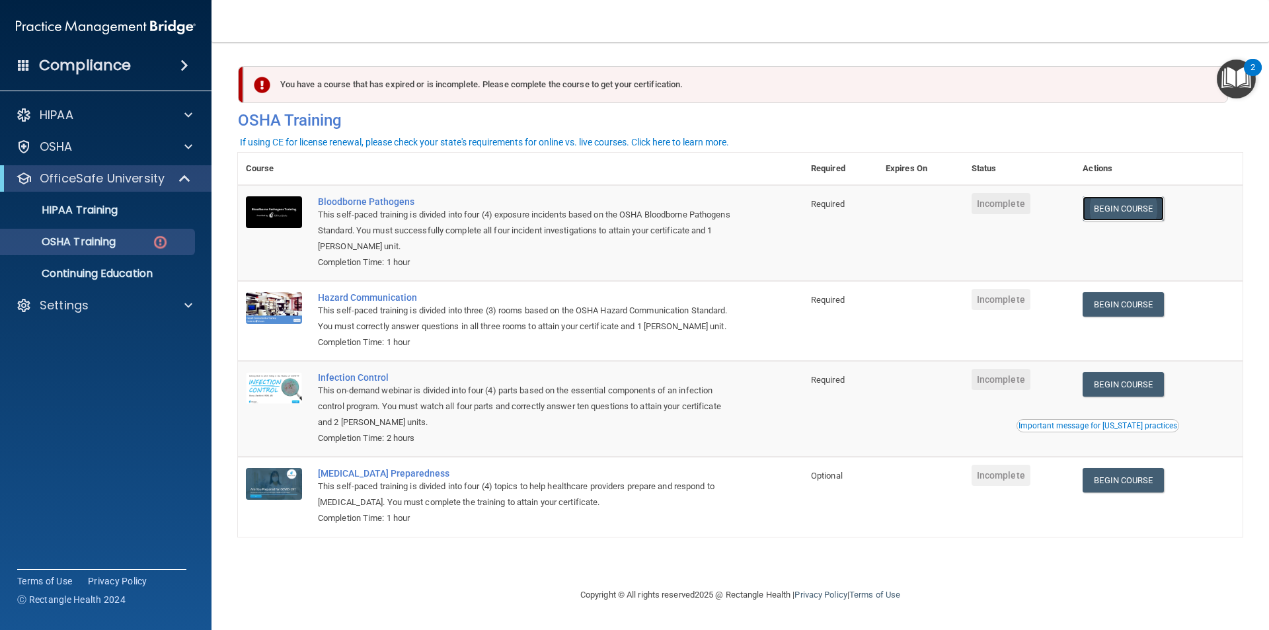
click at [1124, 215] on link "Begin Course" at bounding box center [1123, 208] width 81 height 24
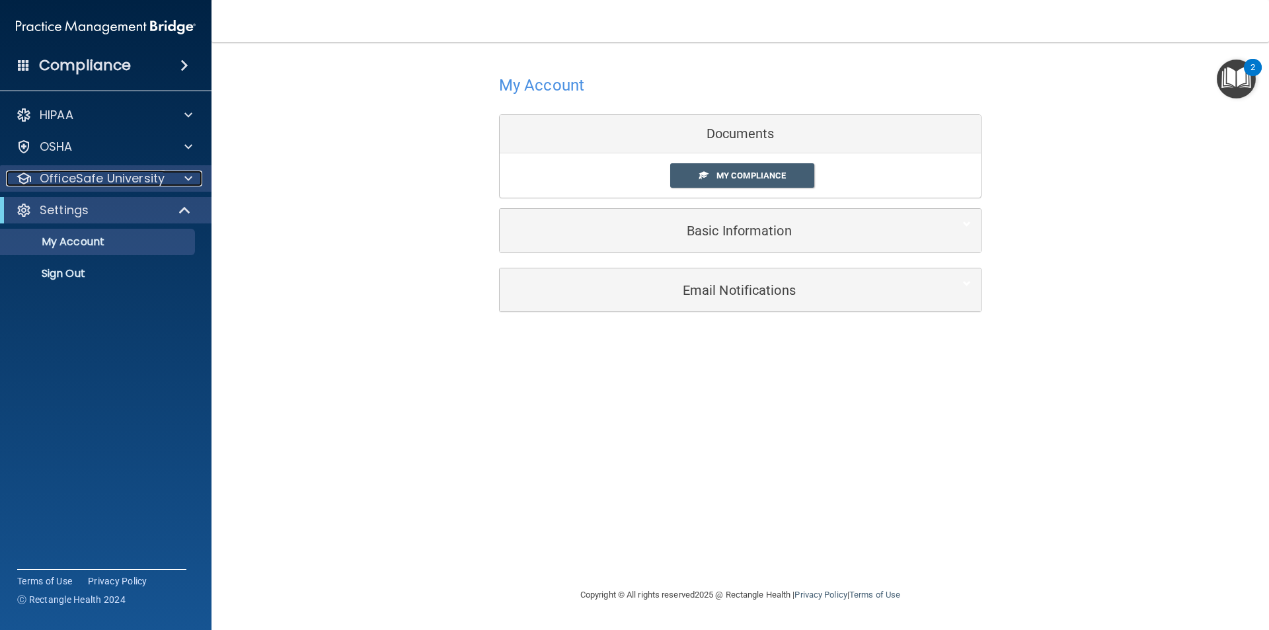
click at [110, 176] on p "OfficeSafe University" at bounding box center [102, 179] width 125 height 16
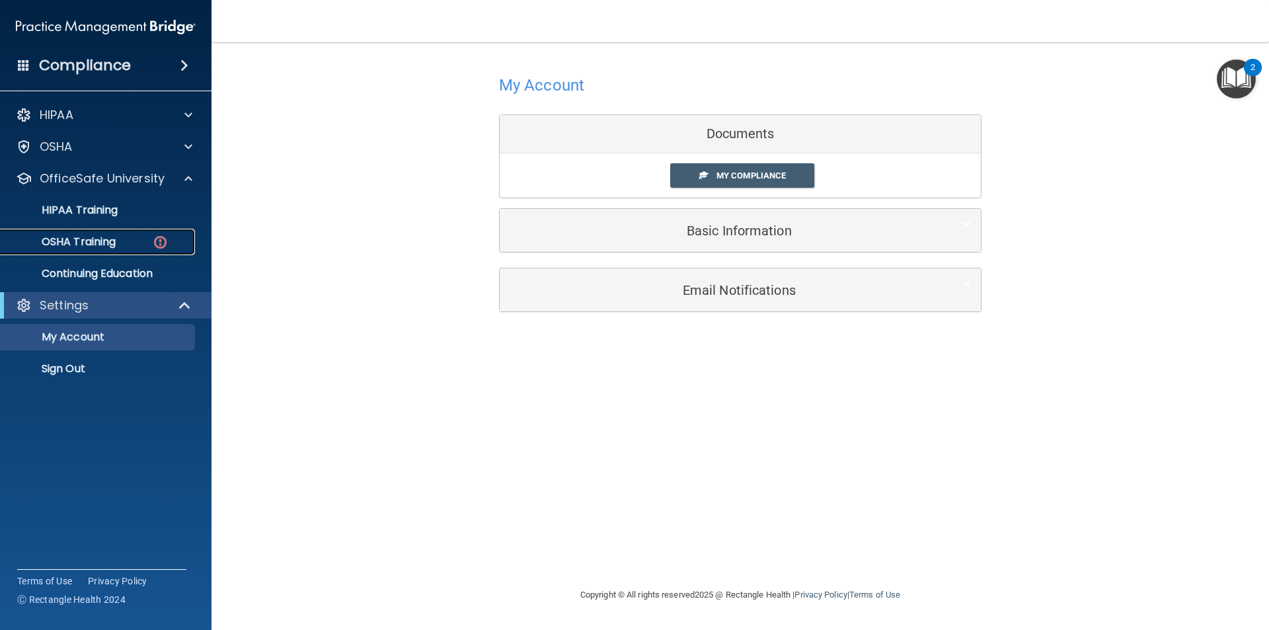
click at [100, 235] on p "OSHA Training" at bounding box center [62, 241] width 107 height 13
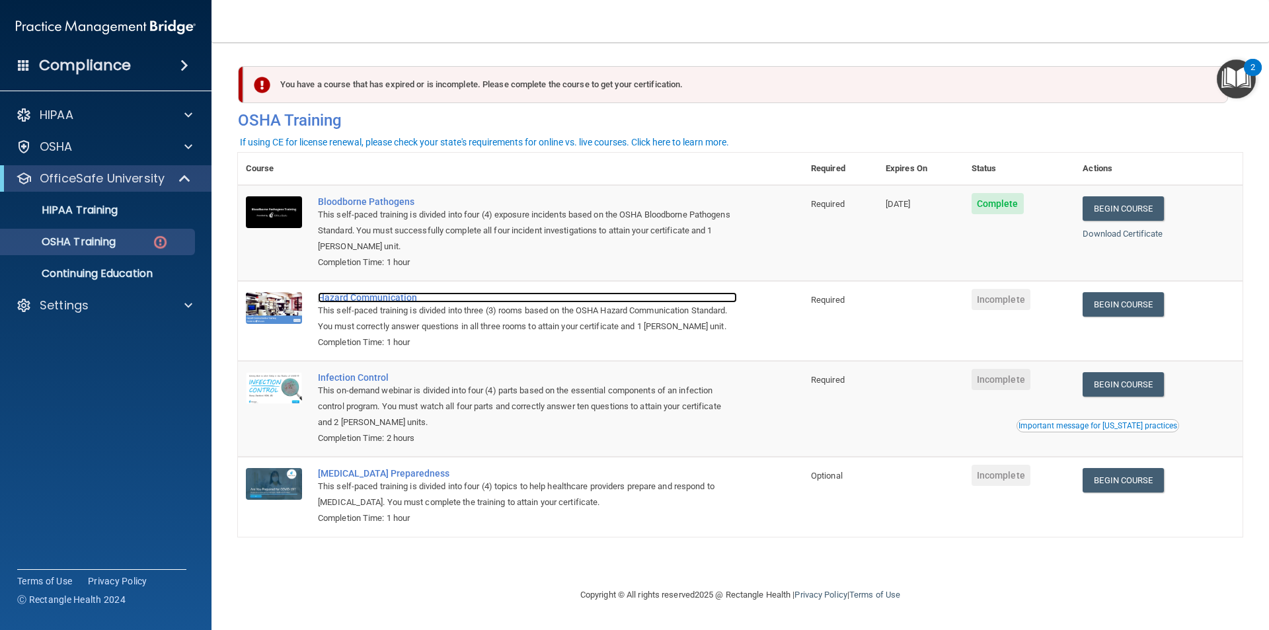
click at [378, 298] on div "Hazard Communication" at bounding box center [527, 297] width 419 height 11
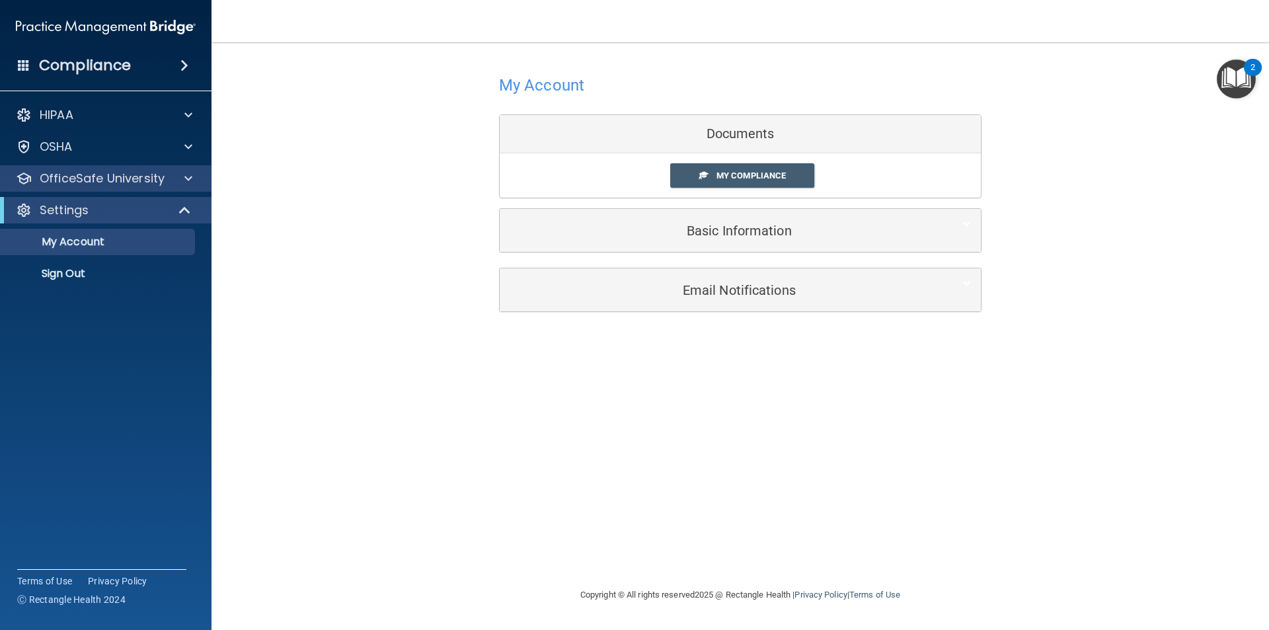
click at [146, 167] on div "OfficeSafe University" at bounding box center [106, 178] width 212 height 26
click at [191, 175] on span at bounding box center [188, 179] width 8 height 16
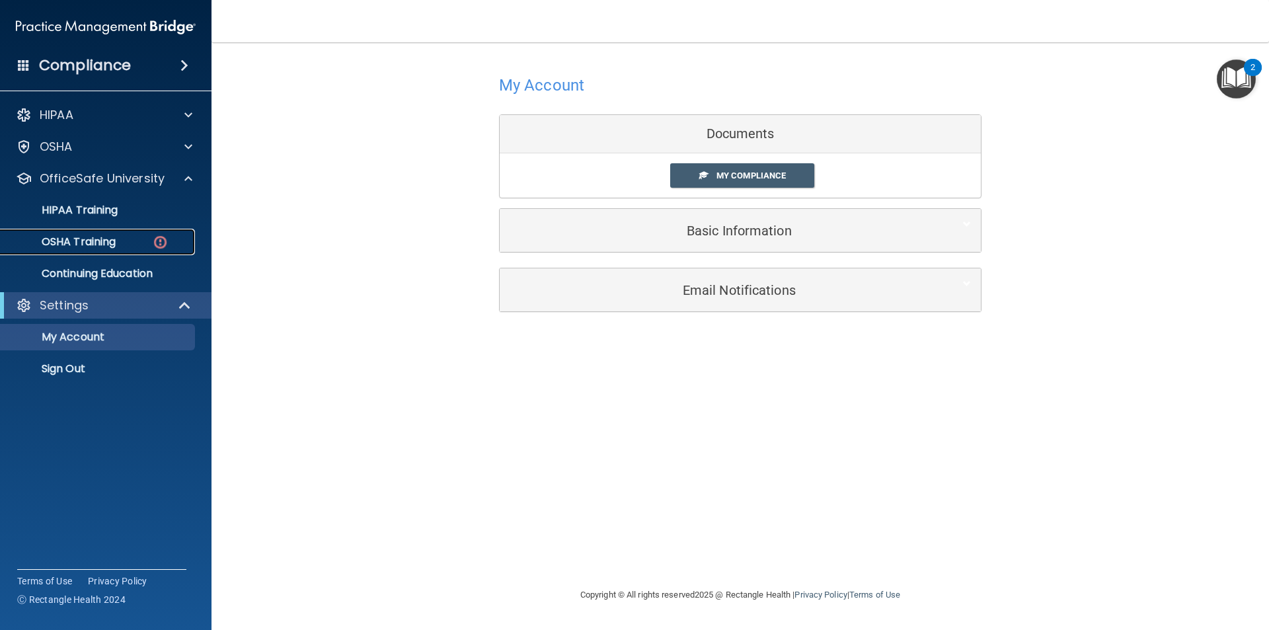
click at [164, 246] on img at bounding box center [160, 242] width 17 height 17
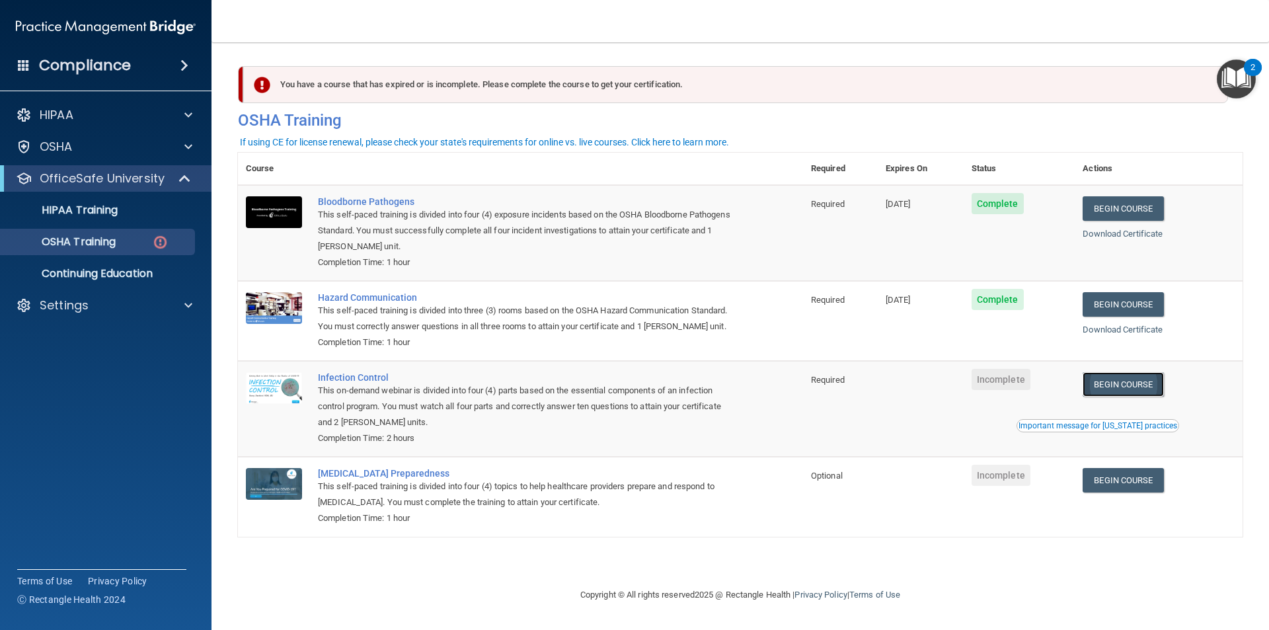
click at [1117, 380] on link "Begin Course" at bounding box center [1123, 384] width 81 height 24
click at [130, 236] on div "OSHA Training" at bounding box center [99, 241] width 180 height 13
click at [122, 270] on p "Continuing Education" at bounding box center [99, 273] width 180 height 13
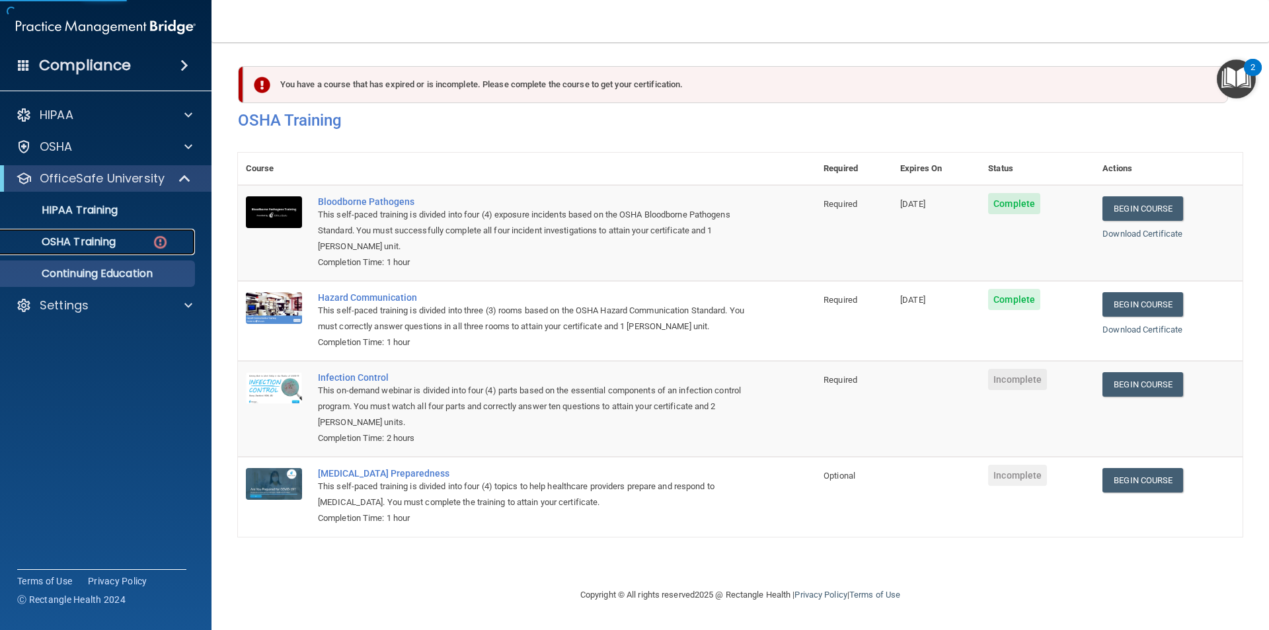
click at [128, 251] on link "OSHA Training" at bounding box center [91, 242] width 208 height 26
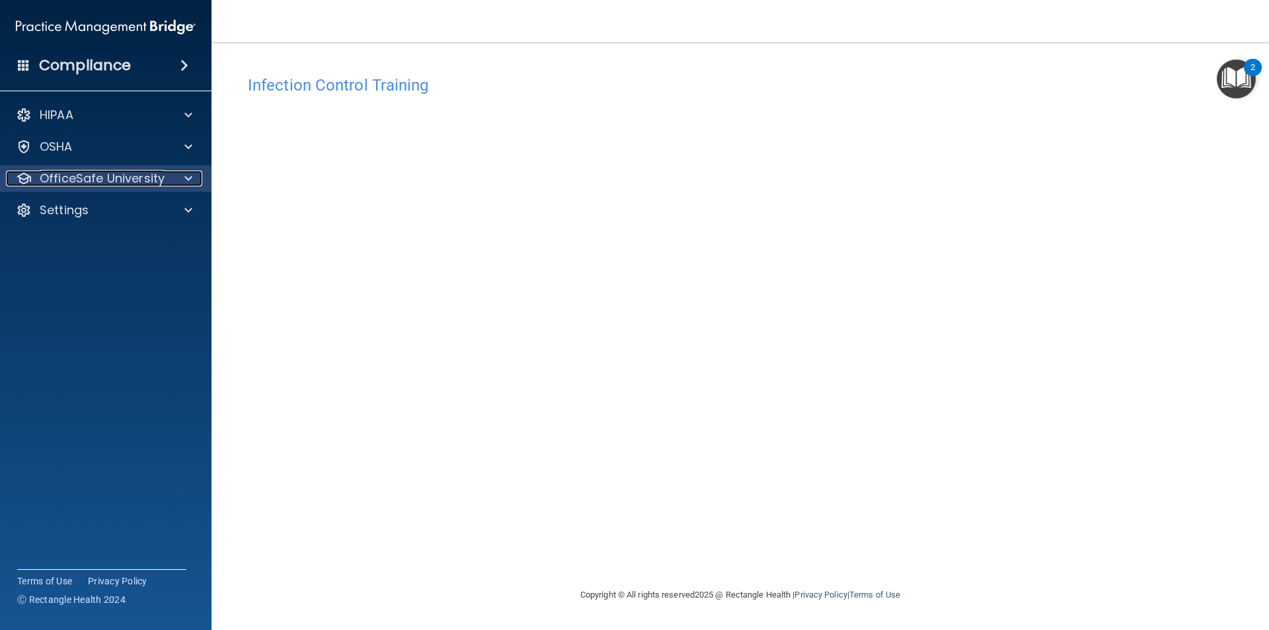
click at [133, 175] on p "OfficeSafe University" at bounding box center [102, 179] width 125 height 16
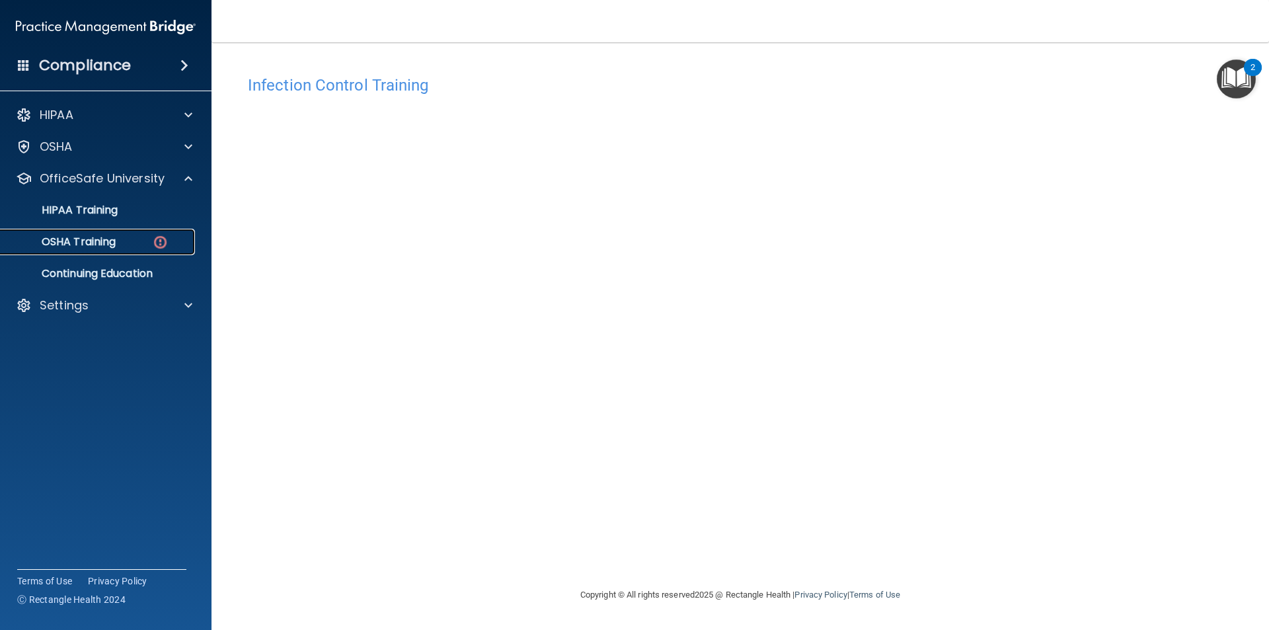
click at [110, 249] on link "OSHA Training" at bounding box center [91, 242] width 208 height 26
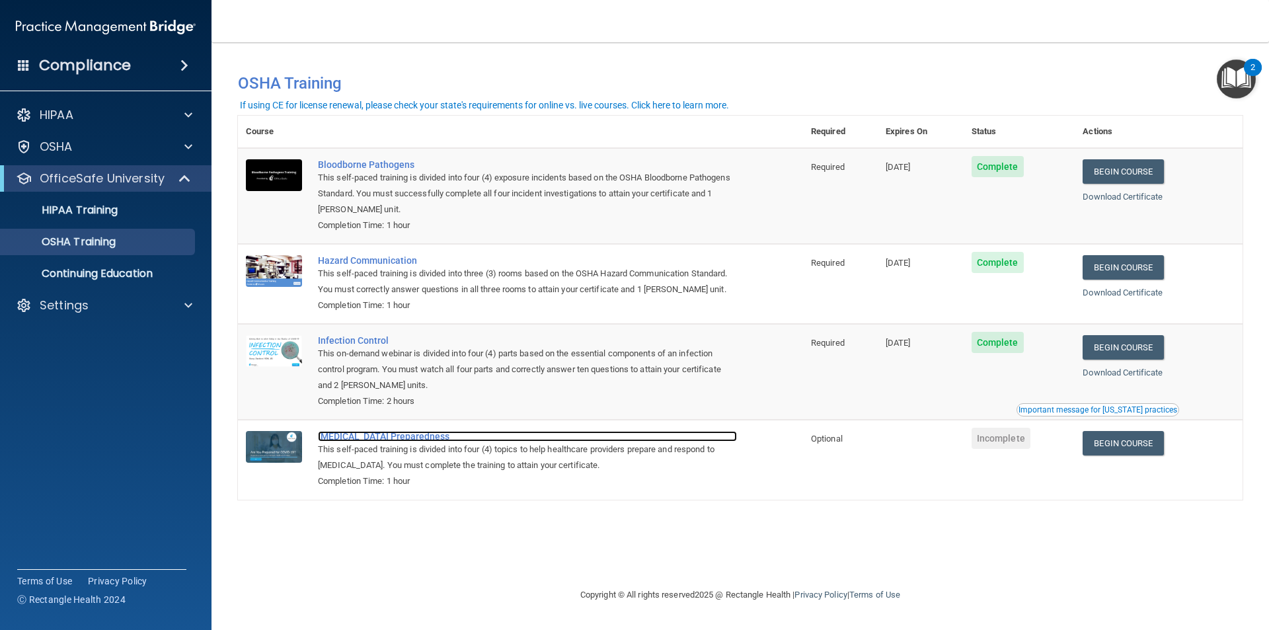
click at [397, 438] on div "[MEDICAL_DATA] Preparedness" at bounding box center [527, 436] width 419 height 11
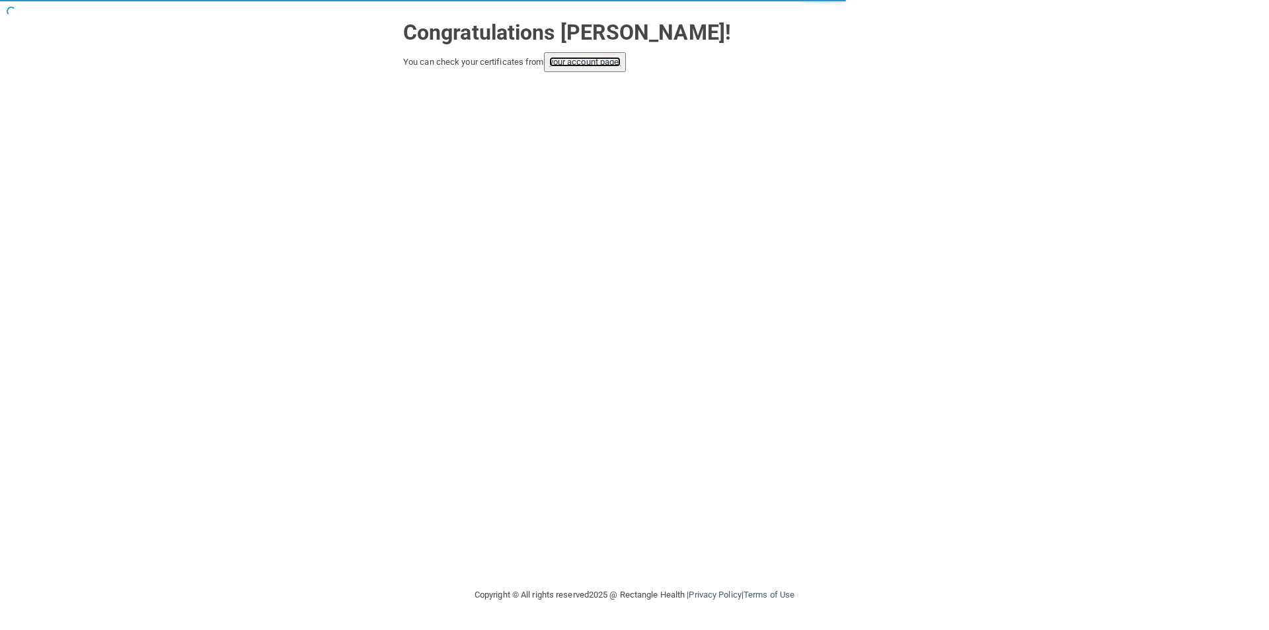
click at [594, 65] on link "your account page!" at bounding box center [585, 62] width 72 height 10
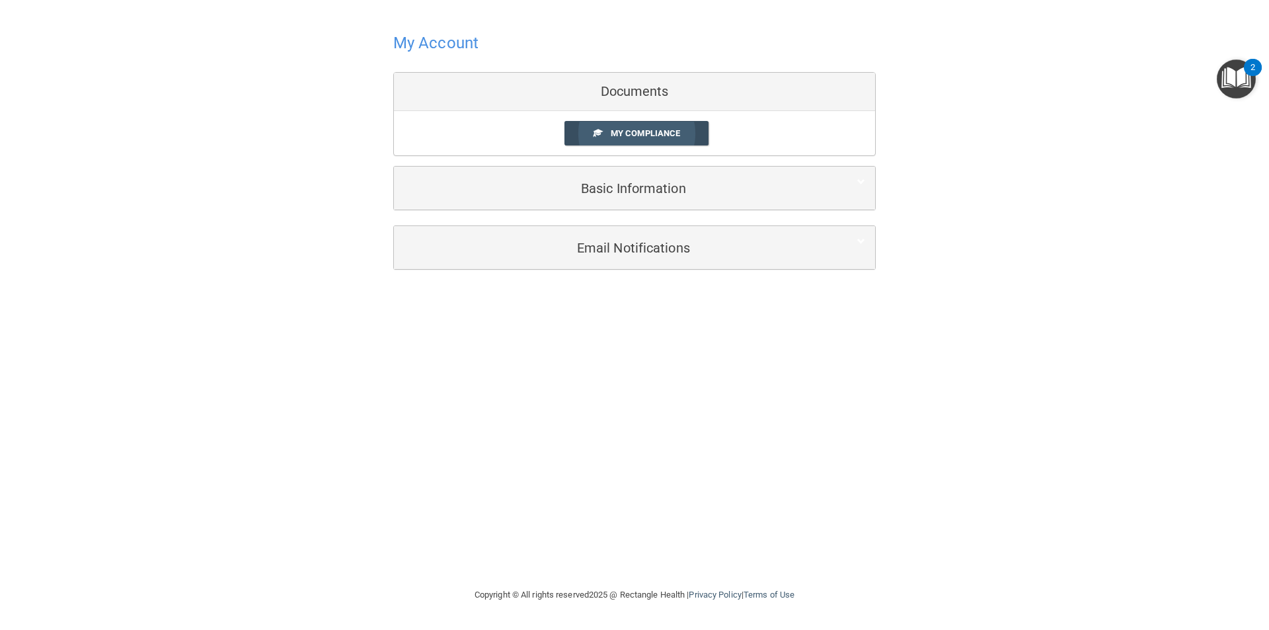
click at [642, 138] on span "My Compliance" at bounding box center [645, 133] width 69 height 10
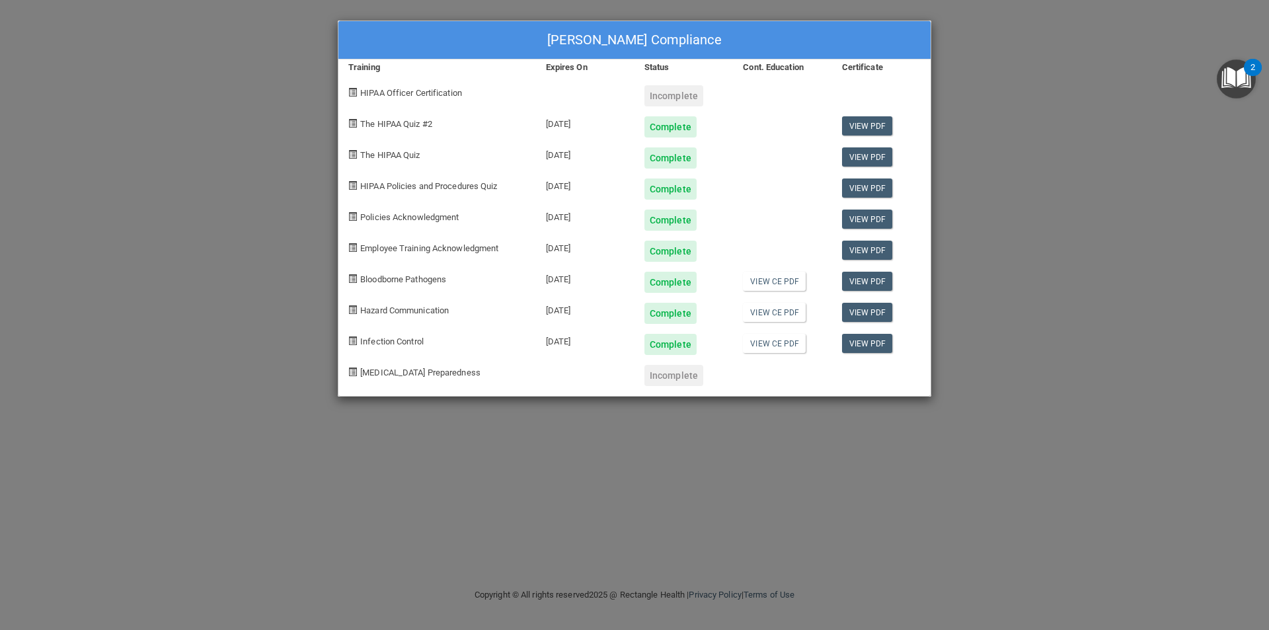
click at [662, 99] on div "Incomplete" at bounding box center [674, 95] width 59 height 21
click at [392, 91] on span "HIPAA Officer Certification" at bounding box center [411, 93] width 102 height 10
click at [350, 95] on span at bounding box center [352, 92] width 9 height 9
drag, startPoint x: 917, startPoint y: 28, endPoint x: 1004, endPoint y: 38, distance: 87.9
click at [915, 28] on div "[PERSON_NAME] Compliance" at bounding box center [634, 40] width 592 height 38
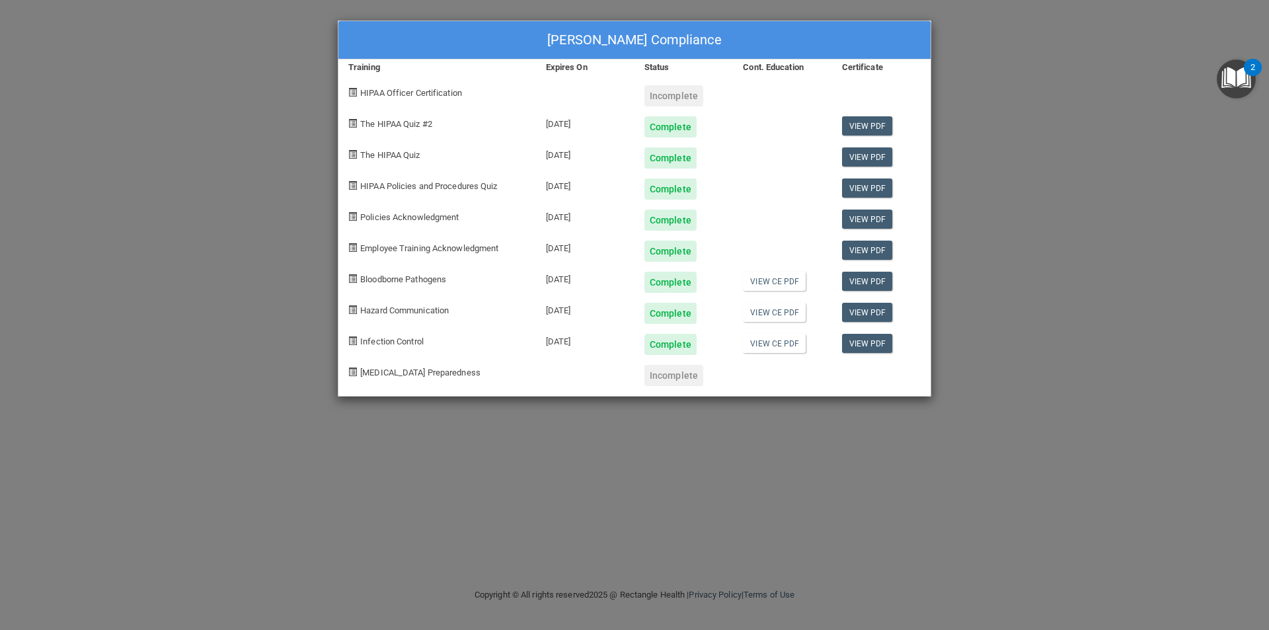
click at [1025, 44] on div "[PERSON_NAME] Compliance Training Expires On Status Cont. Education Certificate…" at bounding box center [634, 315] width 1269 height 630
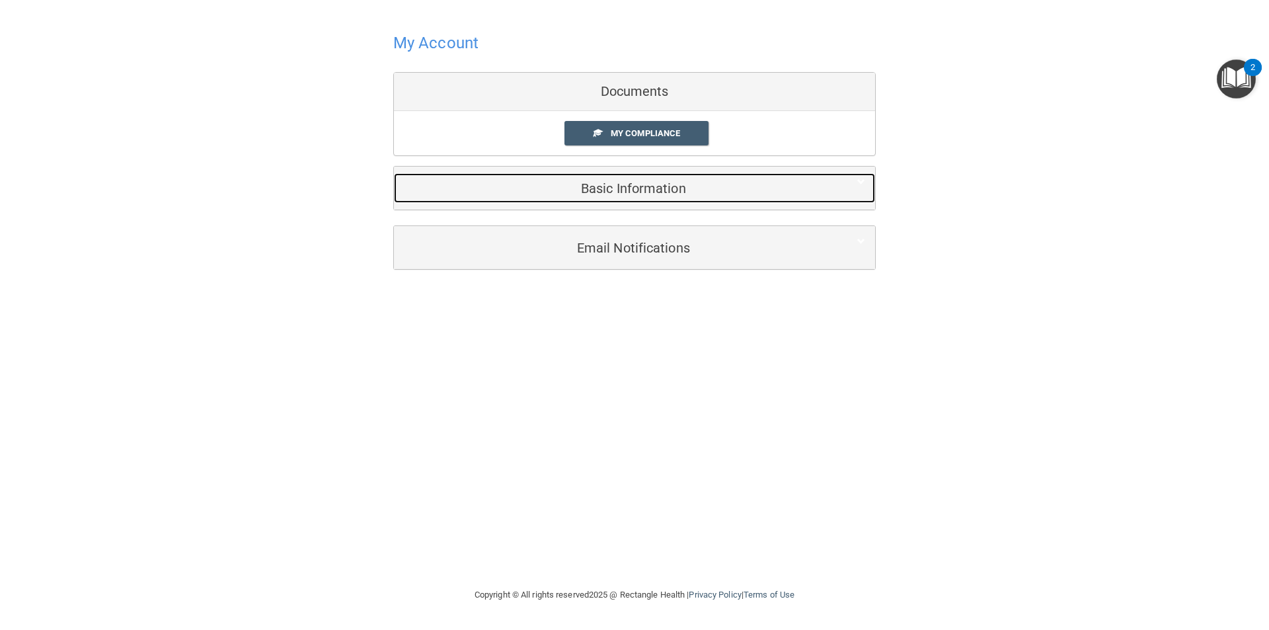
click at [643, 189] on h5 "Basic Information" at bounding box center [614, 188] width 421 height 15
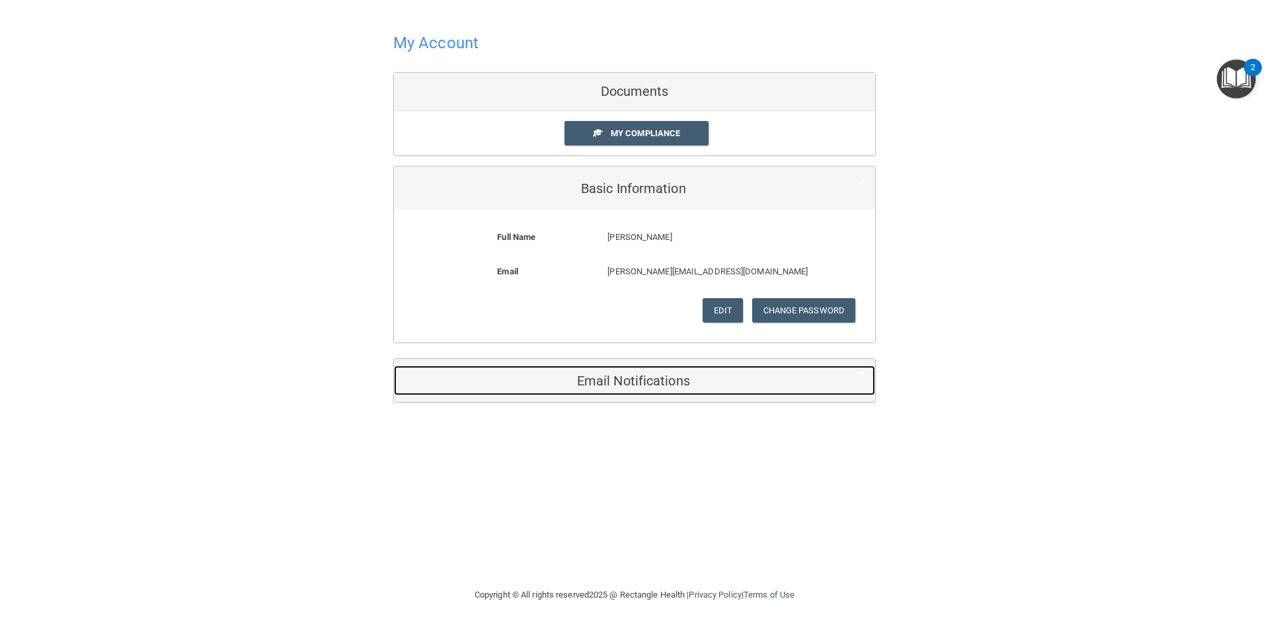
click at [615, 379] on h5 "Email Notifications" at bounding box center [614, 381] width 421 height 15
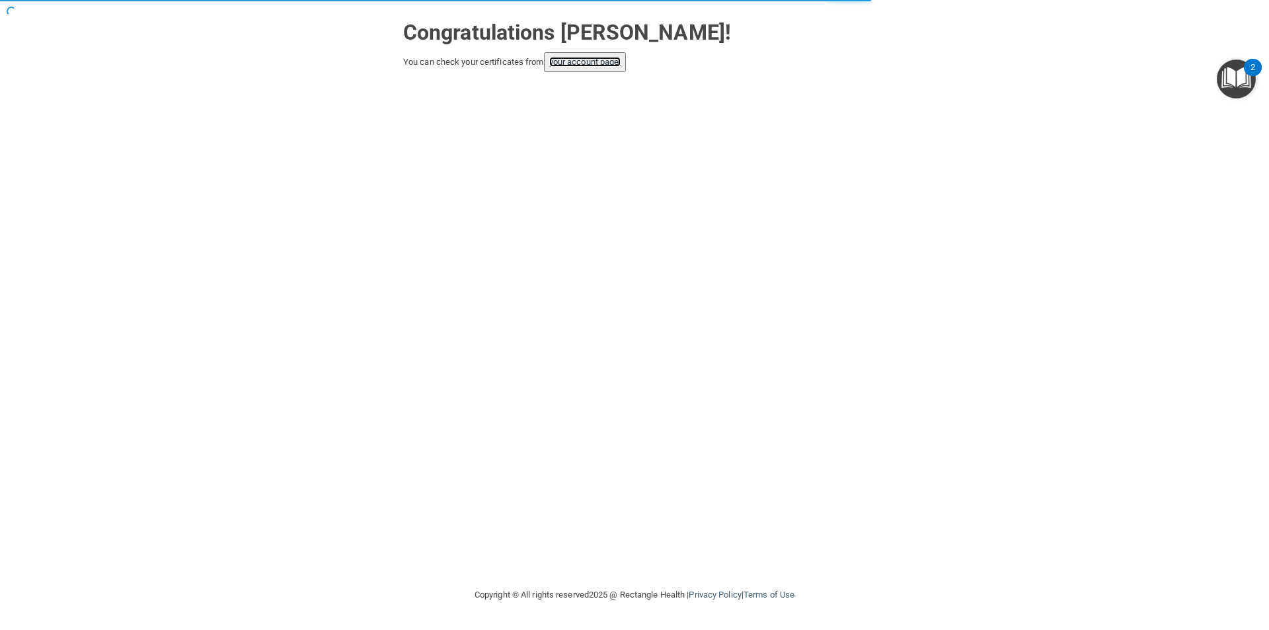
click at [604, 61] on link "your account page!" at bounding box center [585, 62] width 72 height 10
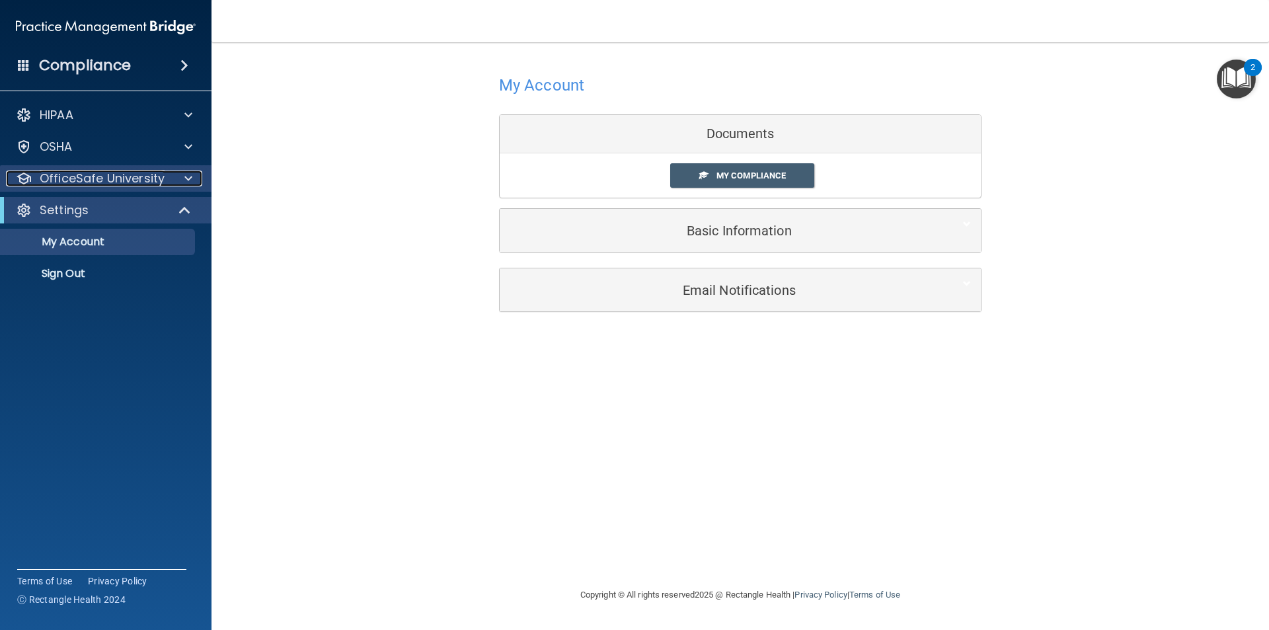
click at [132, 178] on p "OfficeSafe University" at bounding box center [102, 179] width 125 height 16
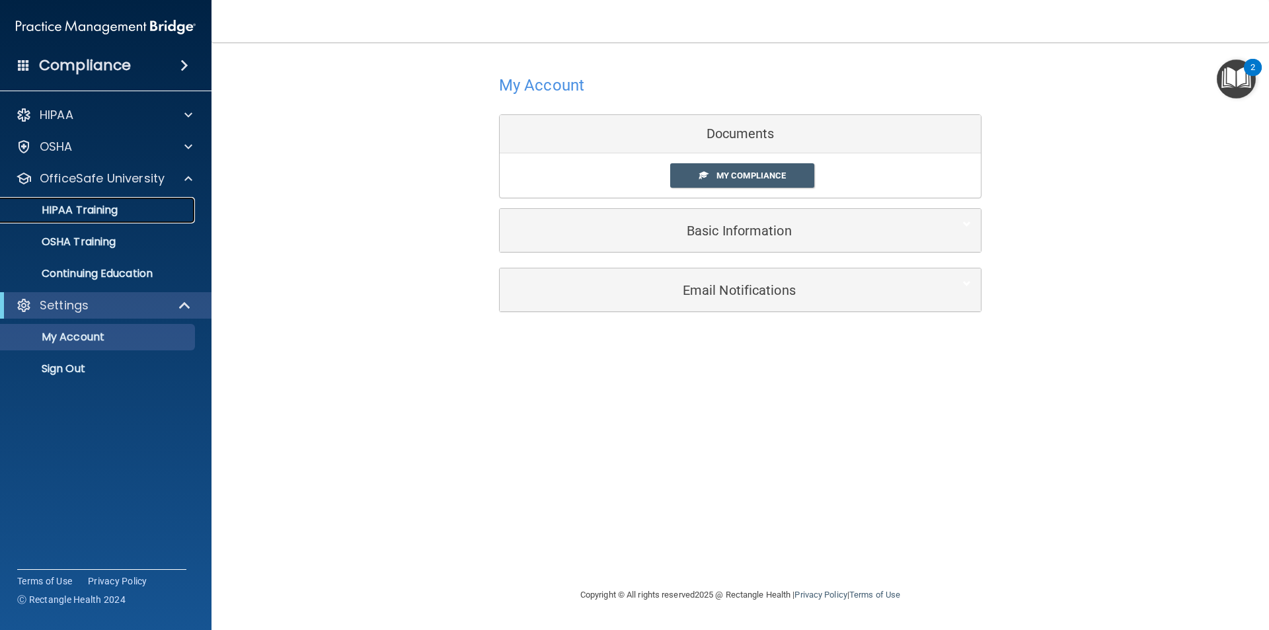
click at [122, 210] on div "HIPAA Training" at bounding box center [99, 210] width 180 height 13
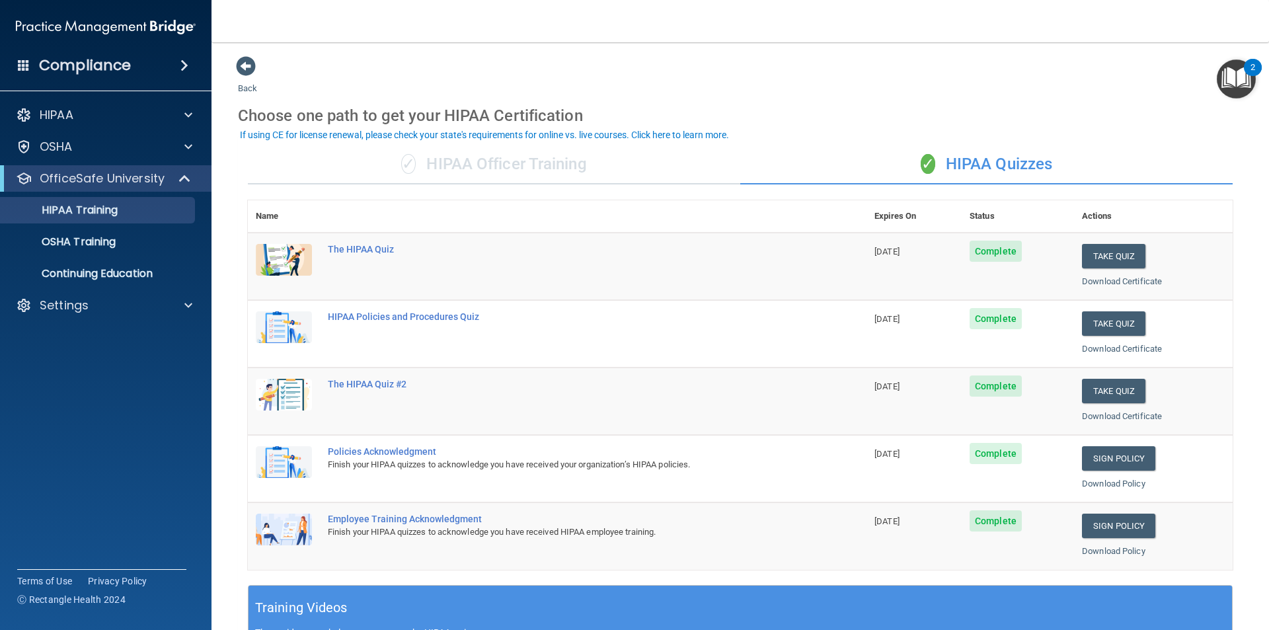
click at [491, 169] on div "✓ HIPAA Officer Training" at bounding box center [494, 165] width 493 height 40
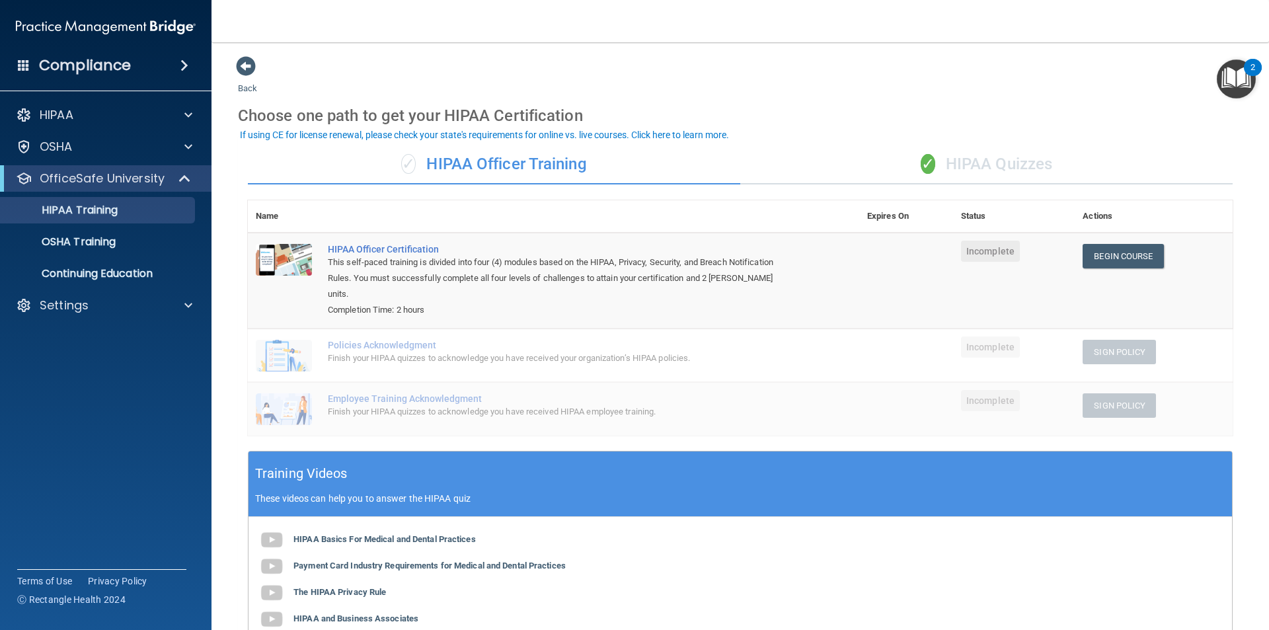
click at [921, 165] on span "✓" at bounding box center [928, 164] width 15 height 20
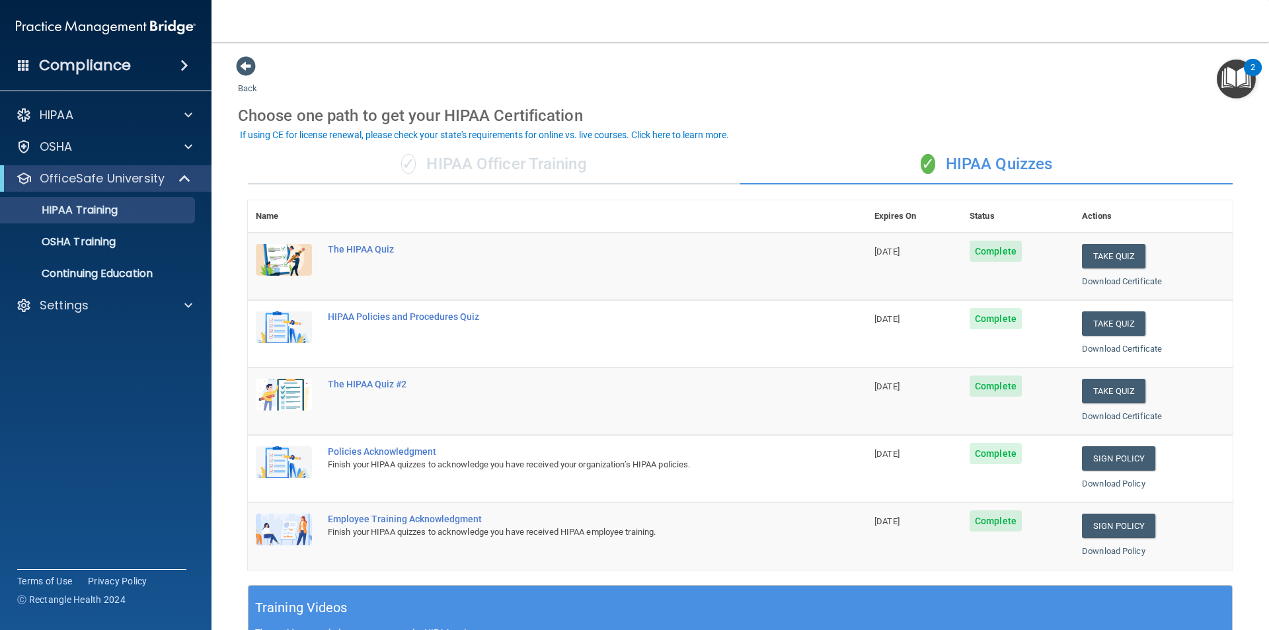
click at [143, 290] on div "HIPAA Documents and Policies Report an Incident Business Associates Emergency P…" at bounding box center [106, 213] width 212 height 233
click at [137, 297] on div "Settings" at bounding box center [106, 305] width 212 height 26
click at [127, 308] on div "Settings" at bounding box center [88, 305] width 164 height 16
click at [93, 366] on p "Sign Out" at bounding box center [99, 368] width 180 height 13
